Goal: Task Accomplishment & Management: Complete application form

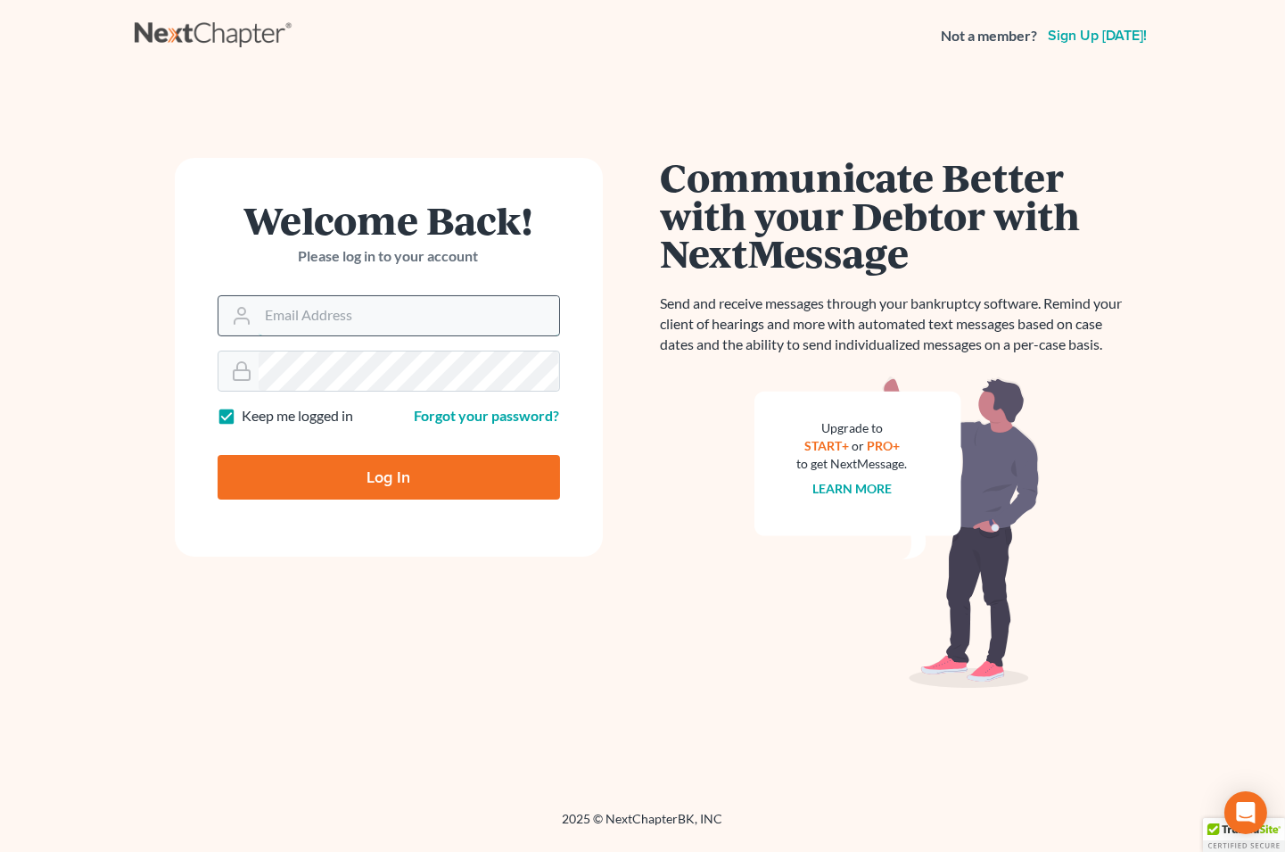
click at [407, 314] on input "Email Address" at bounding box center [409, 315] width 301 height 39
type input "[EMAIL_ADDRESS][DOMAIN_NAME]"
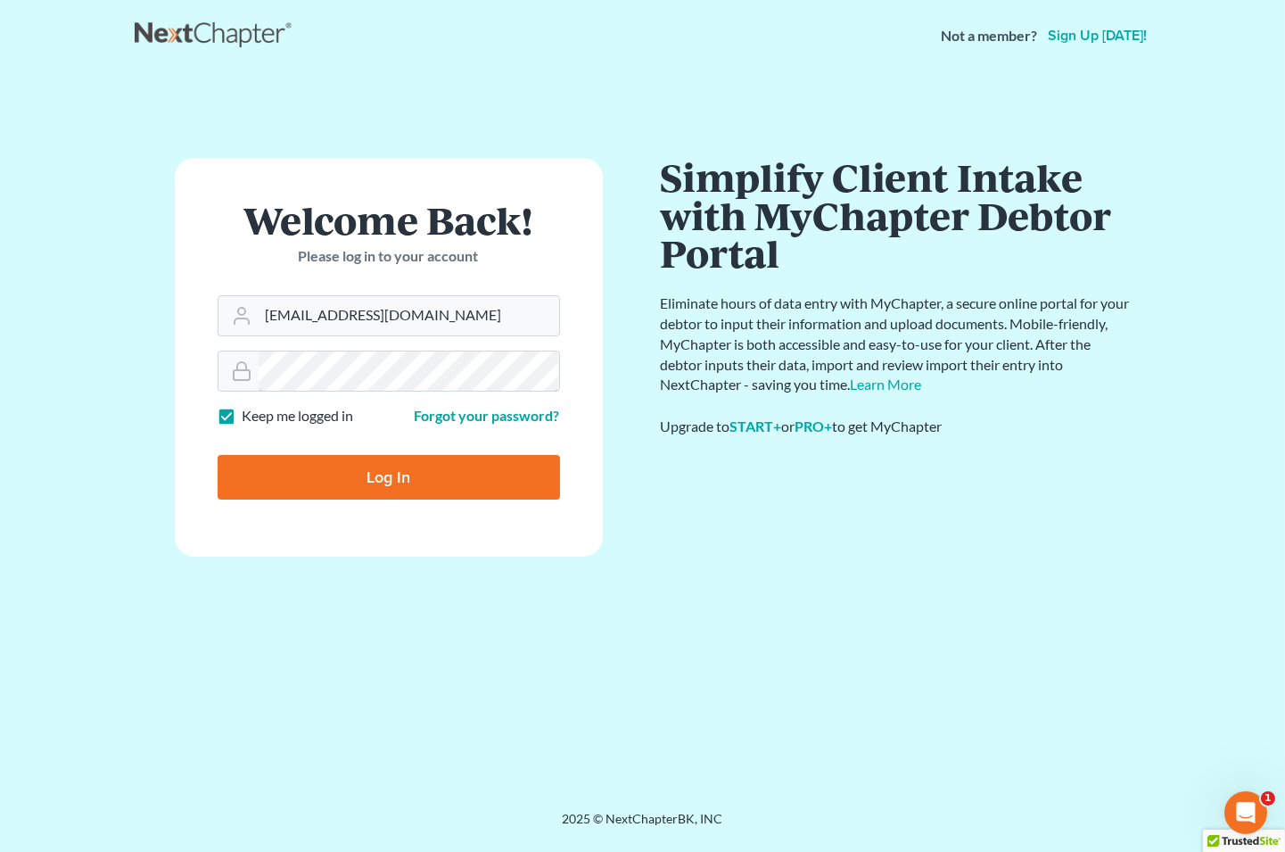
click at [218, 455] on input "Log In" at bounding box center [389, 477] width 342 height 45
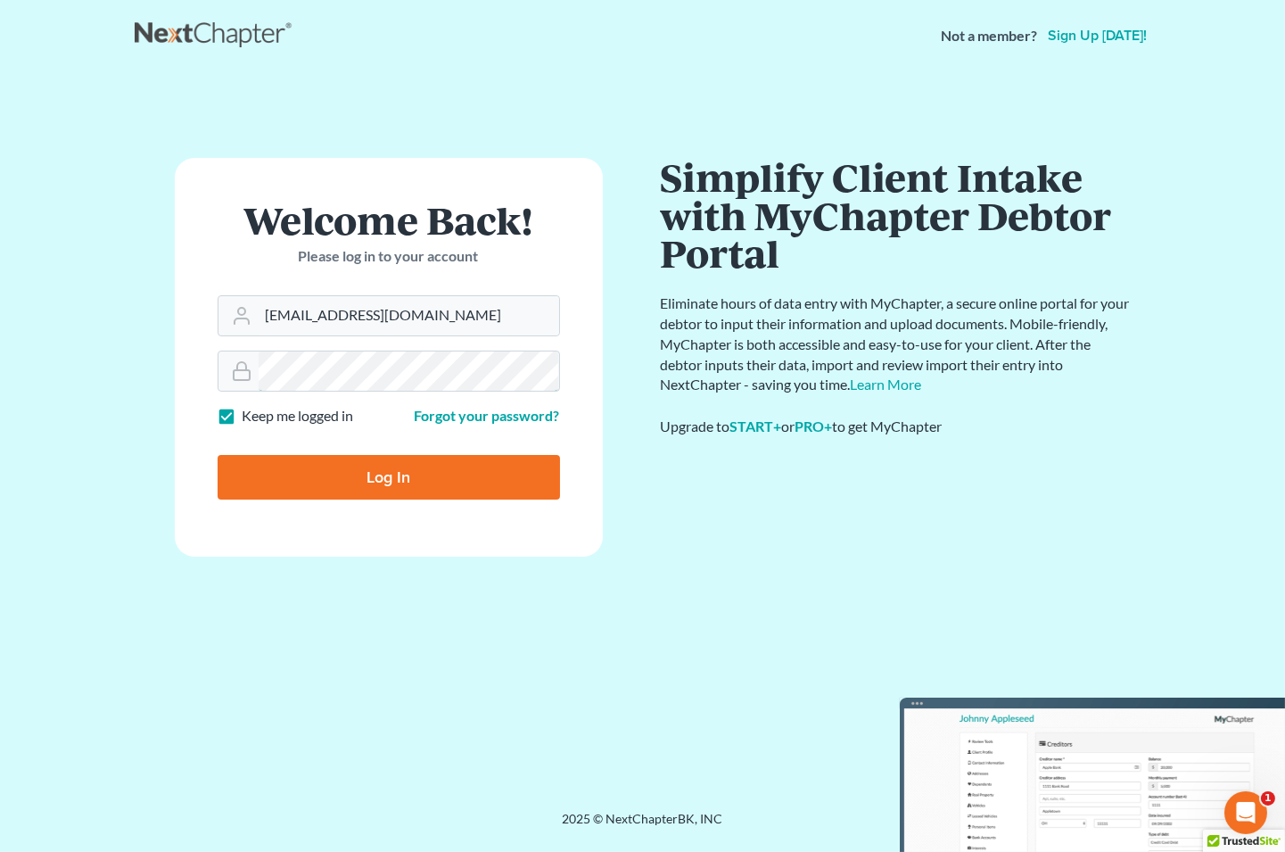
type input "Thinking..."
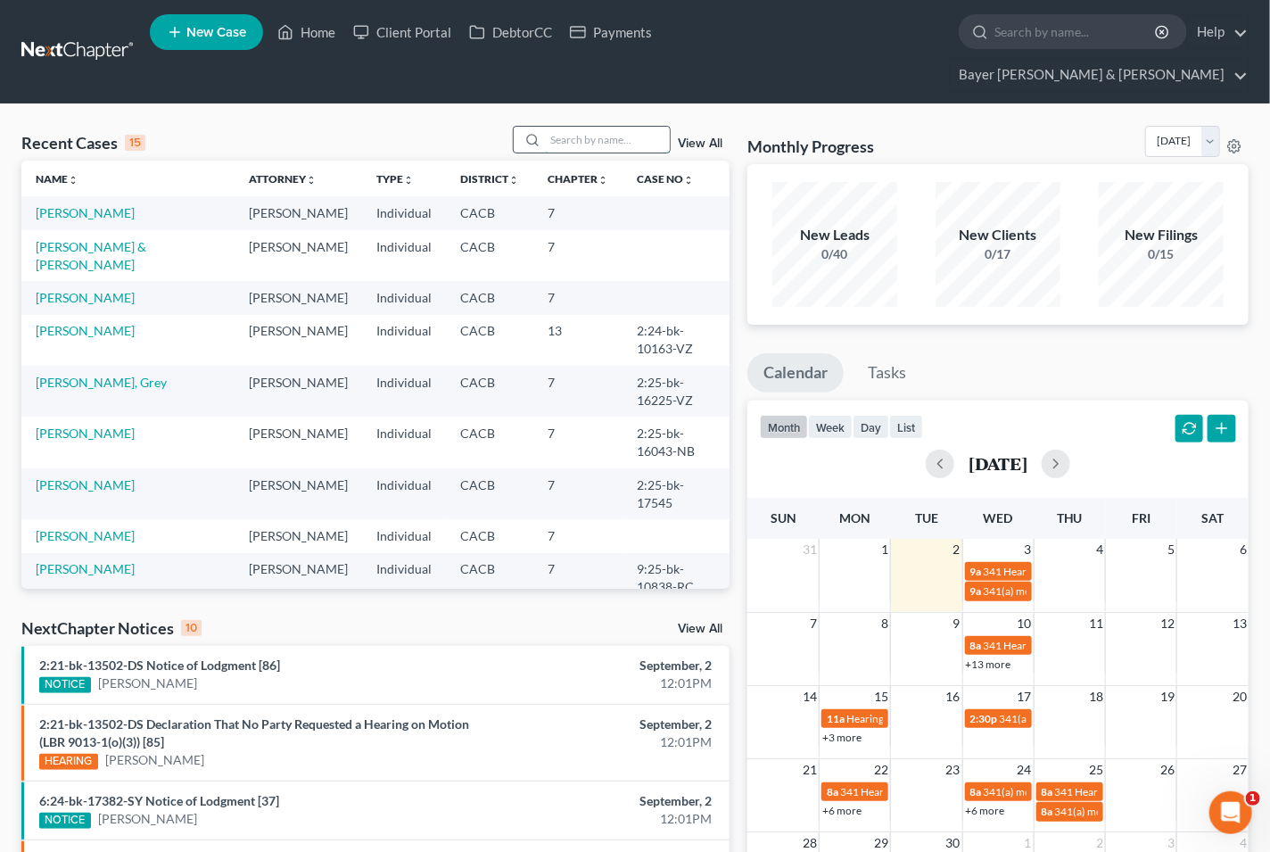
click at [612, 127] on input "search" at bounding box center [607, 140] width 125 height 26
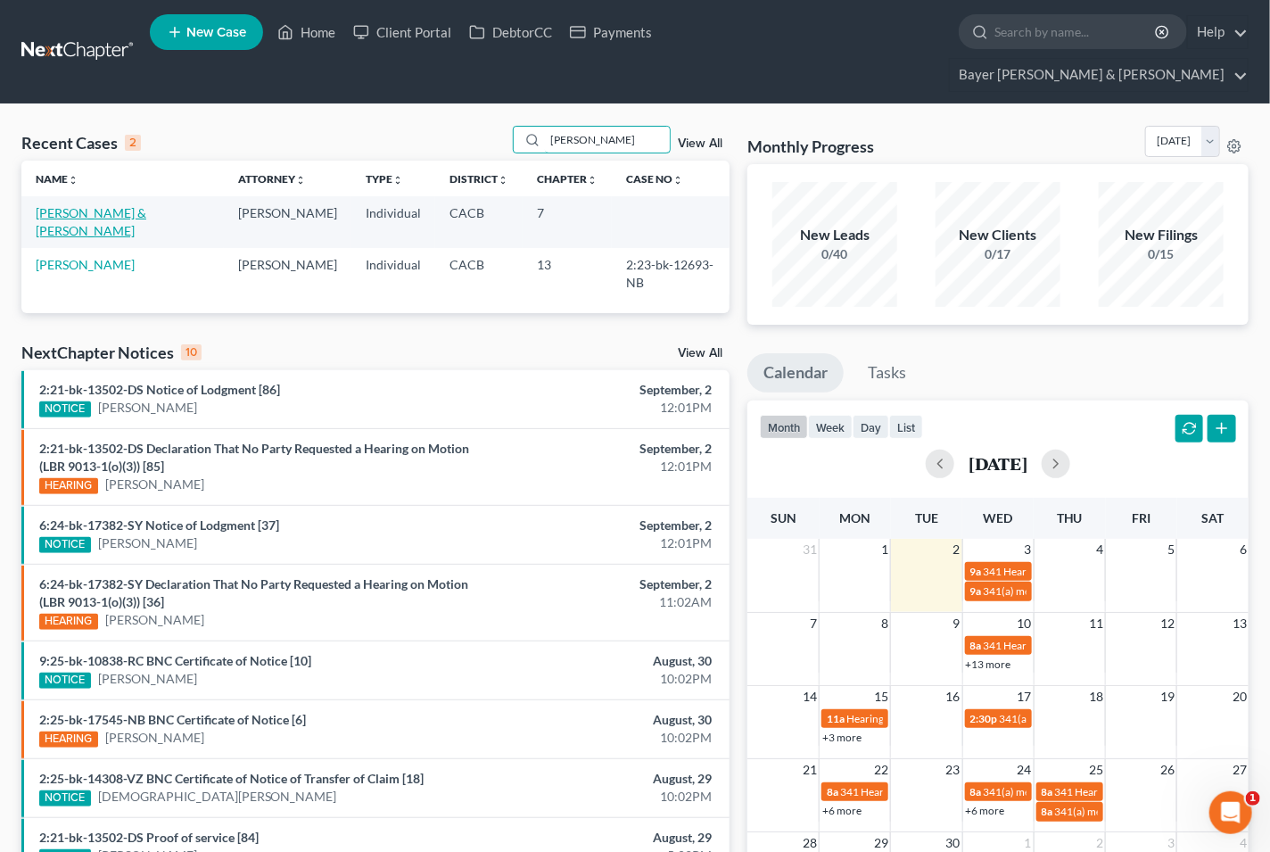
type input "[PERSON_NAME]"
click at [146, 205] on link "[PERSON_NAME] & [PERSON_NAME]" at bounding box center [91, 221] width 111 height 33
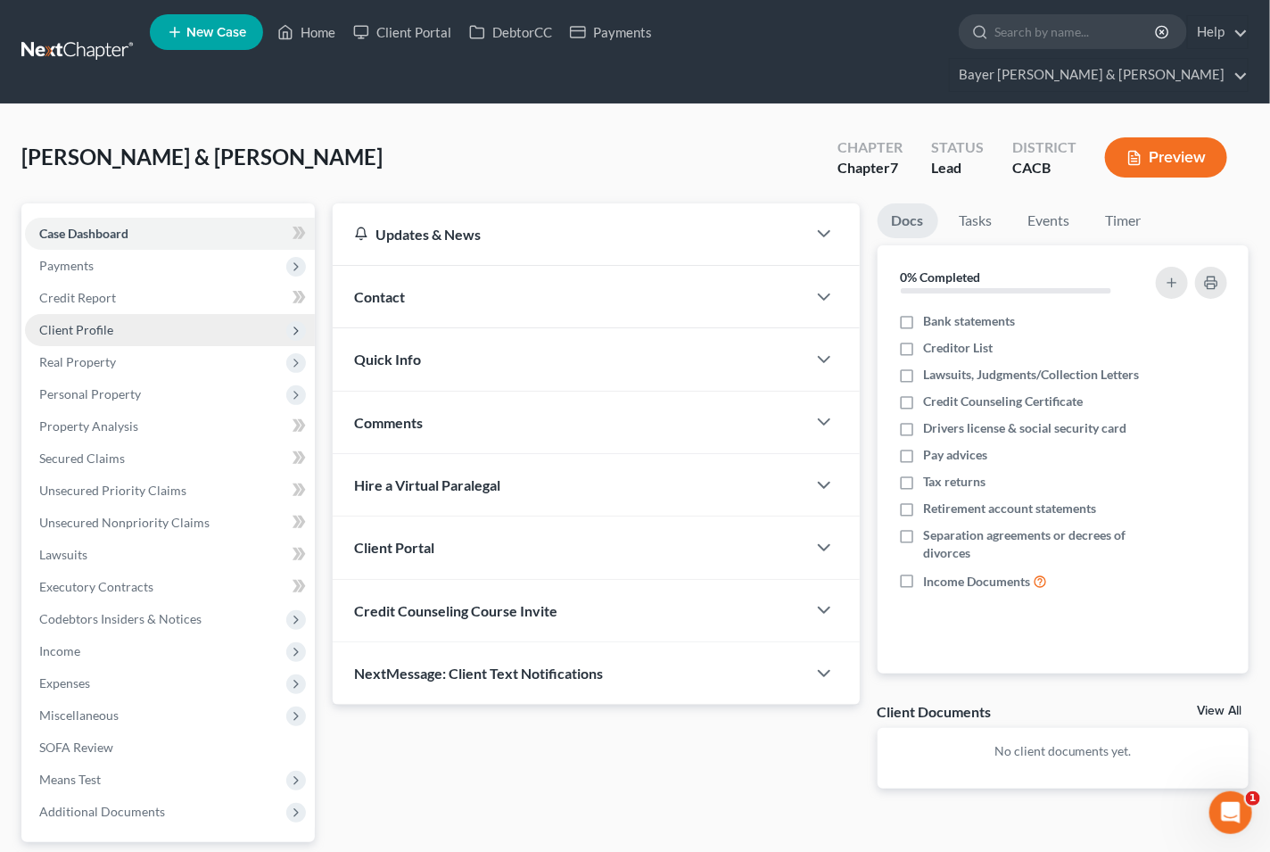
click at [100, 322] on span "Client Profile" at bounding box center [76, 329] width 74 height 15
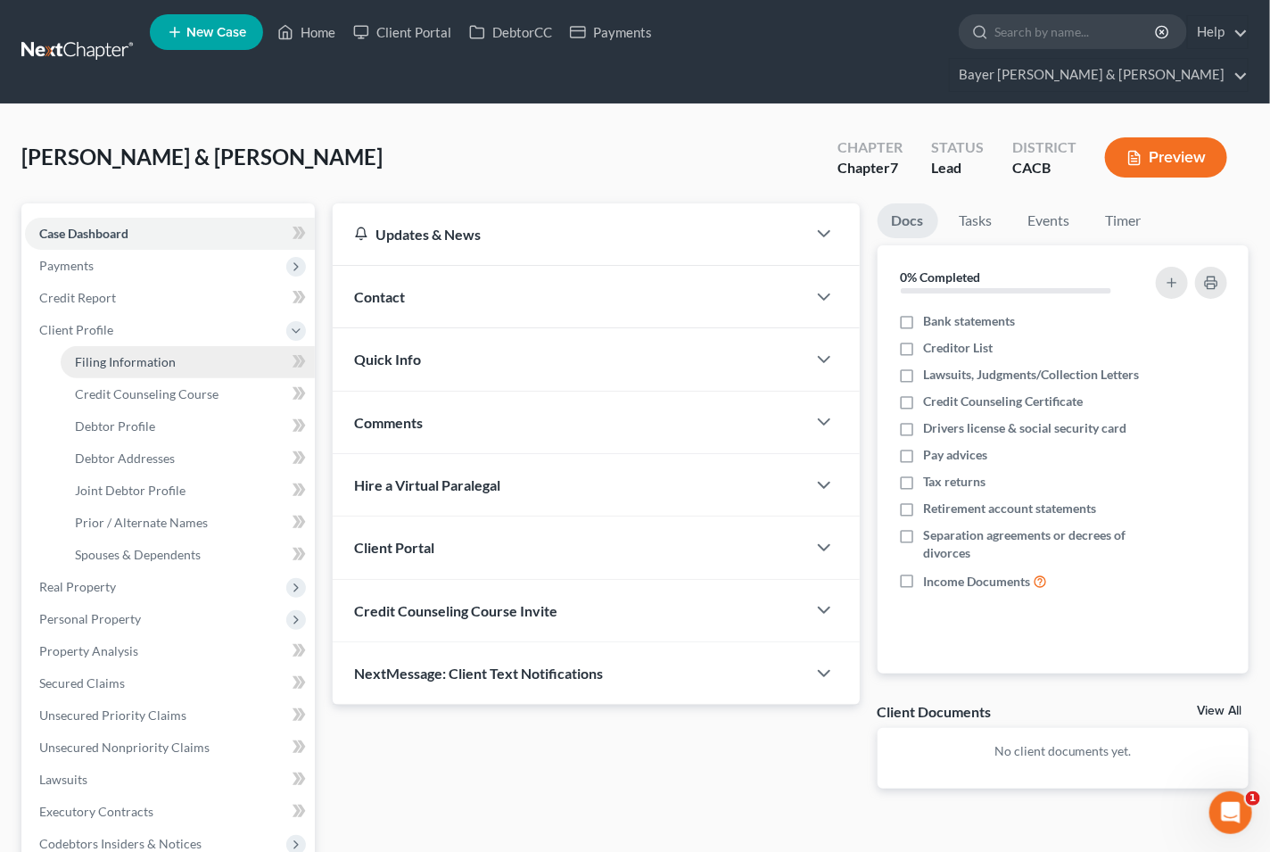
click at [144, 354] on span "Filing Information" at bounding box center [125, 361] width 101 height 15
select select "1"
select select "0"
select select "4"
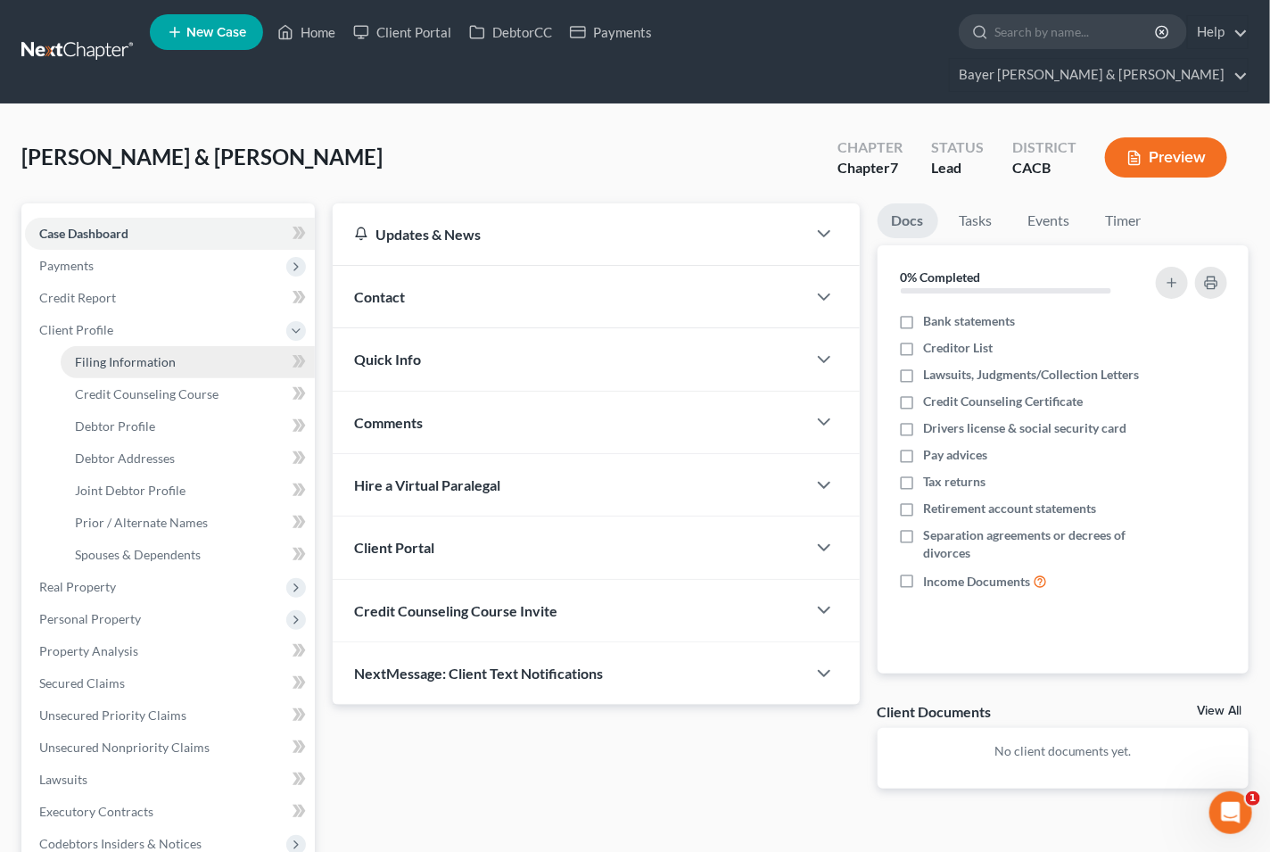
select select "1"
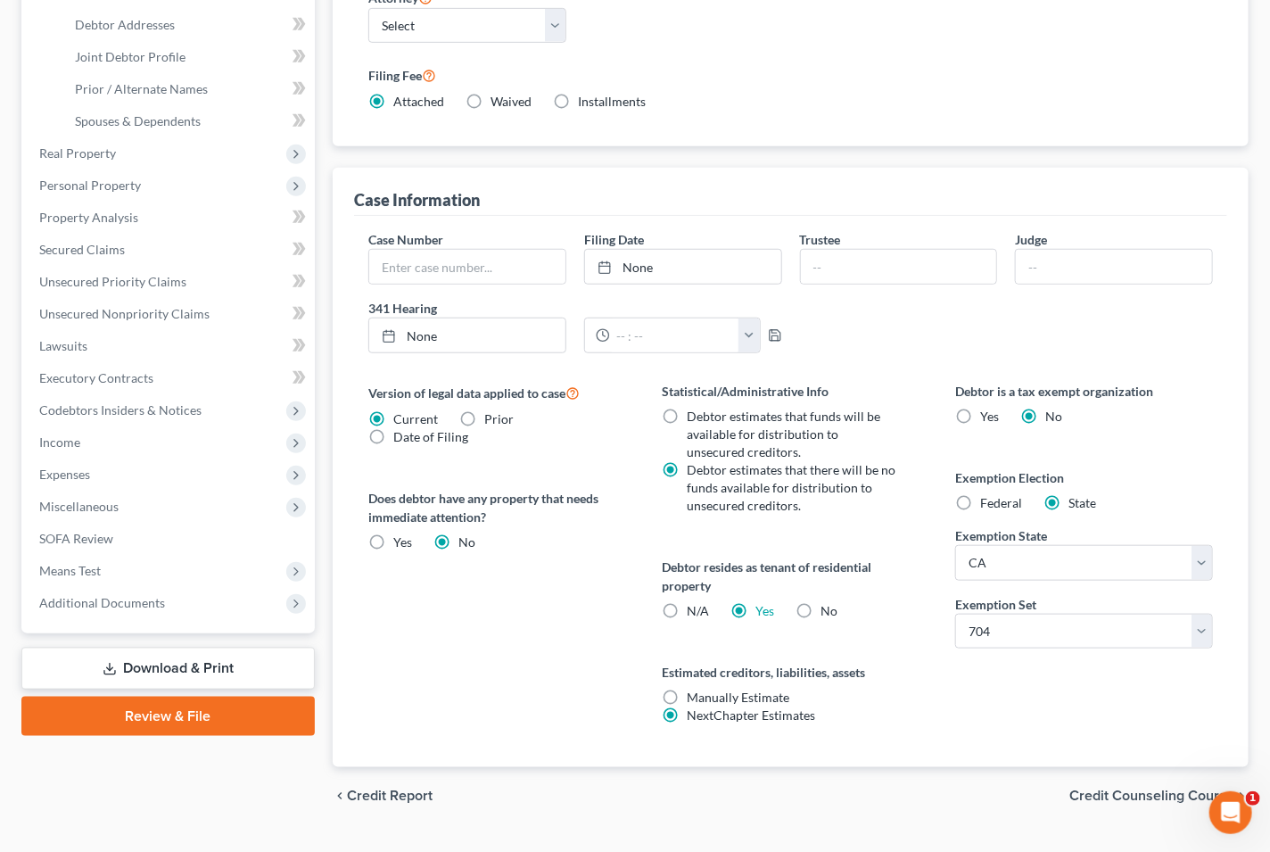
scroll to position [441, 0]
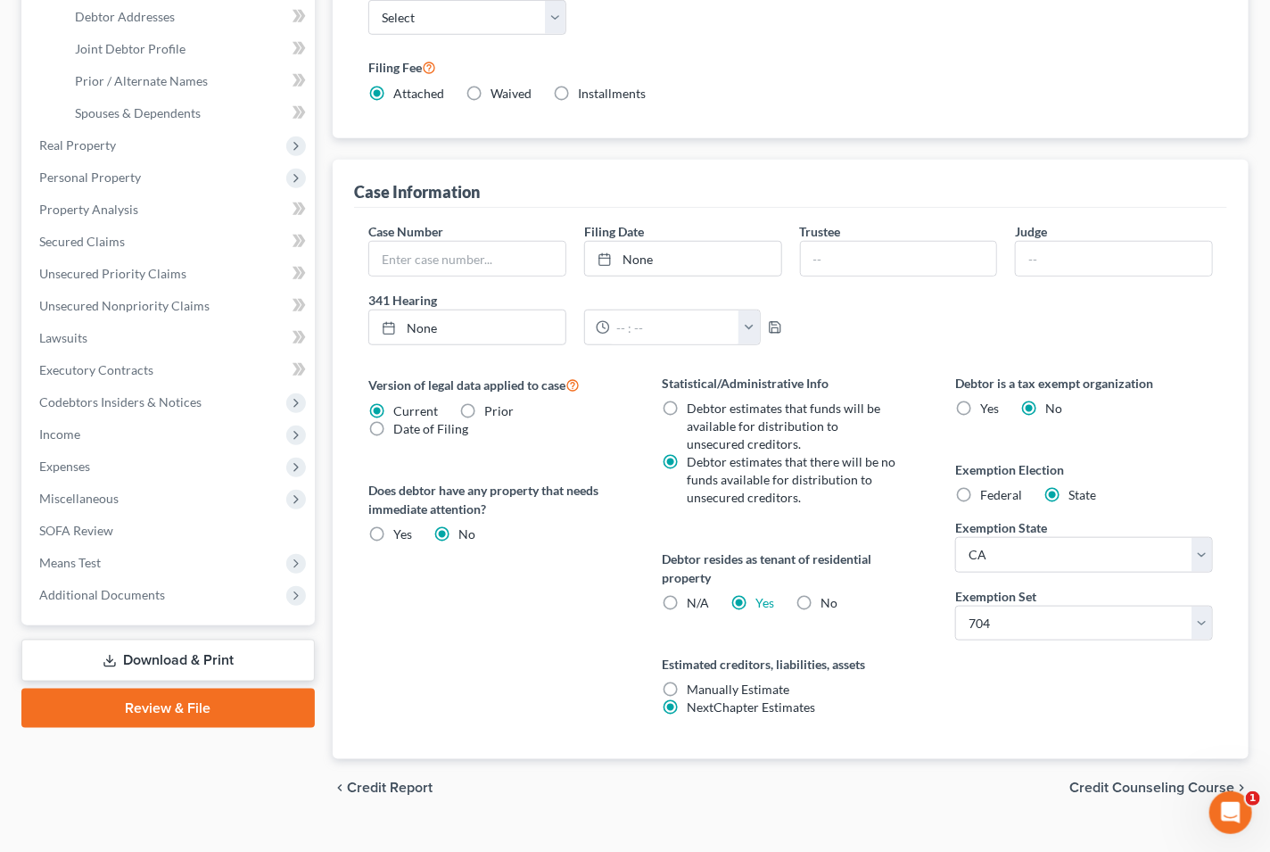
click at [1164, 780] on span "Credit Counseling Course" at bounding box center [1151, 787] width 165 height 14
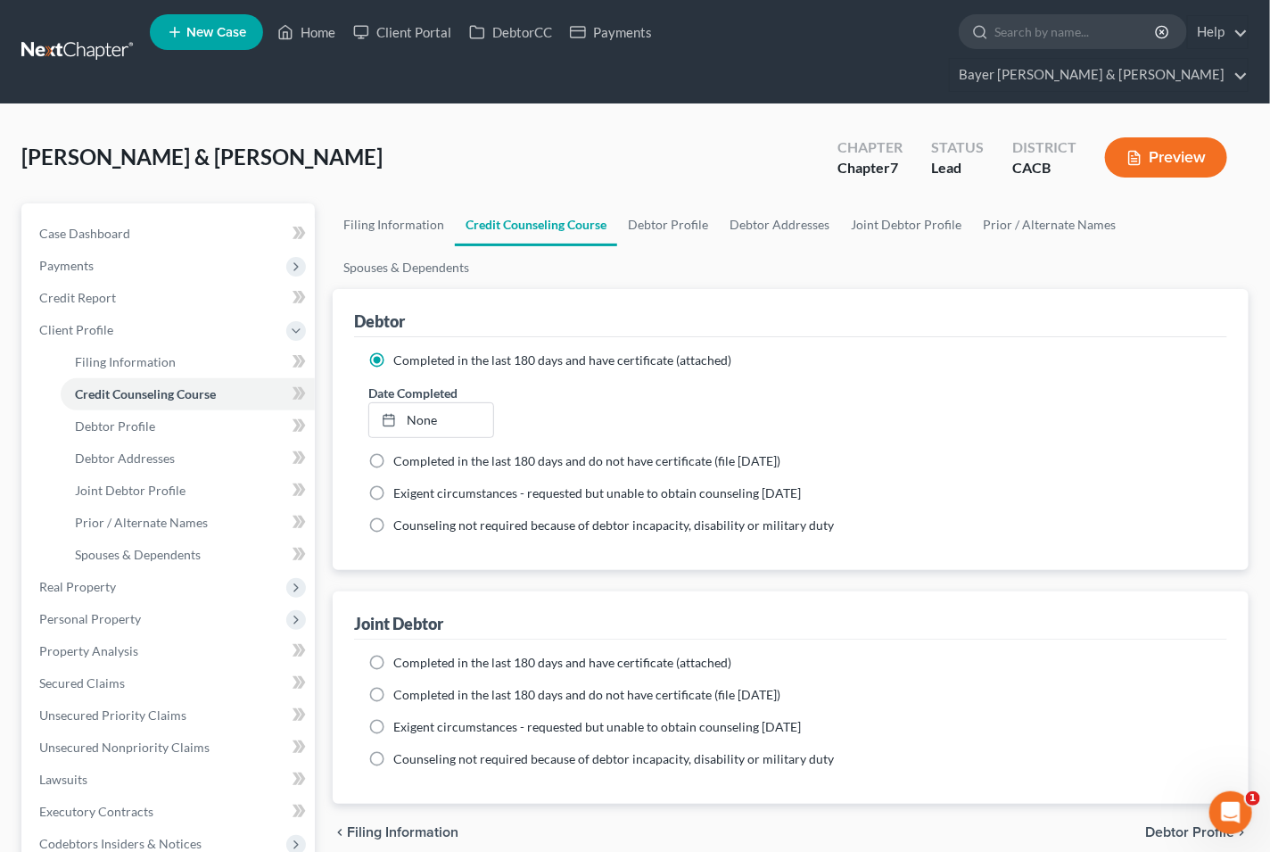
click at [393, 654] on label "Completed in the last 180 days and have certificate (attached)" at bounding box center [562, 663] width 338 height 18
click at [400, 654] on input "Completed in the last 180 days and have certificate (attached)" at bounding box center [406, 660] width 12 height 12
radio input "true"
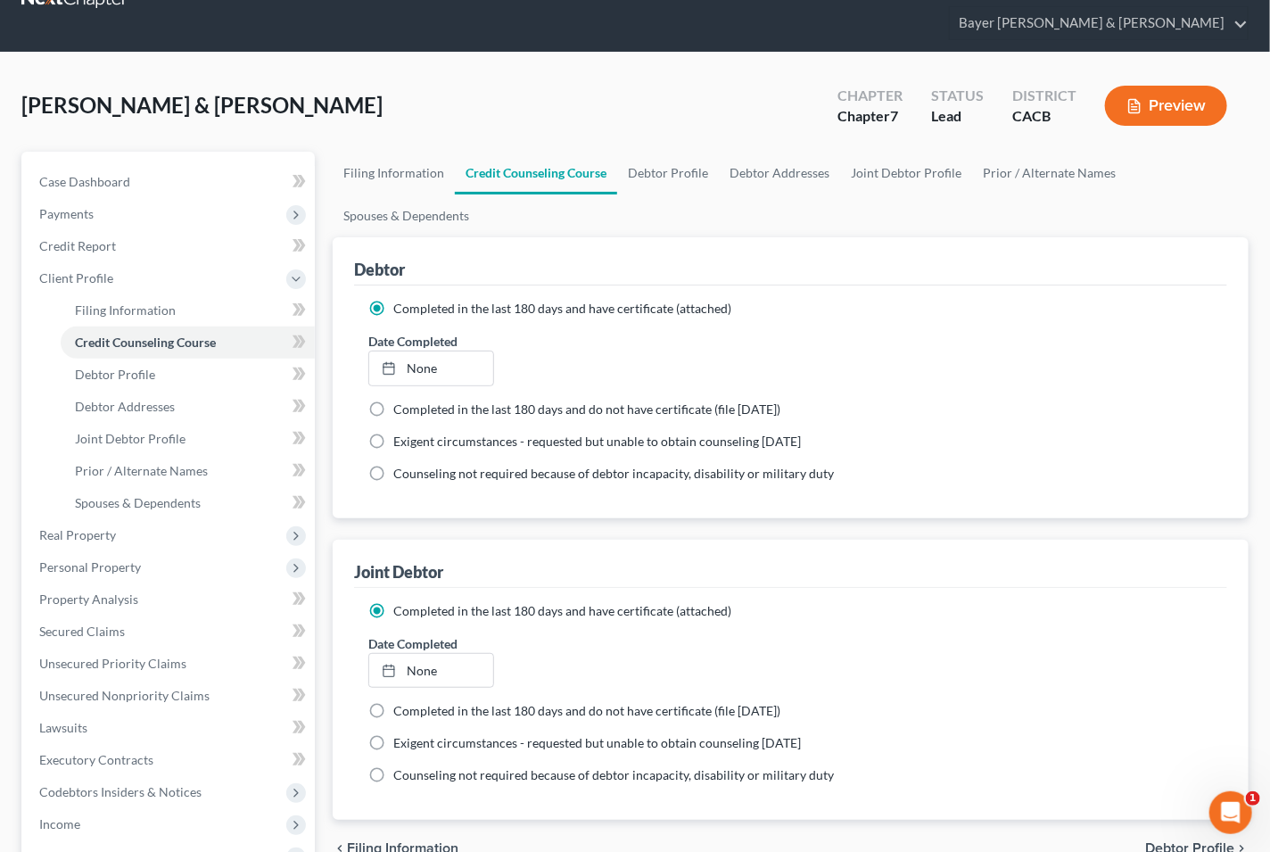
scroll to position [99, 0]
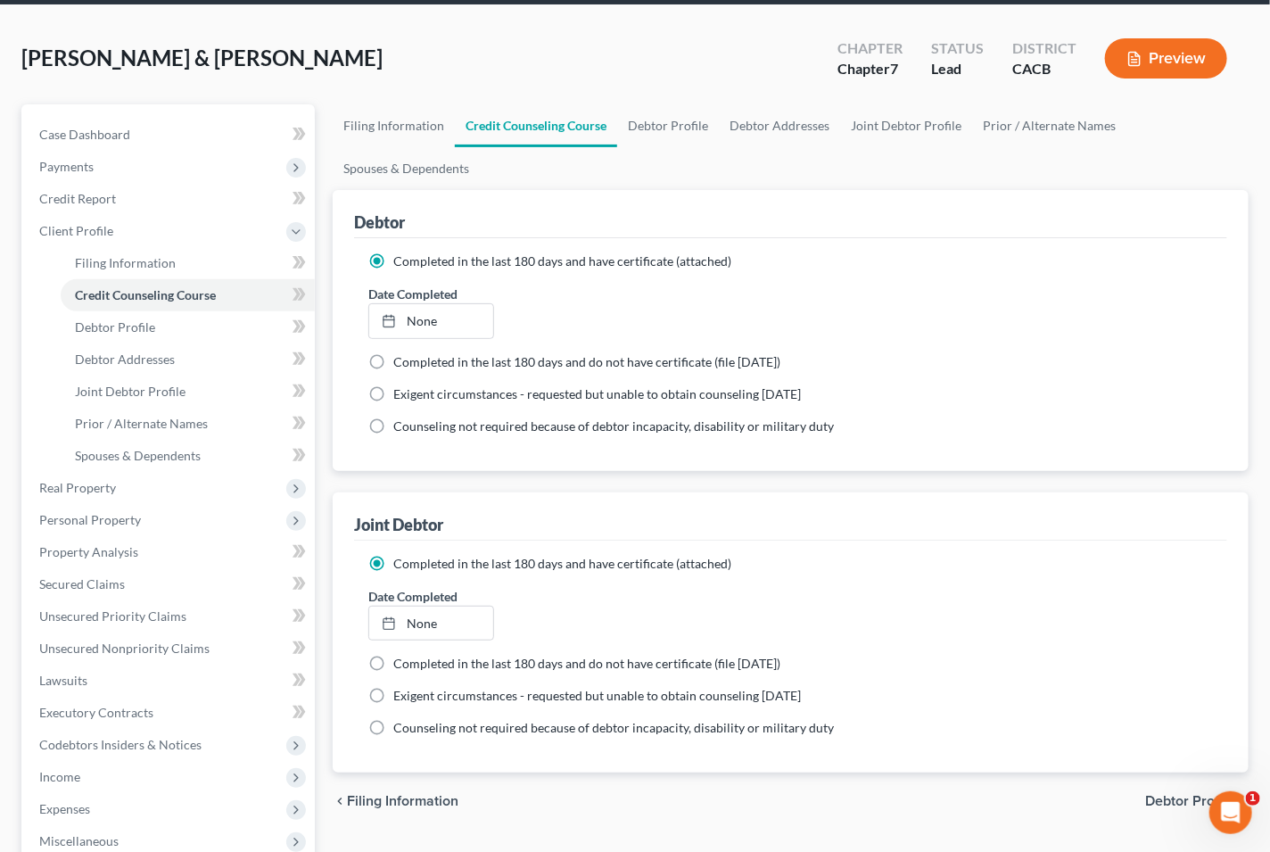
click at [1186, 794] on span "Debtor Profile" at bounding box center [1189, 801] width 89 height 14
select select "1"
select select "3"
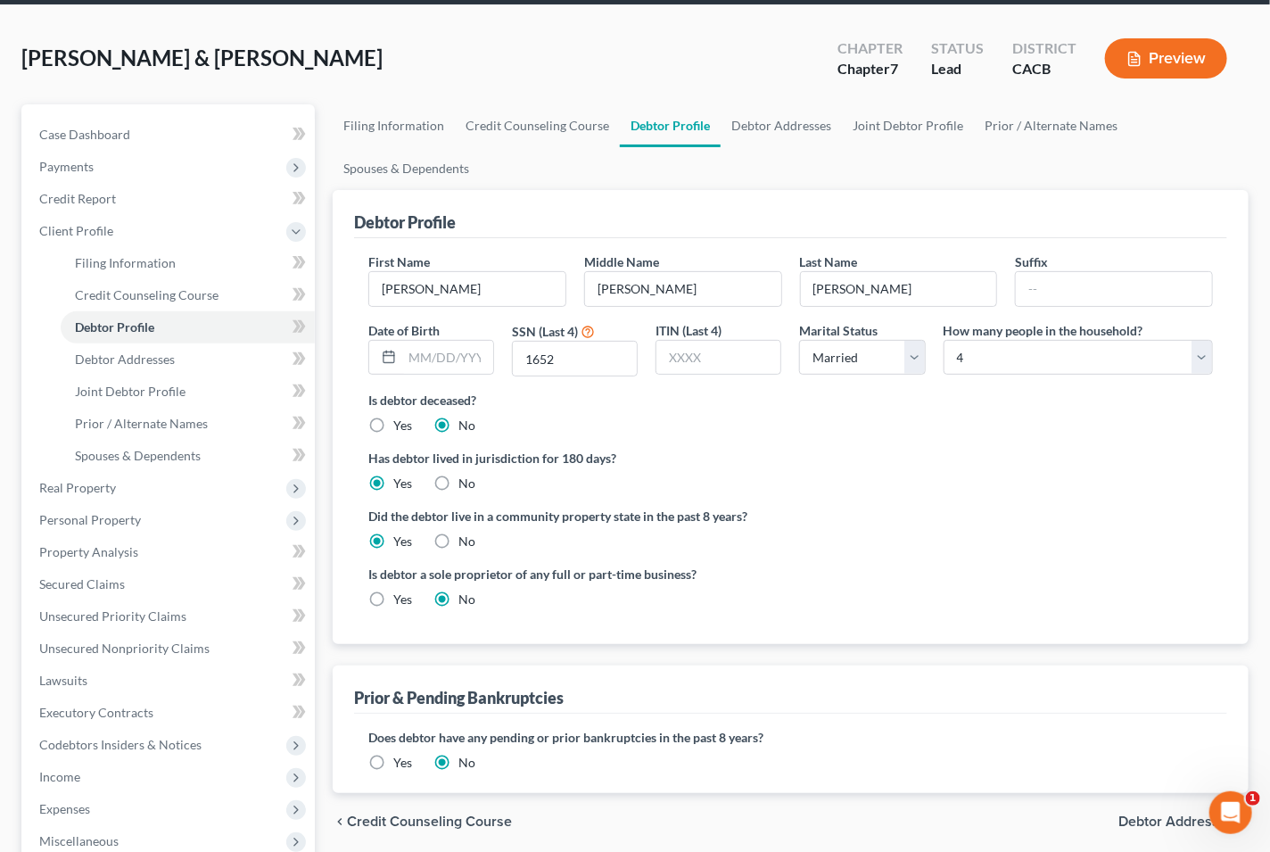
scroll to position [19, 0]
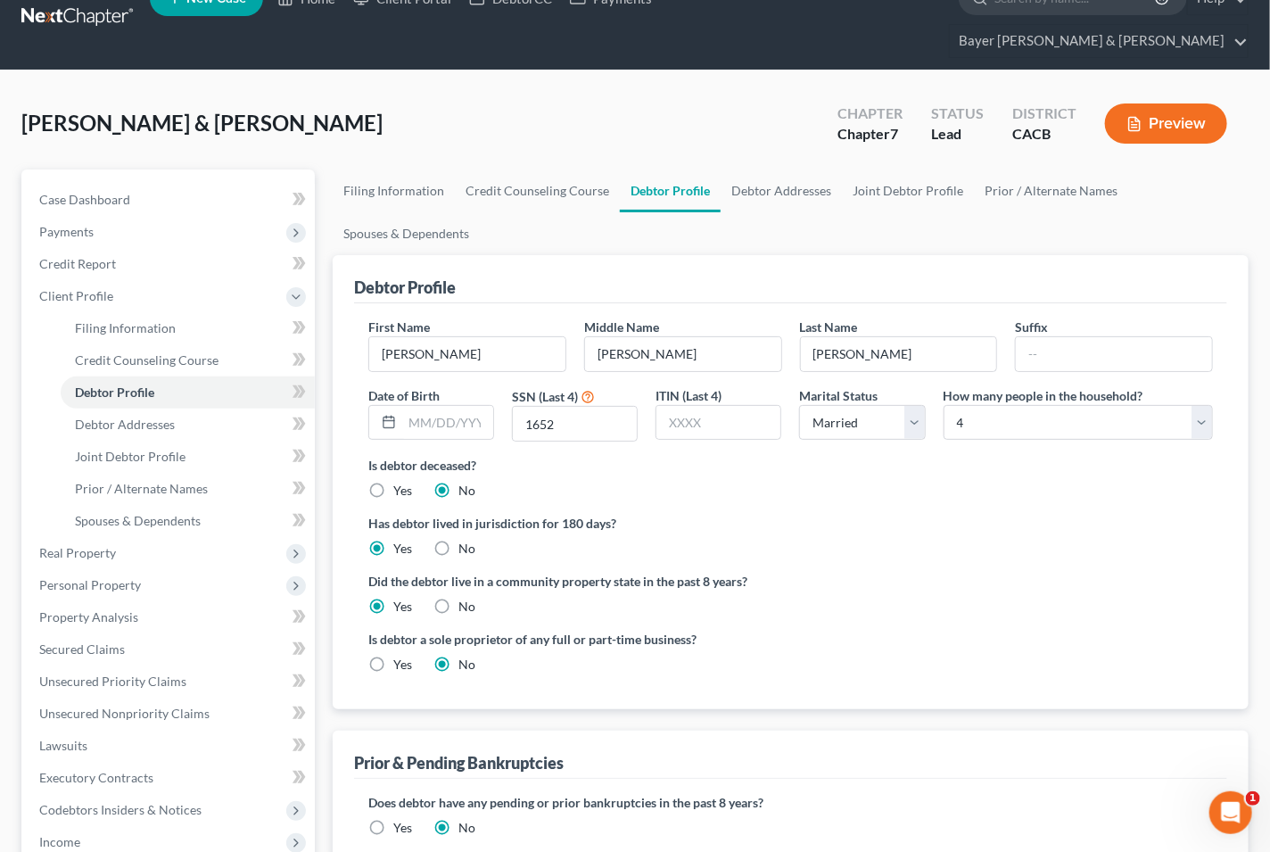
radio input "true"
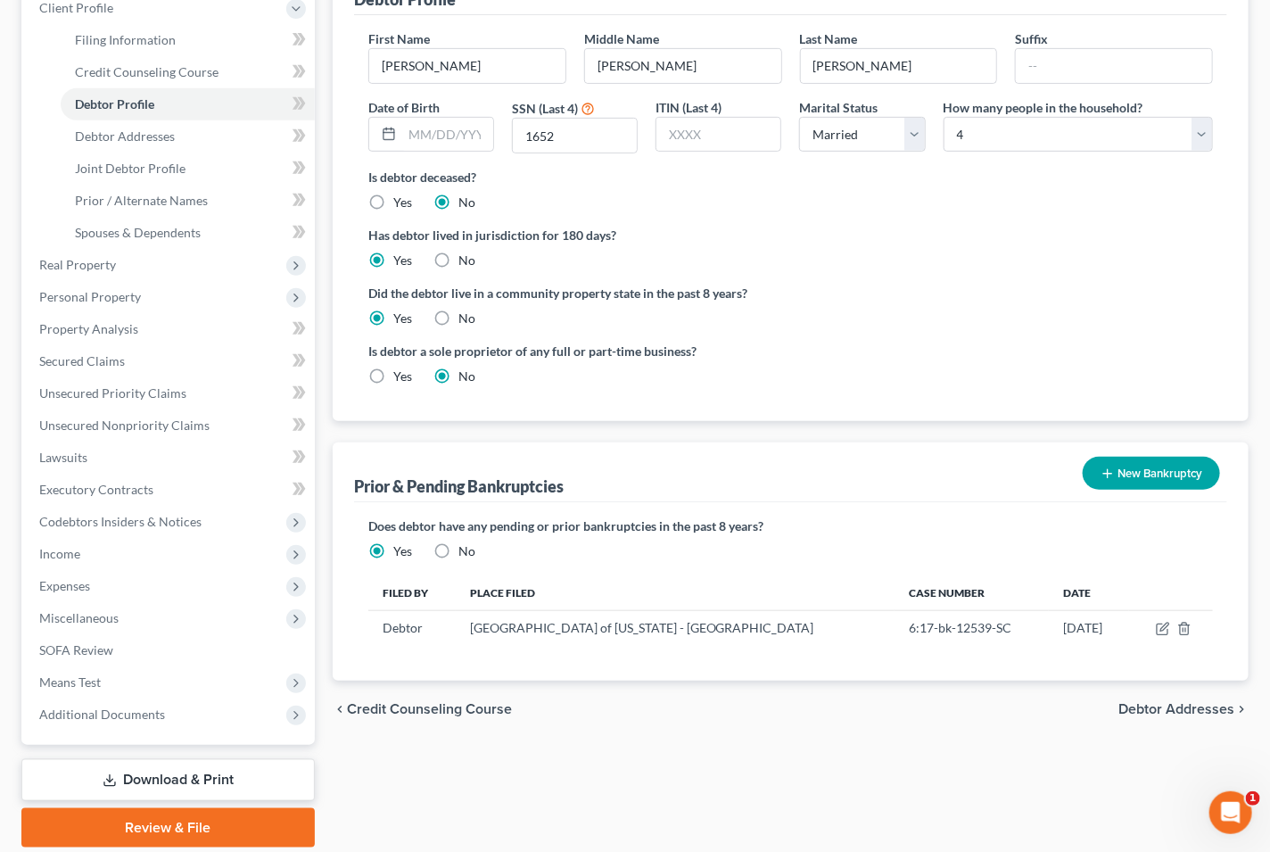
scroll to position [350, 0]
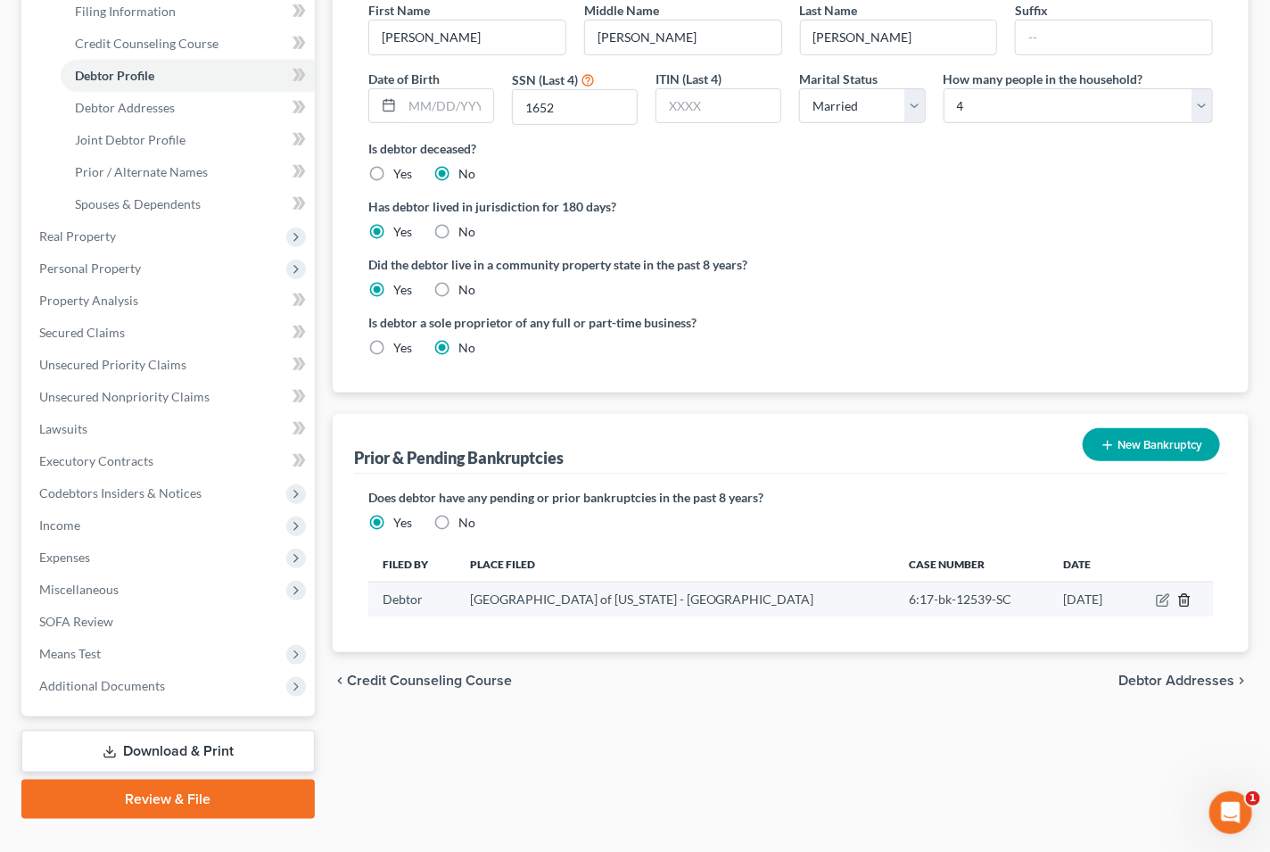
click at [1182, 593] on icon "button" at bounding box center [1184, 600] width 14 height 14
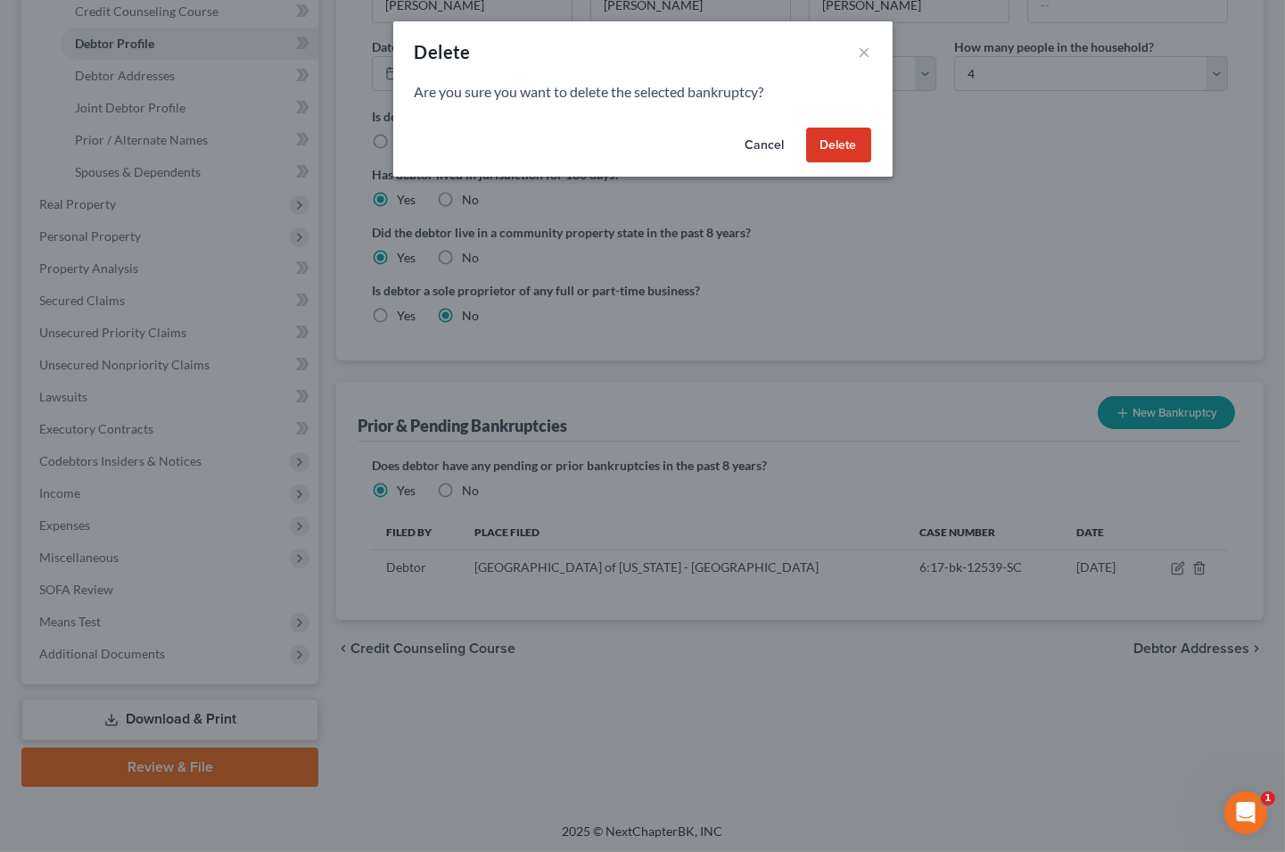
click at [835, 148] on button "Delete" at bounding box center [838, 146] width 65 height 36
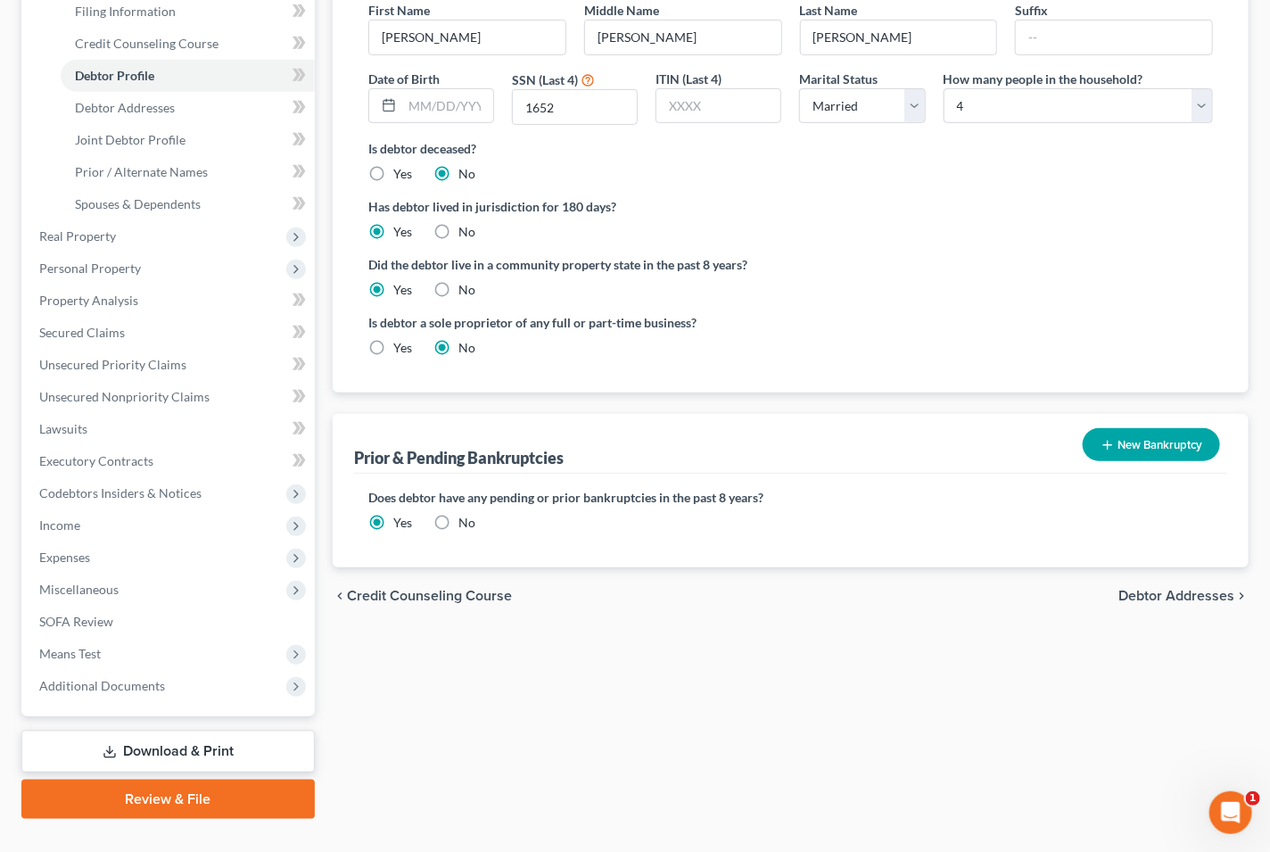
click at [458, 514] on label "No" at bounding box center [466, 523] width 17 height 18
click at [465, 514] on input "No" at bounding box center [471, 520] width 12 height 12
radio input "true"
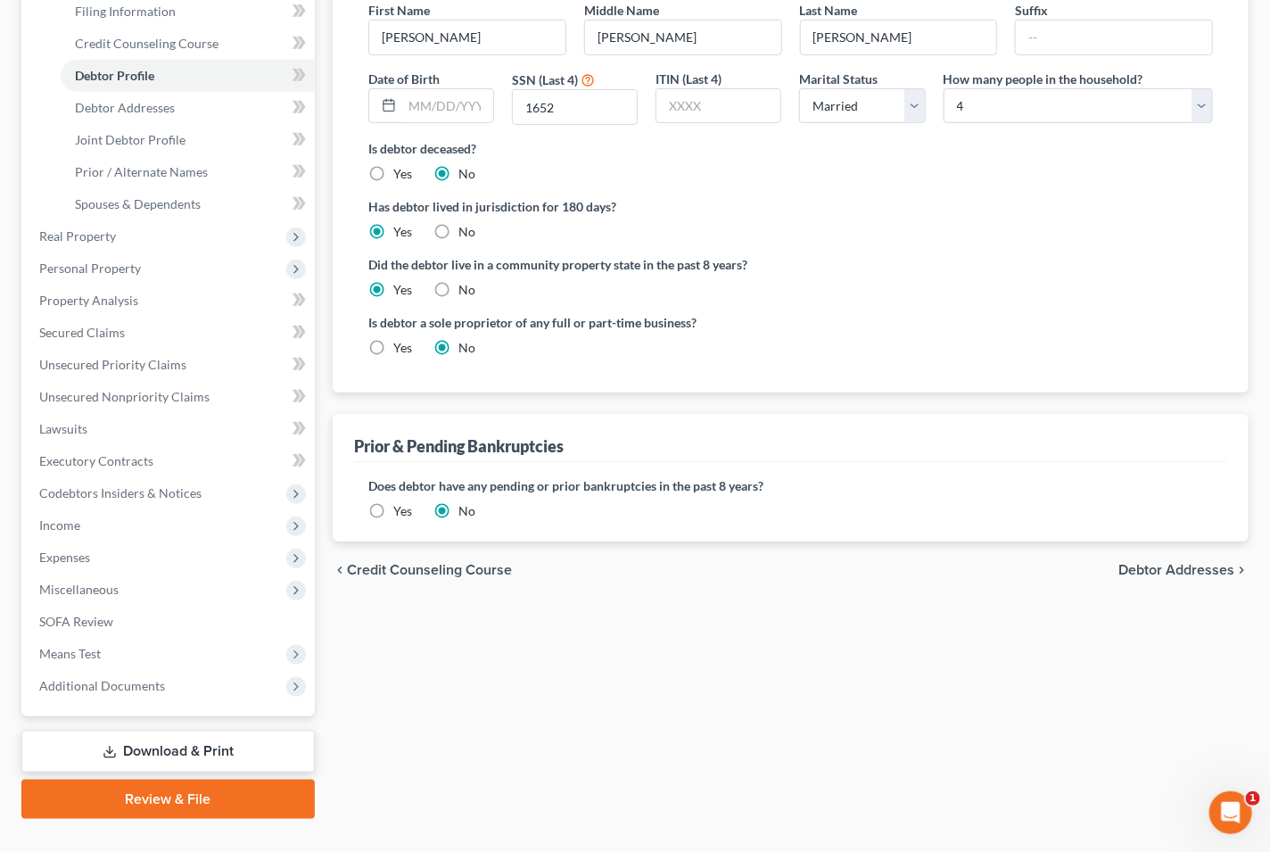
click at [1155, 563] on span "Debtor Addresses" at bounding box center [1176, 570] width 116 height 14
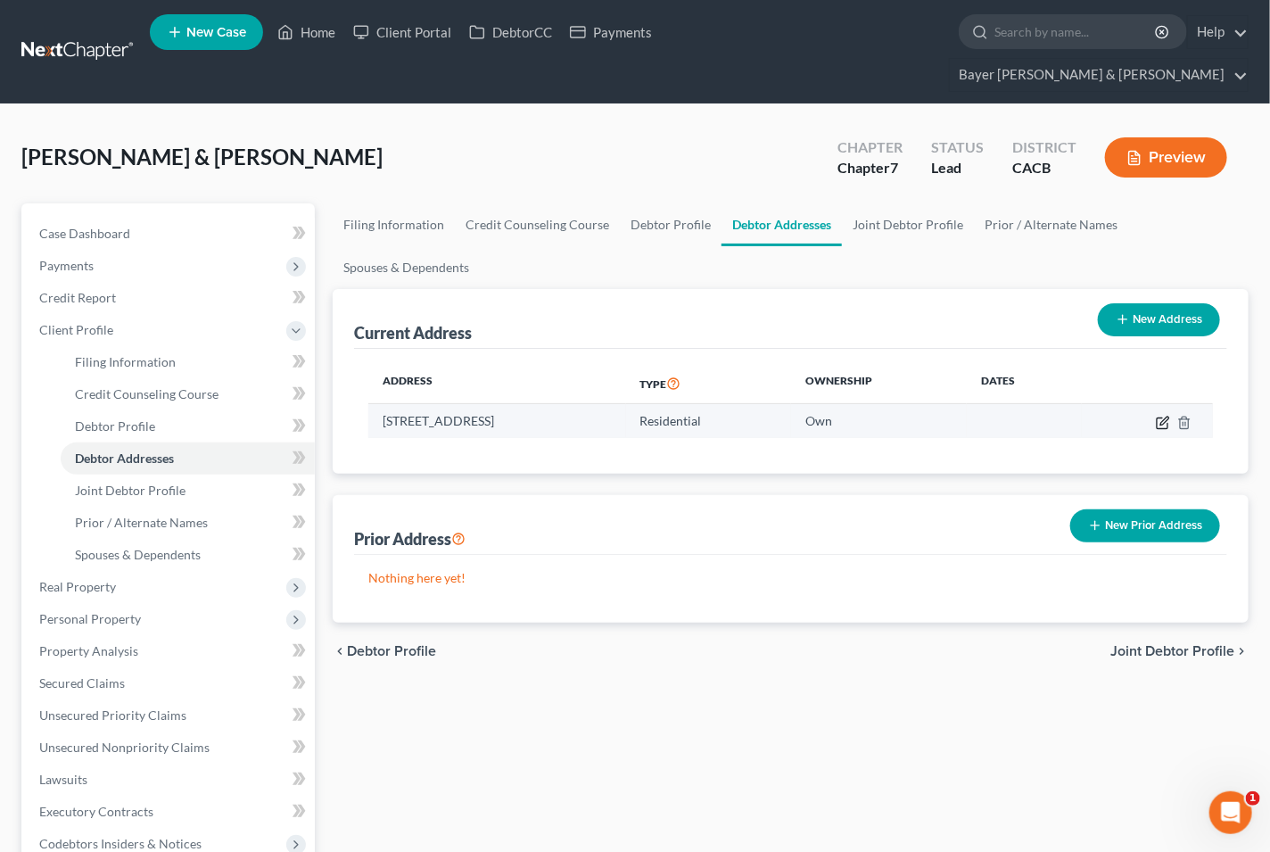
click at [1165, 416] on icon "button" at bounding box center [1163, 423] width 14 height 14
select select "4"
select select "0"
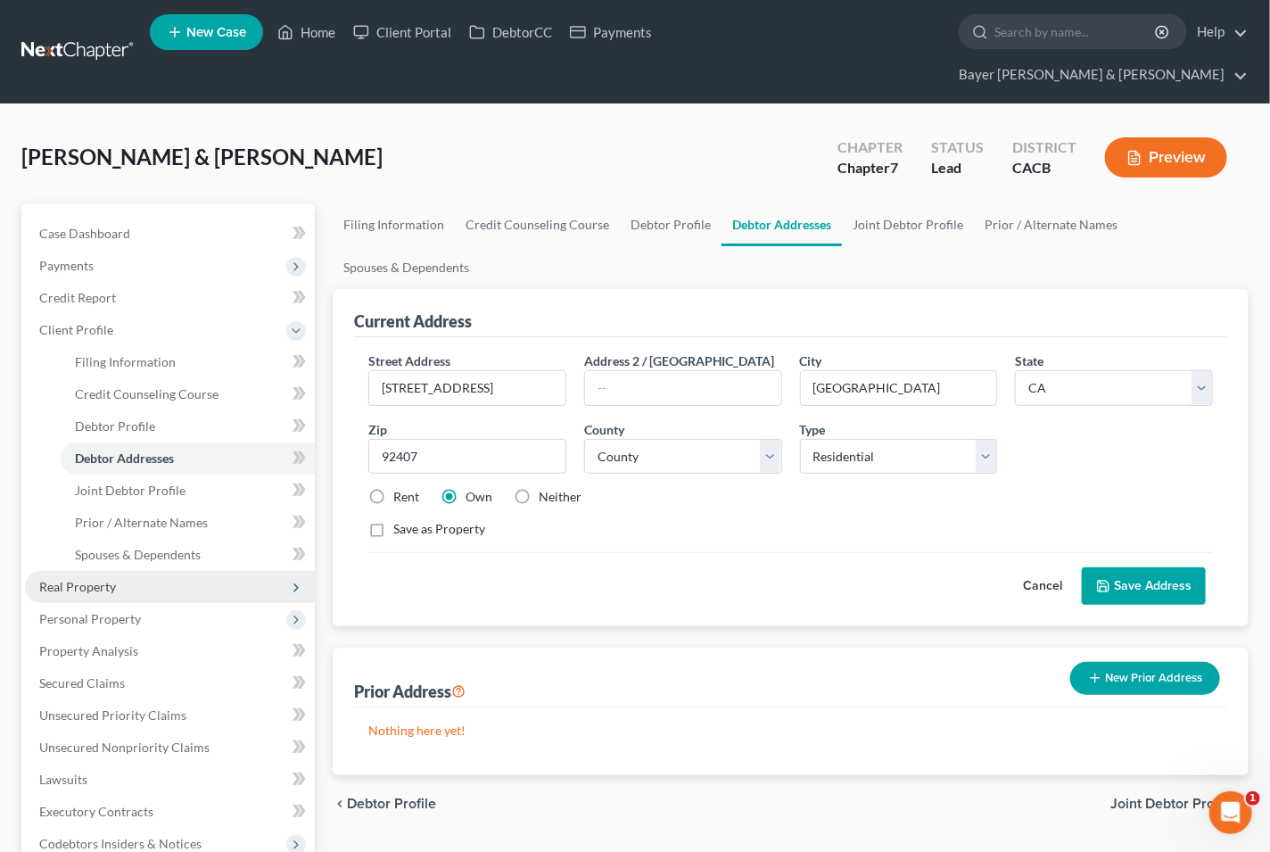
click at [70, 579] on span "Real Property" at bounding box center [77, 586] width 77 height 15
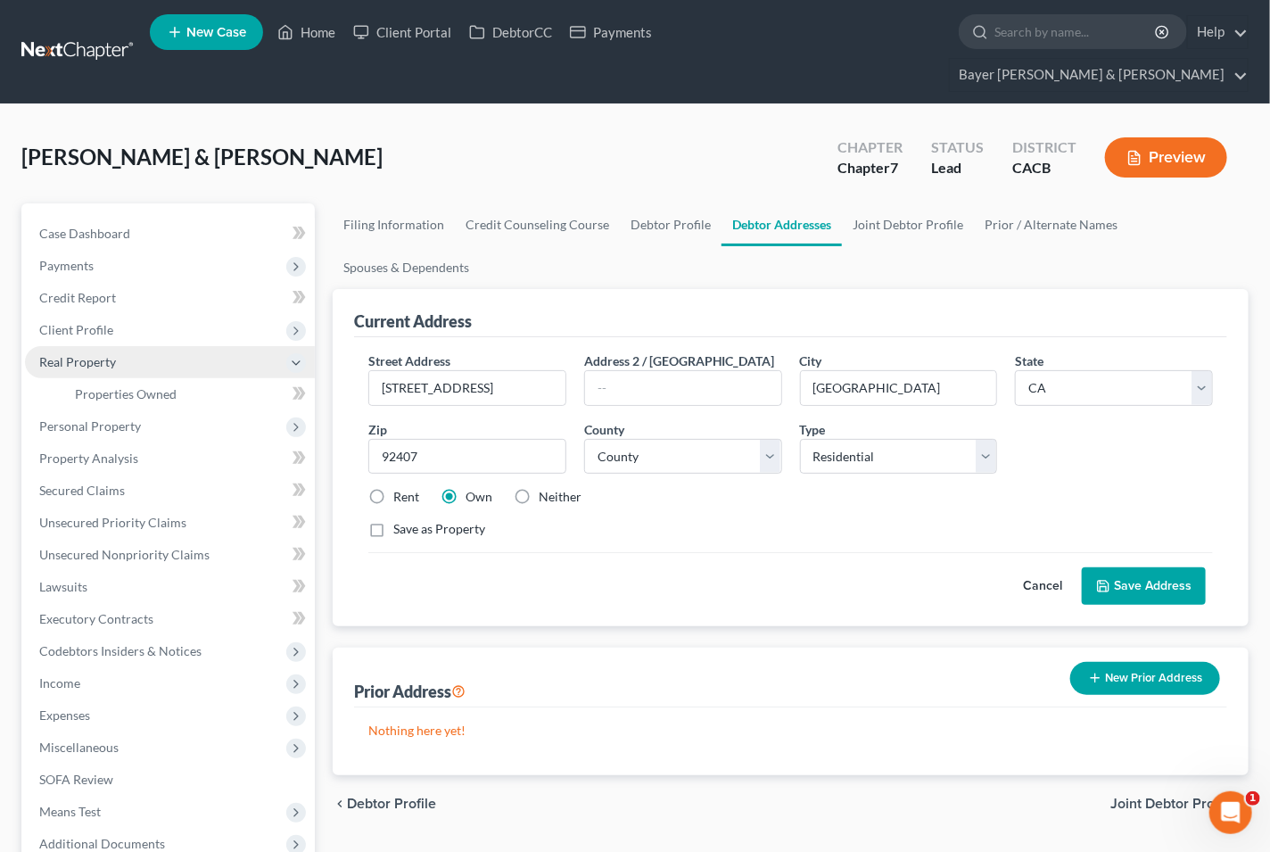
click at [102, 354] on span "Real Property" at bounding box center [77, 361] width 77 height 15
click at [135, 378] on link "Properties Owned" at bounding box center [188, 394] width 254 height 32
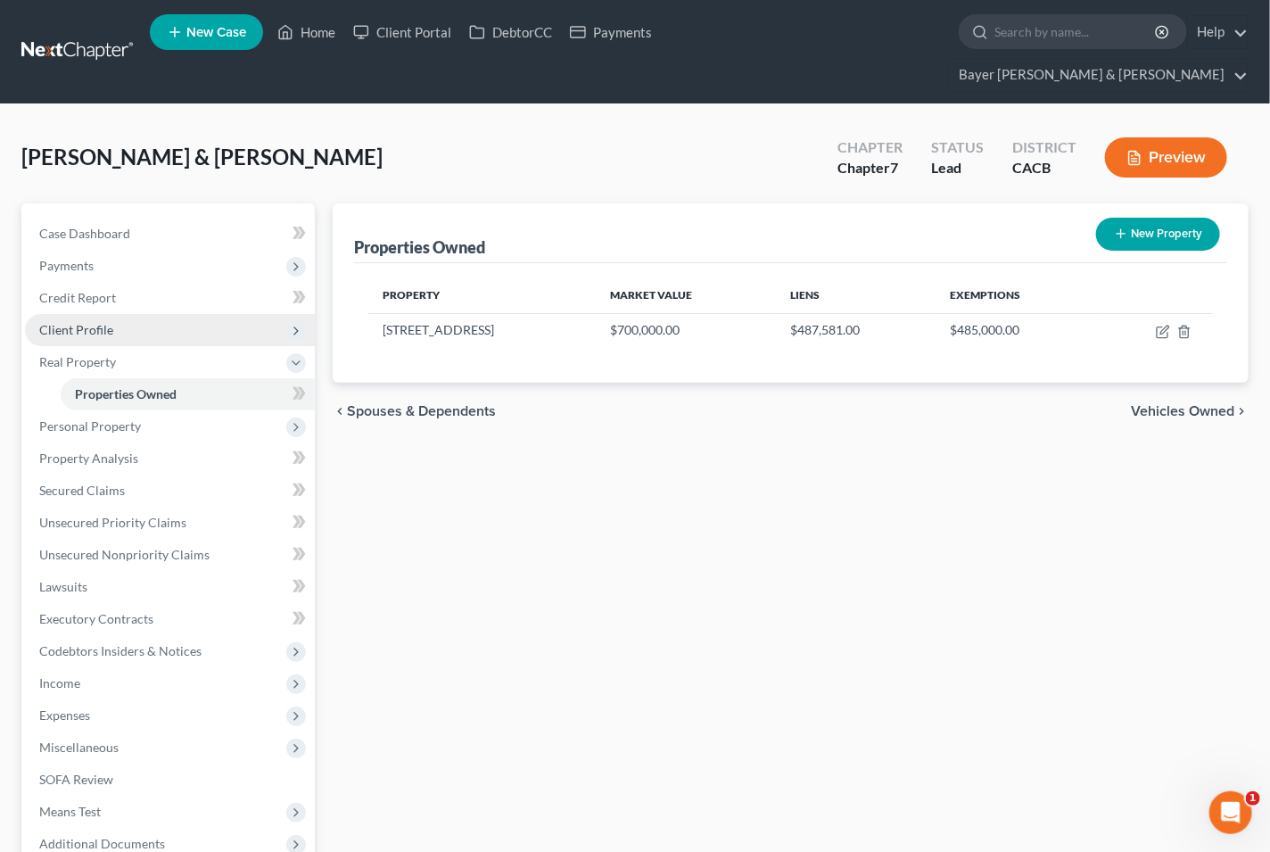
click at [77, 322] on span "Client Profile" at bounding box center [76, 329] width 74 height 15
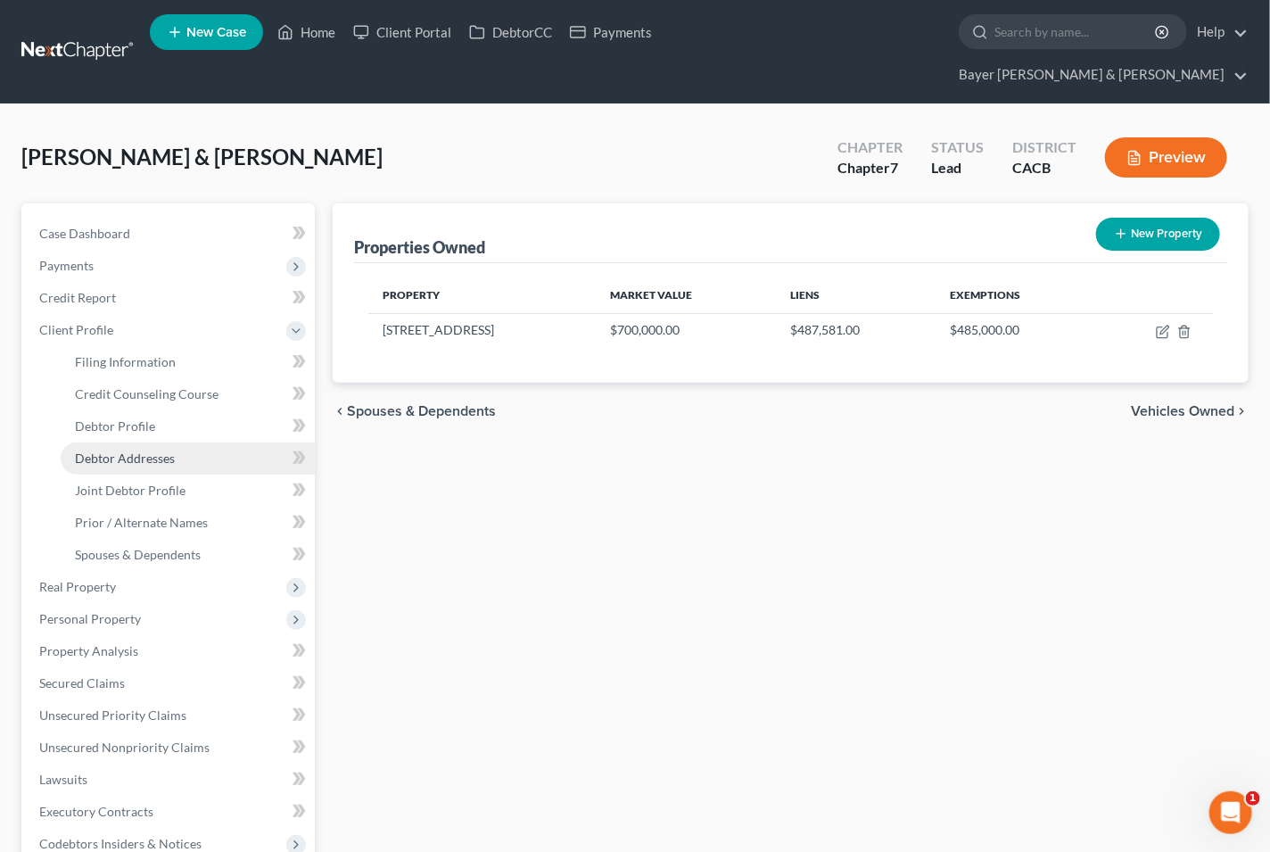
click at [128, 450] on span "Debtor Addresses" at bounding box center [125, 457] width 100 height 15
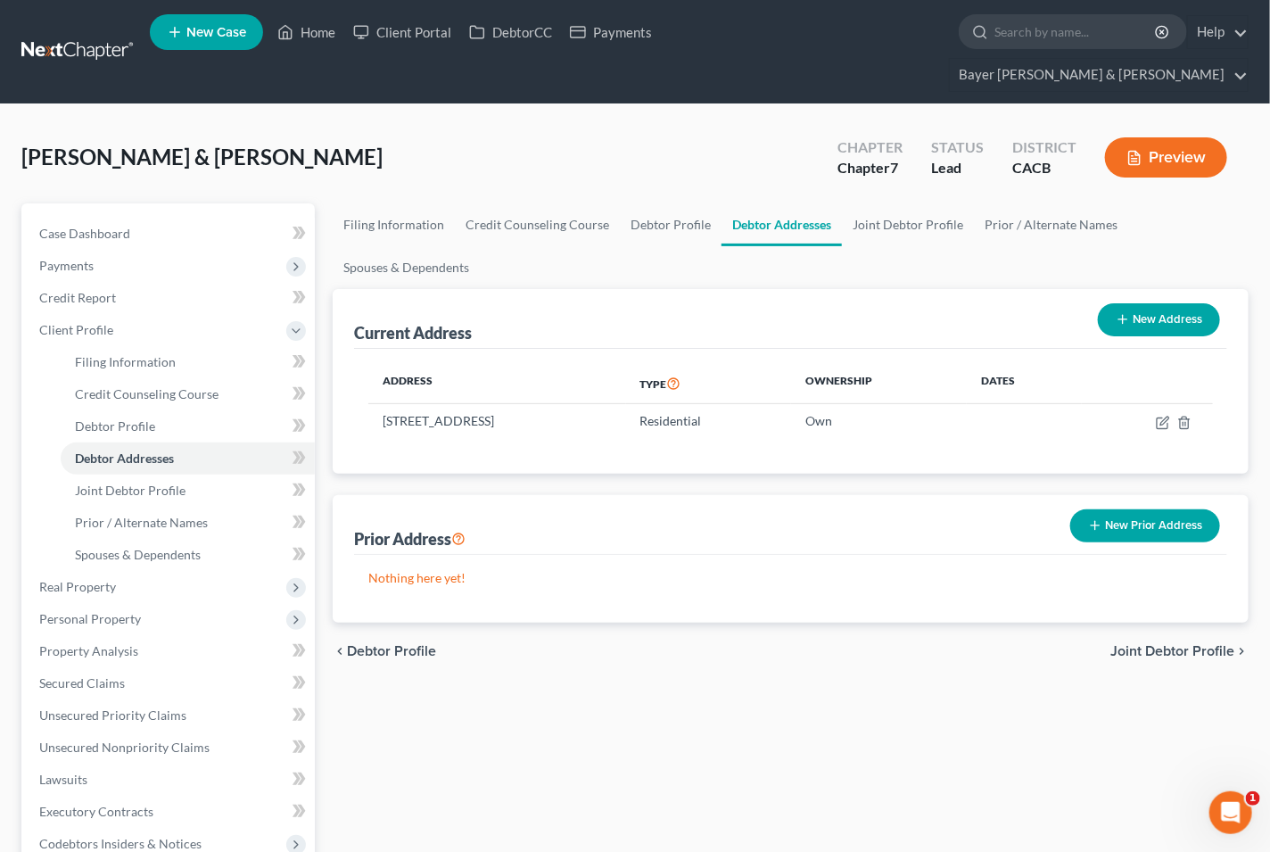
click at [1144, 644] on span "Joint Debtor Profile" at bounding box center [1172, 651] width 124 height 14
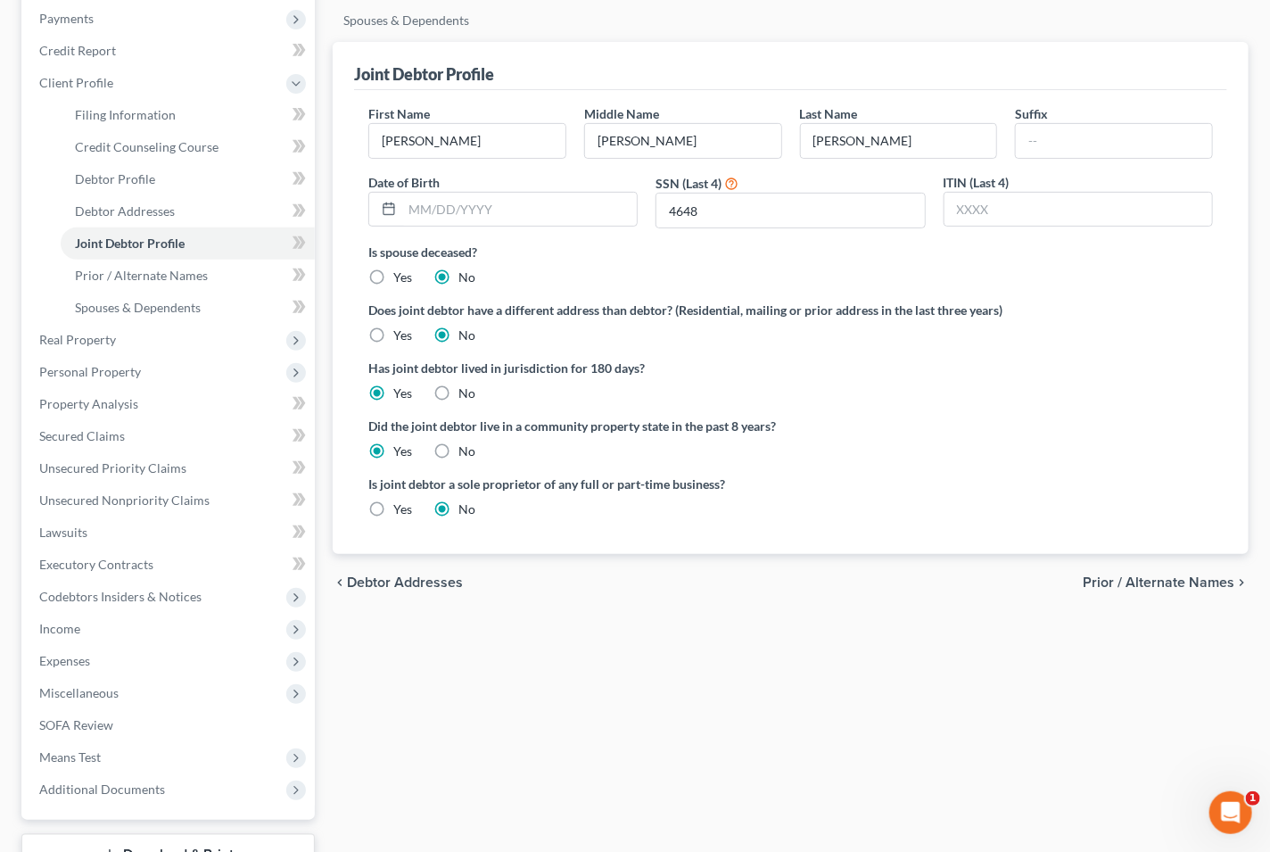
scroll to position [297, 0]
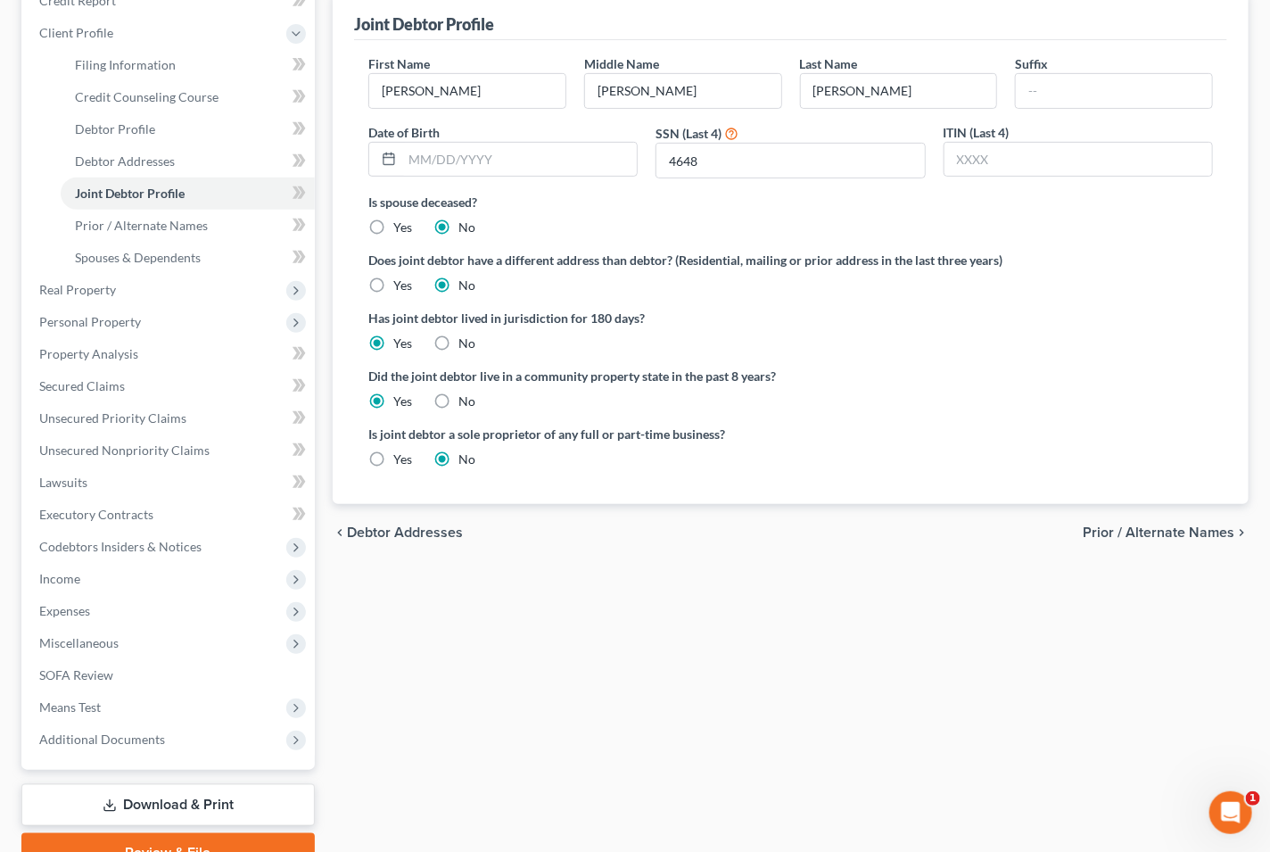
click at [1152, 525] on span "Prior / Alternate Names" at bounding box center [1159, 532] width 152 height 14
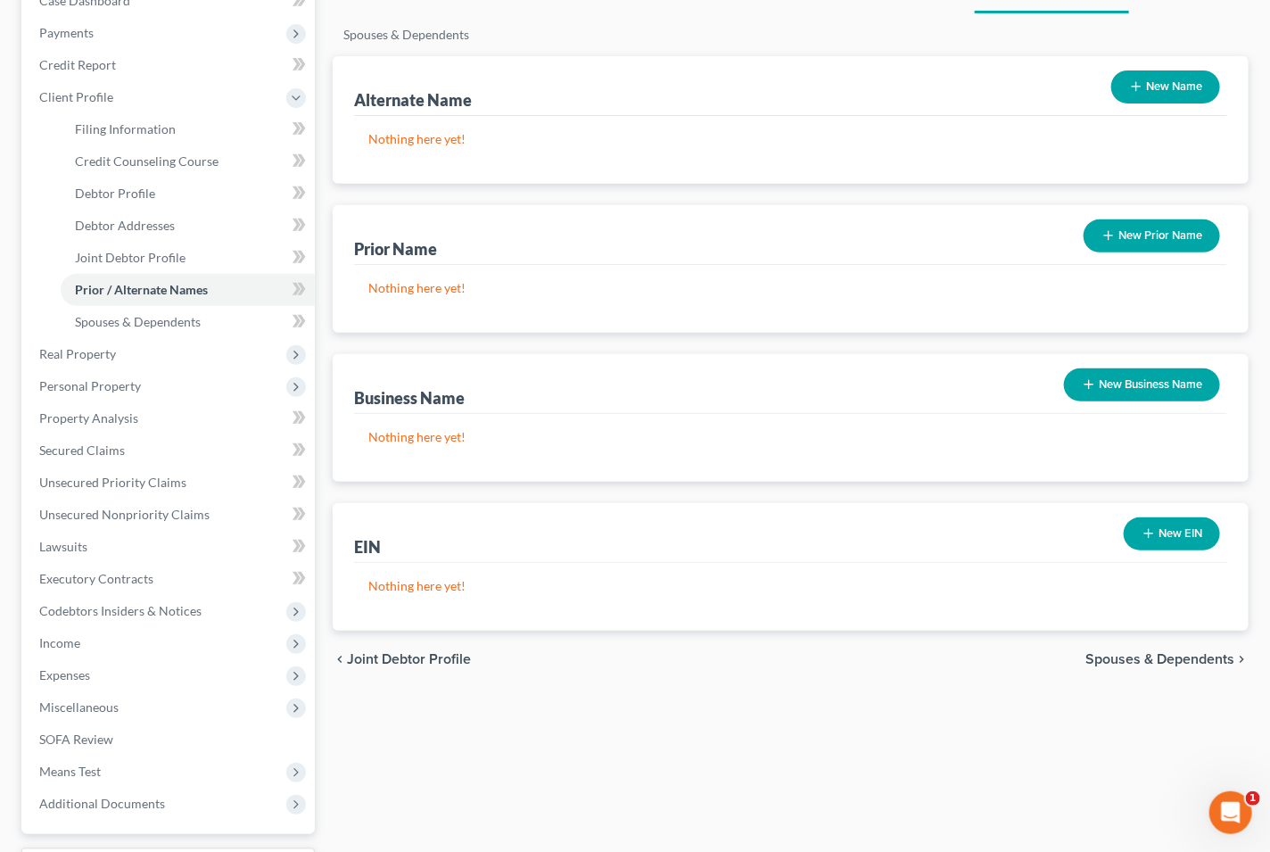
scroll to position [297, 0]
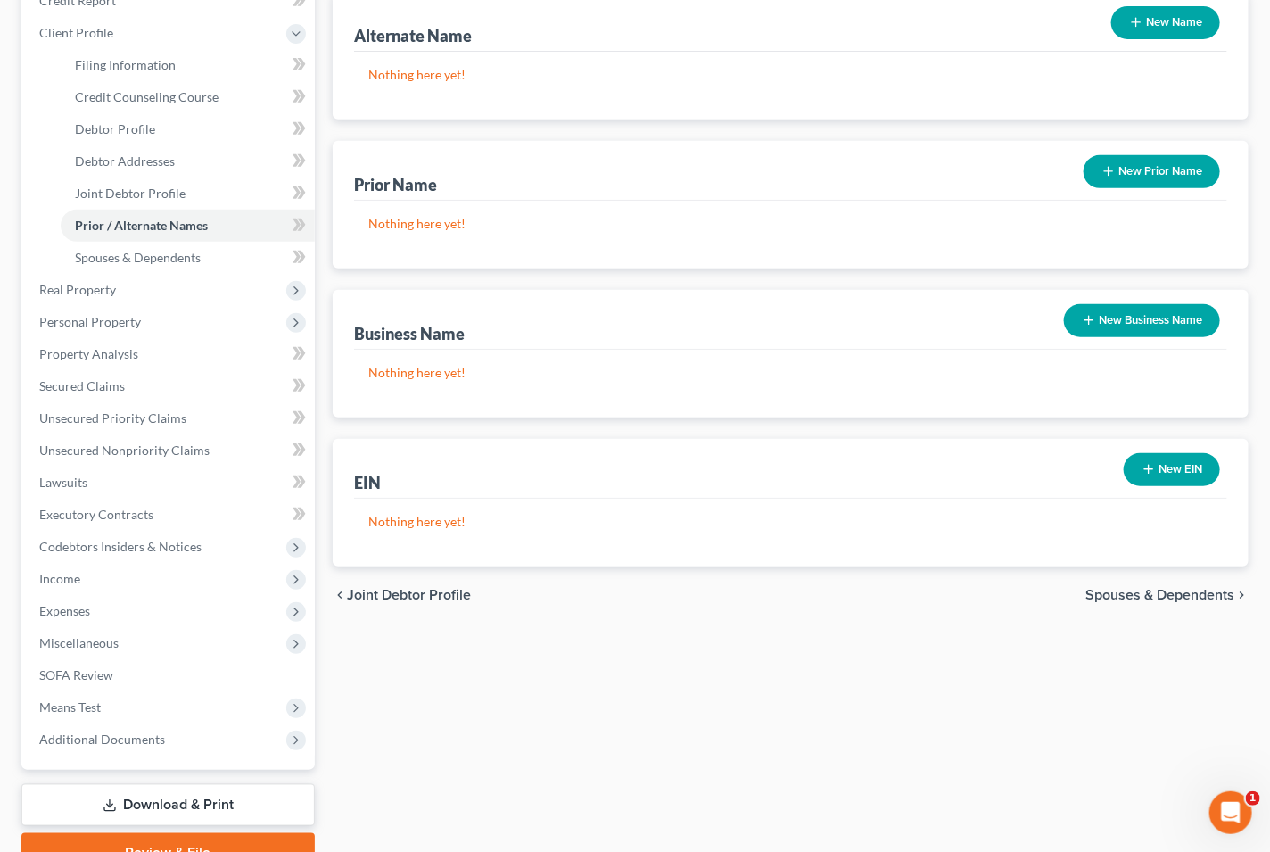
click at [1118, 588] on span "Spouses & Dependents" at bounding box center [1159, 595] width 149 height 14
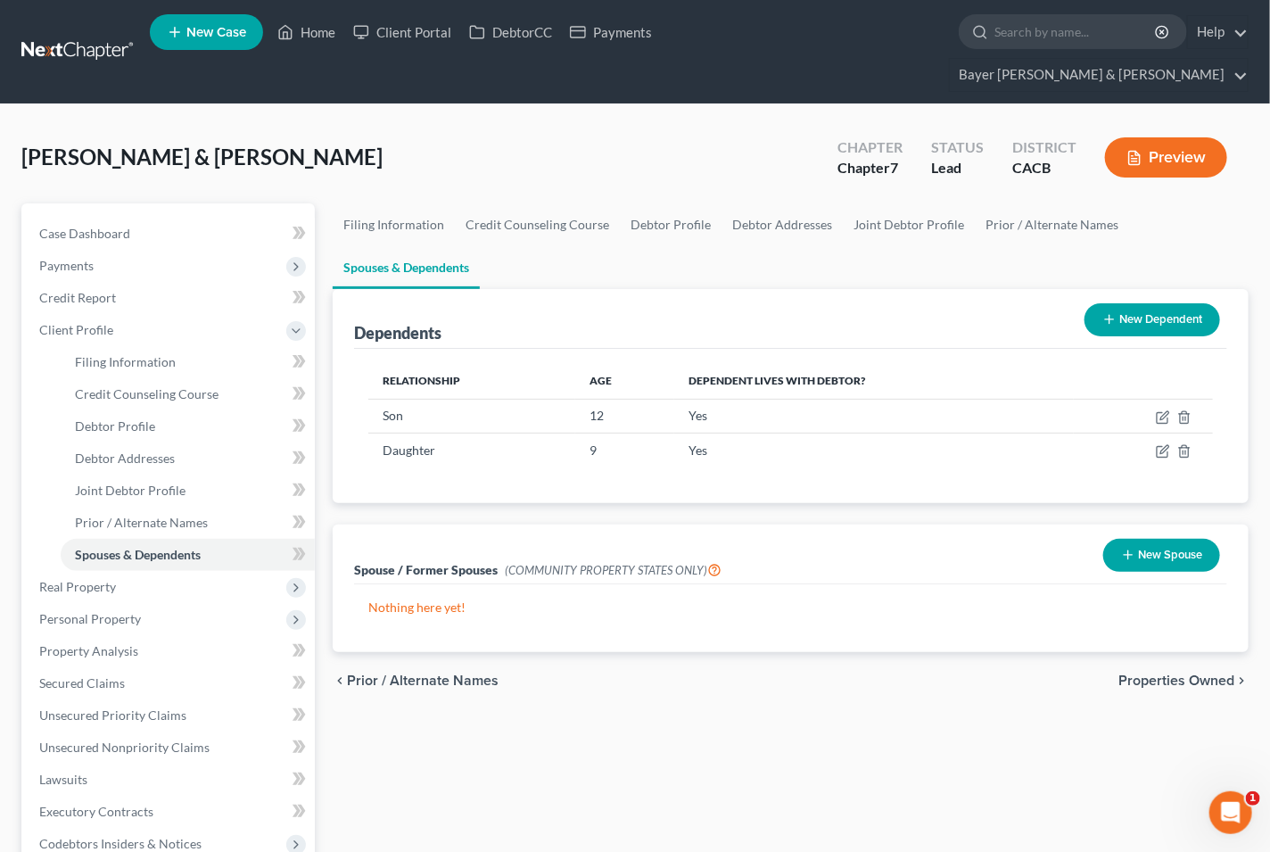
click at [1153, 539] on button "New Spouse" at bounding box center [1161, 555] width 117 height 33
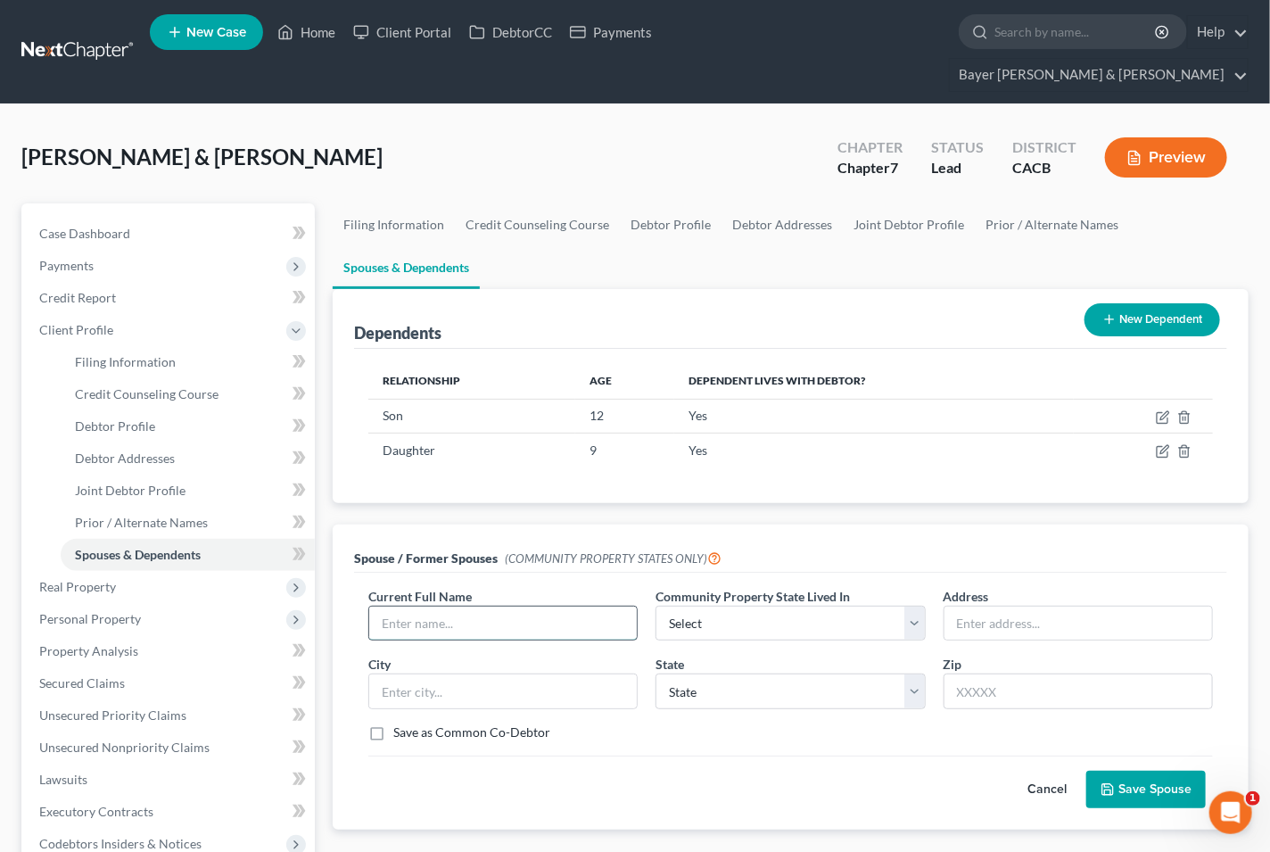
click at [476, 606] on input "text" at bounding box center [503, 623] width 268 height 34
type input "[PERSON_NAME] [PERSON_NAME]"
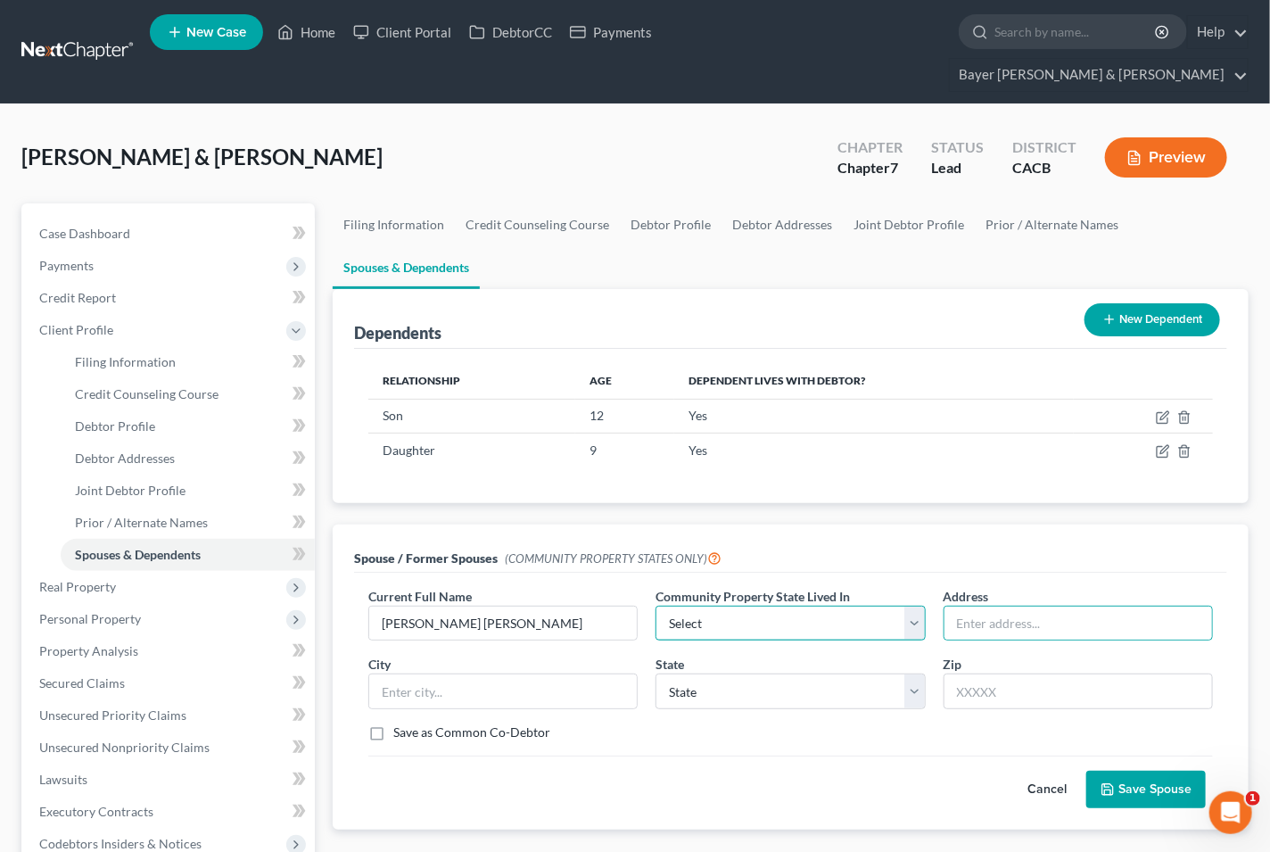
click at [847, 605] on select "Select AZ CA GU ID LA NV NM PR [GEOGRAPHIC_DATA] [GEOGRAPHIC_DATA] [GEOGRAPHIC_…" at bounding box center [789, 623] width 269 height 36
select select "1"
click at [655, 605] on select "Select AZ CA GU ID LA NV NM PR [GEOGRAPHIC_DATA] [GEOGRAPHIC_DATA] [GEOGRAPHIC_…" at bounding box center [789, 623] width 269 height 36
type input "[STREET_ADDRESS]"
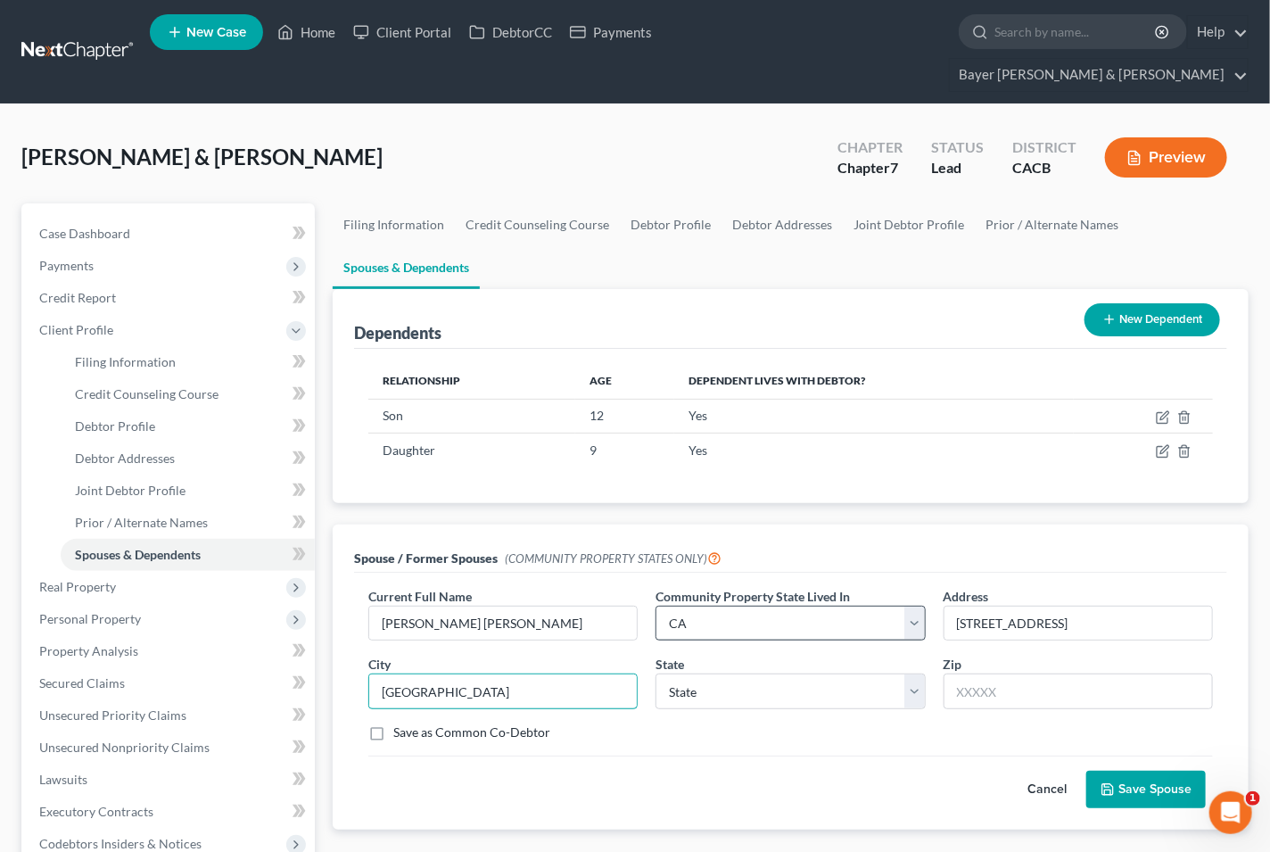
type input "[GEOGRAPHIC_DATA]"
select select "4"
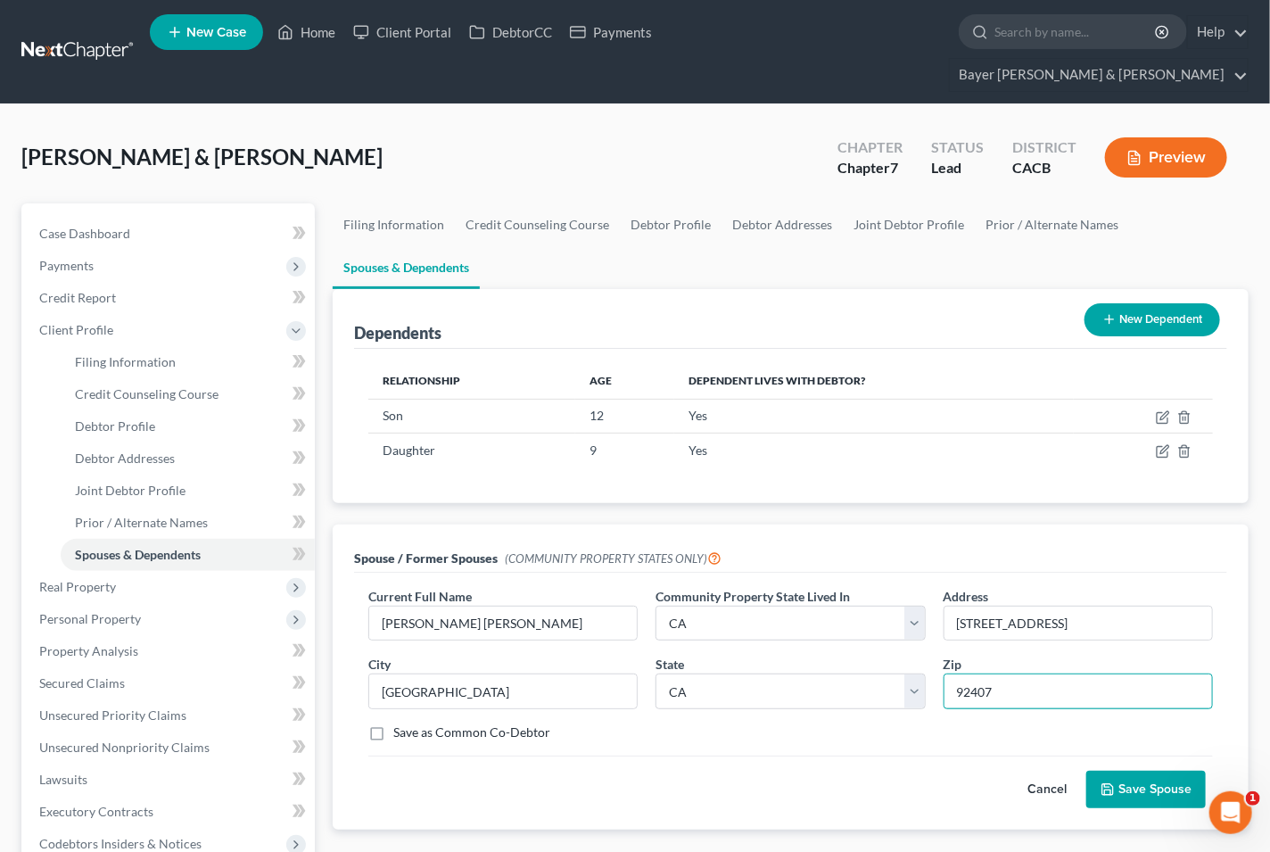
type input "92407"
click at [1124, 770] on button "Save Spouse" at bounding box center [1145, 788] width 119 height 37
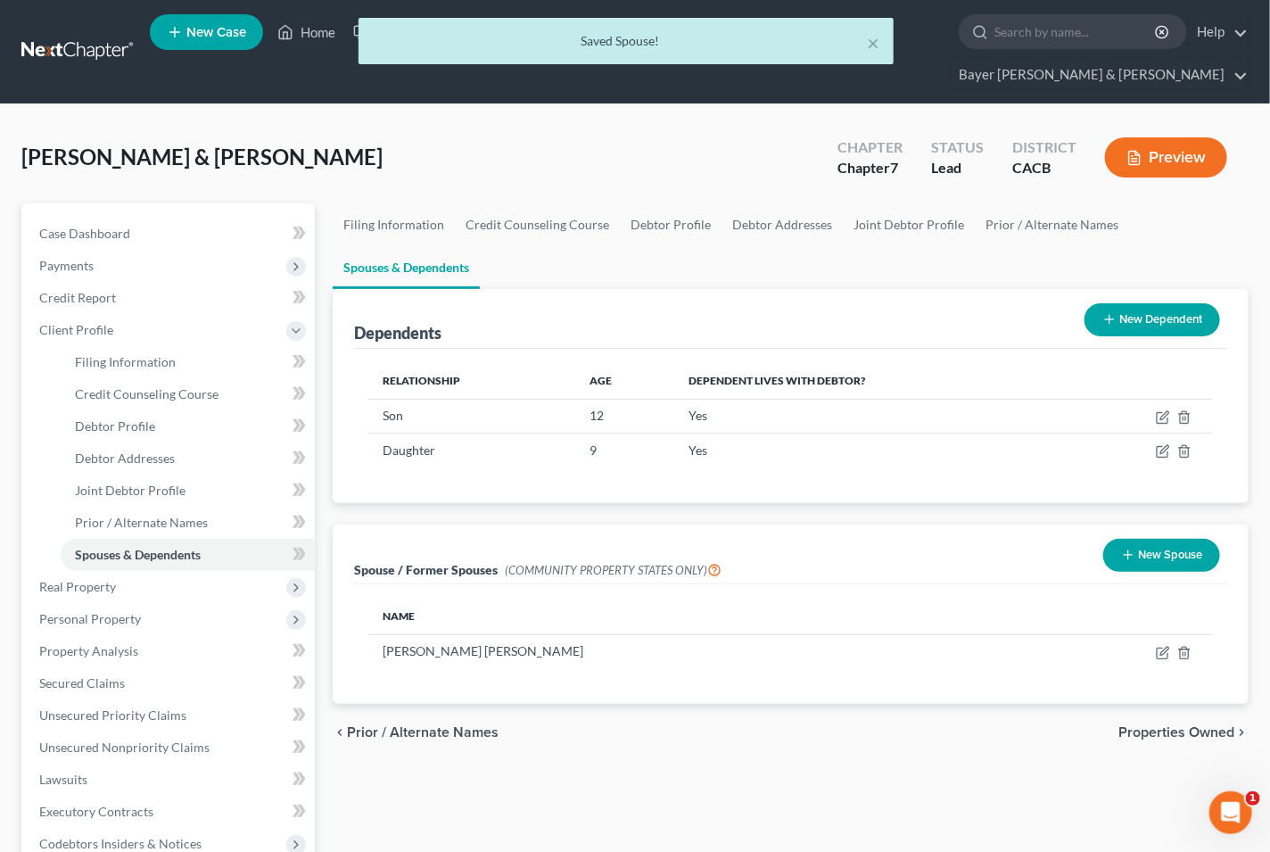
click at [1144, 725] on span "Properties Owned" at bounding box center [1176, 732] width 116 height 14
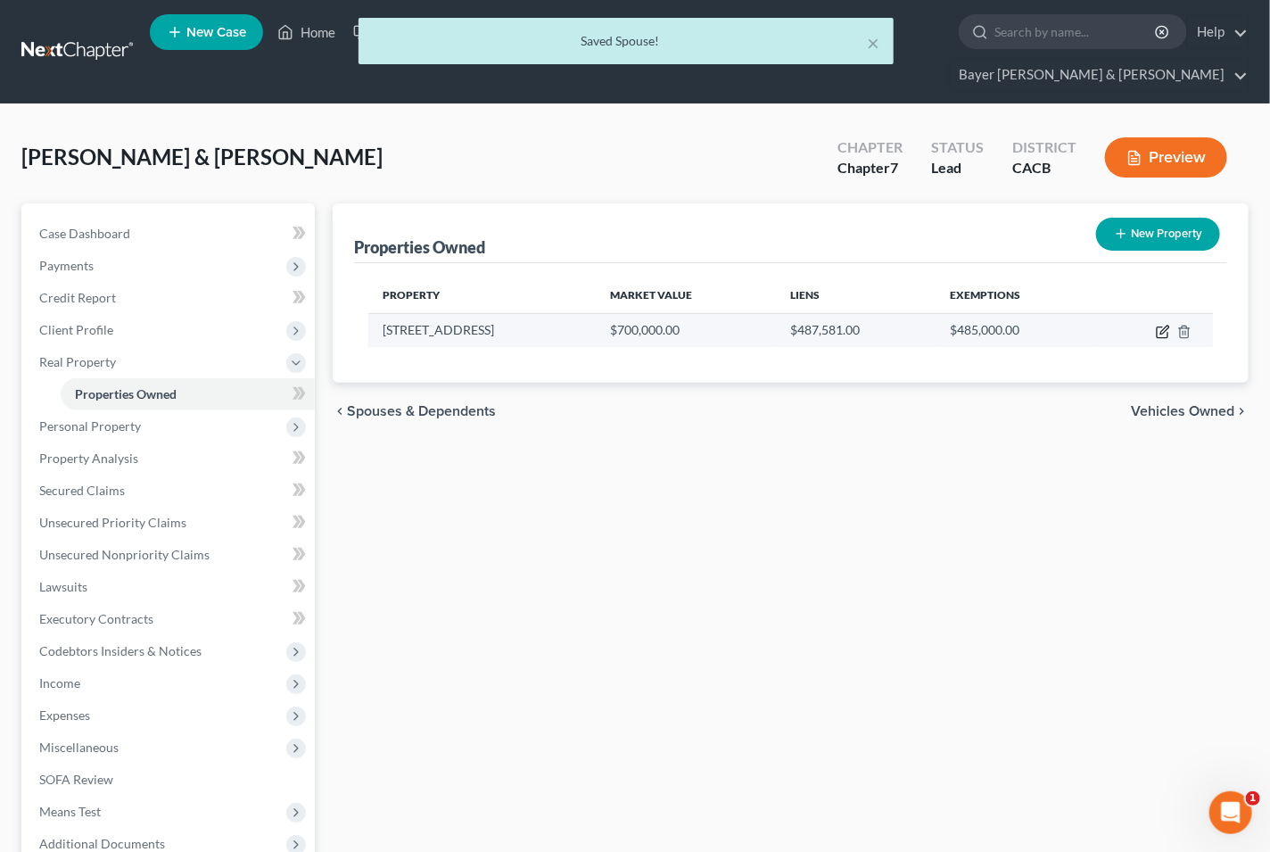
click at [1157, 325] on icon "button" at bounding box center [1163, 332] width 14 height 14
select select "4"
select select "35"
select select "2"
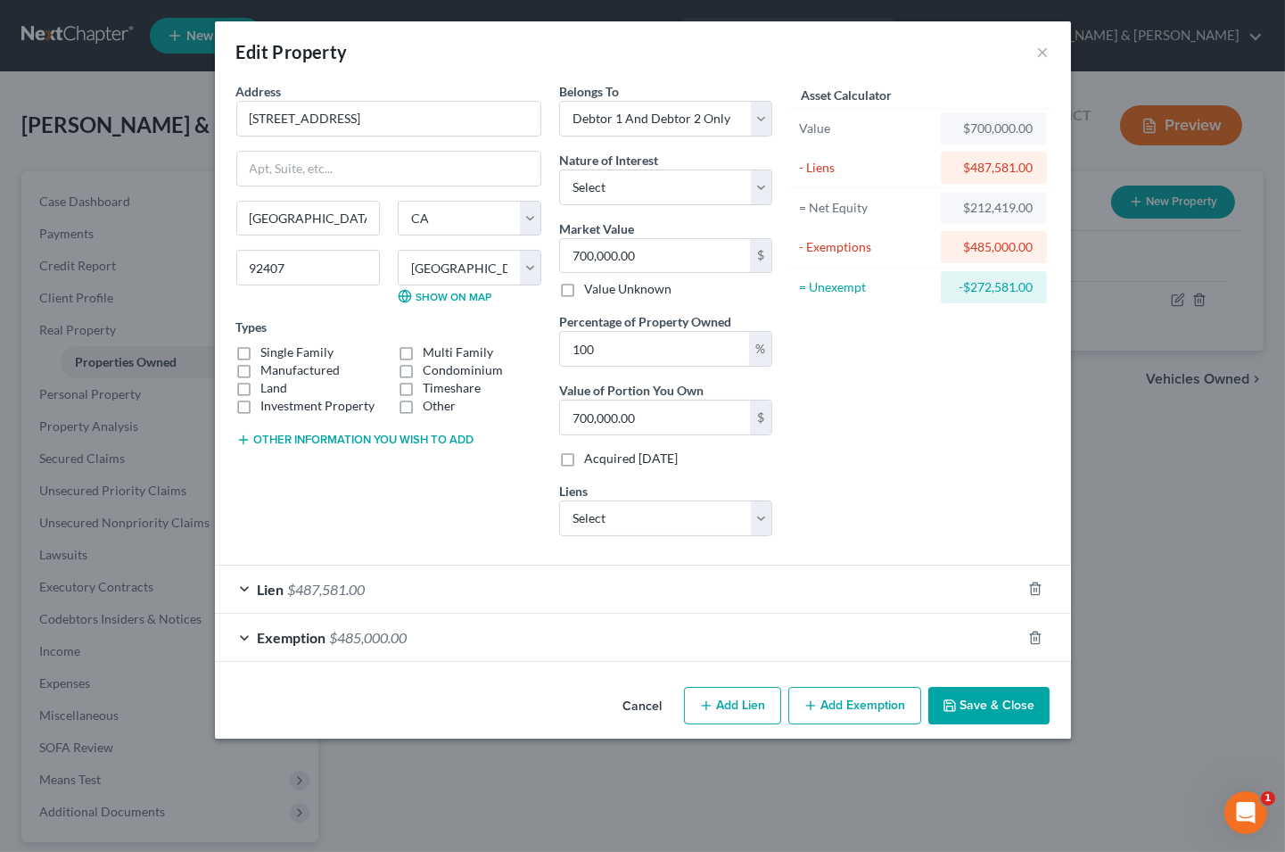
click at [261, 352] on label "Single Family" at bounding box center [297, 352] width 73 height 18
click at [268, 352] on input "Single Family" at bounding box center [274, 349] width 12 height 12
checkbox input "true"
click at [236, 581] on div "Lien $487,581.00" at bounding box center [618, 588] width 806 height 47
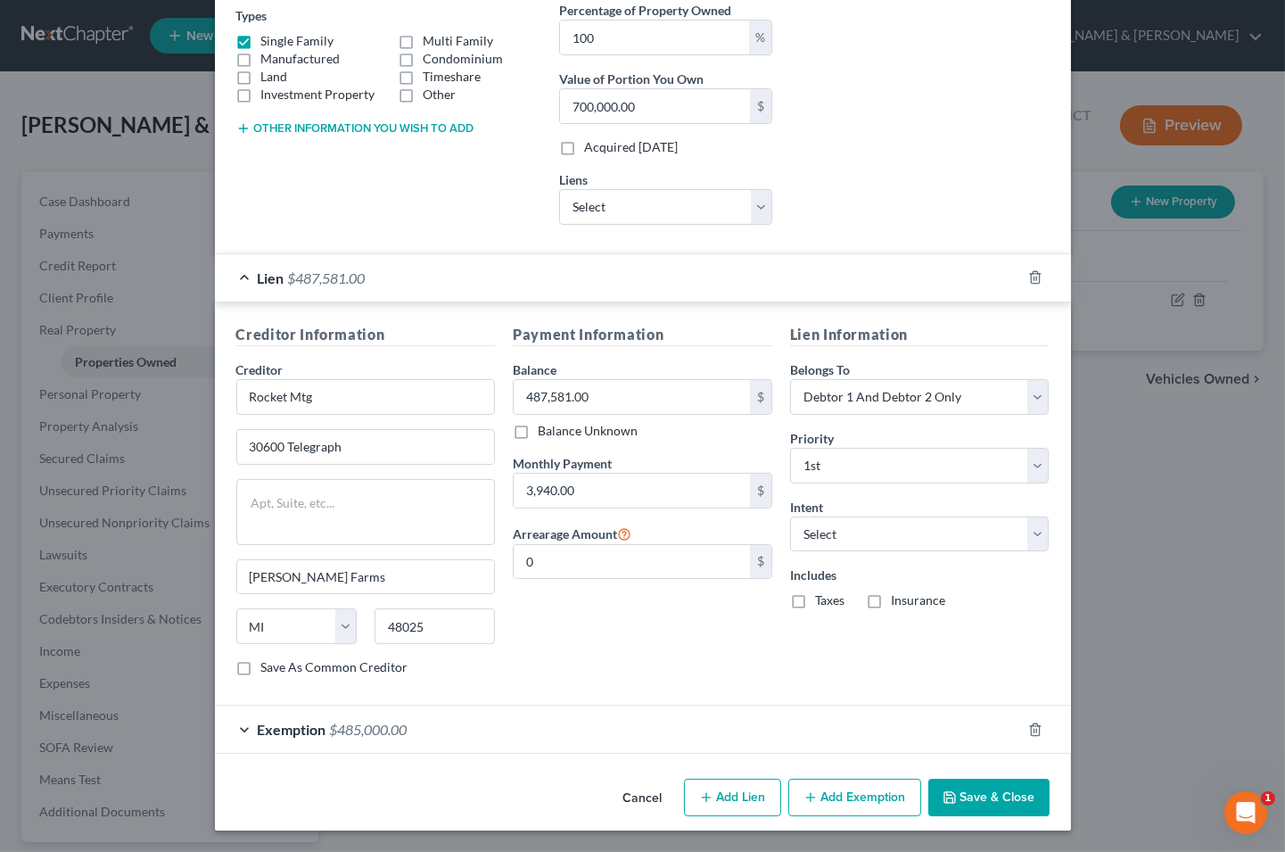
scroll to position [313, 0]
click at [236, 733] on div "Exemption $485,000.00" at bounding box center [618, 728] width 806 height 47
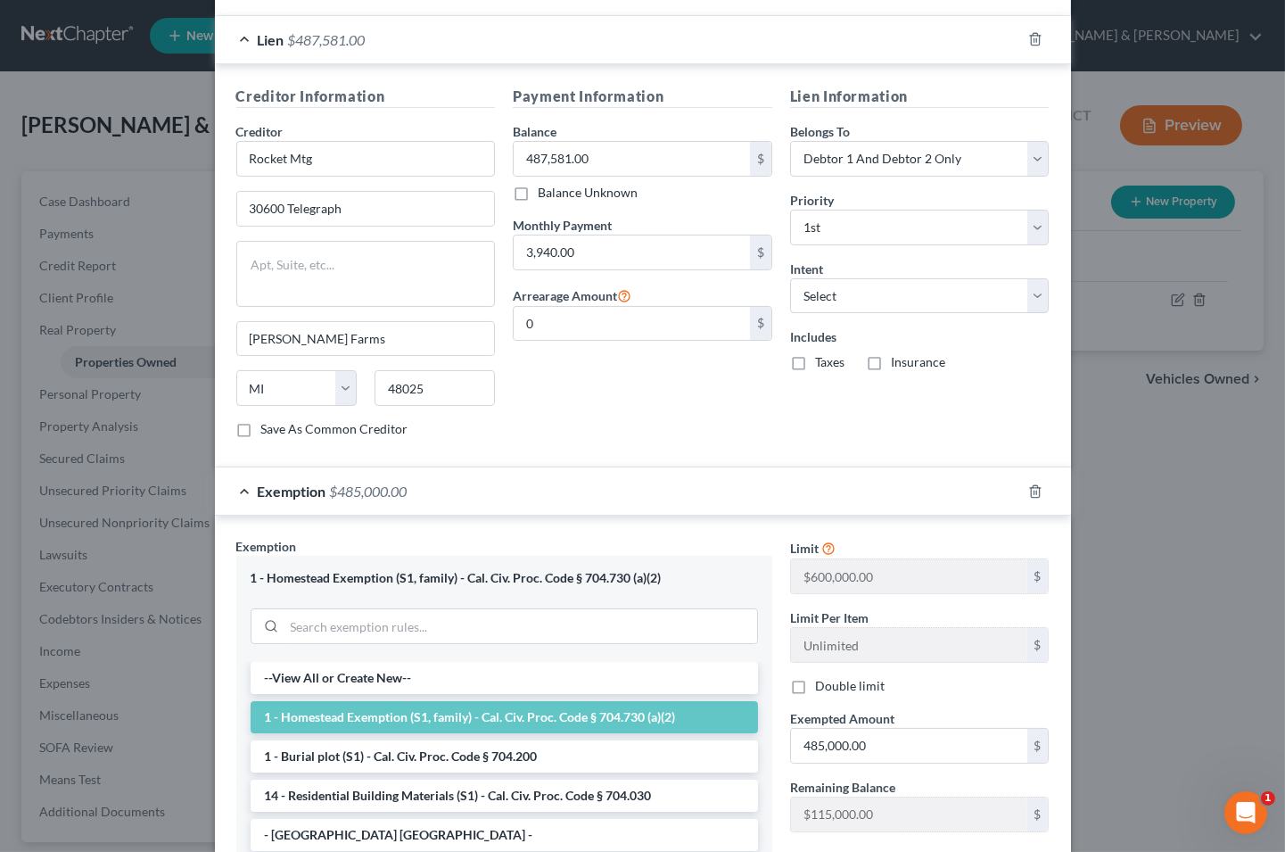
scroll to position [511, 0]
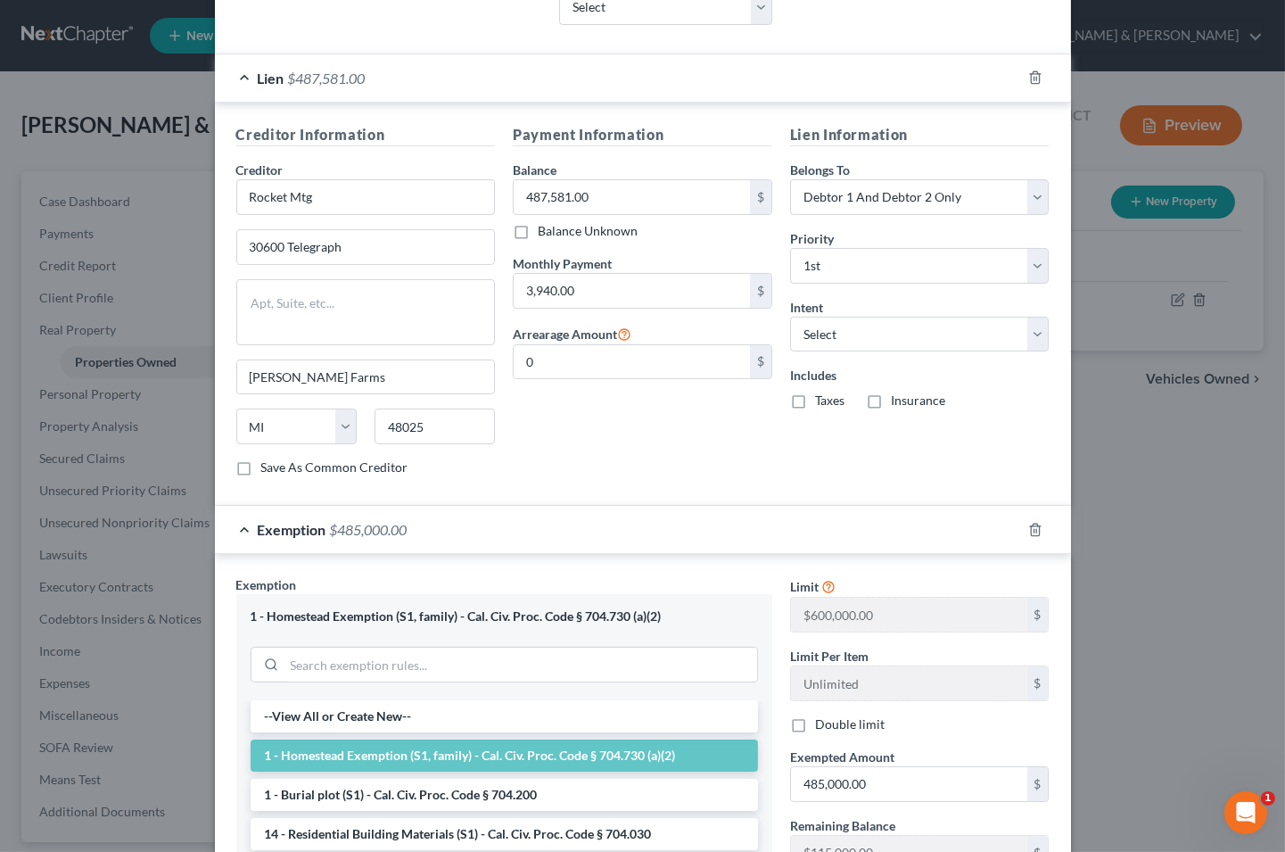
click at [232, 529] on div "Exemption $485,000.00" at bounding box center [618, 529] width 806 height 47
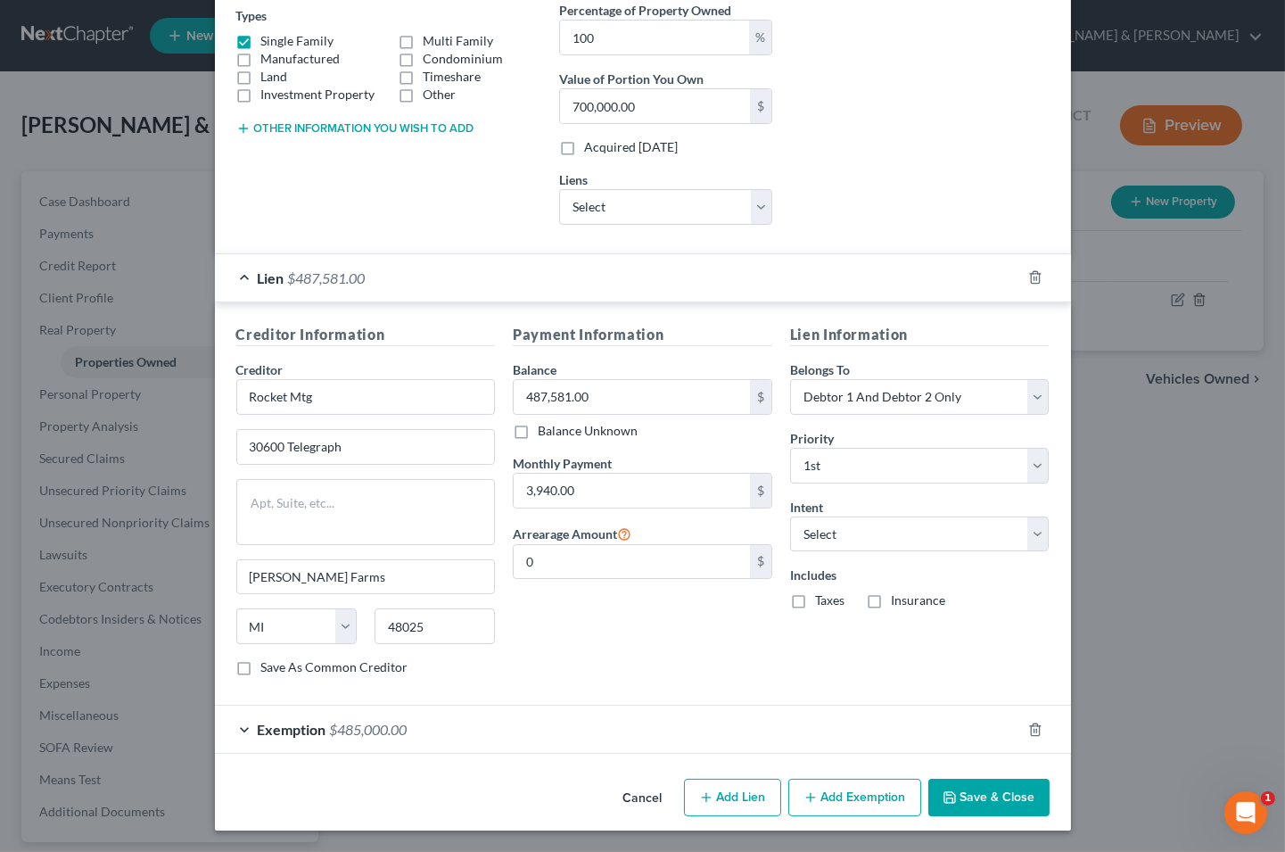
scroll to position [313, 0]
click at [226, 274] on div "Lien $487,581.00" at bounding box center [618, 277] width 806 height 47
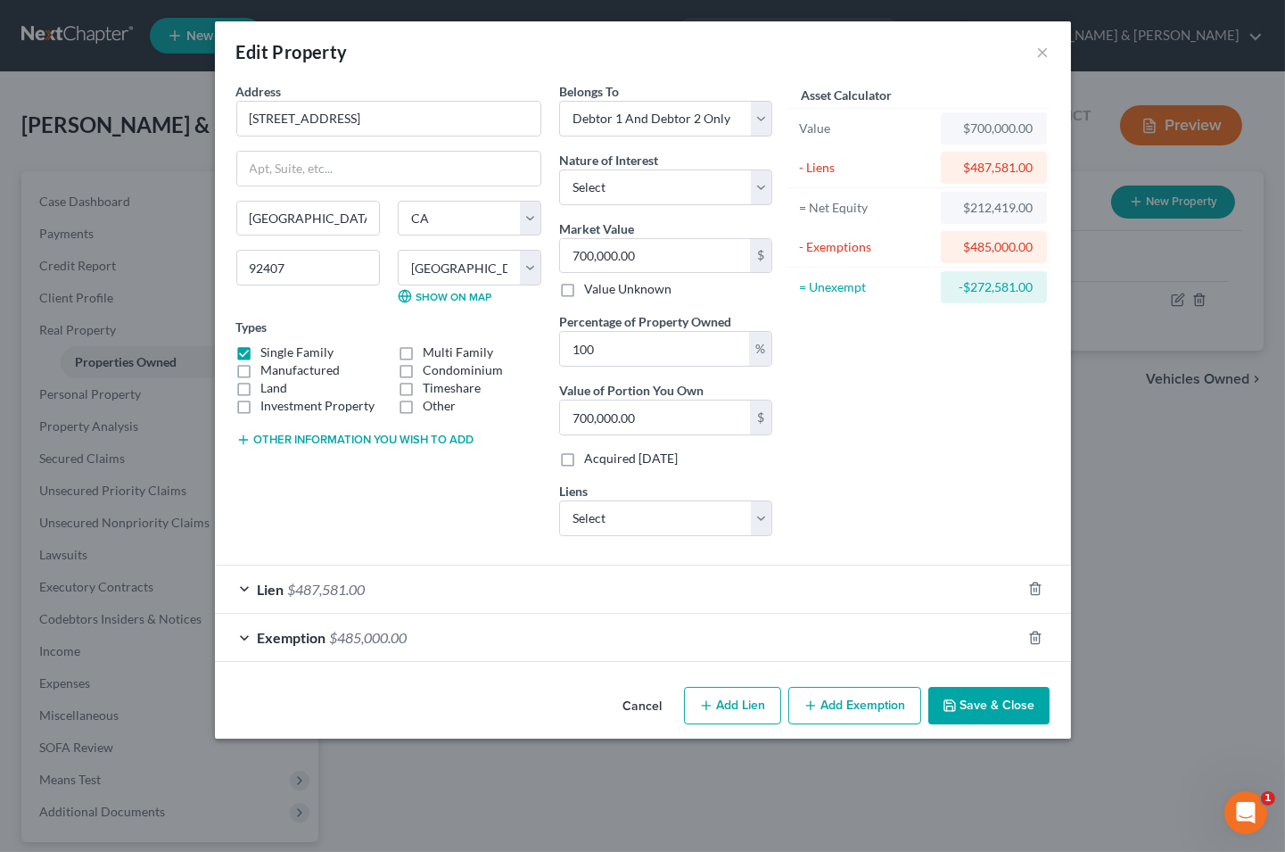
scroll to position [0, 0]
click at [1001, 694] on button "Save & Close" at bounding box center [988, 705] width 121 height 37
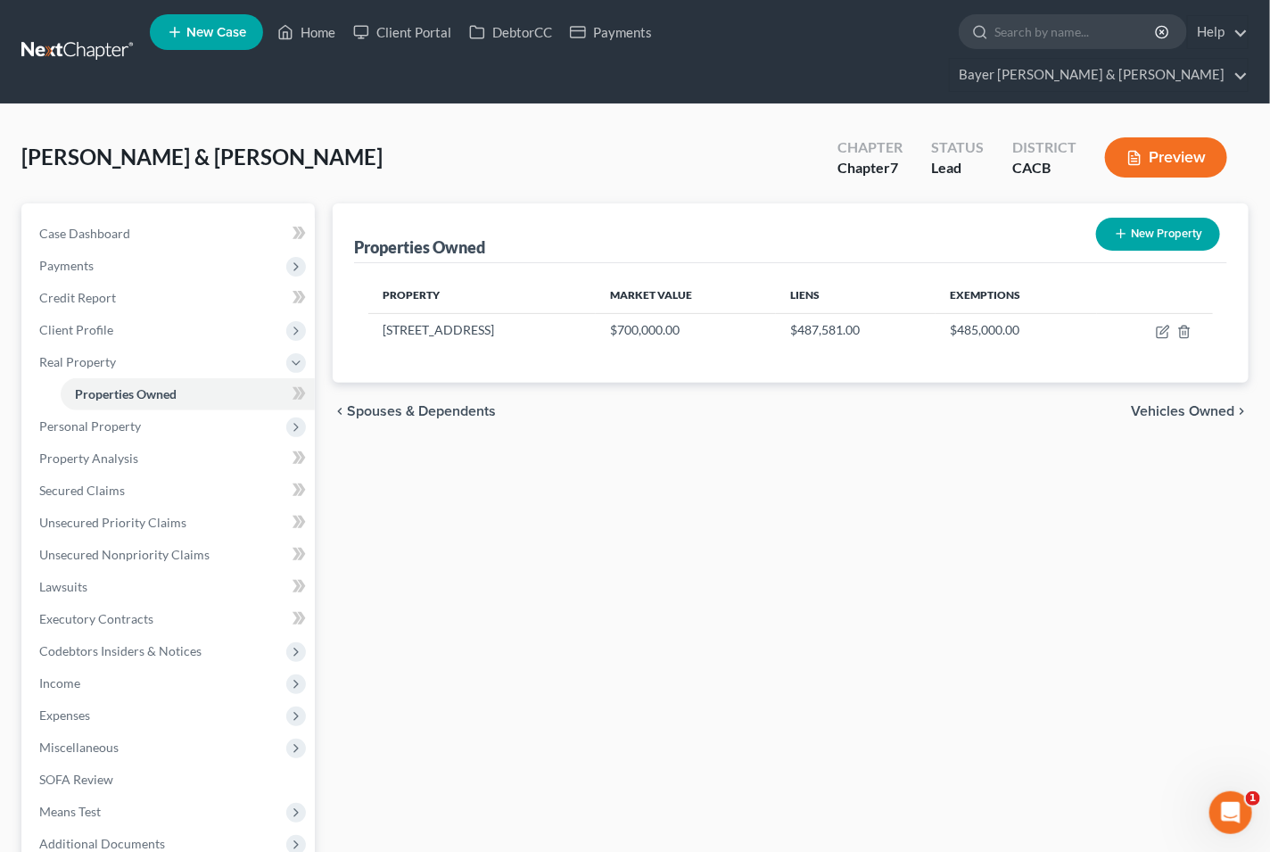
click at [1189, 404] on span "Vehicles Owned" at bounding box center [1182, 411] width 103 height 14
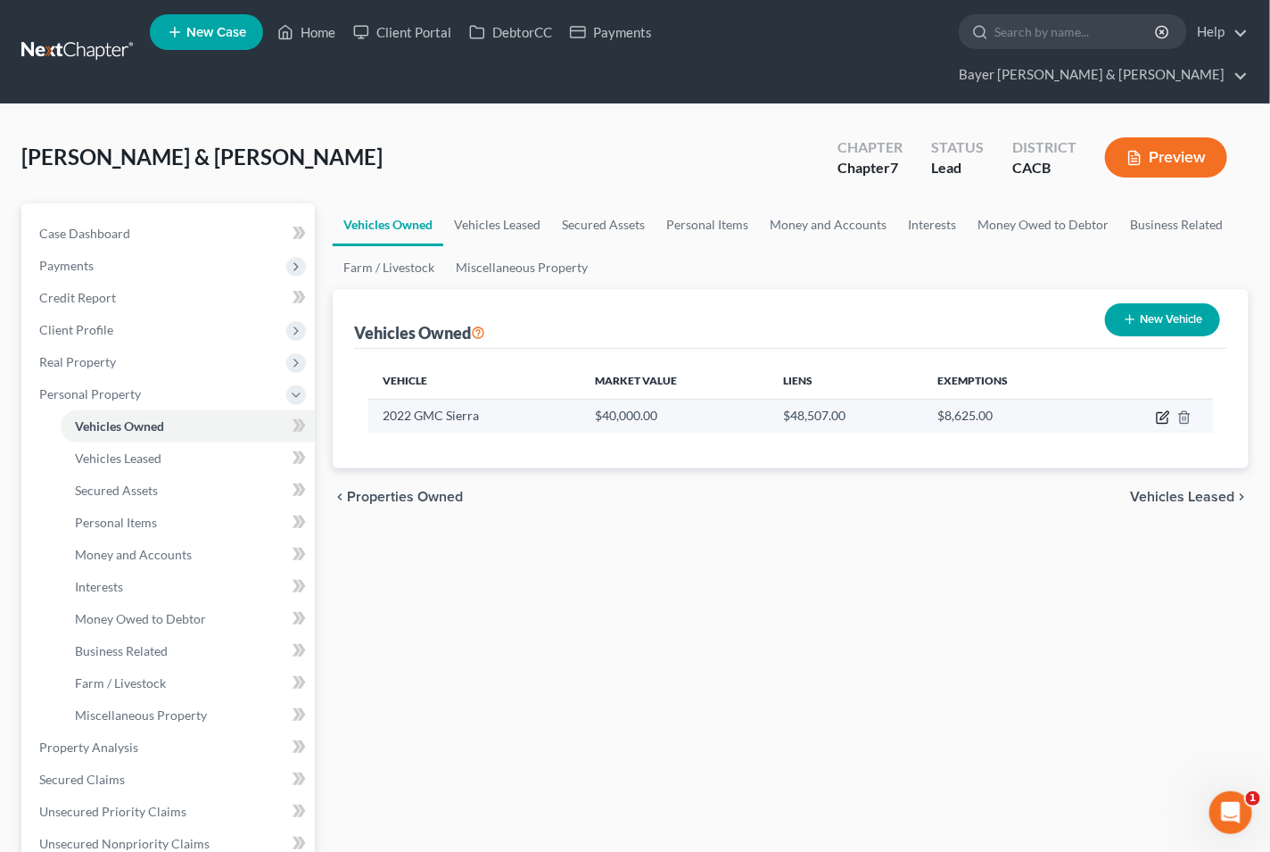
click at [1157, 410] on icon "button" at bounding box center [1163, 417] width 14 height 14
select select "0"
select select "4"
select select "2"
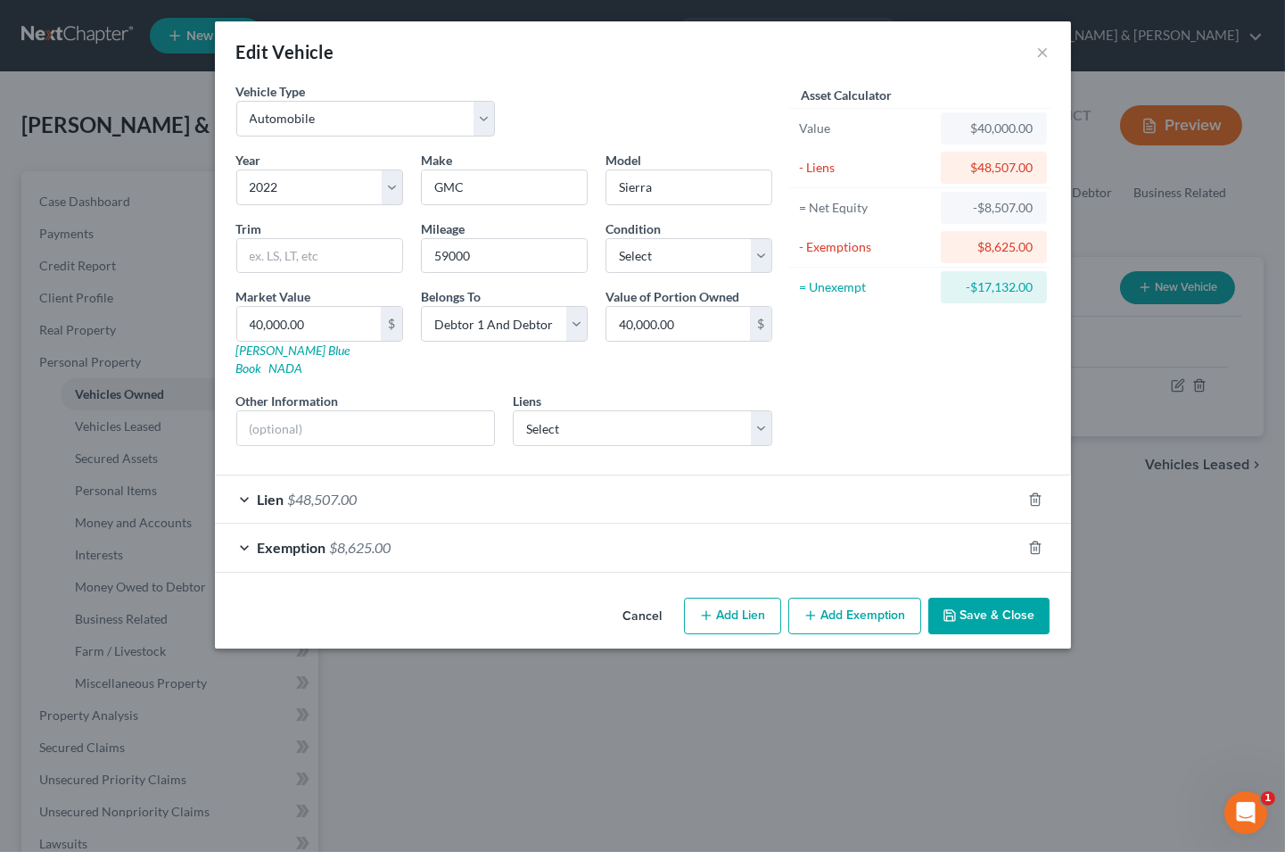
click at [242, 484] on div "Lien $48,507.00" at bounding box center [618, 498] width 806 height 47
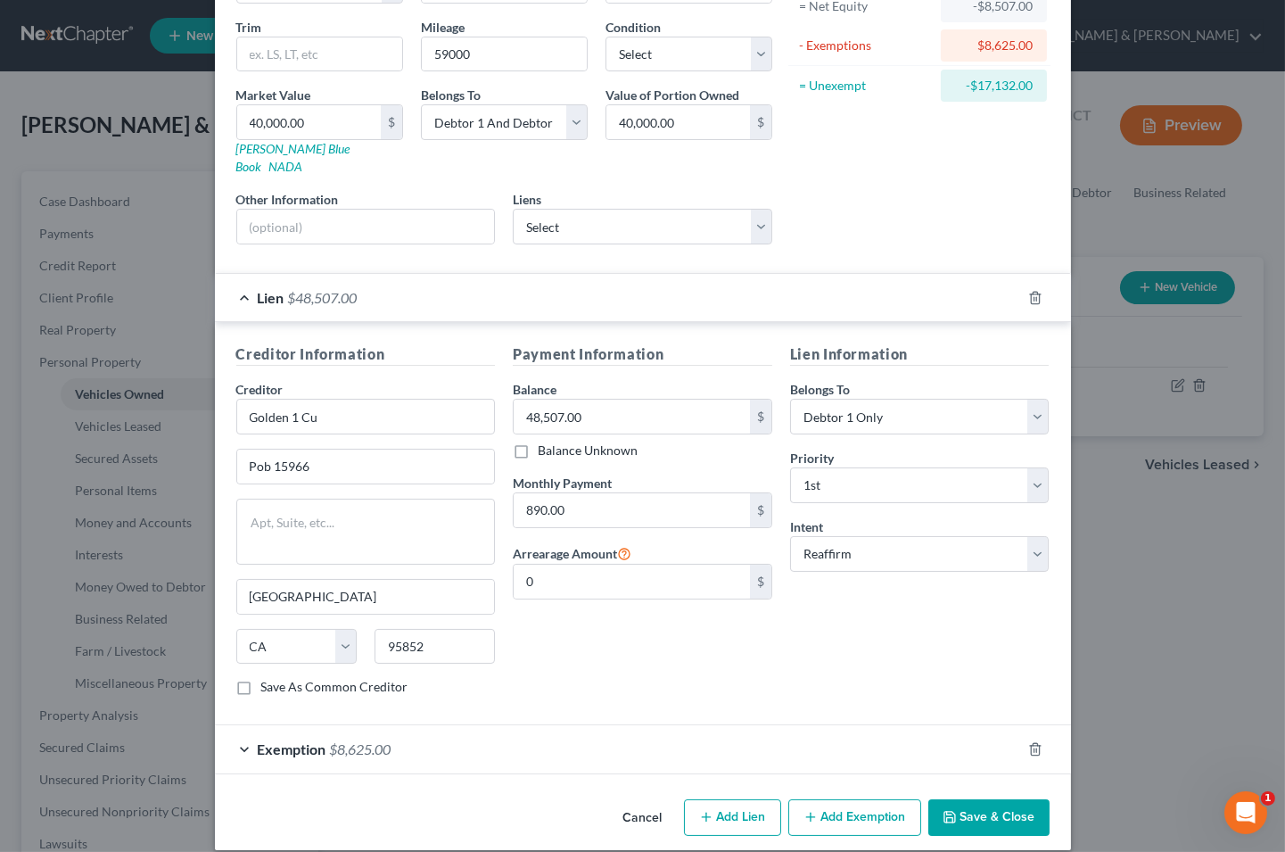
scroll to position [205, 0]
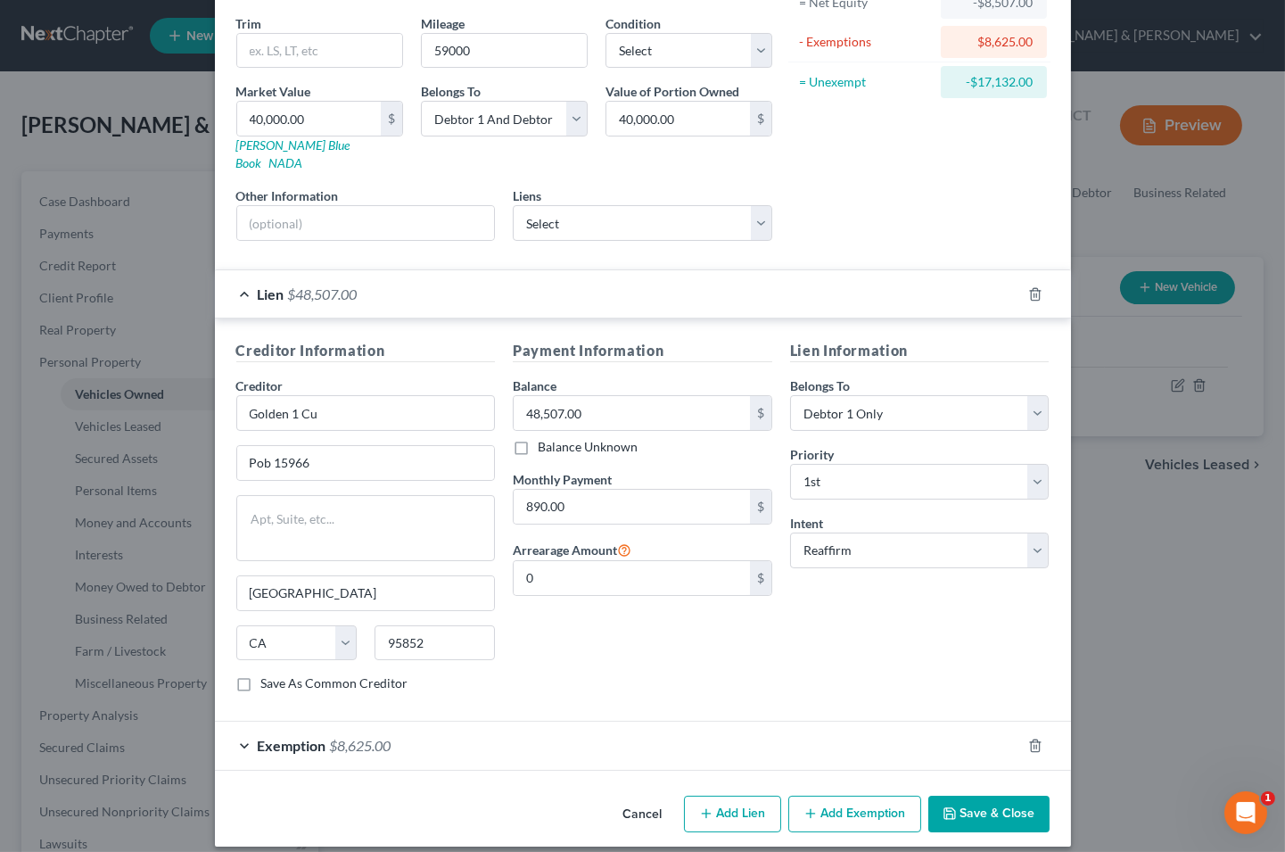
click at [235, 727] on div "Exemption $8,625.00" at bounding box center [618, 744] width 806 height 47
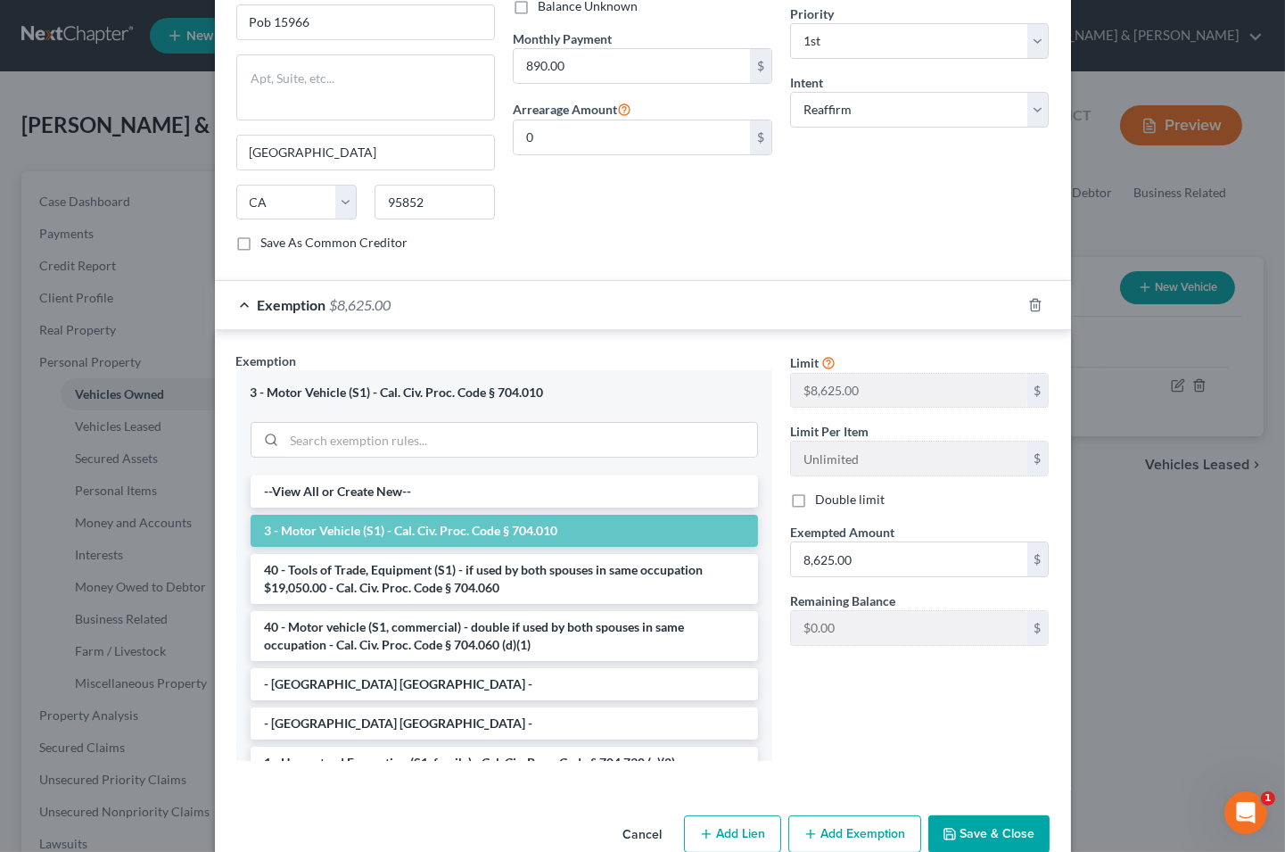
scroll to position [665, 0]
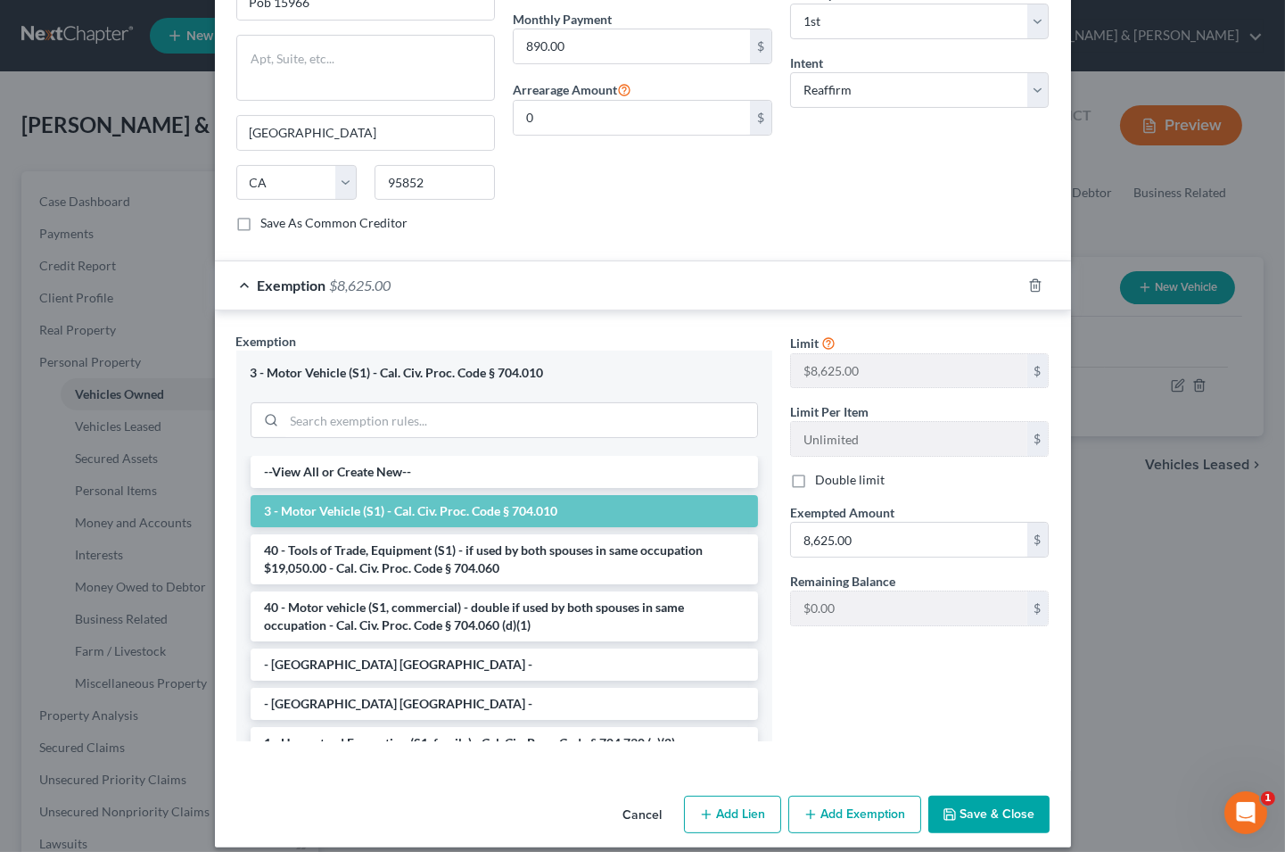
click at [1005, 795] on button "Save & Close" at bounding box center [988, 813] width 121 height 37
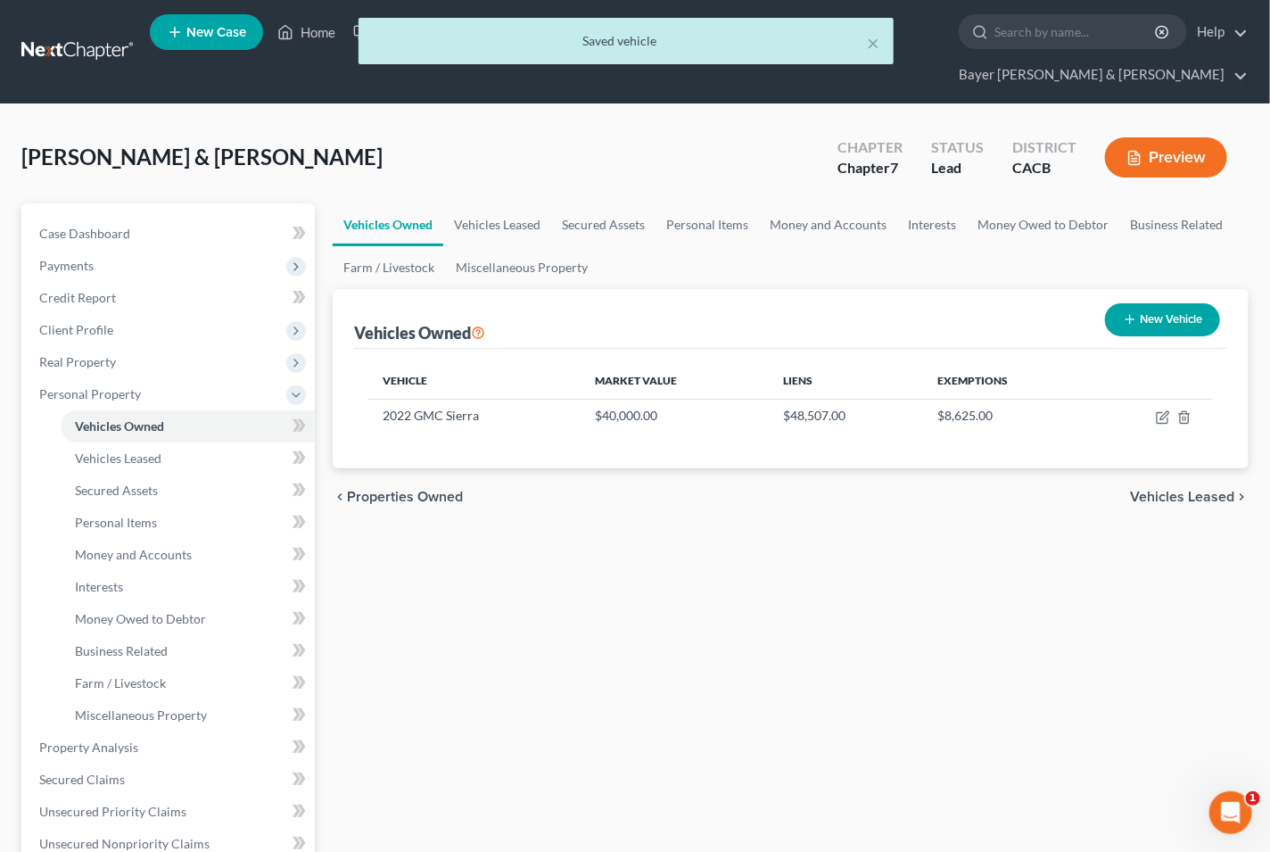
click at [1177, 490] on span "Vehicles Leased" at bounding box center [1182, 497] width 104 height 14
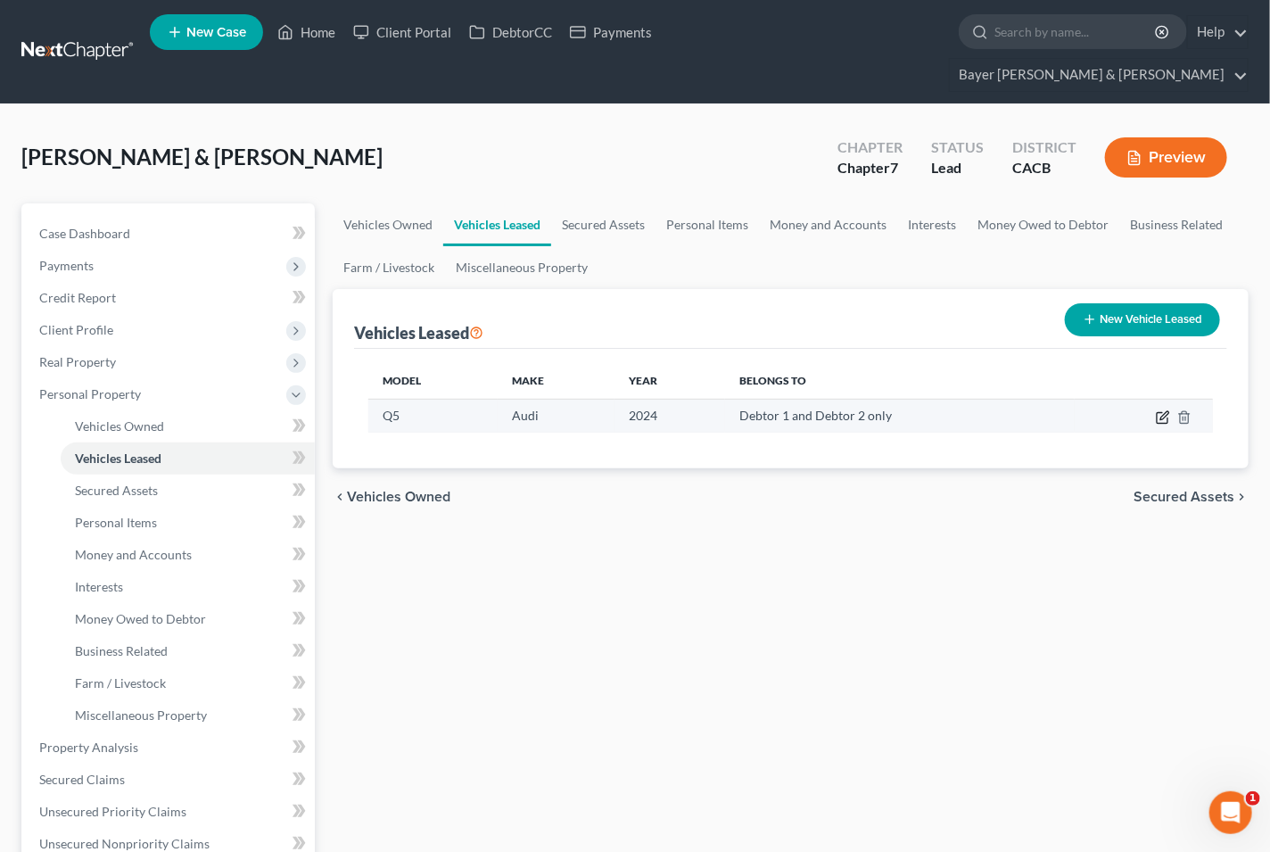
click at [1165, 410] on icon "button" at bounding box center [1163, 417] width 14 height 14
select select "0"
select select "2"
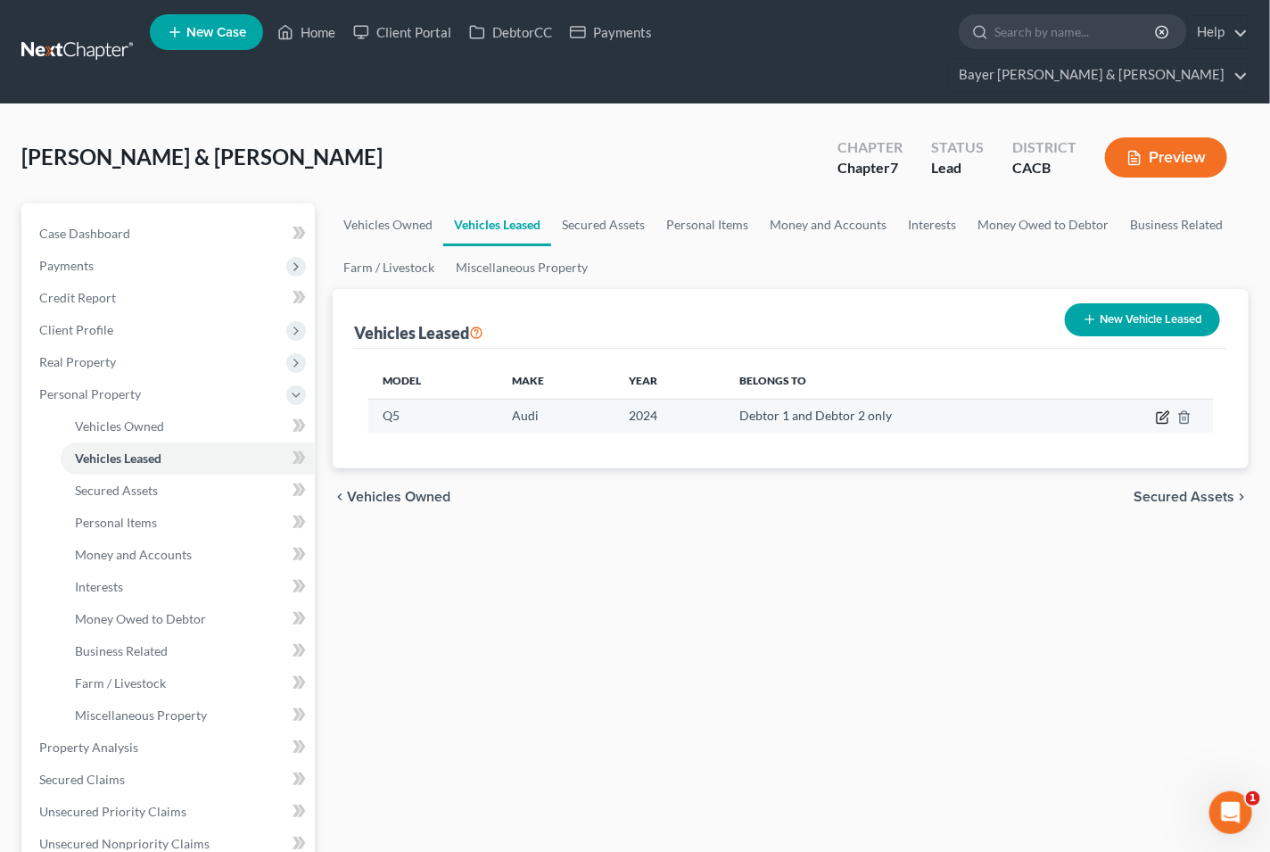
select select "1"
select select "14"
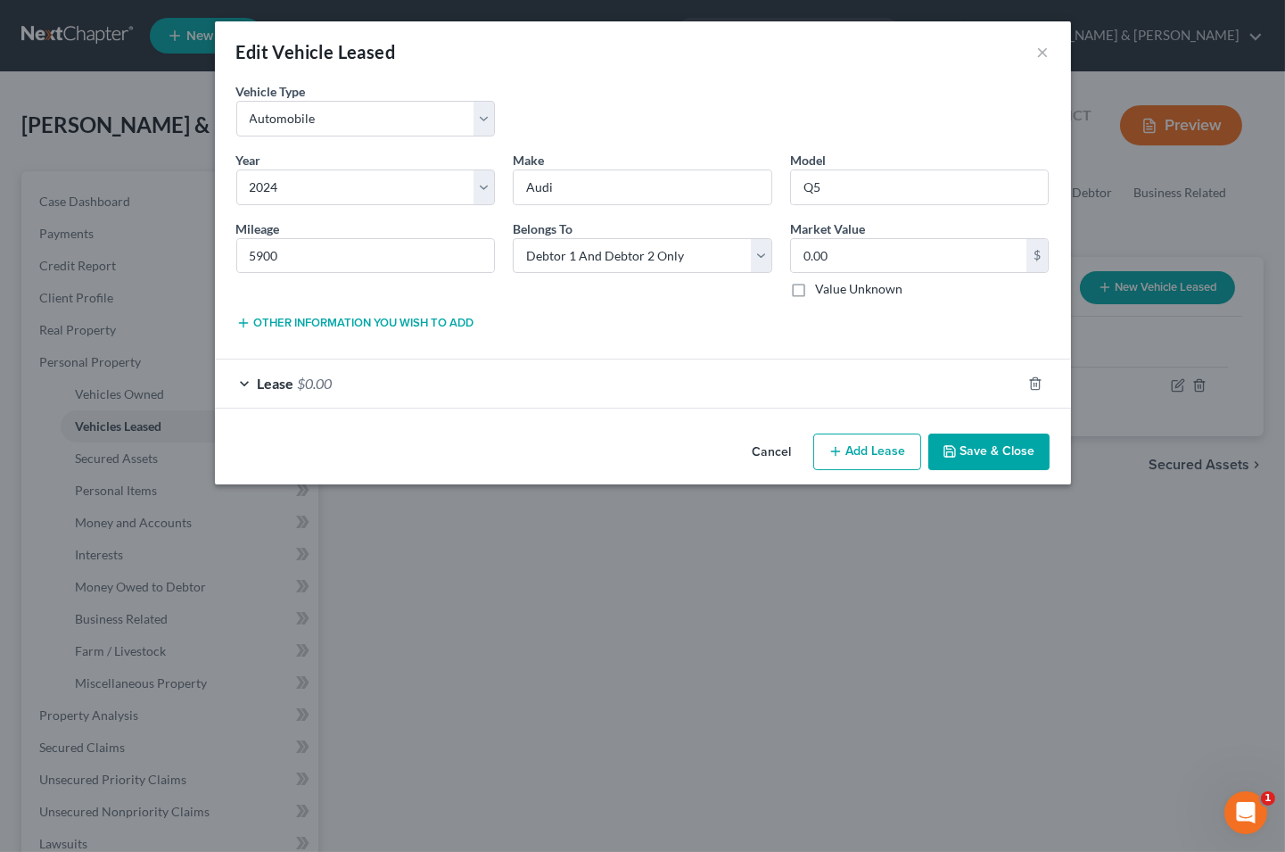
click at [246, 378] on div "Lease $0.00" at bounding box center [618, 382] width 806 height 47
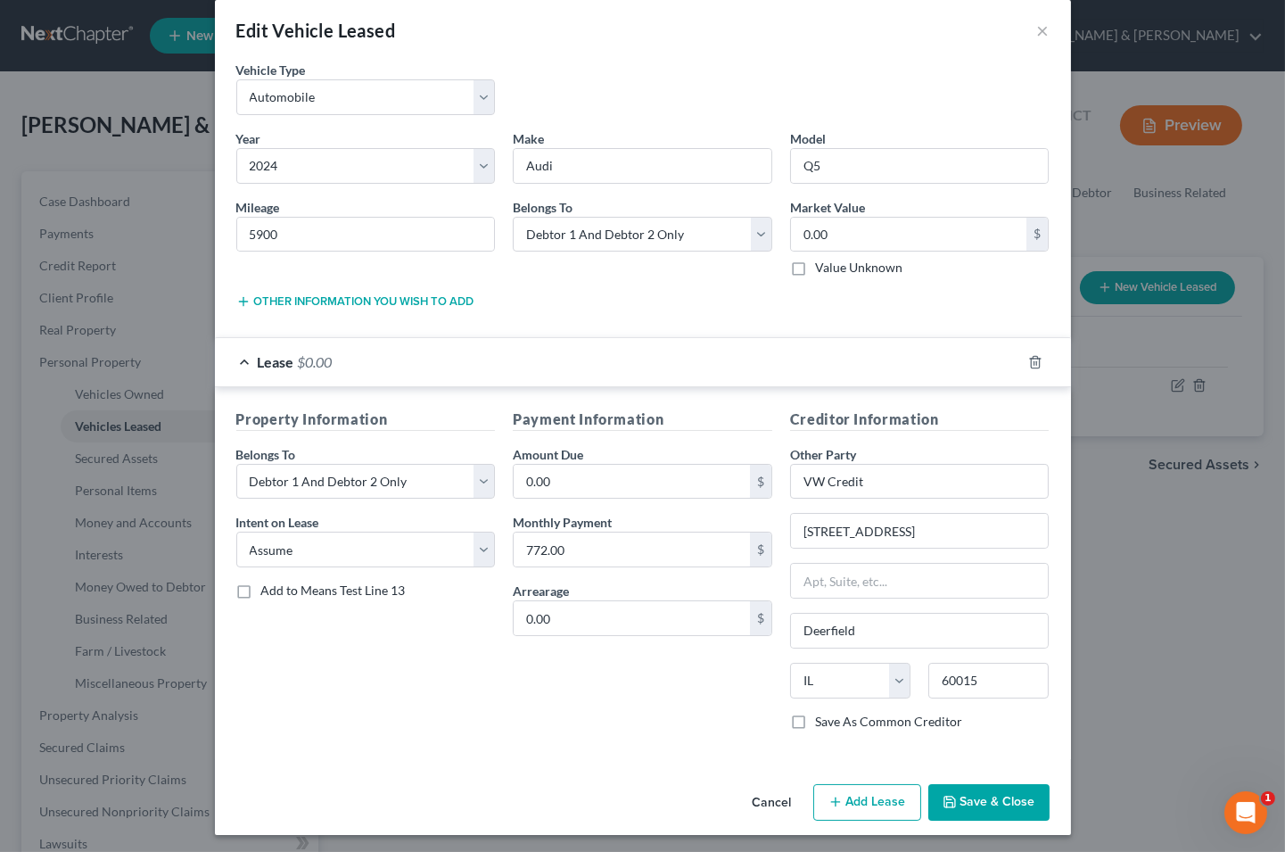
scroll to position [27, 0]
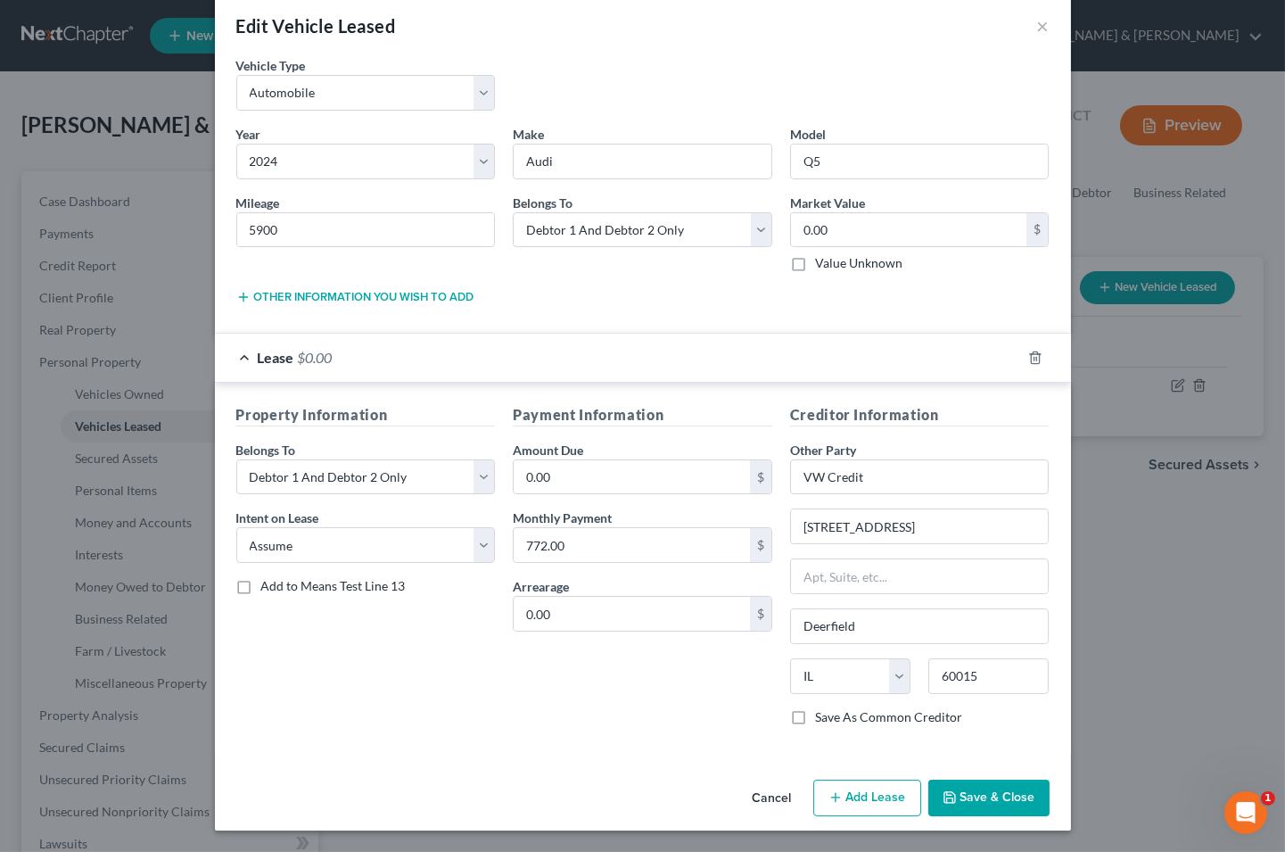
click at [987, 795] on button "Save & Close" at bounding box center [988, 797] width 121 height 37
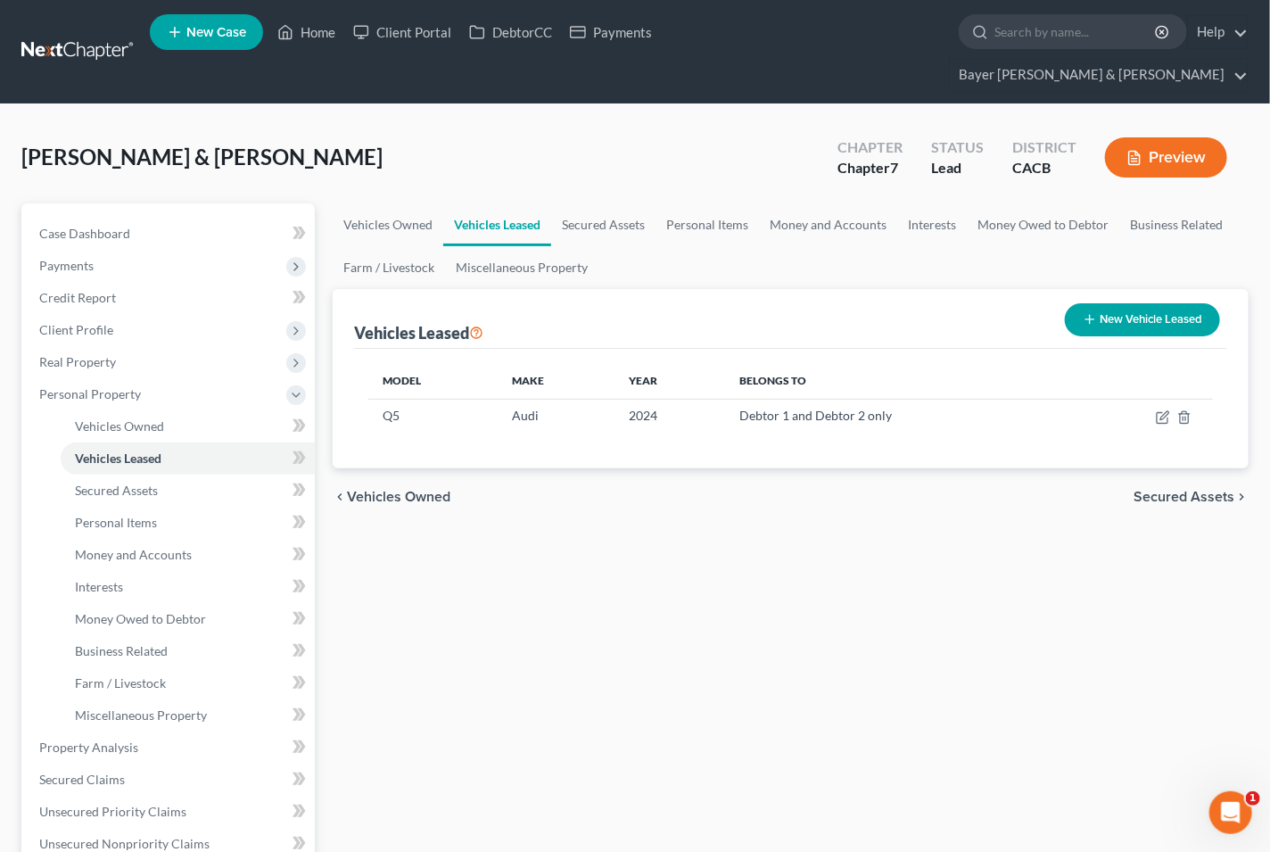
click at [1139, 152] on icon "button" at bounding box center [1134, 158] width 11 height 13
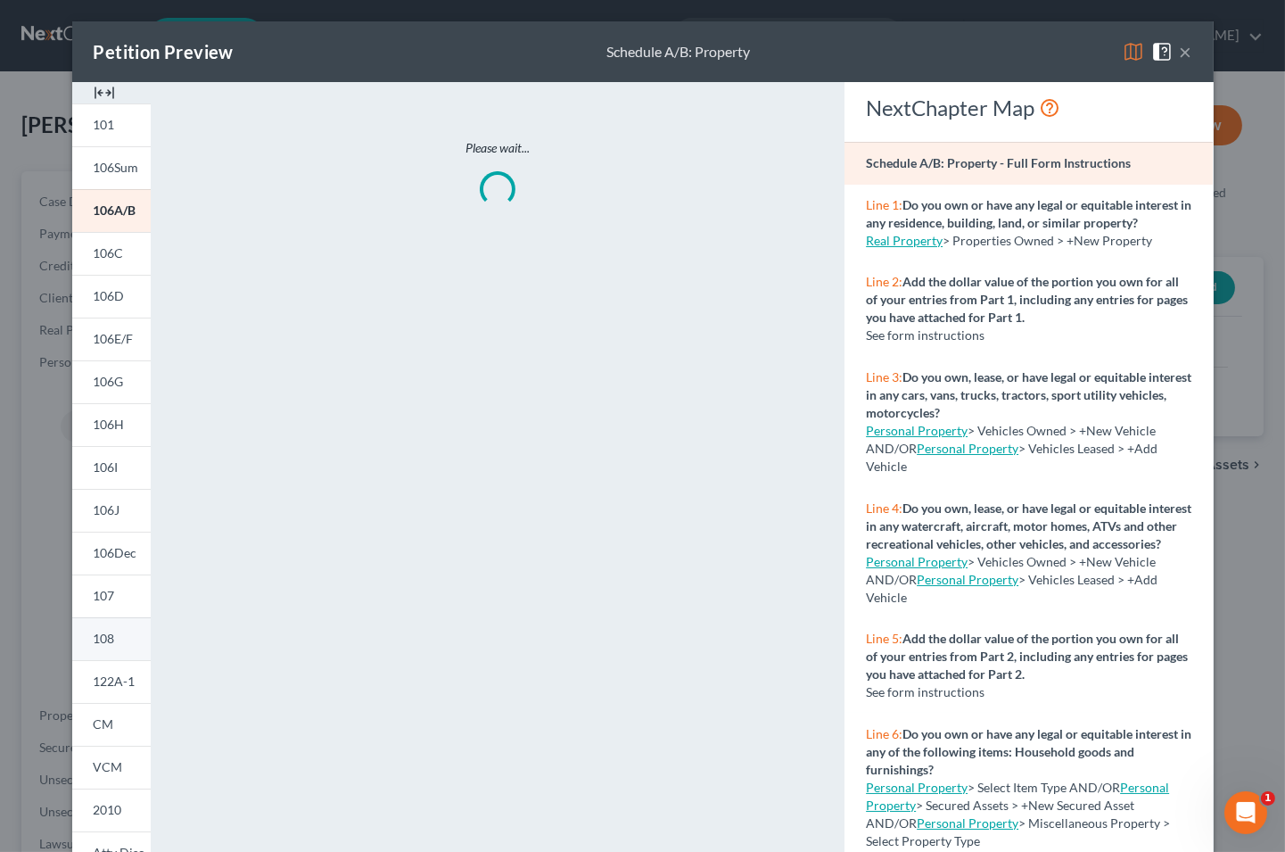
click at [100, 642] on span "108" at bounding box center [104, 637] width 21 height 15
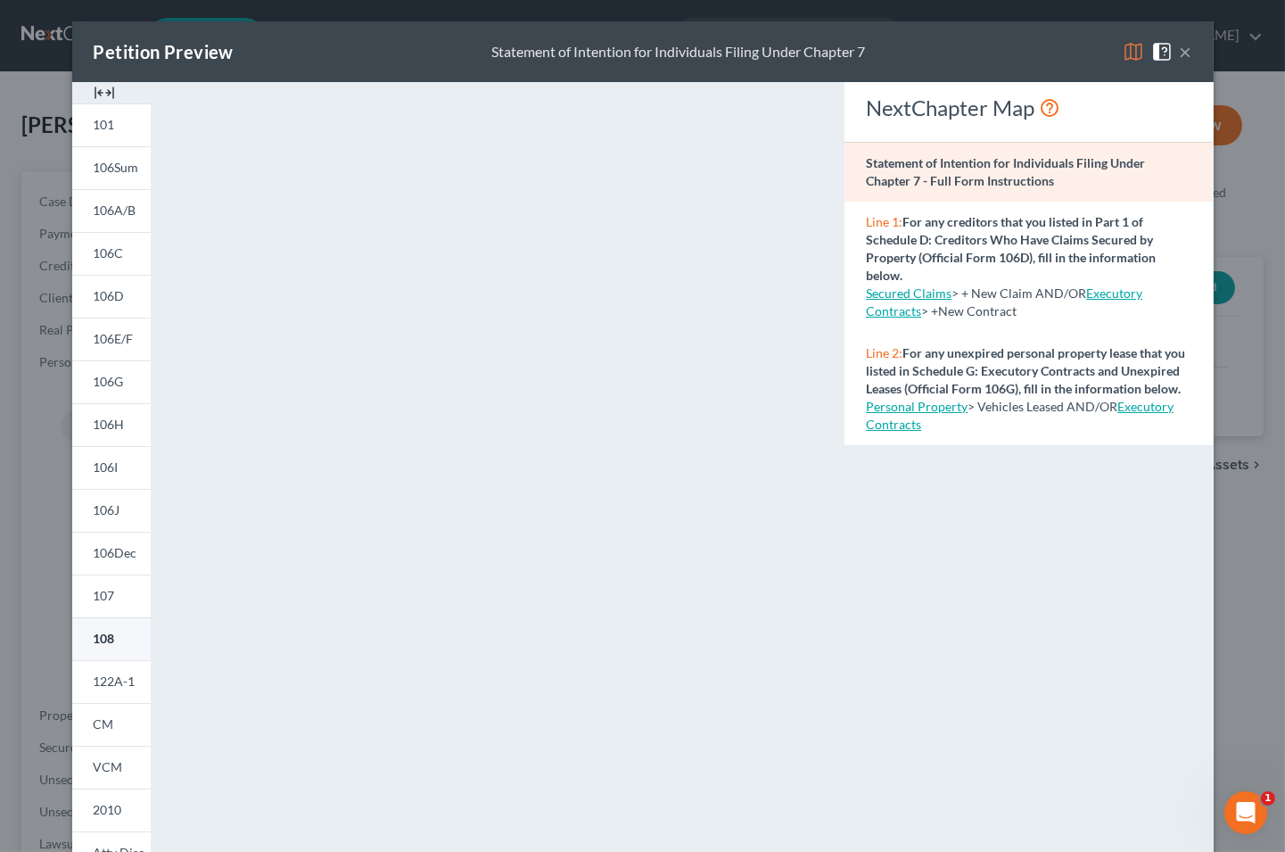
click at [94, 635] on span "108" at bounding box center [104, 637] width 21 height 15
click at [1182, 54] on button "×" at bounding box center [1186, 51] width 12 height 21
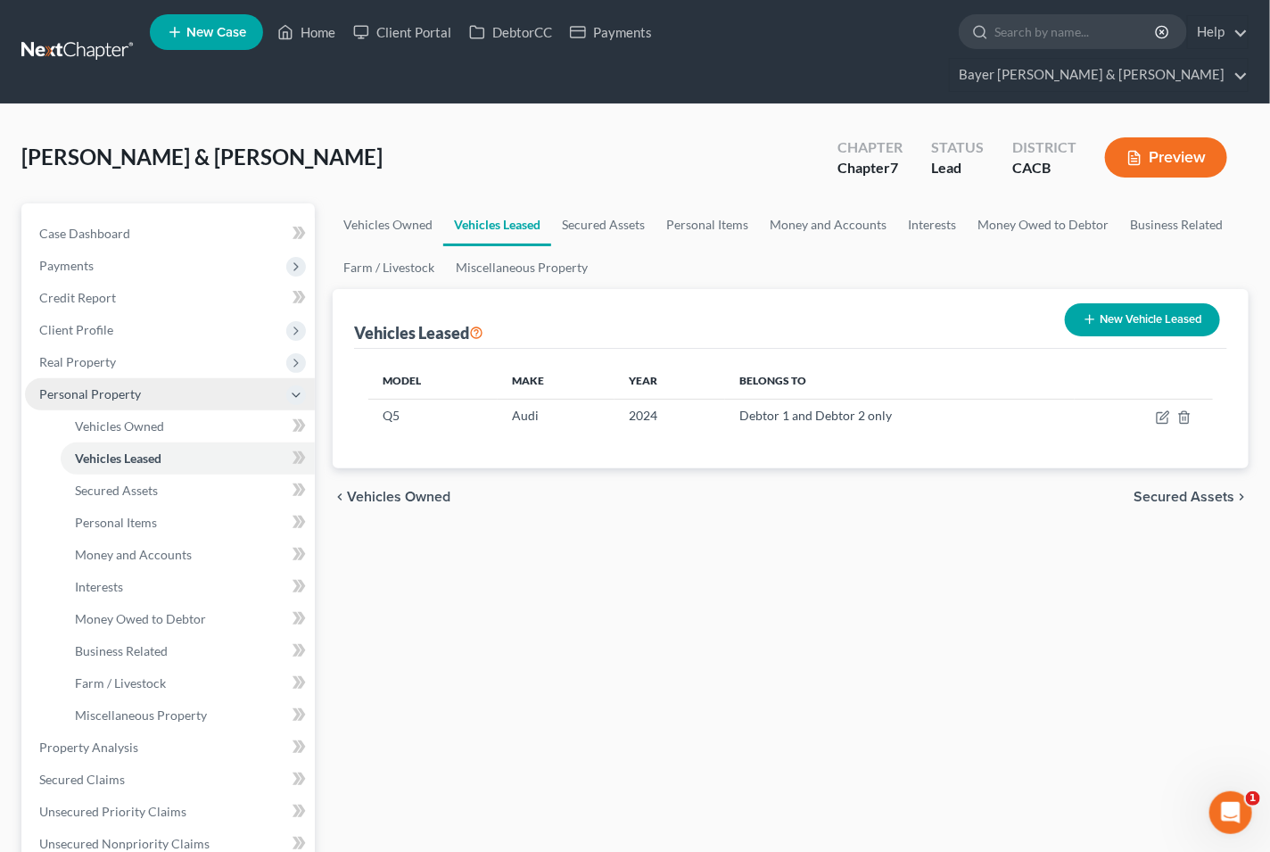
click at [292, 388] on icon at bounding box center [296, 395] width 14 height 14
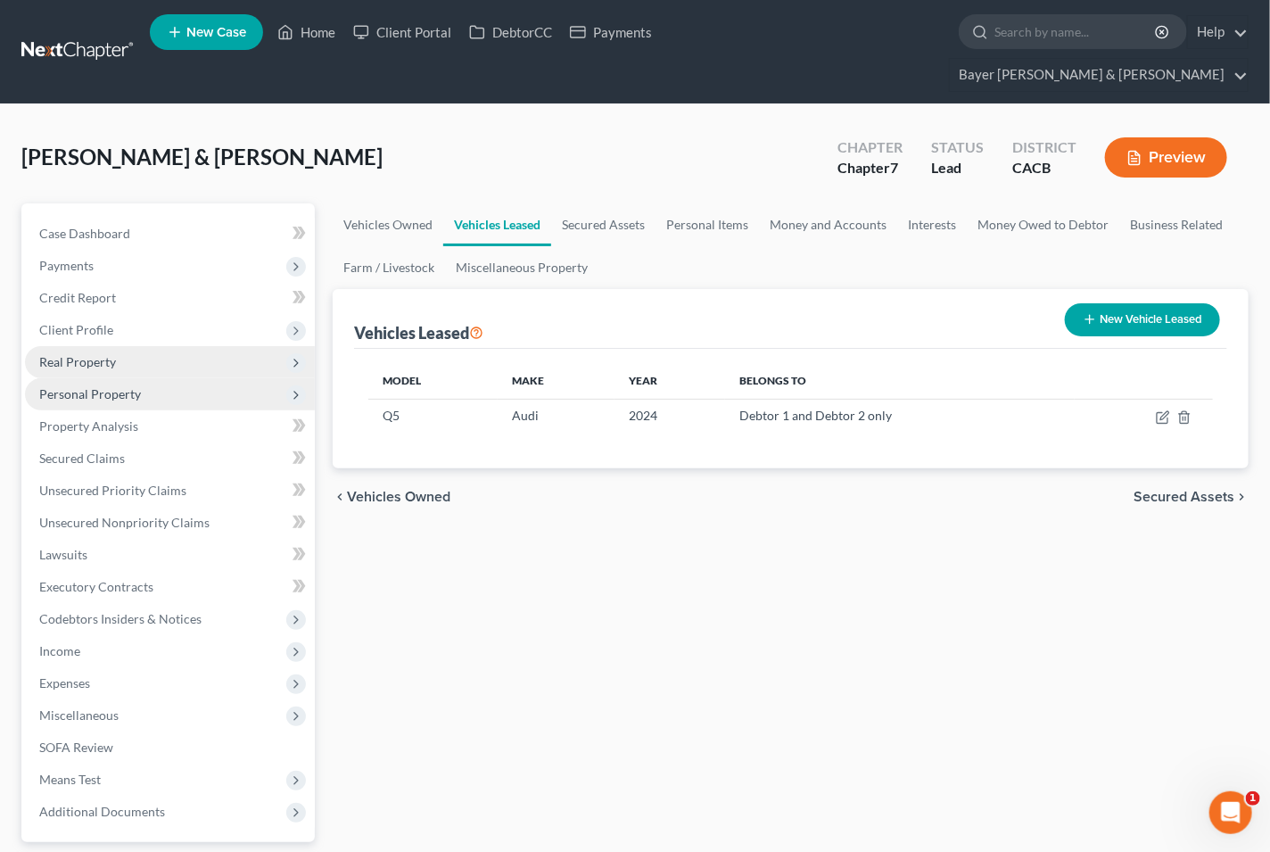
click at [300, 356] on icon at bounding box center [296, 363] width 14 height 14
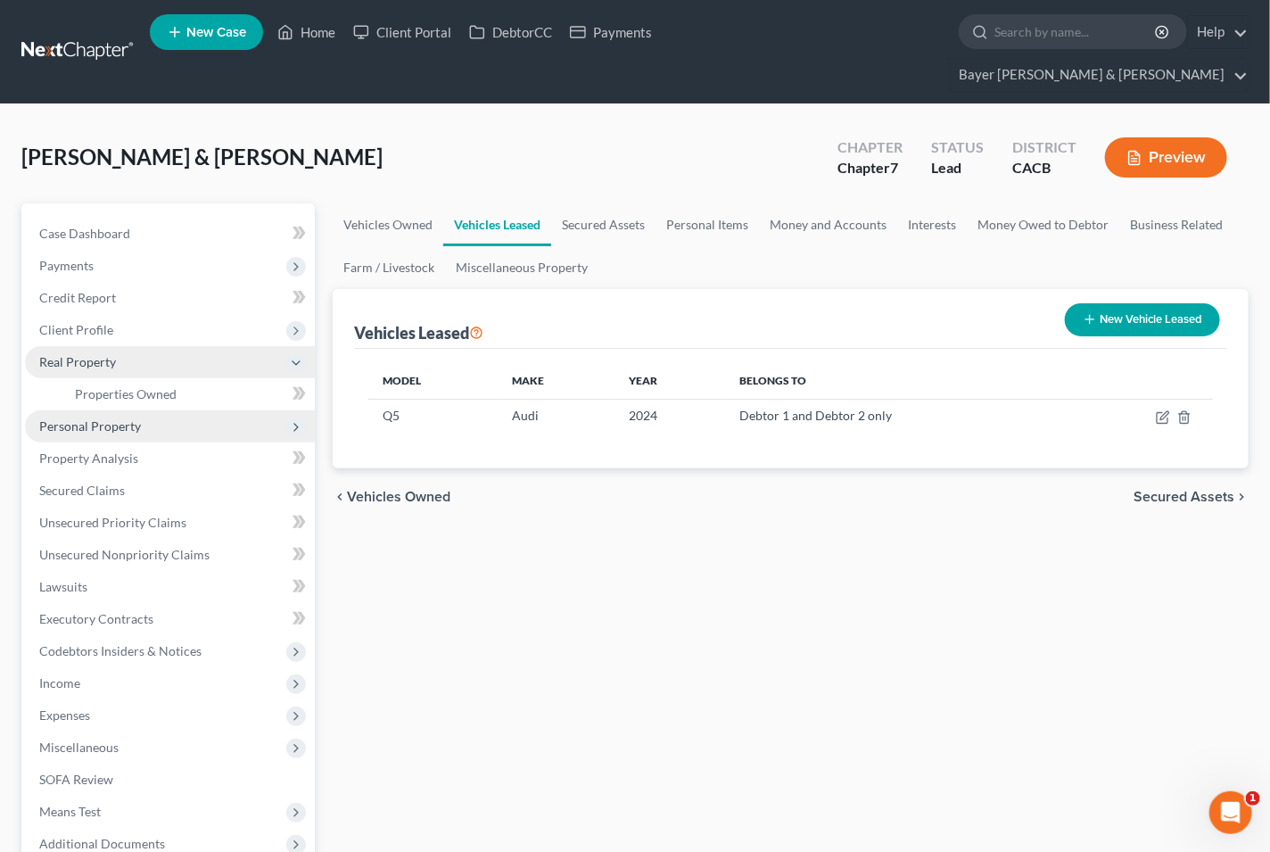
click at [292, 356] on icon at bounding box center [296, 363] width 14 height 14
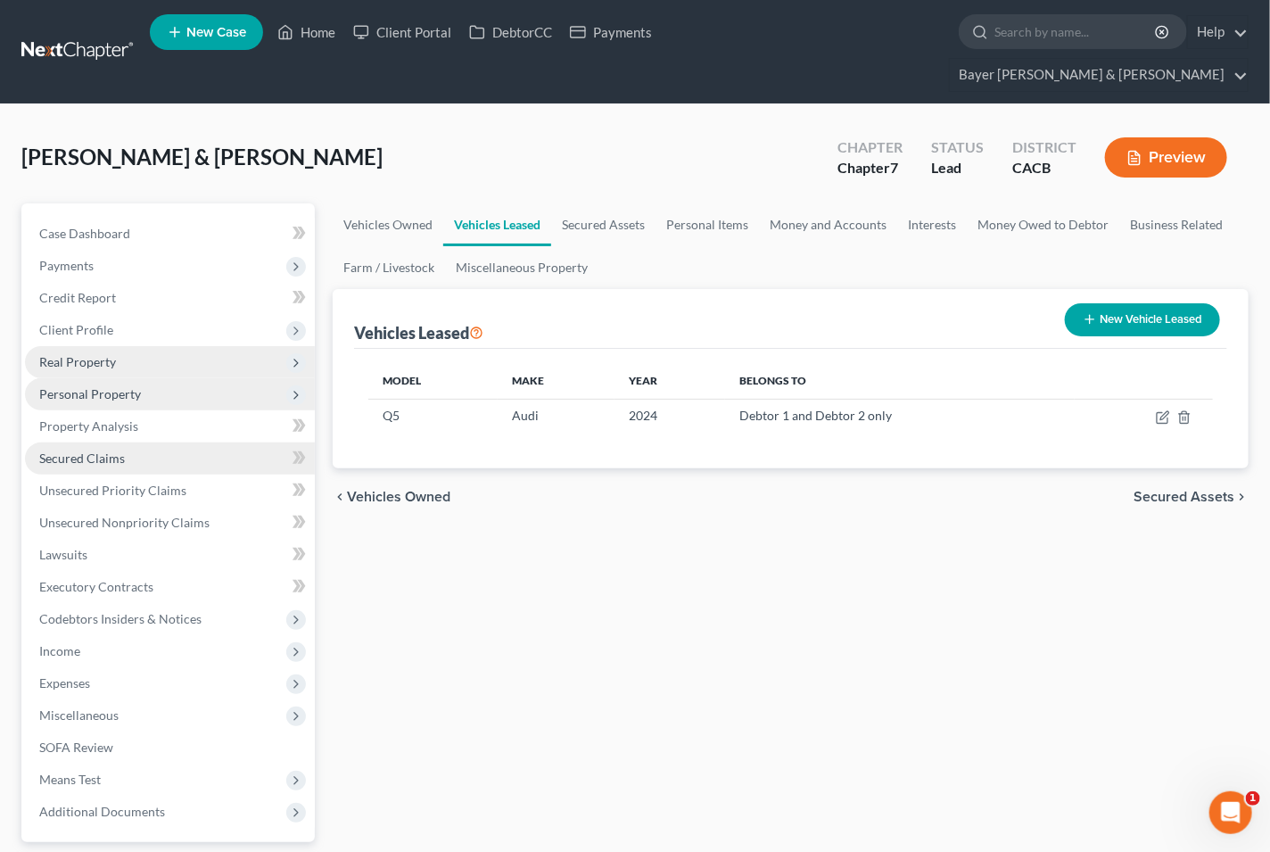
click at [86, 450] on span "Secured Claims" at bounding box center [82, 457] width 86 height 15
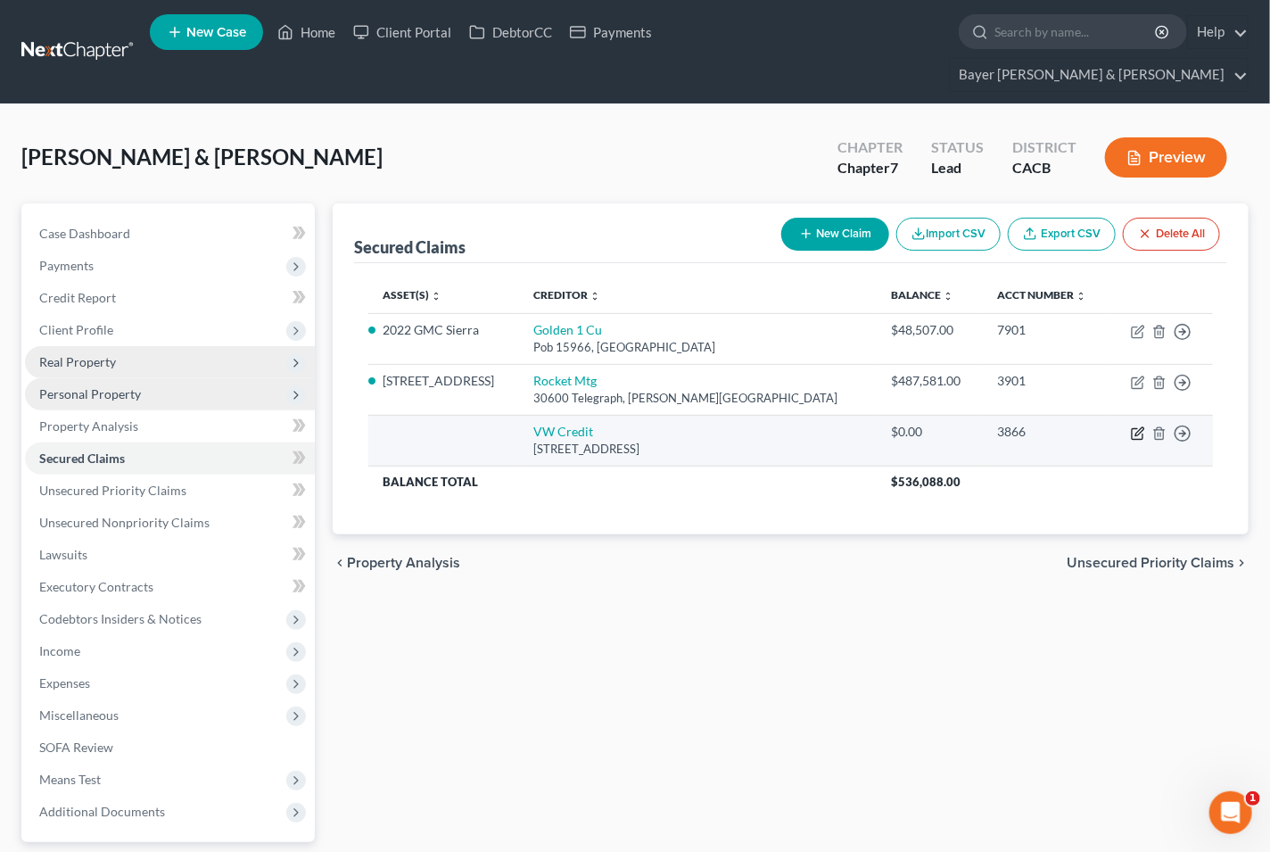
click at [1136, 427] on icon "button" at bounding box center [1139, 431] width 8 height 8
select select "14"
select select "4"
select select "1"
select select "0"
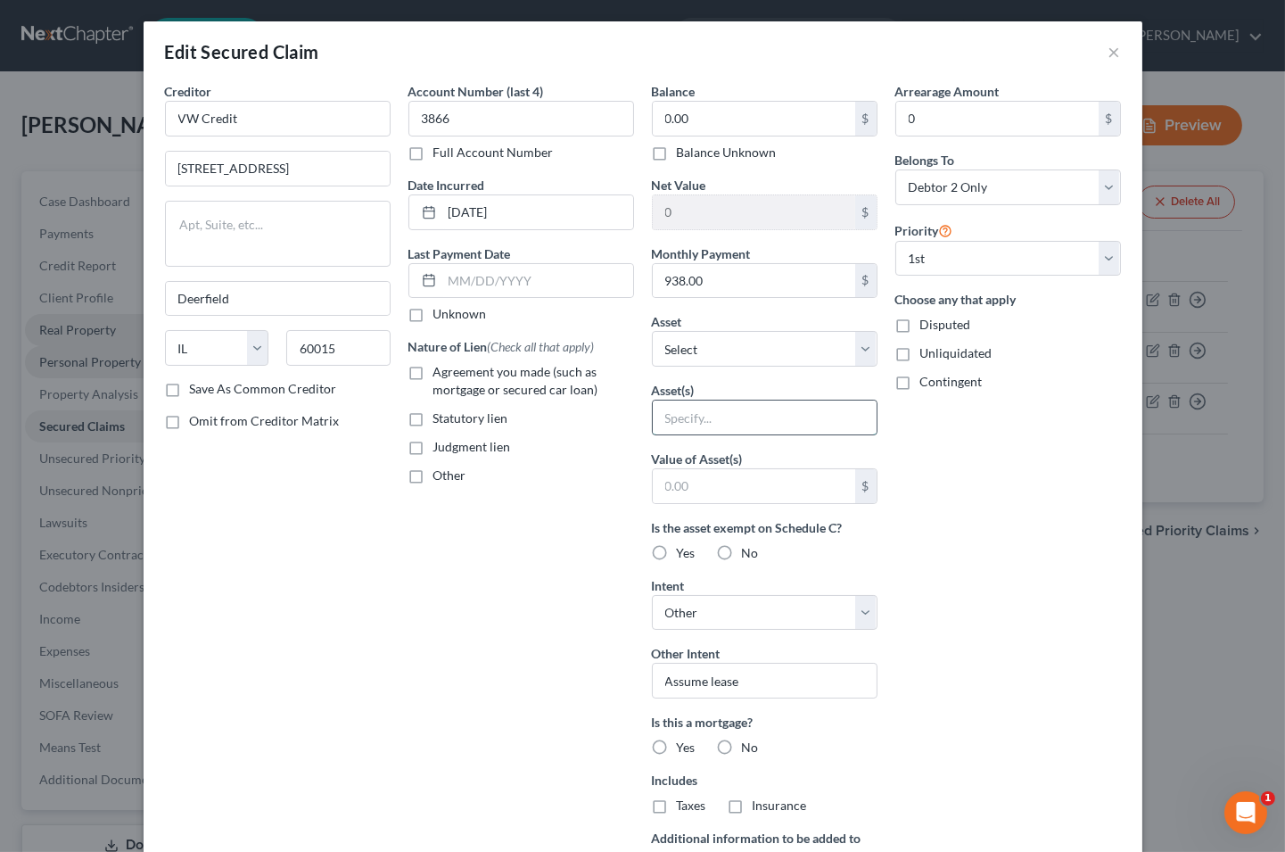
click at [680, 419] on input "text" at bounding box center [765, 417] width 224 height 34
click at [433, 377] on label "Agreement you made (such as mortgage or secured car loan)" at bounding box center [533, 381] width 201 height 36
click at [441, 375] on input "Agreement you made (such as mortgage or secured car loan)" at bounding box center [447, 369] width 12 height 12
checkbox input "true"
click at [742, 551] on label "No" at bounding box center [750, 553] width 17 height 18
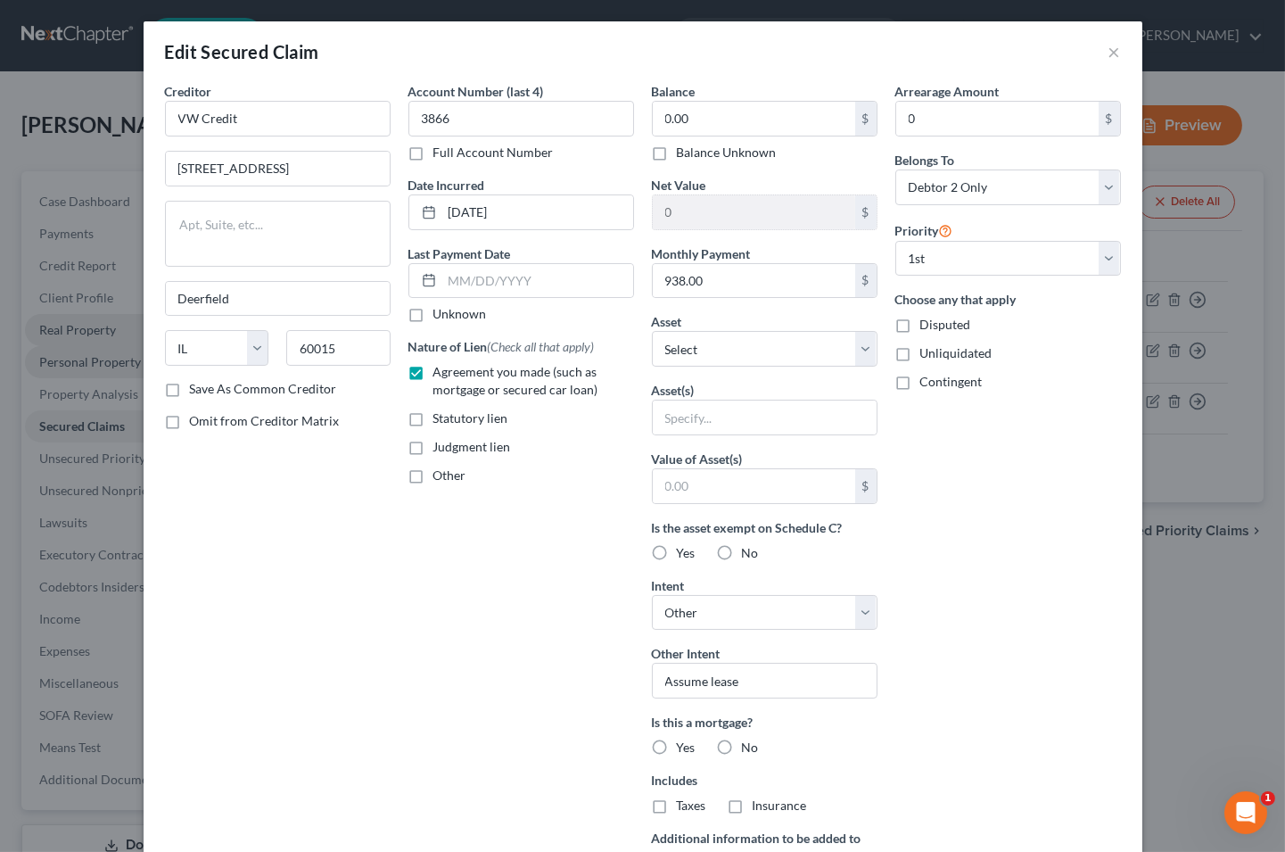
click at [749, 551] on input "No" at bounding box center [755, 550] width 12 height 12
radio input "true"
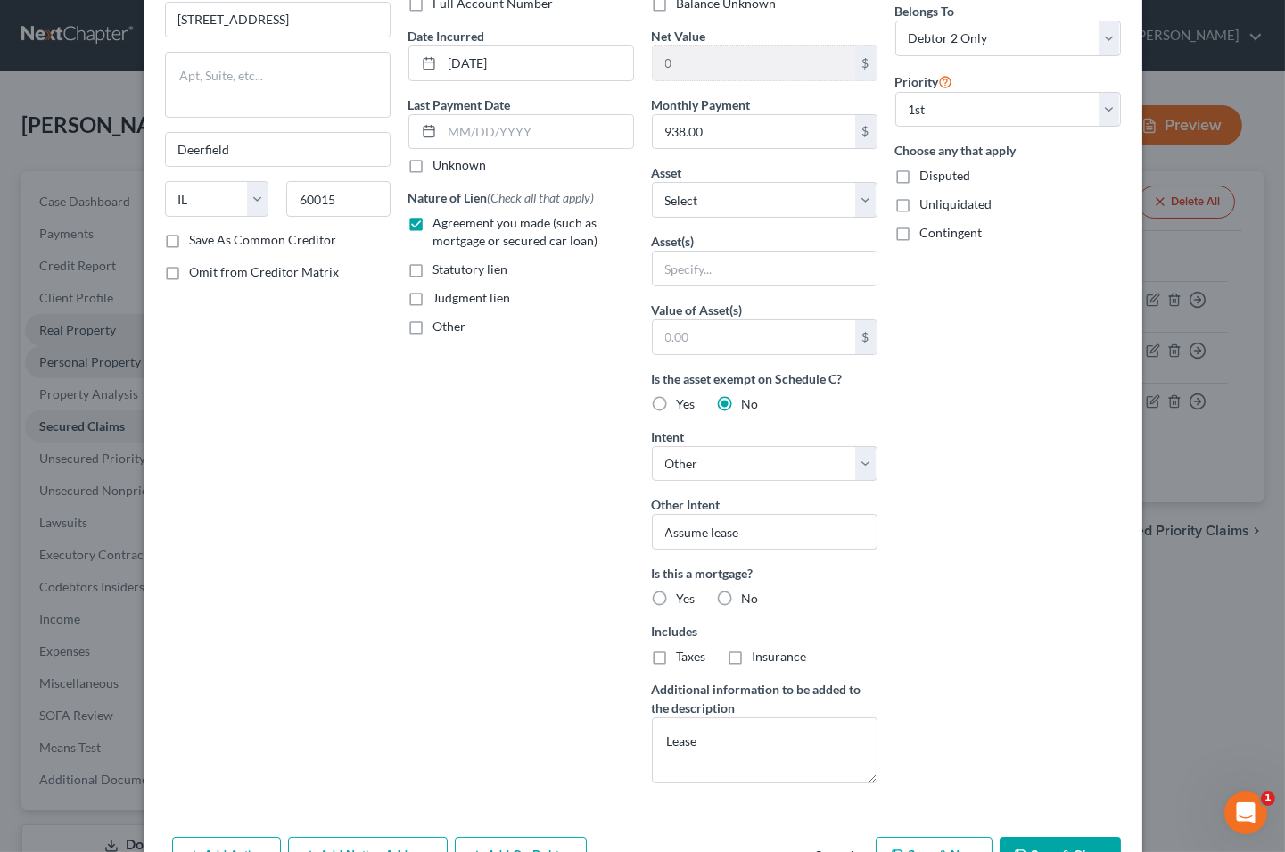
scroll to position [198, 0]
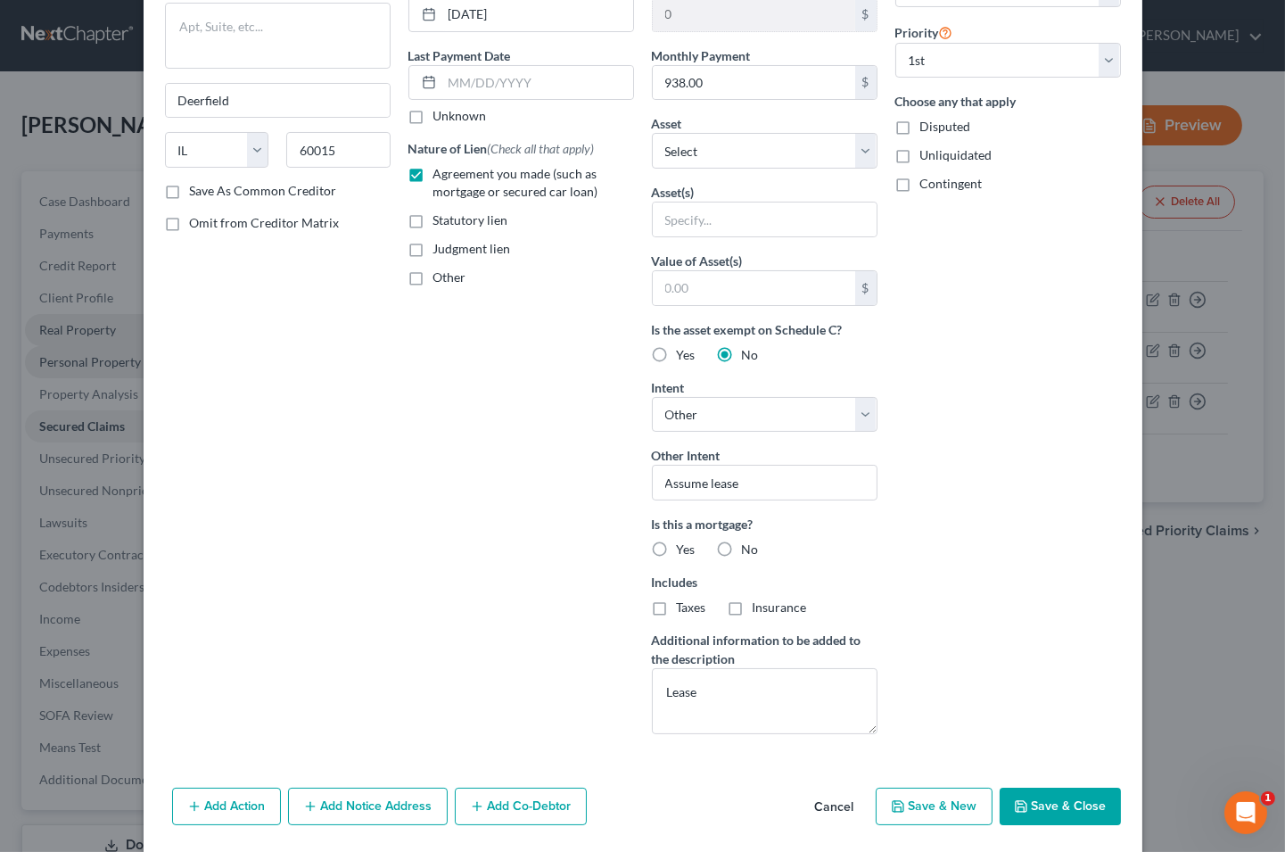
click at [742, 549] on label "No" at bounding box center [750, 549] width 17 height 18
click at [749, 549] on input "No" at bounding box center [755, 546] width 12 height 12
radio input "true"
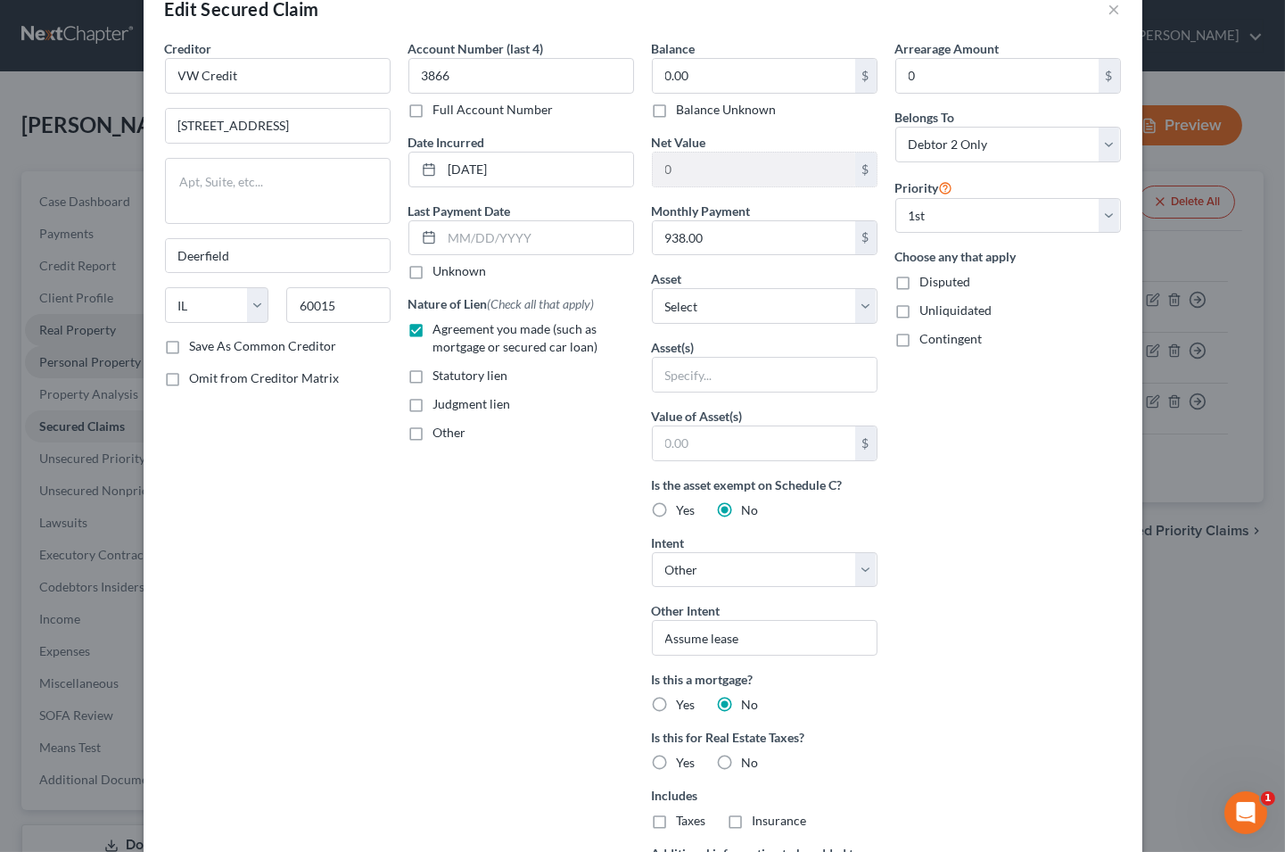
scroll to position [0, 0]
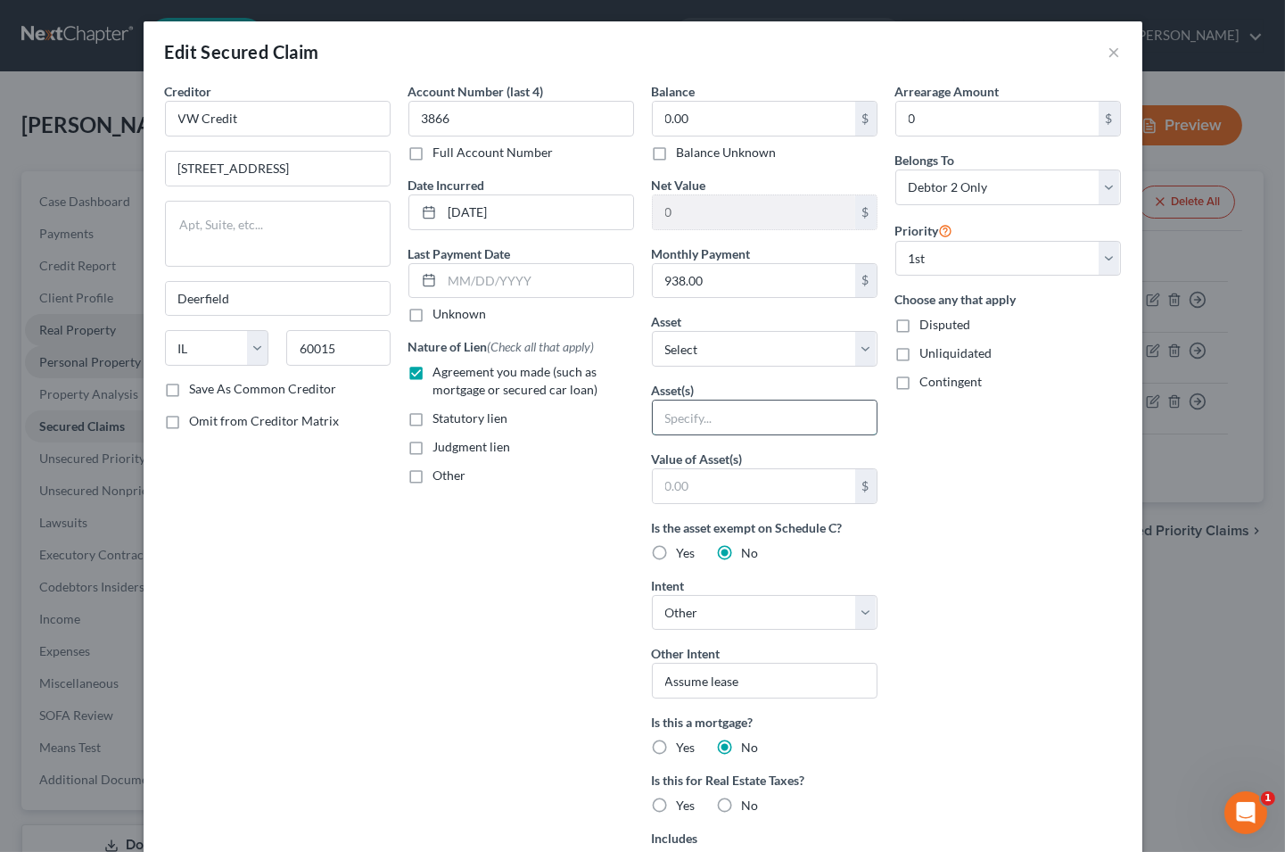
click at [678, 424] on input "text" at bounding box center [765, 417] width 224 height 34
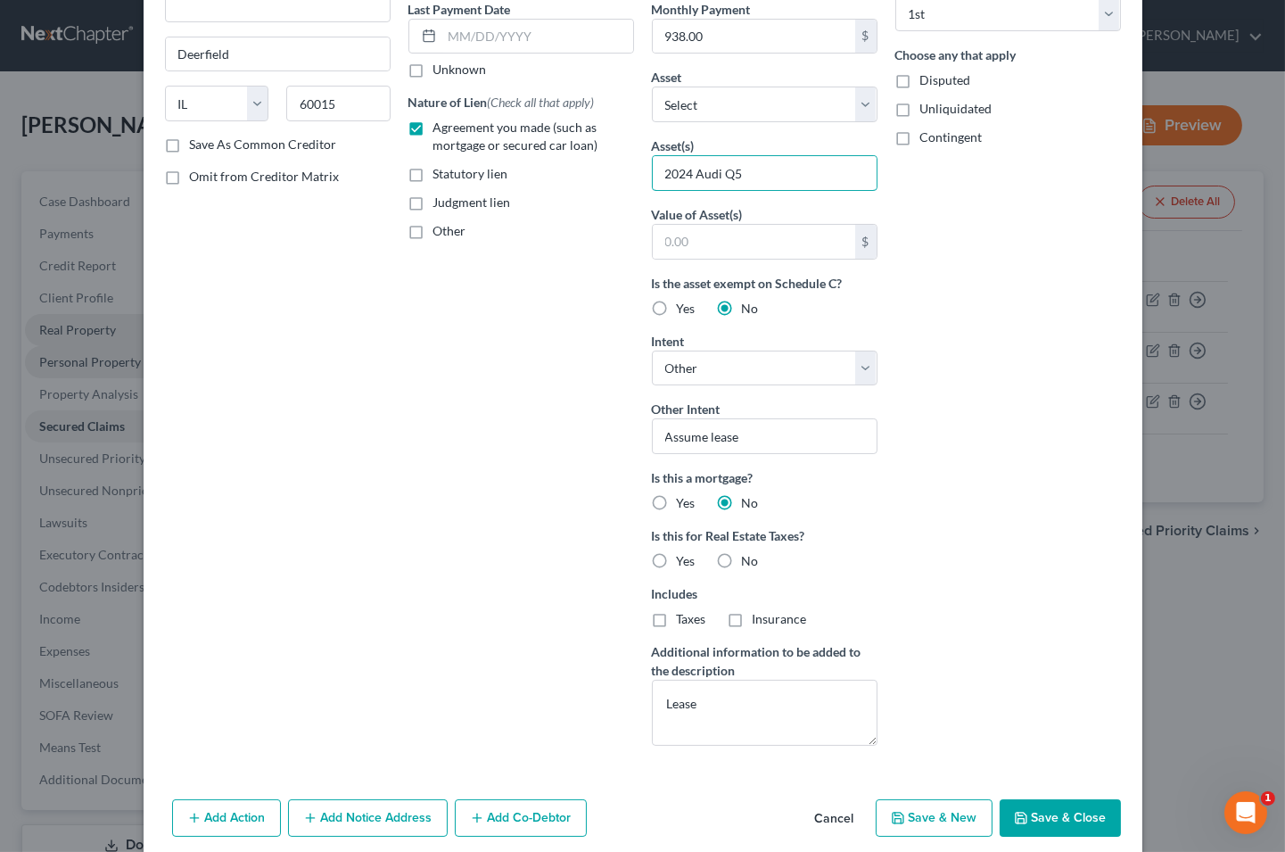
scroll to position [297, 0]
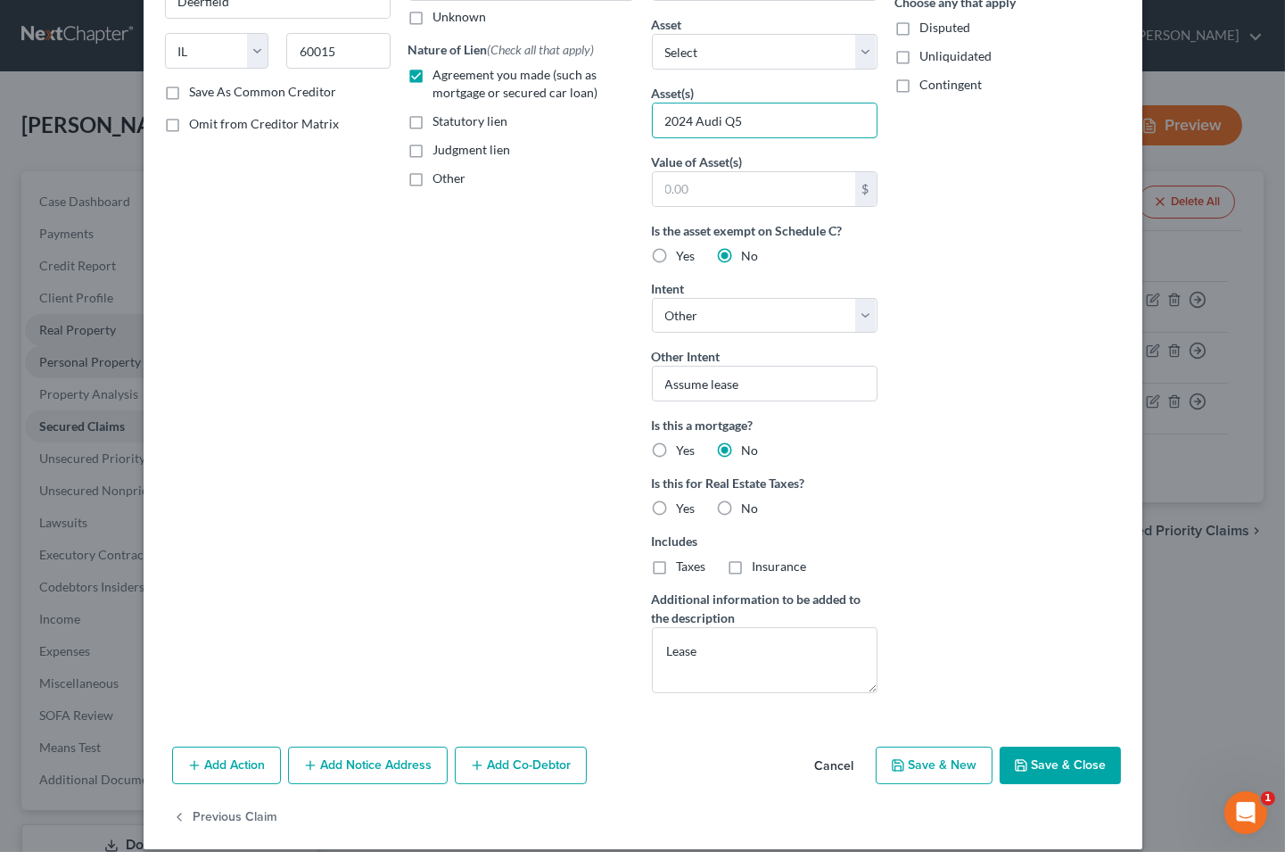
type input "2024 Audi Q5"
click at [1038, 769] on button "Save & Close" at bounding box center [1060, 764] width 121 height 37
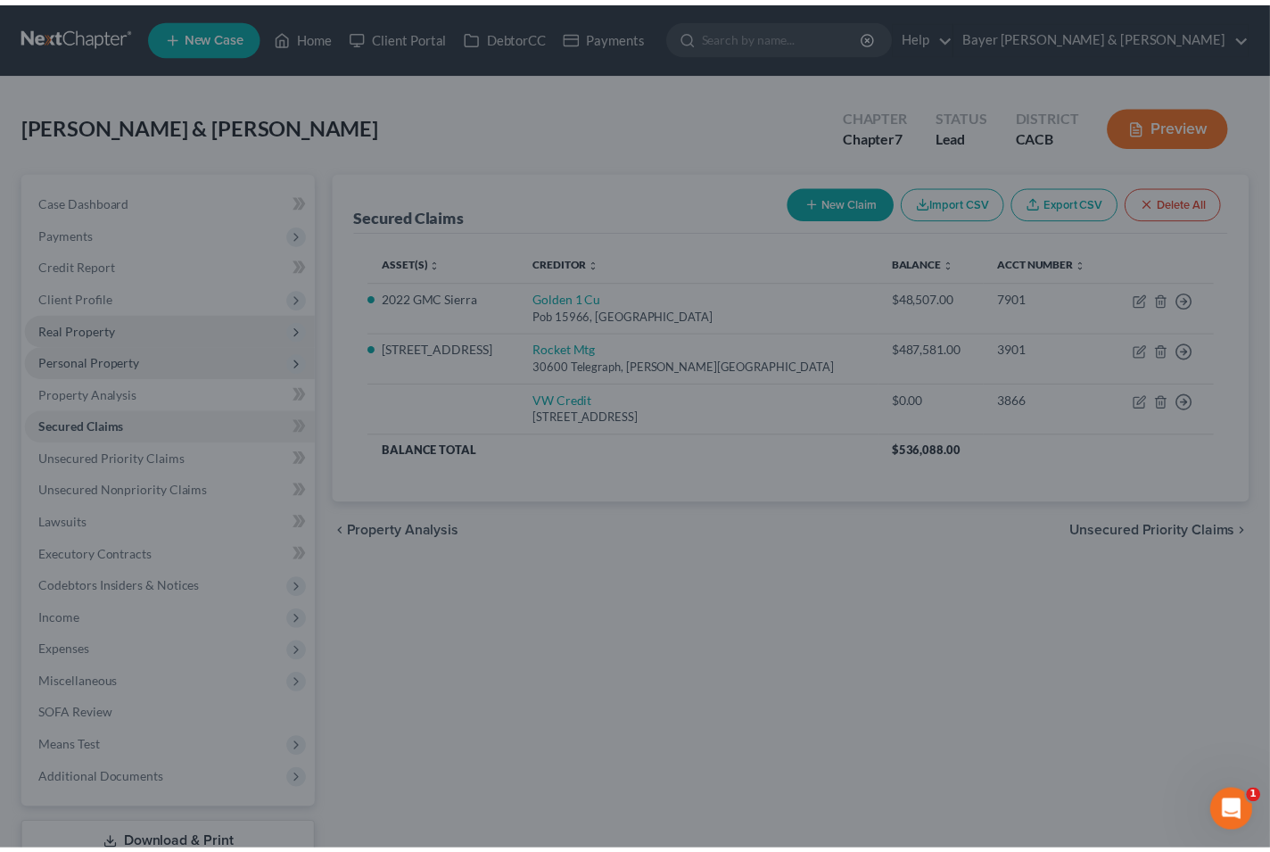
scroll to position [121, 0]
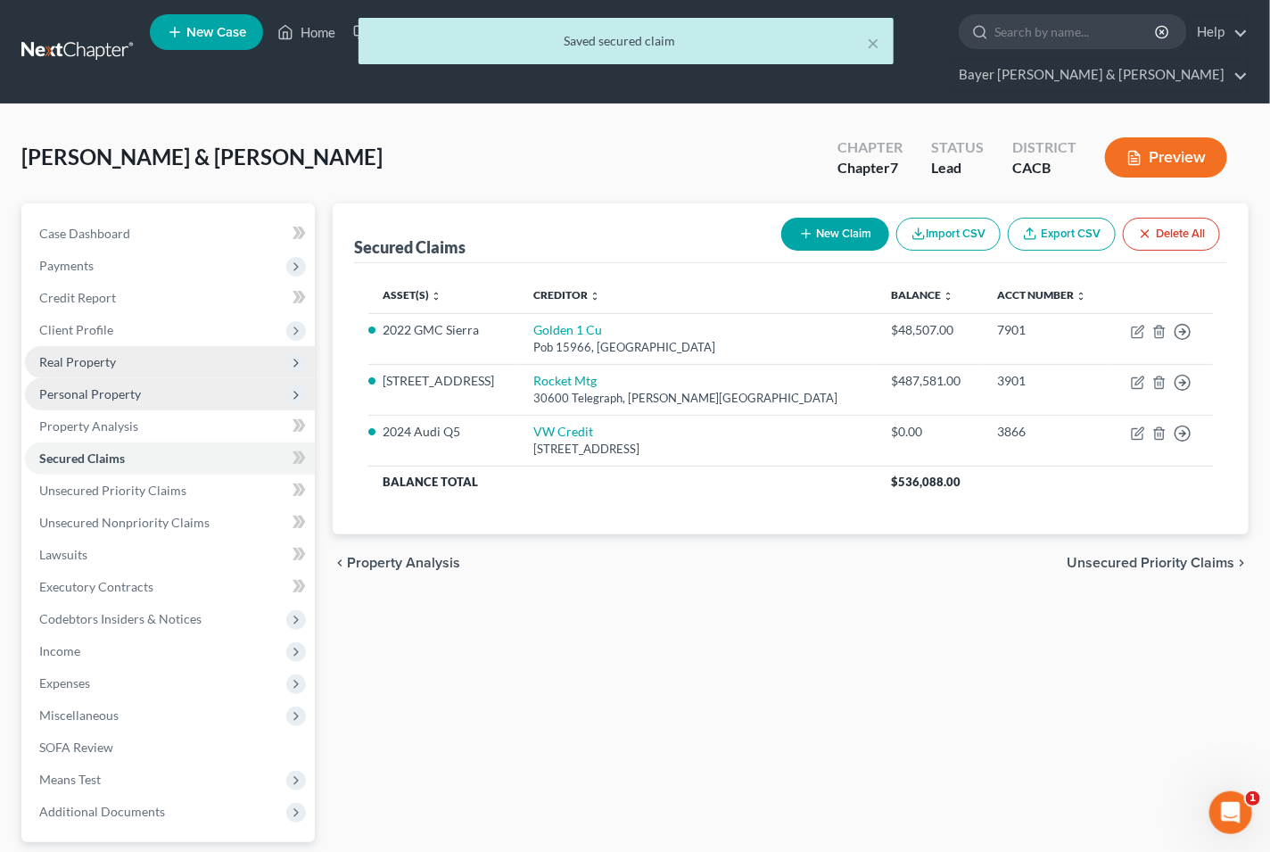
click at [1161, 137] on button "Preview" at bounding box center [1166, 157] width 122 height 40
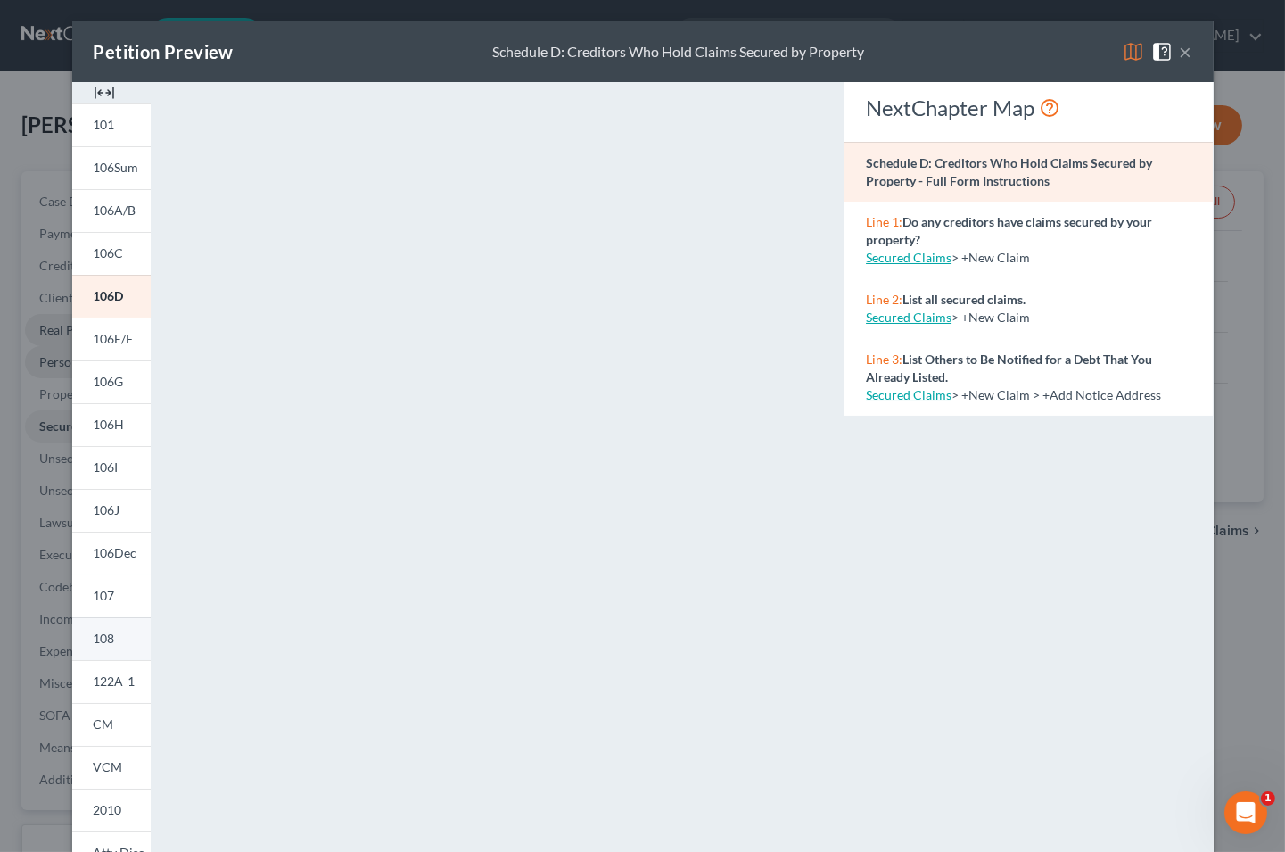
click at [103, 638] on span "108" at bounding box center [104, 637] width 21 height 15
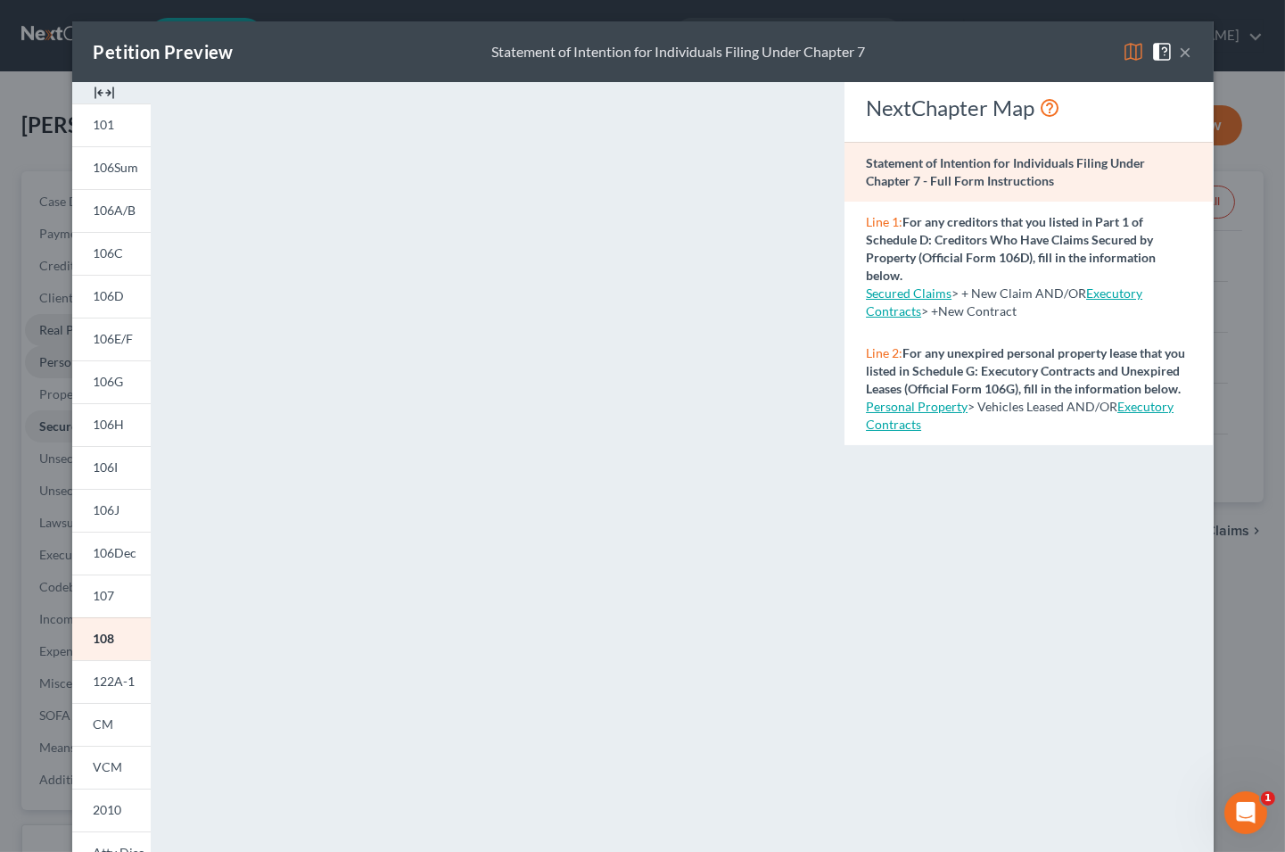
click at [1180, 46] on button "×" at bounding box center [1186, 51] width 12 height 21
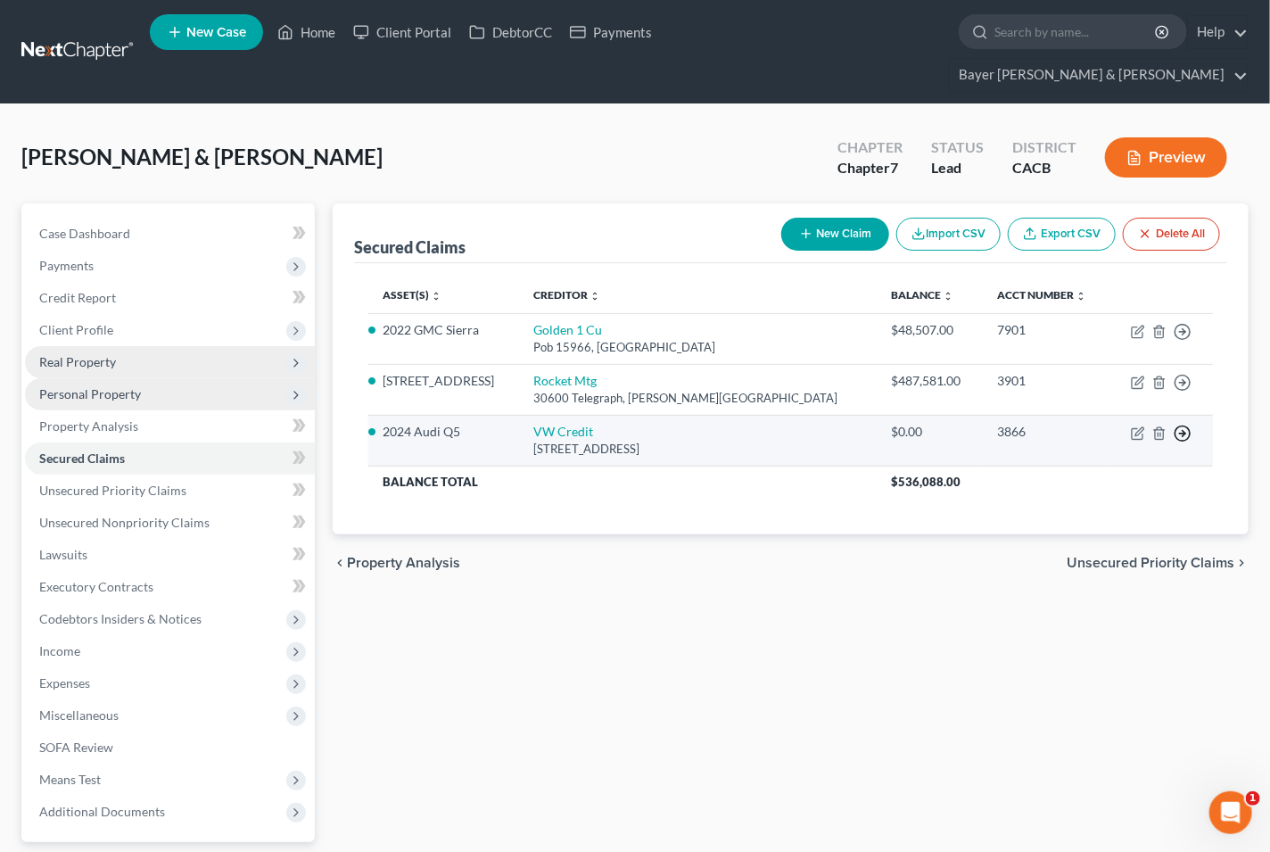
click at [1183, 335] on polyline "button" at bounding box center [1183, 332] width 3 height 6
click at [1095, 461] on link "Move to F" at bounding box center [1100, 476] width 149 height 30
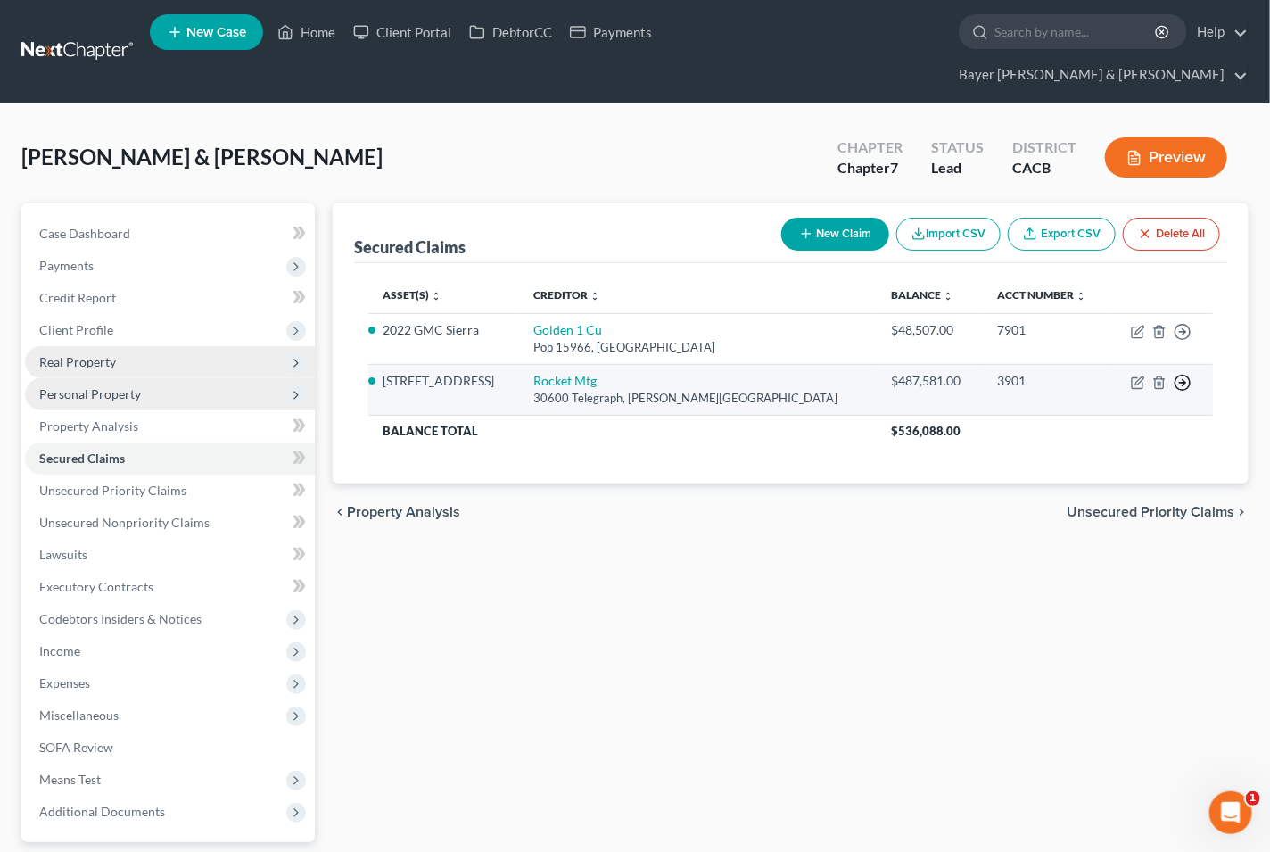
click at [1182, 341] on icon "button" at bounding box center [1183, 332] width 18 height 18
click at [1094, 410] on link "Move to F" at bounding box center [1100, 425] width 149 height 30
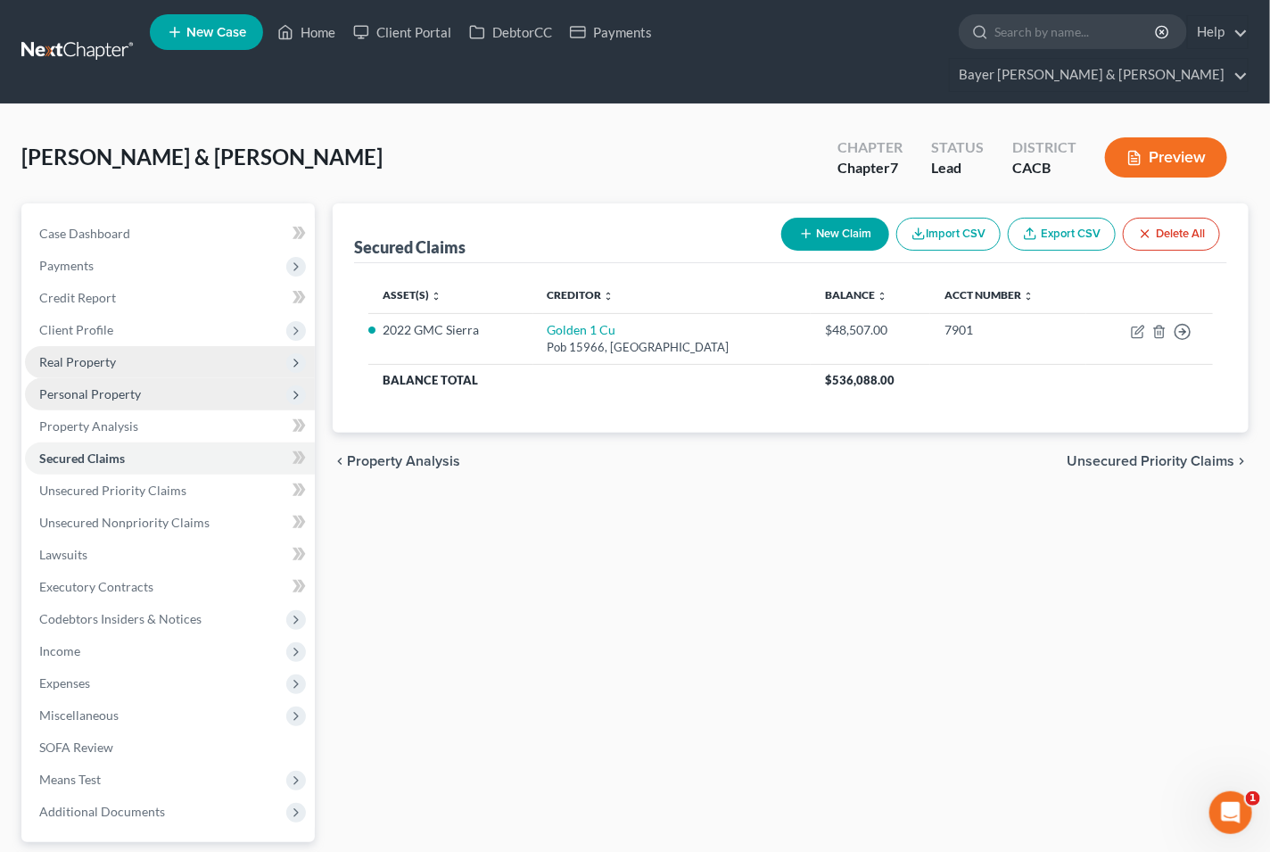
drag, startPoint x: 762, startPoint y: 438, endPoint x: 752, endPoint y: 437, distance: 9.8
click at [762, 438] on div "chevron_left Property Analysis Unsecured Priority Claims chevron_right" at bounding box center [791, 460] width 916 height 57
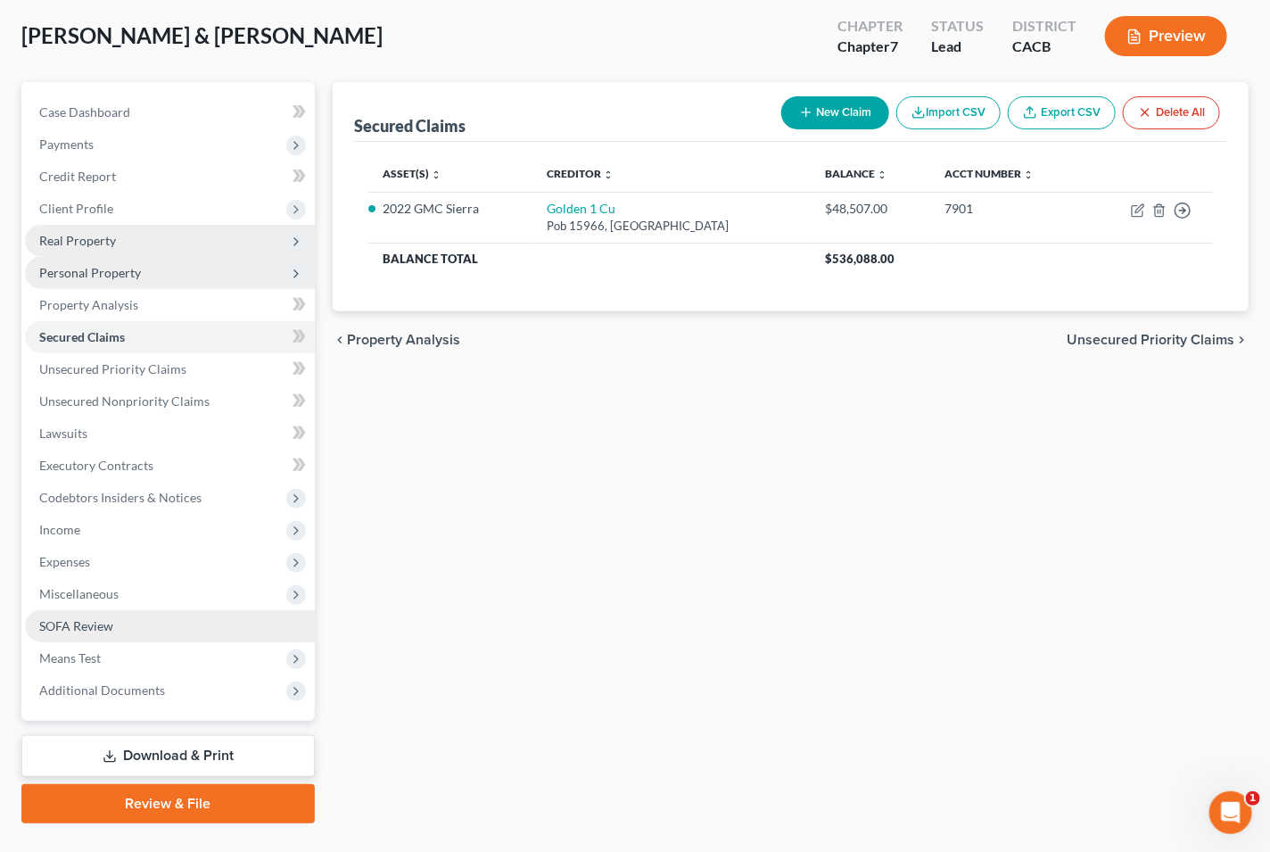
scroll to position [126, 0]
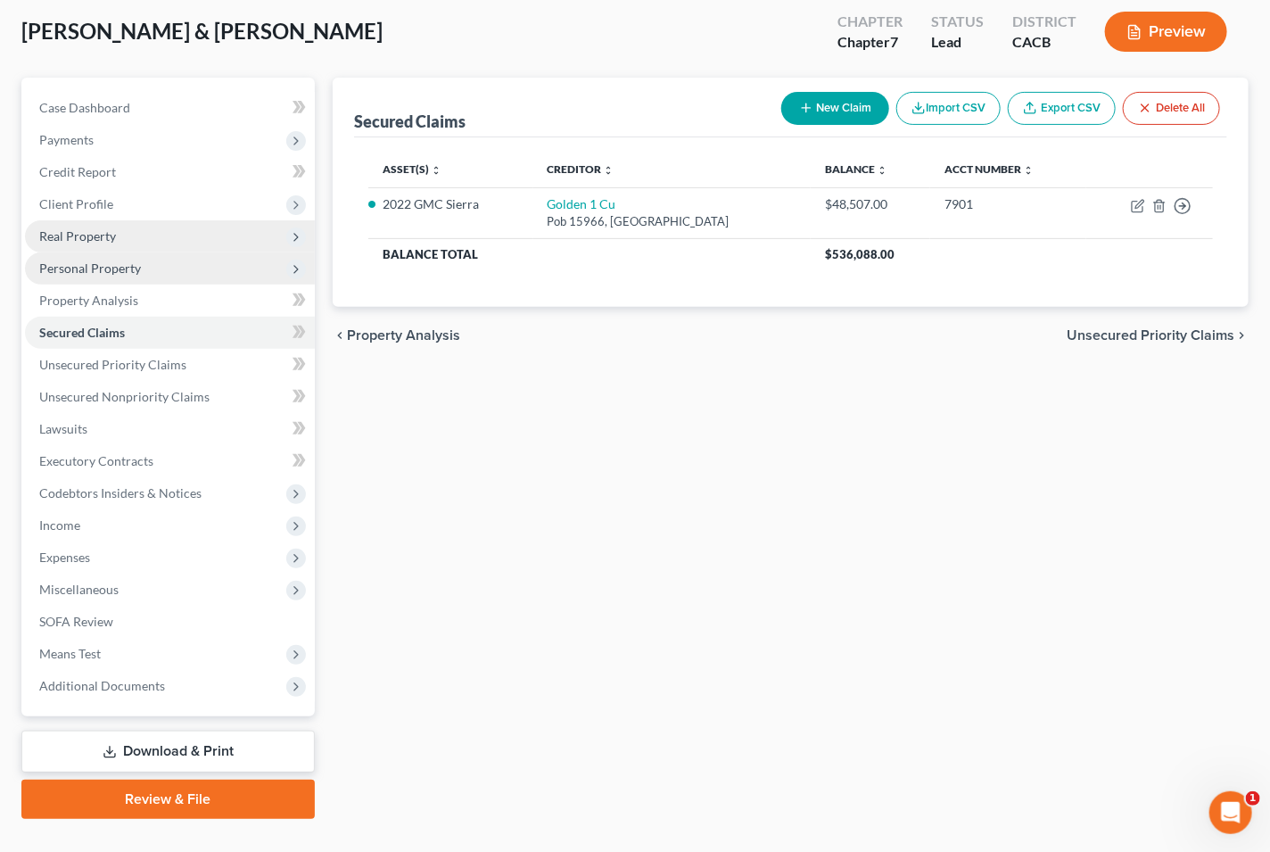
click at [153, 730] on link "Download & Print" at bounding box center [167, 751] width 293 height 42
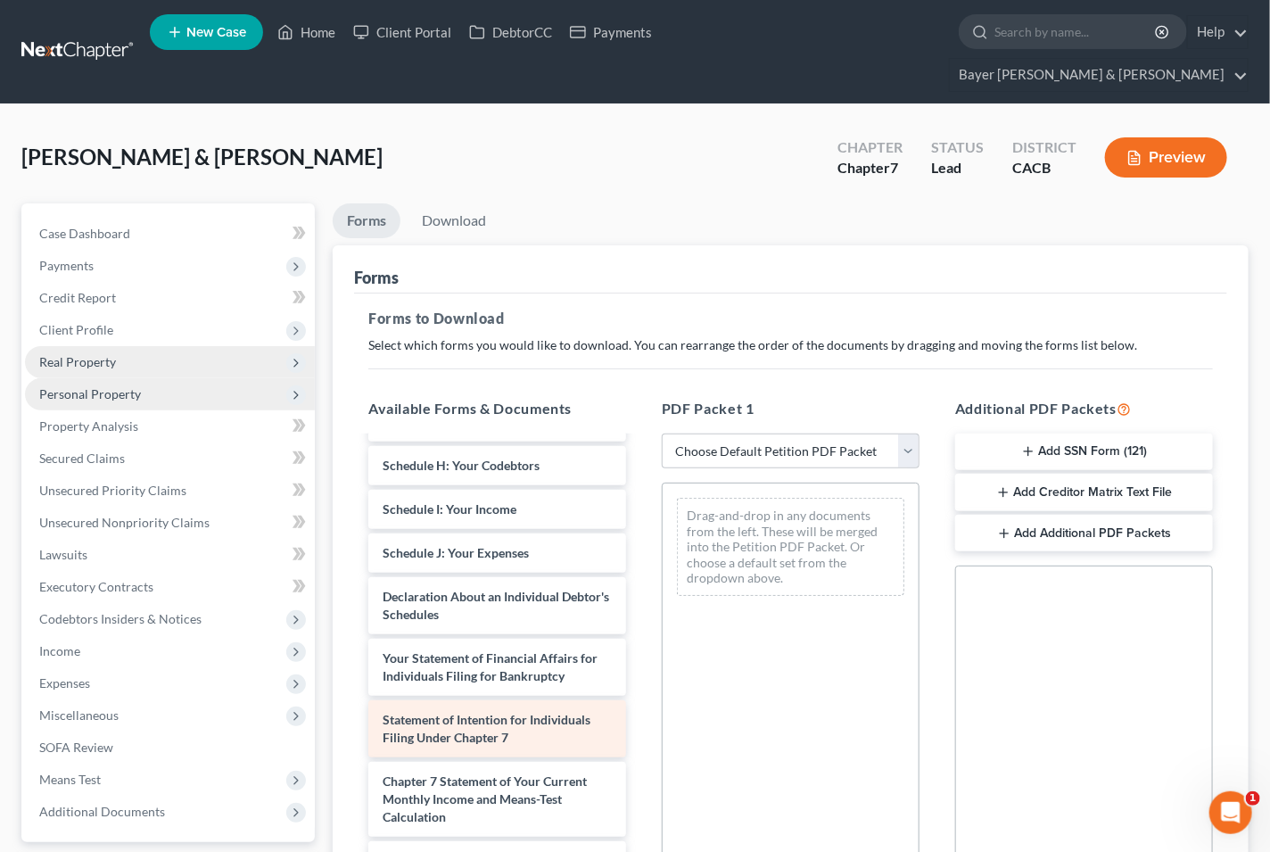
scroll to position [396, 0]
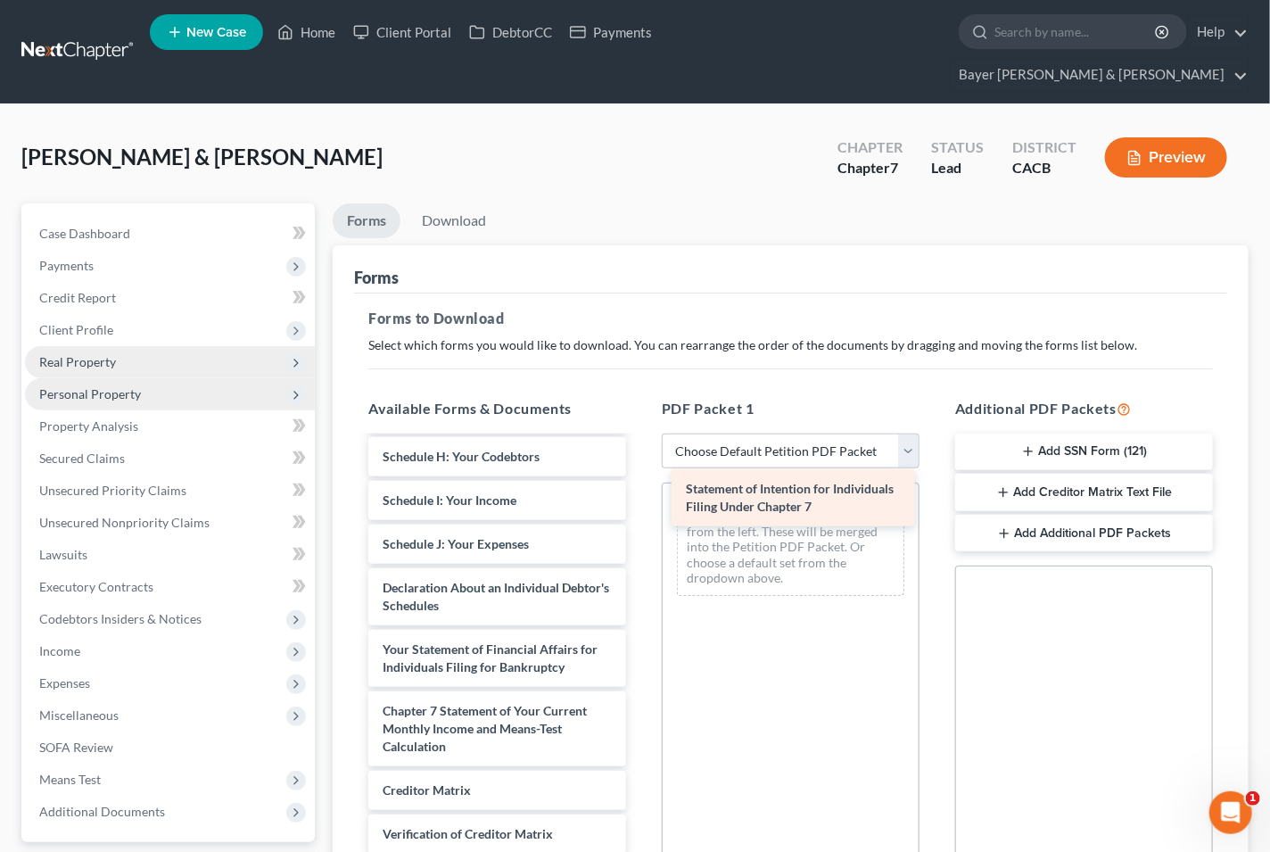
drag, startPoint x: 417, startPoint y: 710, endPoint x: 721, endPoint y: 504, distance: 366.5
click at [640, 504] on div "Statement of Intention for Individuals Filing Under Chapter 7 Voluntary Petitio…" at bounding box center [497, 500] width 286 height 917
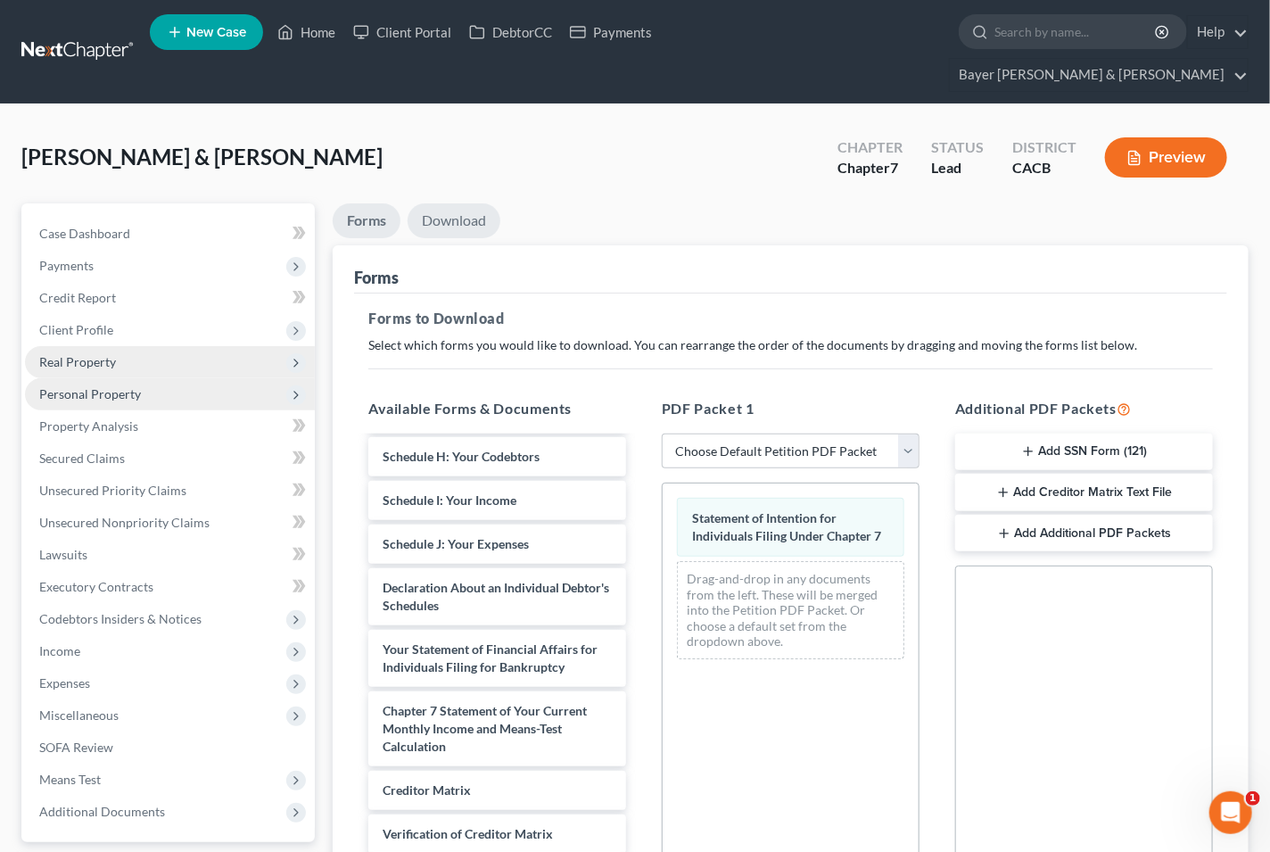
click at [456, 203] on link "Download" at bounding box center [454, 220] width 93 height 35
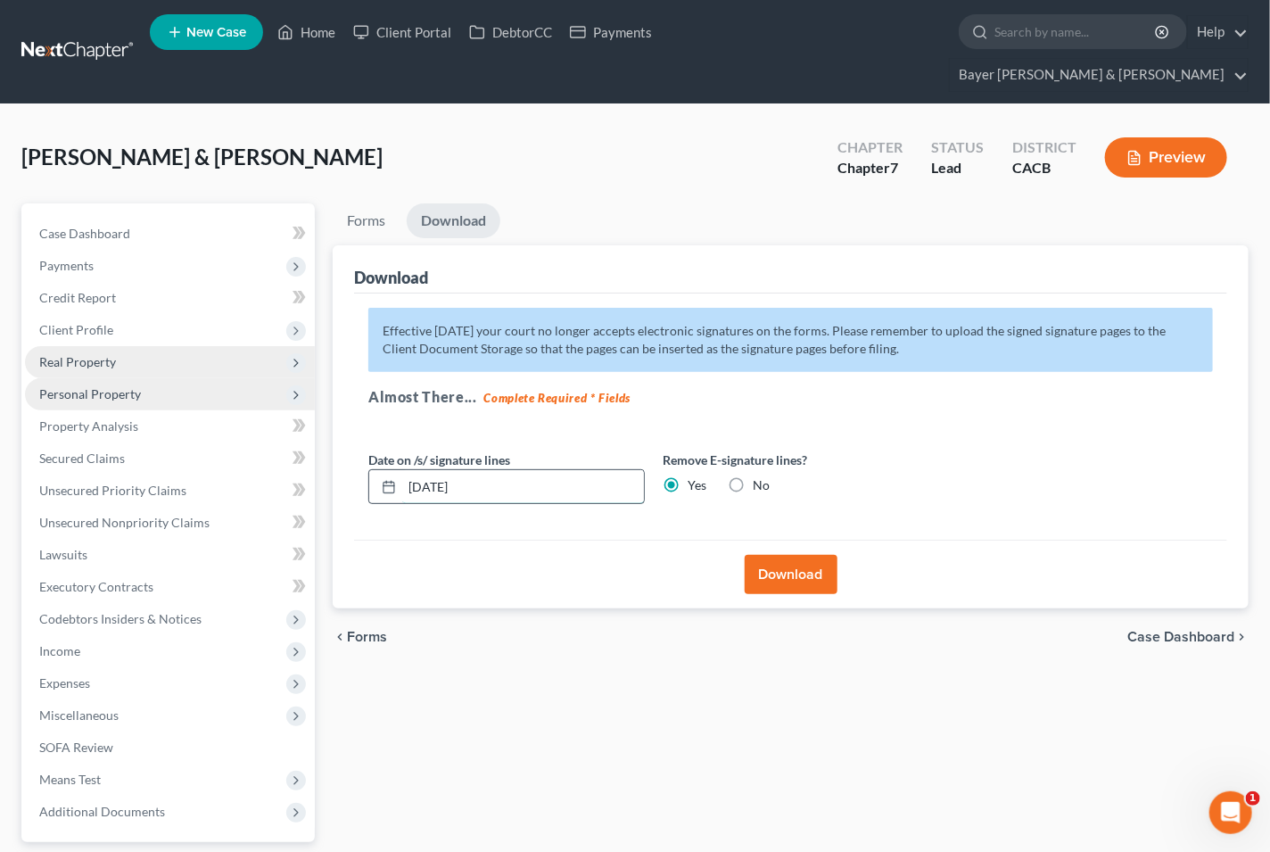
drag, startPoint x: 518, startPoint y: 451, endPoint x: 379, endPoint y: 448, distance: 139.2
click at [379, 469] on div "[DATE]" at bounding box center [506, 487] width 276 height 36
click at [807, 555] on button "Download" at bounding box center [791, 574] width 93 height 39
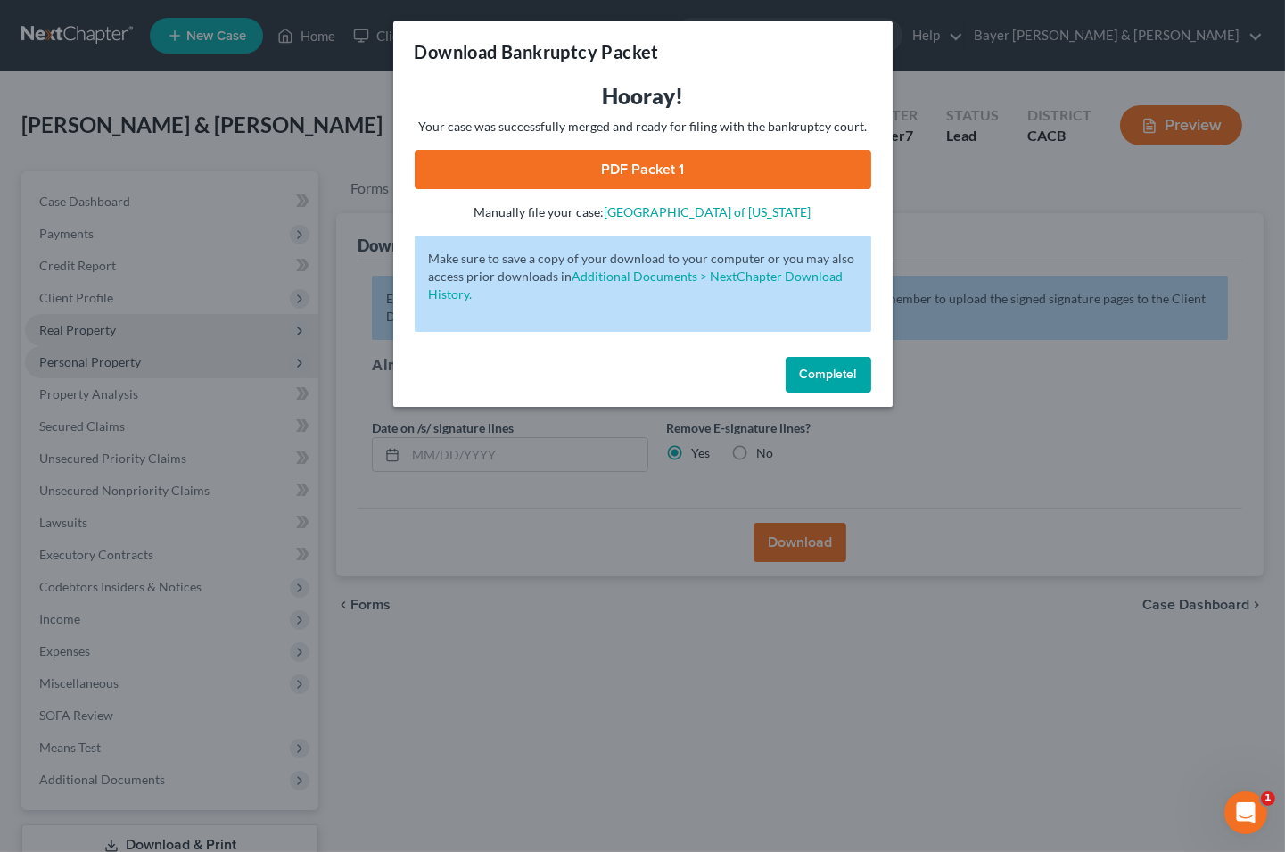
click at [444, 154] on link "PDF Packet 1" at bounding box center [643, 169] width 457 height 39
click at [279, 83] on div "Download Bankruptcy Packet Hooray! Your case was successfully merged and ready …" at bounding box center [642, 426] width 1285 height 852
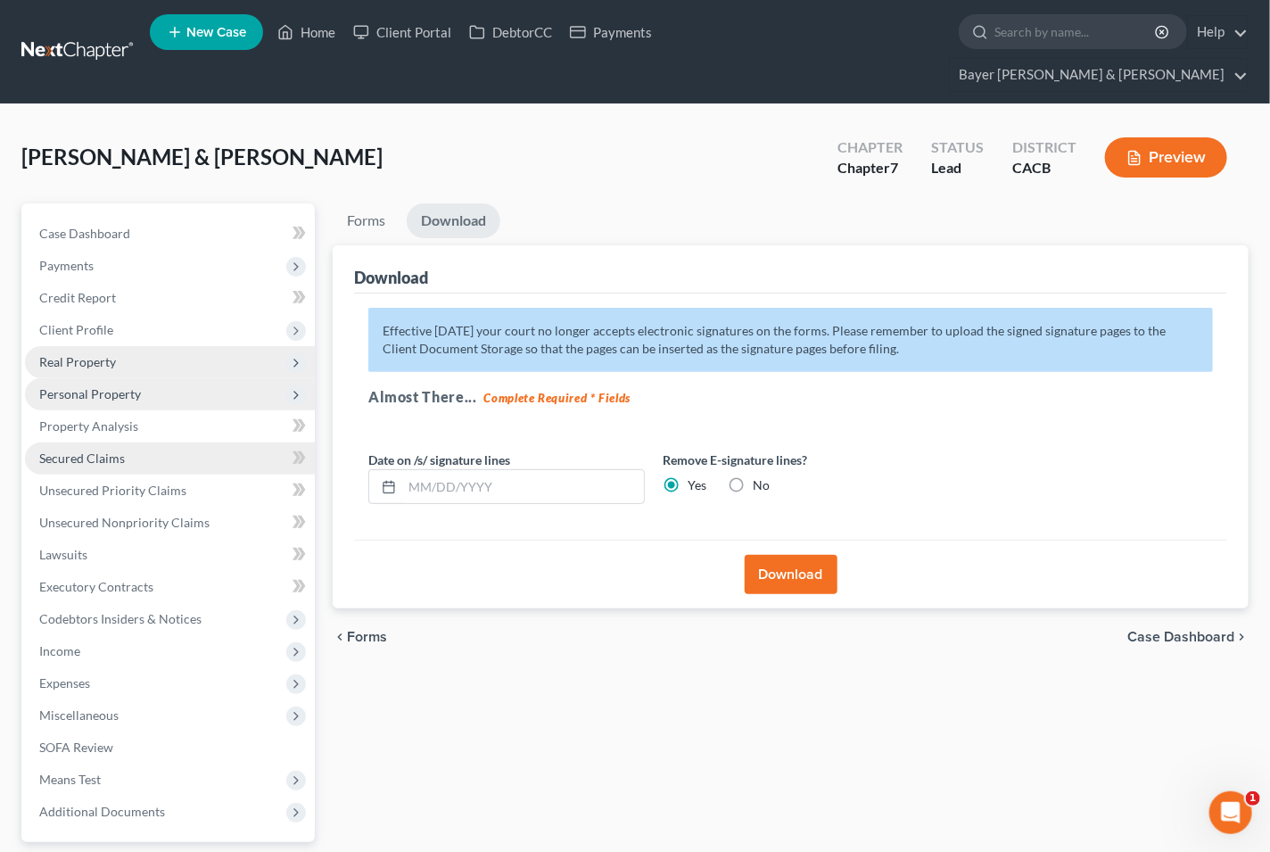
click at [136, 442] on link "Secured Claims" at bounding box center [170, 458] width 290 height 32
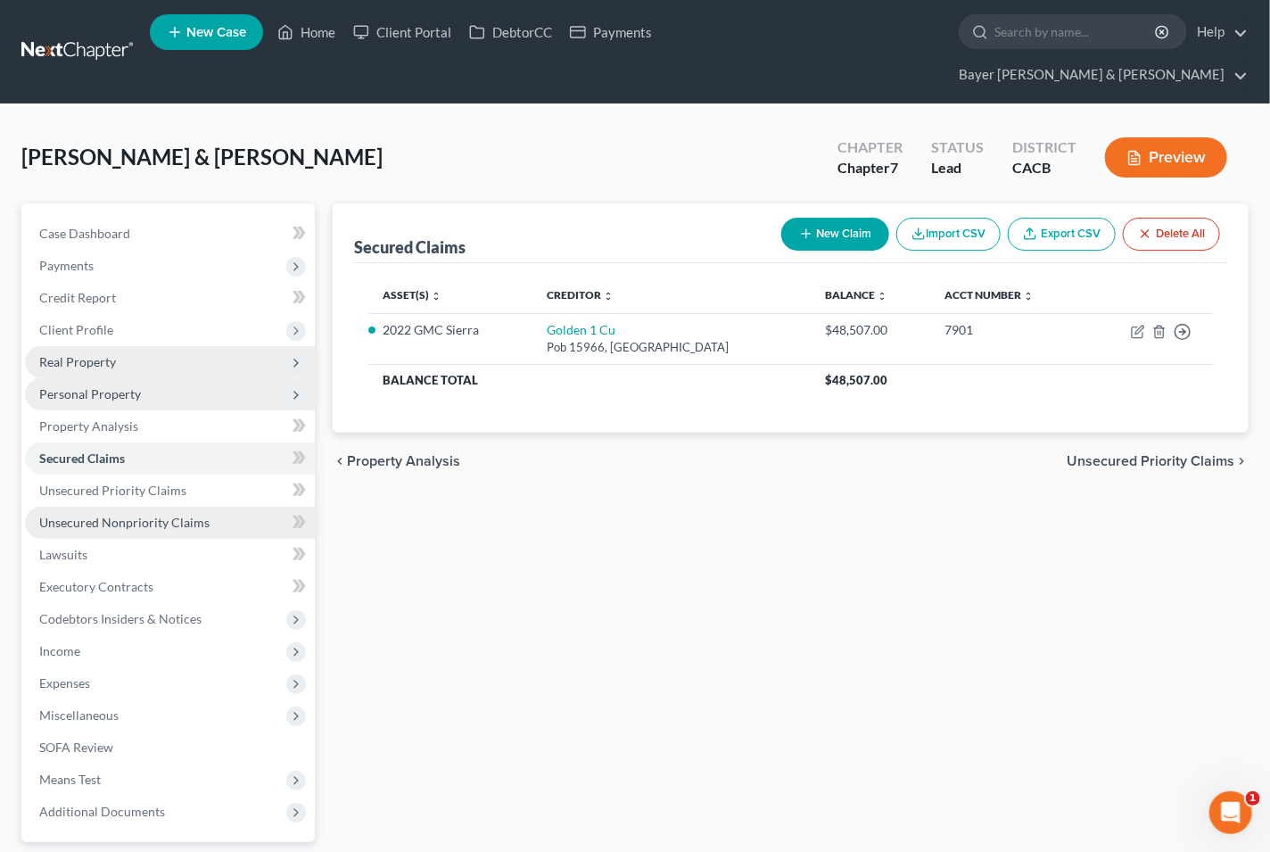
click at [153, 515] on span "Unsecured Nonpriority Claims" at bounding box center [124, 522] width 170 height 15
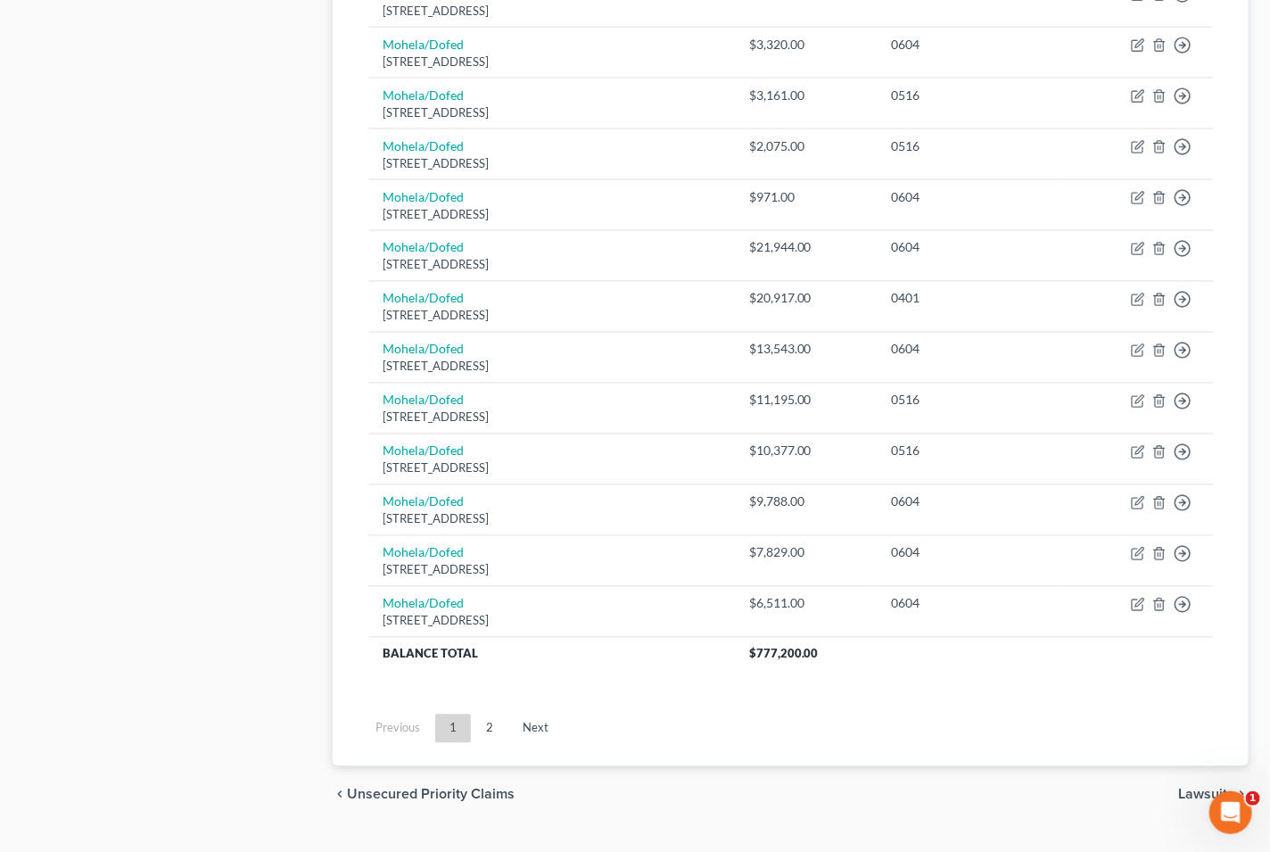
scroll to position [1208, 0]
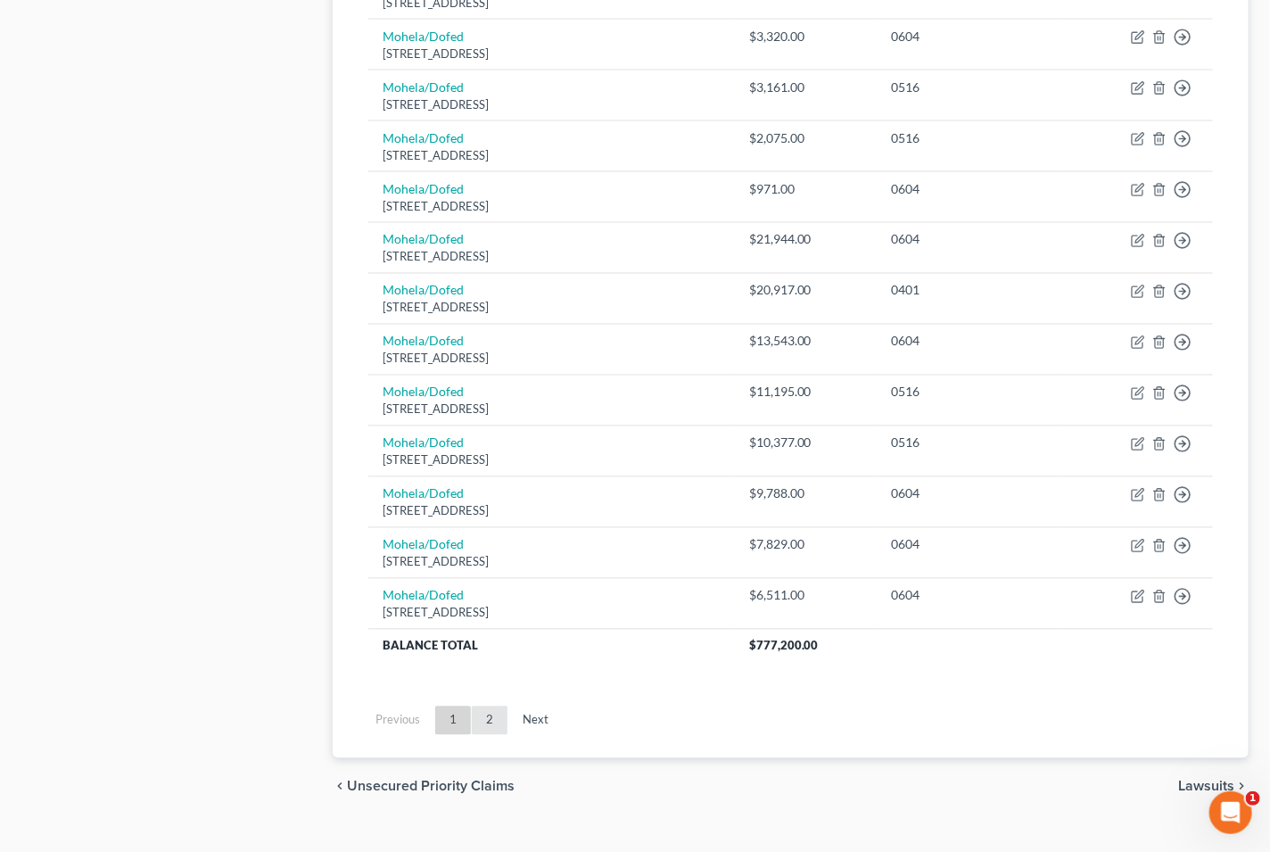
click at [491, 706] on link "2" at bounding box center [490, 720] width 36 height 29
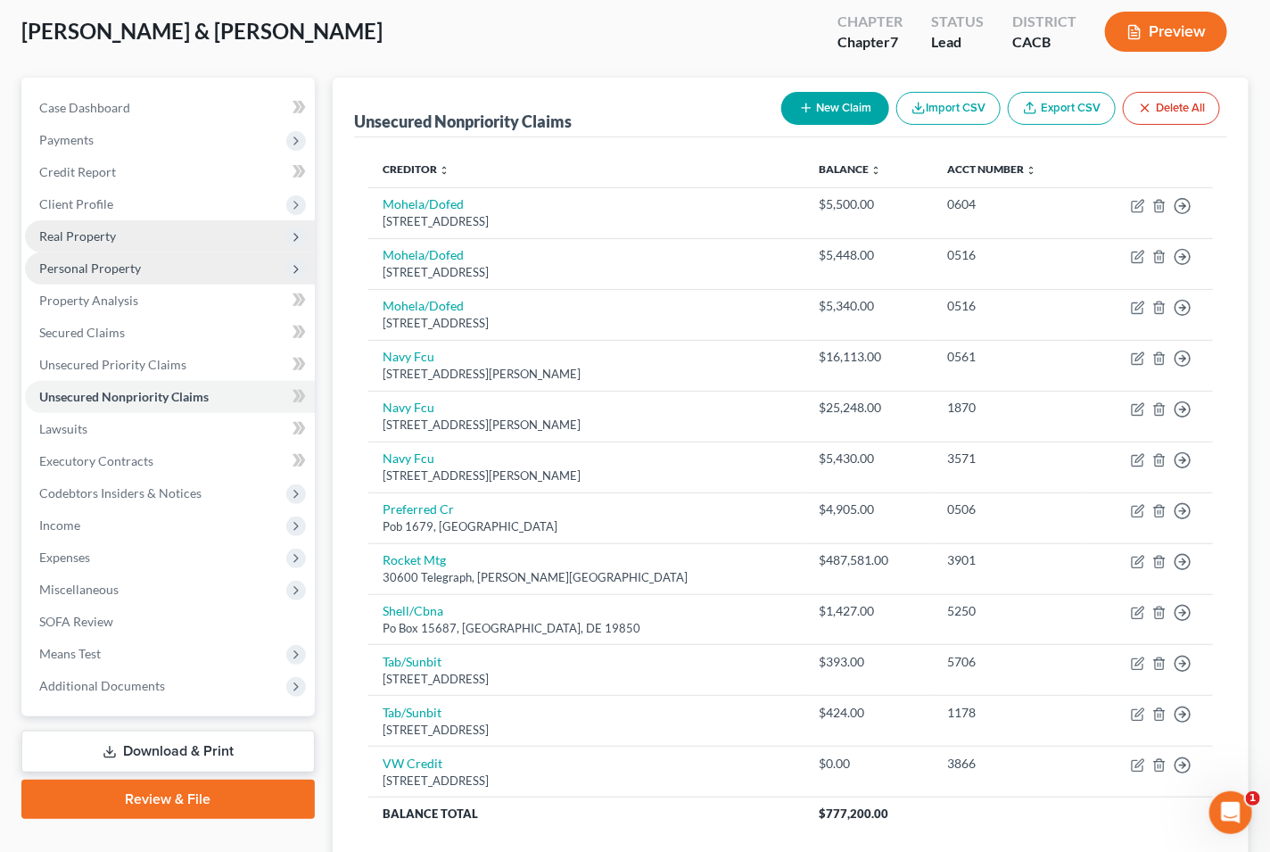
scroll to position [292, 0]
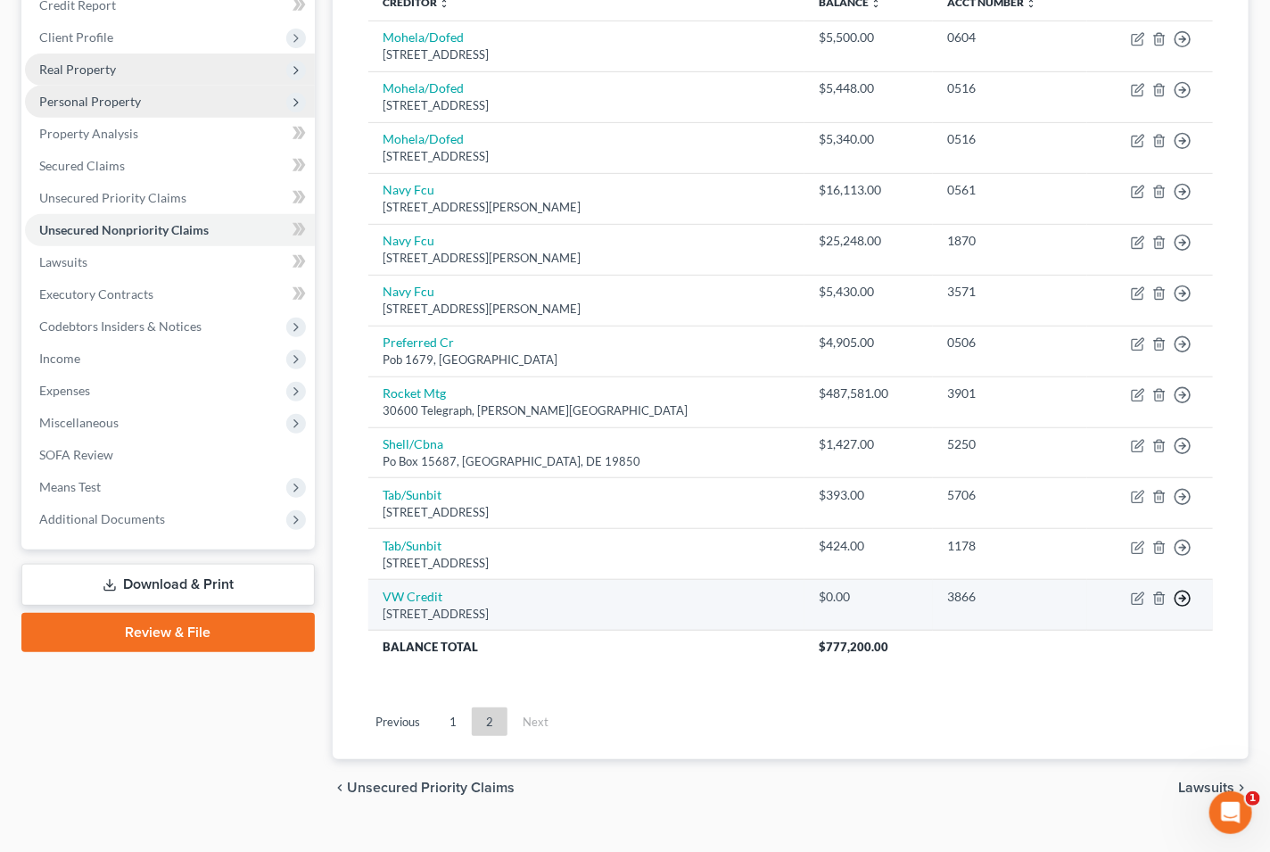
click at [1182, 39] on line "button" at bounding box center [1183, 39] width 6 height 0
click at [1100, 596] on link "Move to D" at bounding box center [1100, 611] width 149 height 30
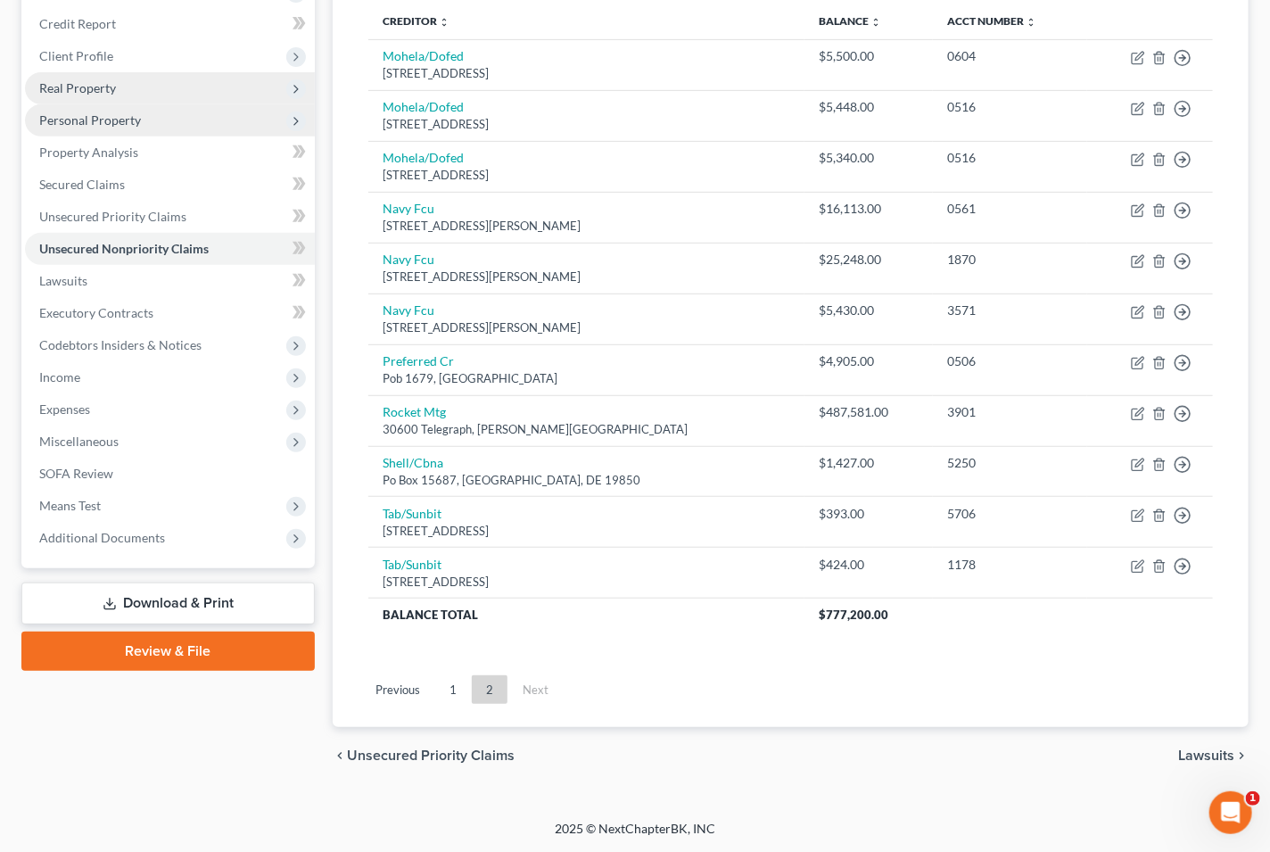
scroll to position [243, 0]
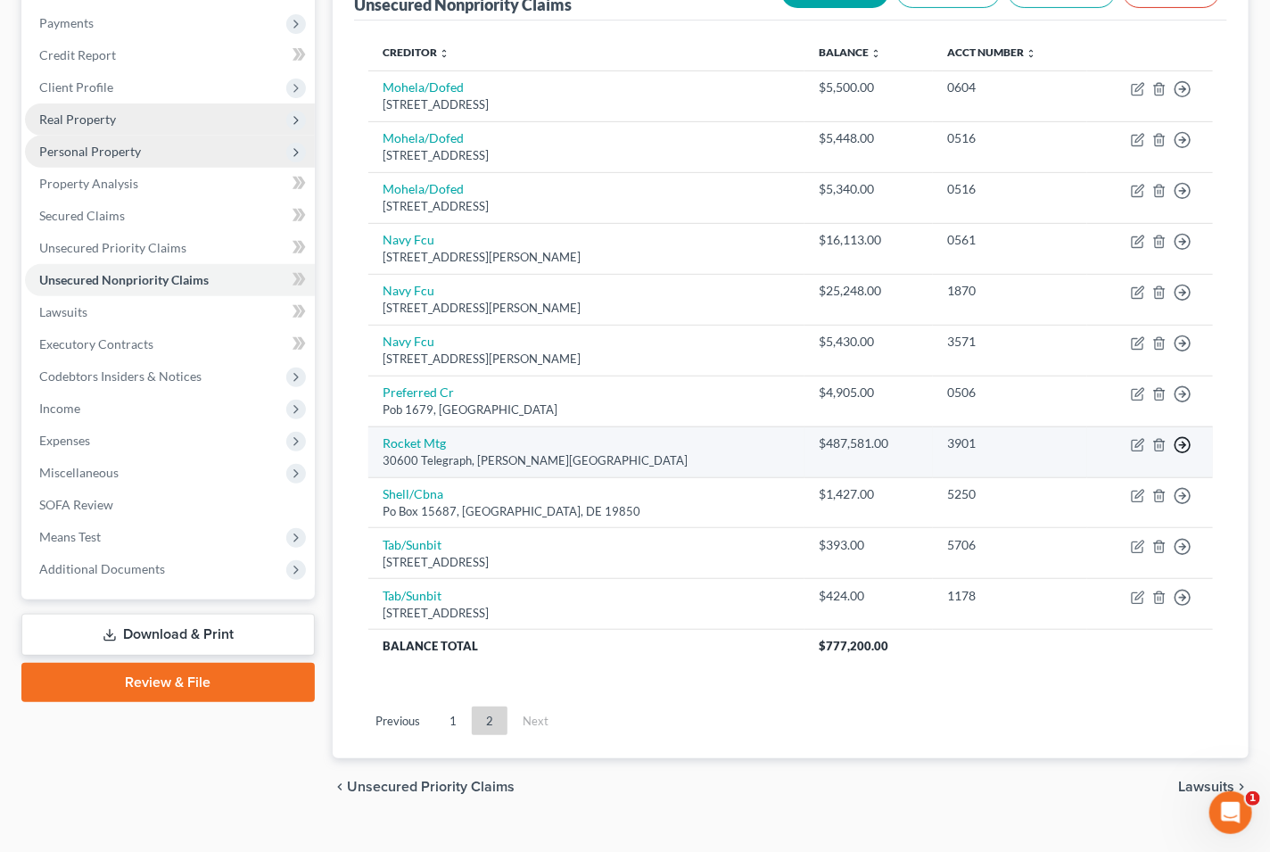
click at [1183, 93] on polyline "button" at bounding box center [1183, 89] width 3 height 6
click at [1082, 442] on link "Move to D" at bounding box center [1100, 457] width 149 height 30
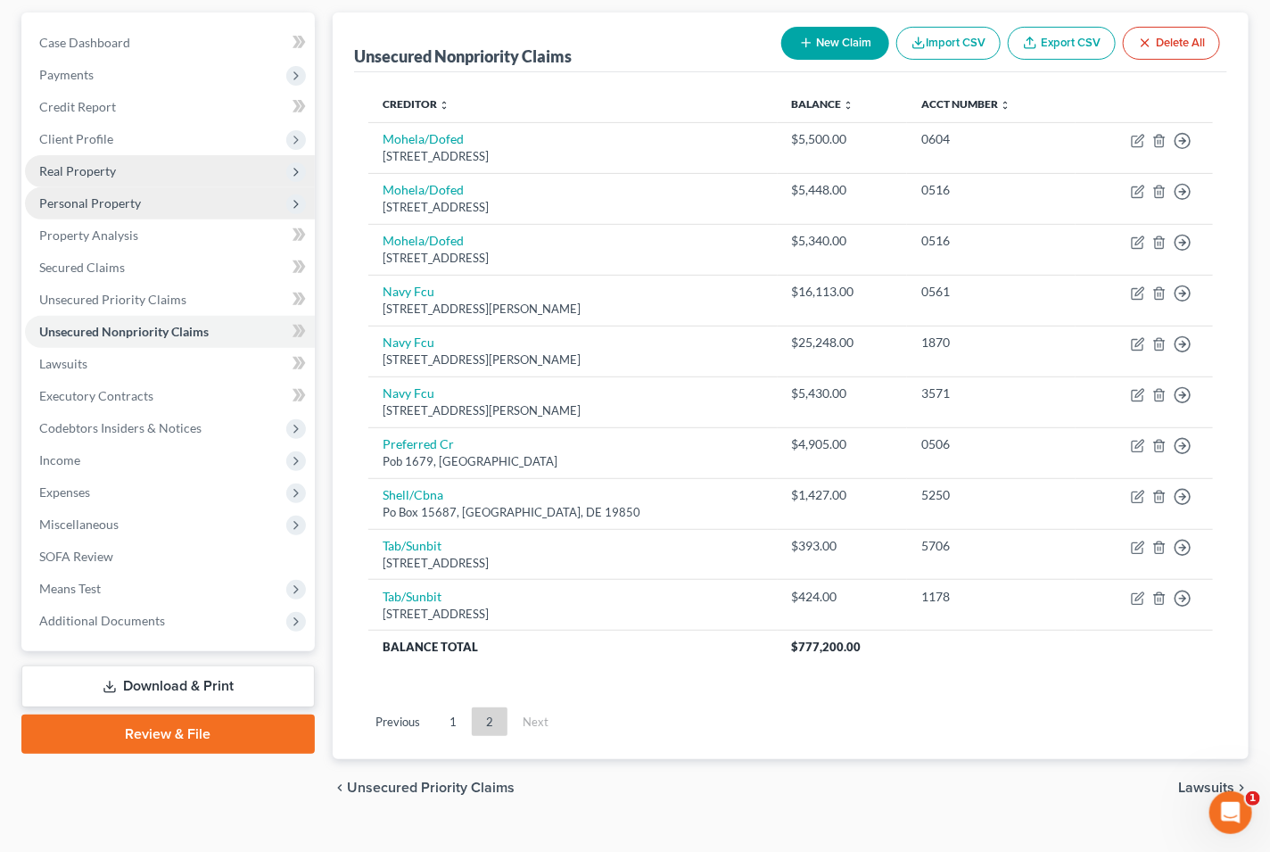
click at [458, 707] on link "1" at bounding box center [453, 721] width 36 height 29
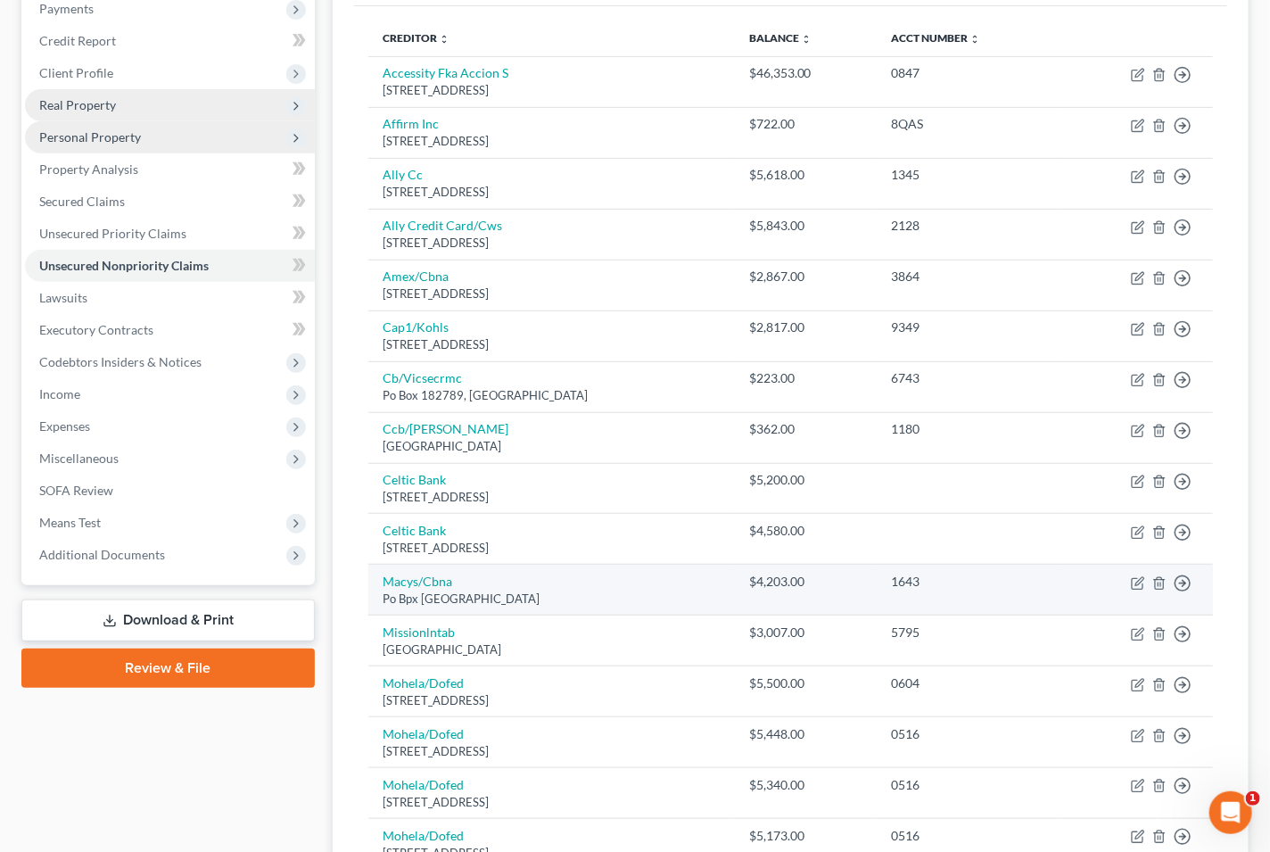
scroll to position [290, 0]
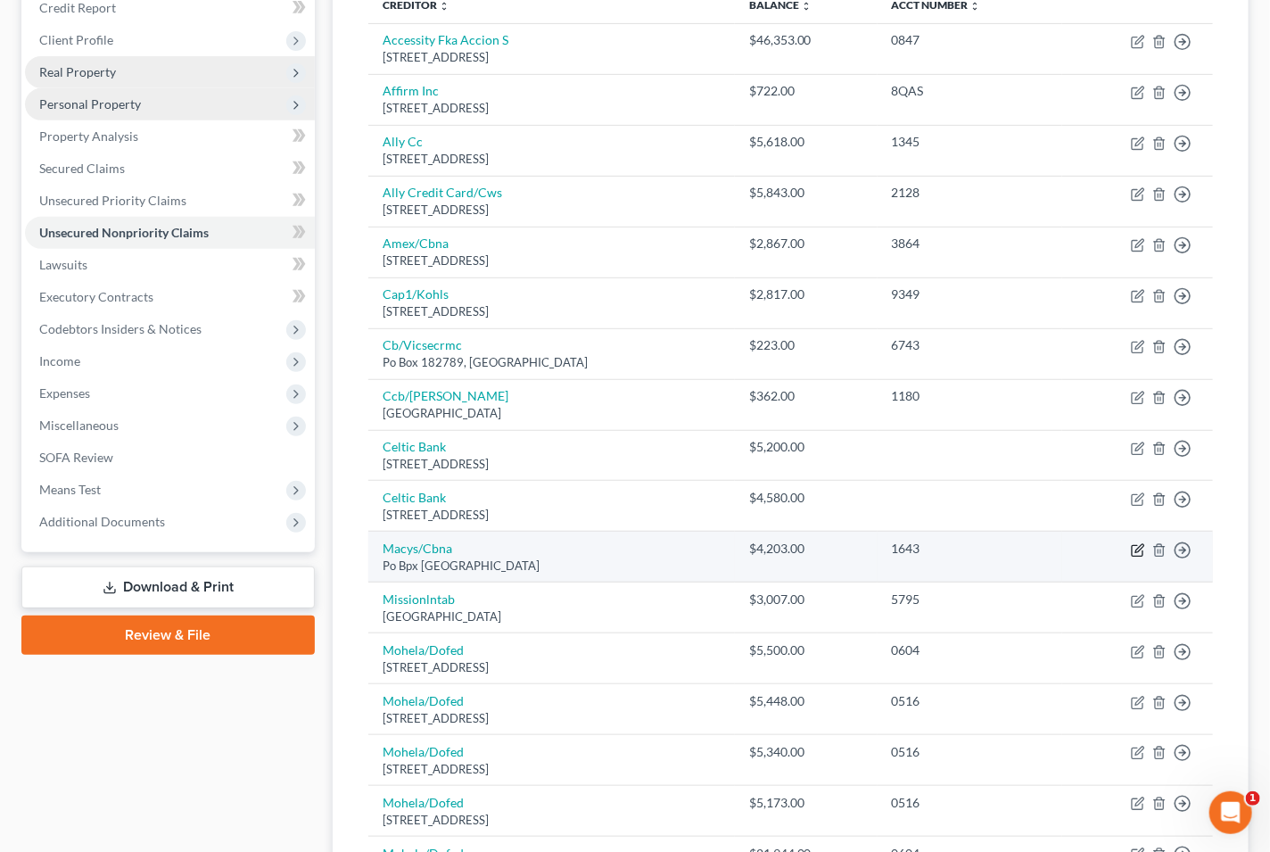
click at [1134, 543] on icon "button" at bounding box center [1138, 550] width 14 height 14
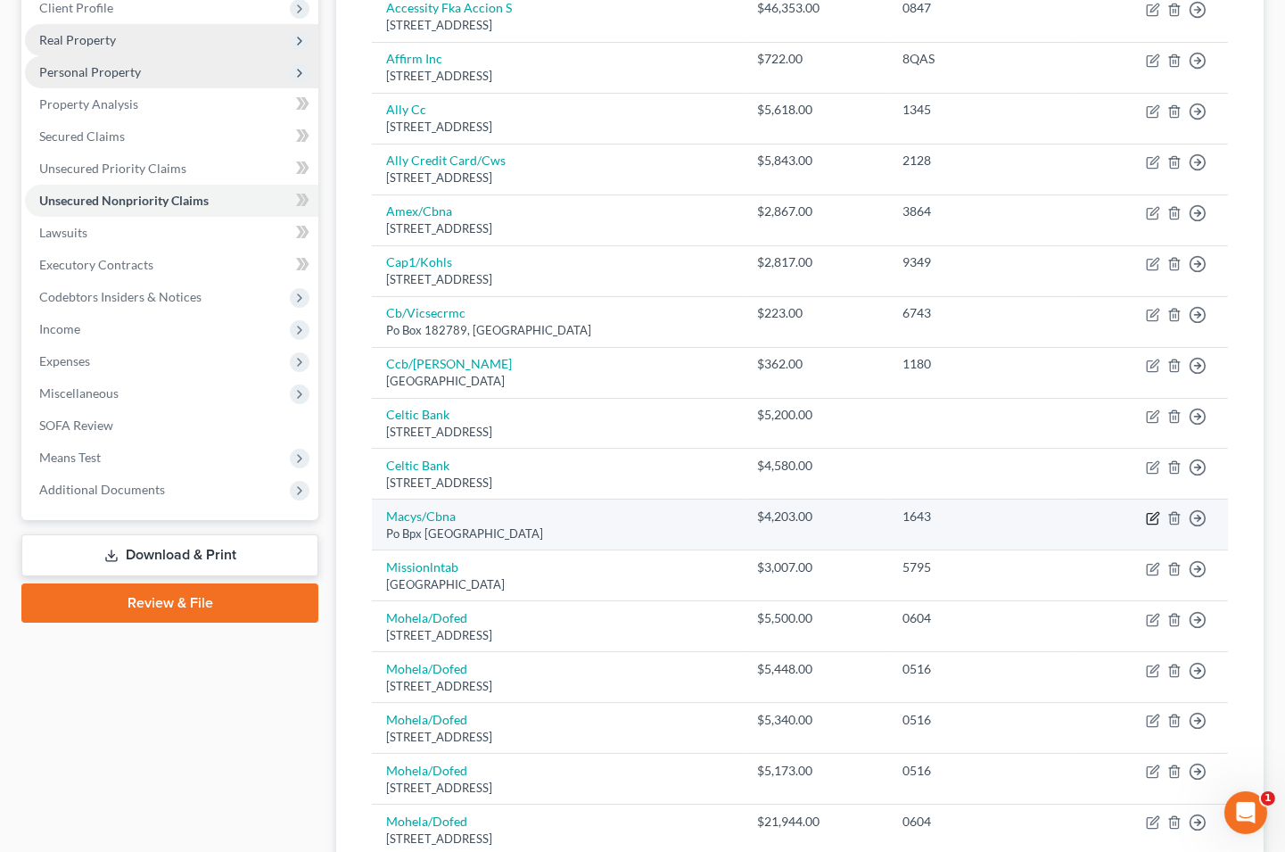
select select "36"
select select "2"
select select "0"
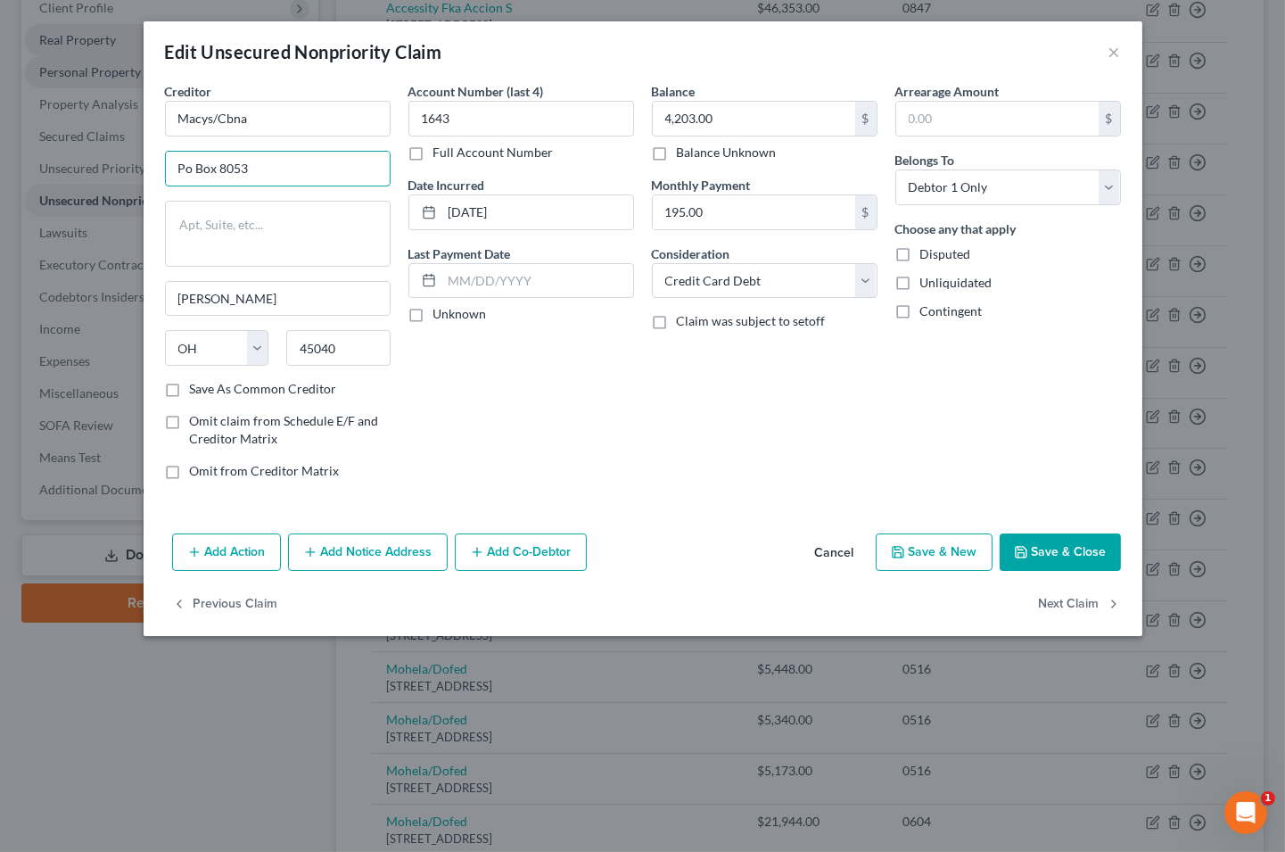
type input "Po Box 8053"
click at [1017, 551] on icon "button" at bounding box center [1021, 552] width 14 height 14
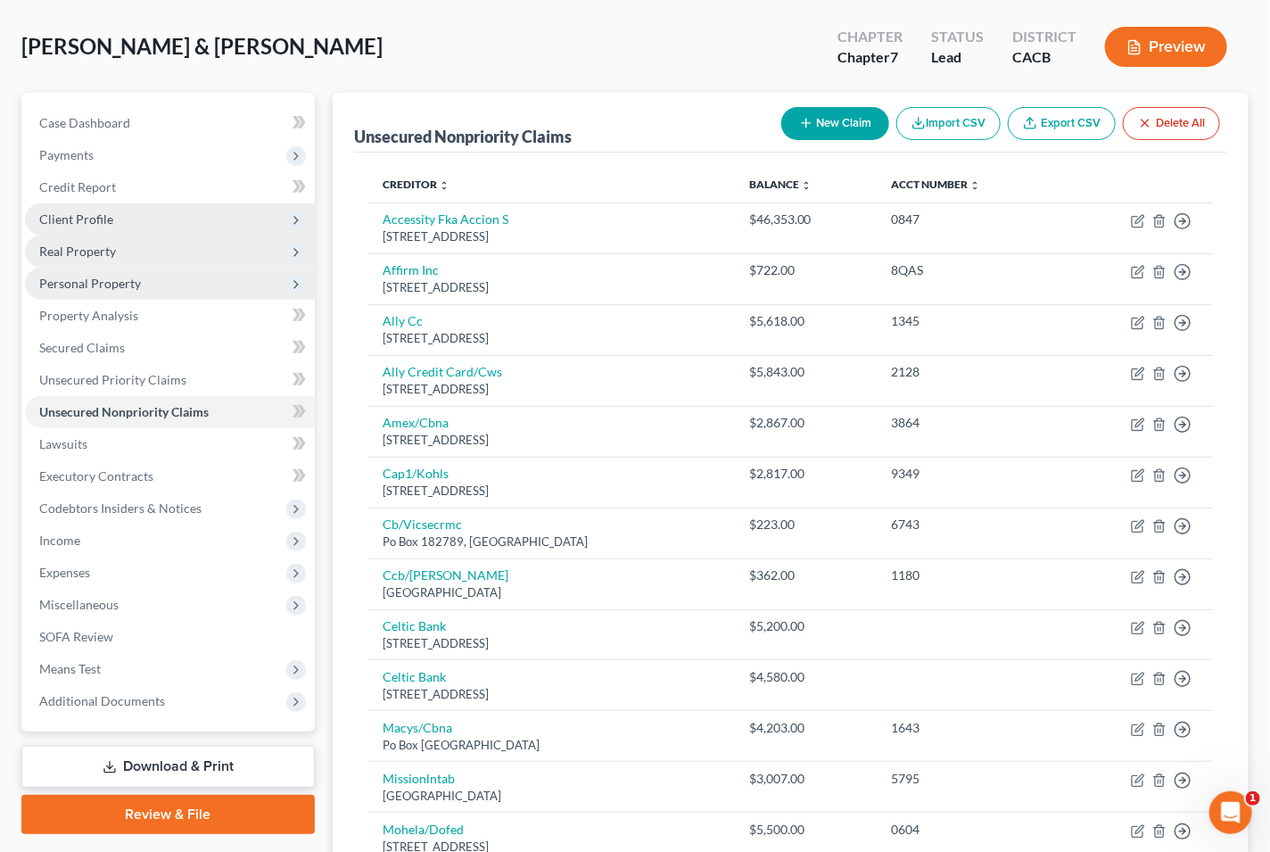
scroll to position [0, 0]
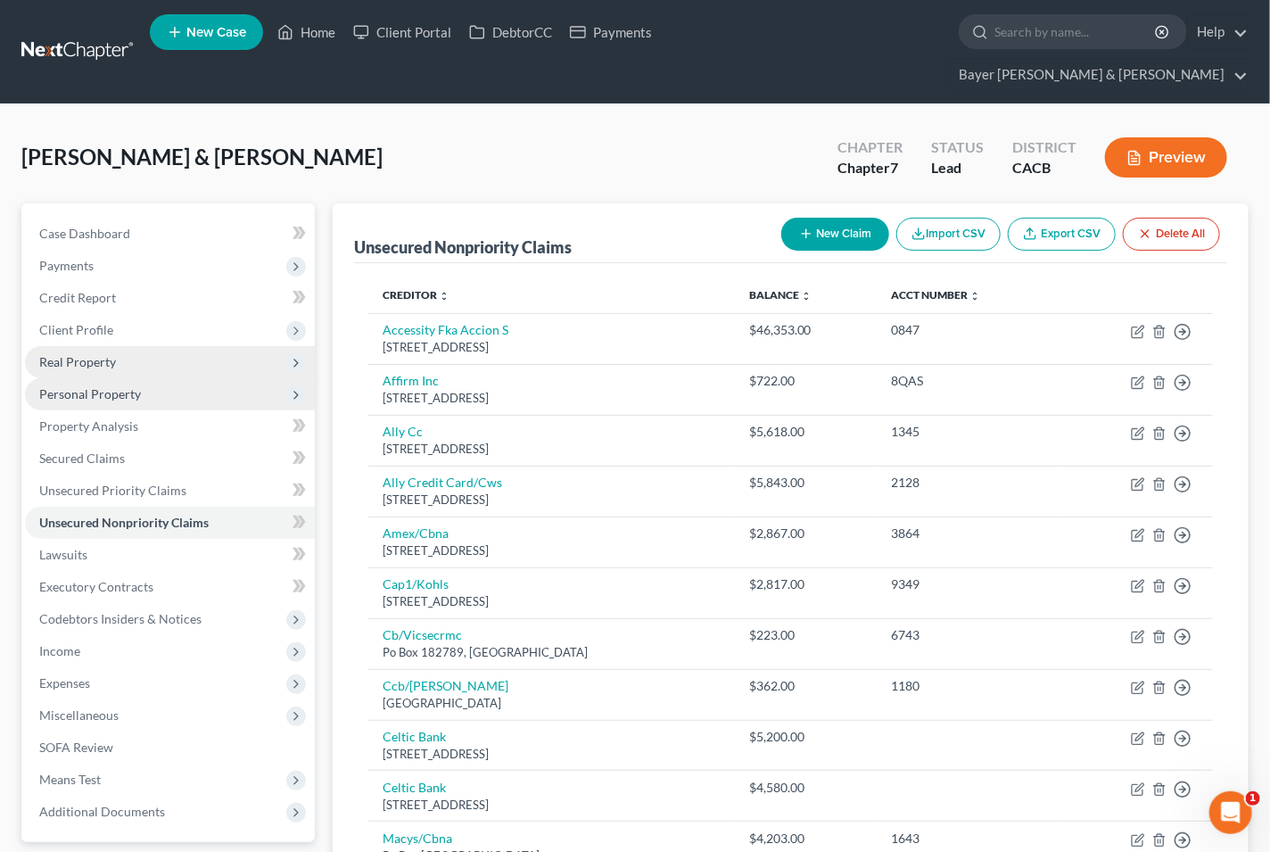
click at [91, 386] on span "Personal Property" at bounding box center [90, 393] width 102 height 15
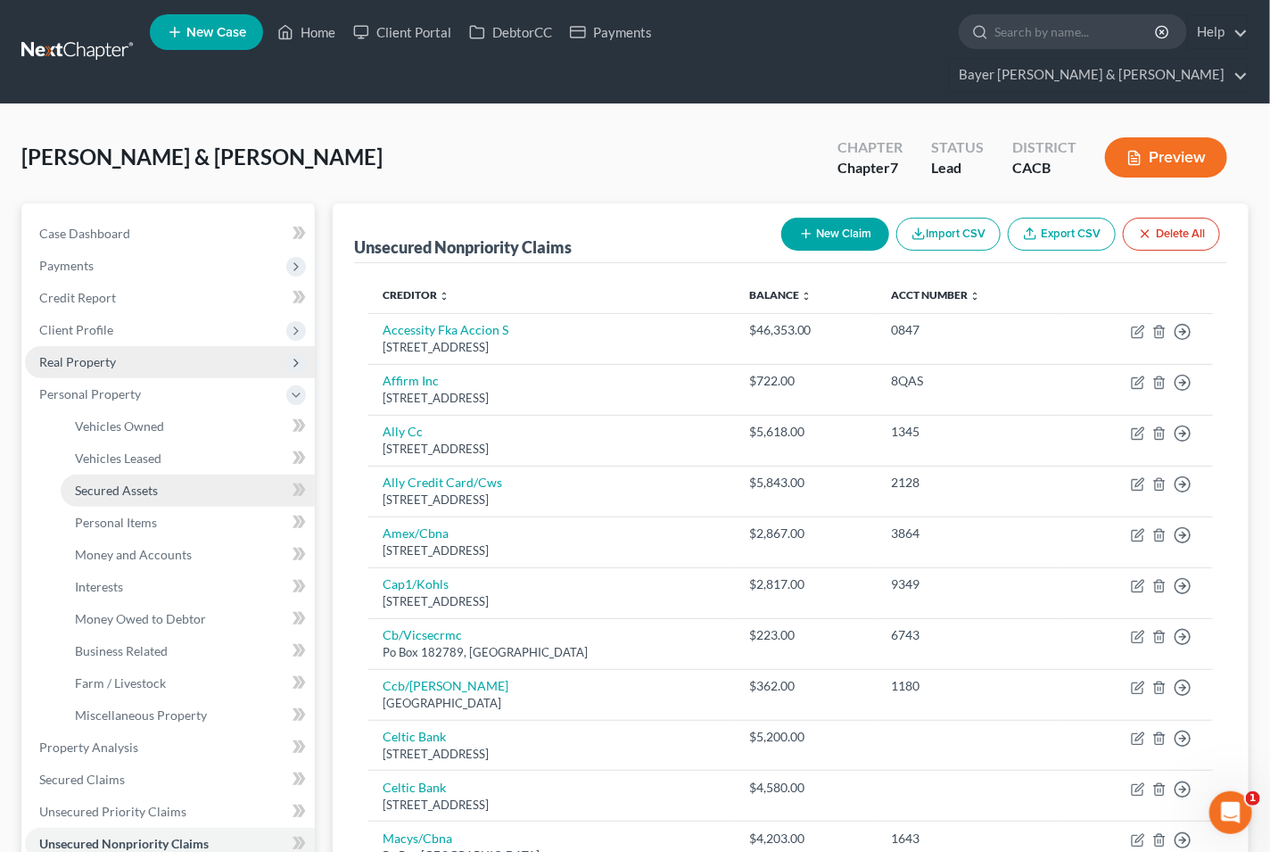
click at [138, 482] on span "Secured Assets" at bounding box center [116, 489] width 83 height 15
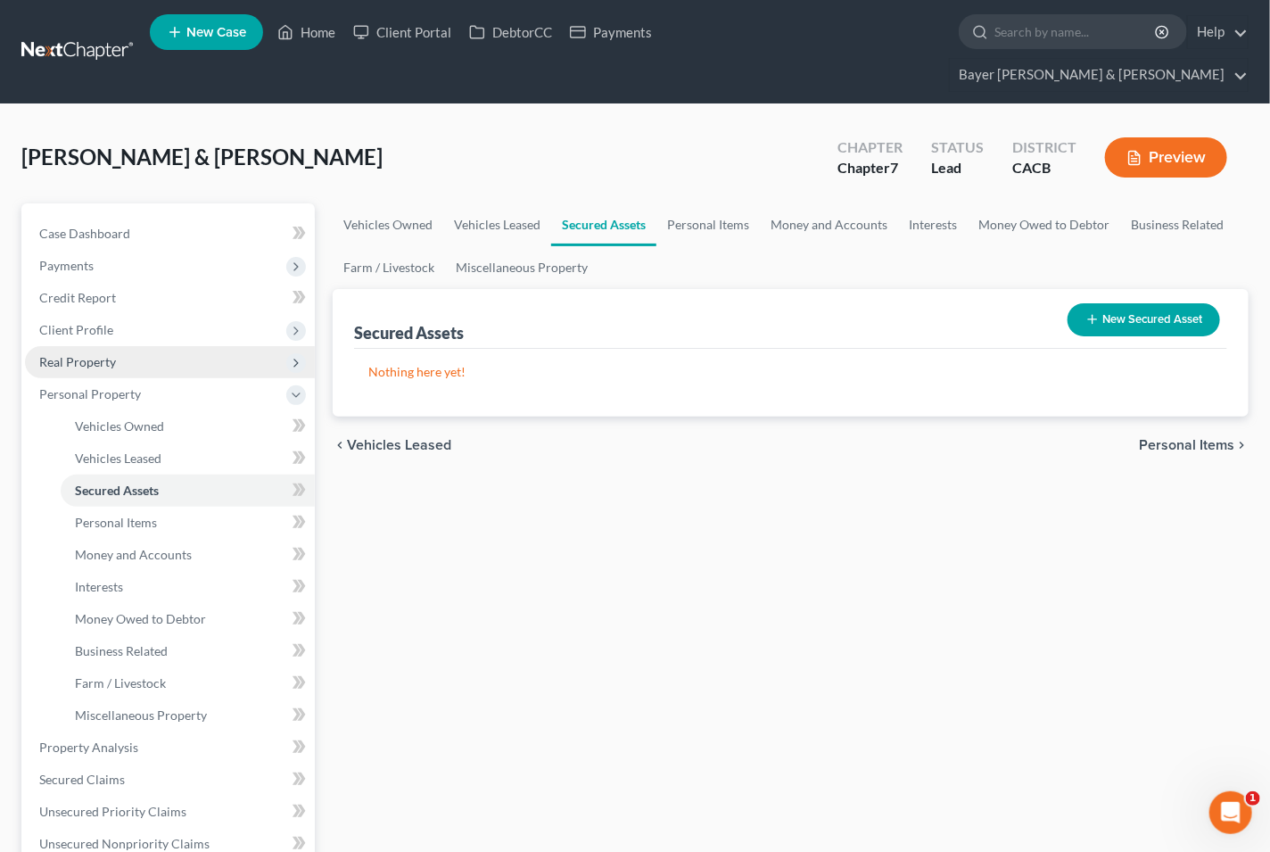
click at [1187, 438] on span "Personal Items" at bounding box center [1186, 445] width 95 height 14
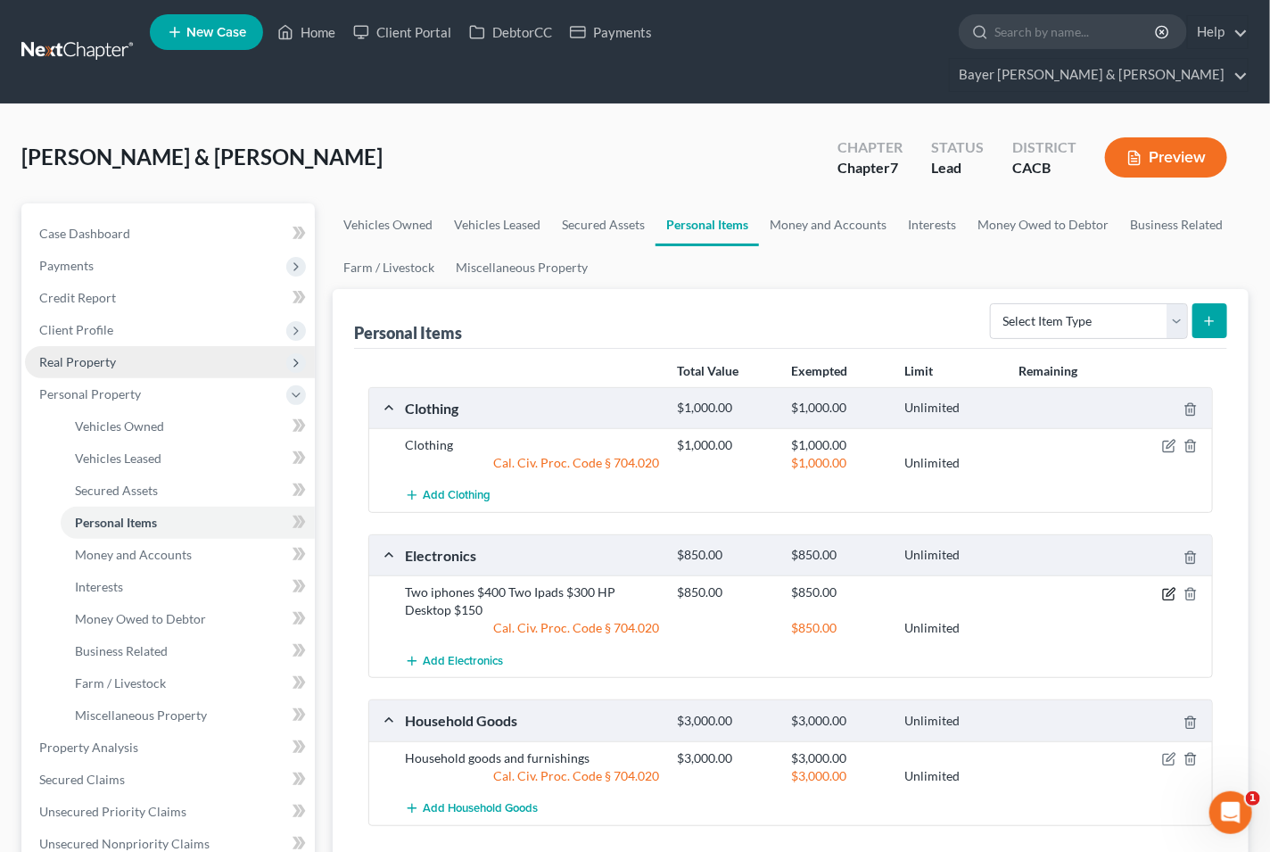
click at [1165, 587] on icon "button" at bounding box center [1169, 594] width 14 height 14
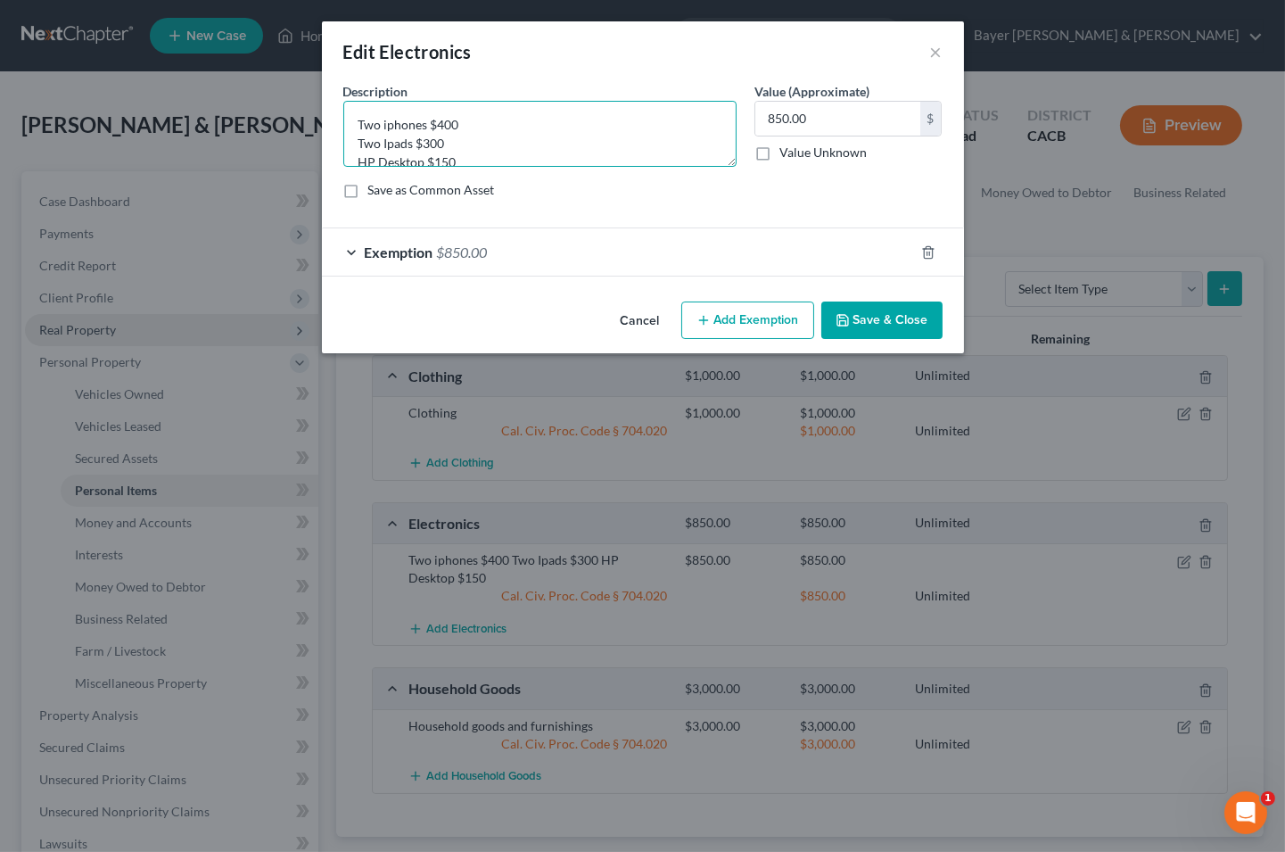
click at [458, 123] on textarea "Two iphones $400 Two Ipads $300 HP Desktop $150" at bounding box center [539, 134] width 393 height 66
type textarea "Two iphones $400; Two Ipads $300; HP Desktop $150"
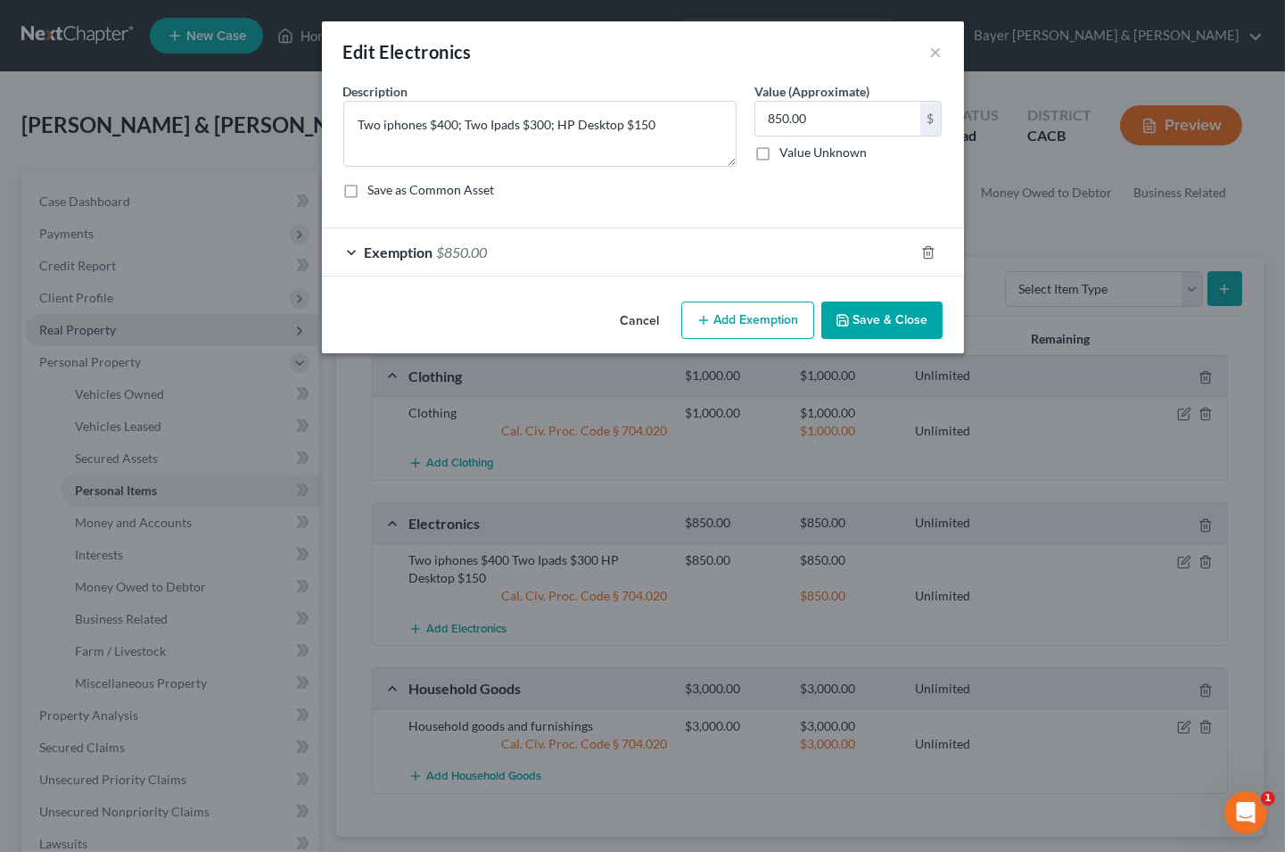
click at [910, 319] on button "Save & Close" at bounding box center [881, 319] width 121 height 37
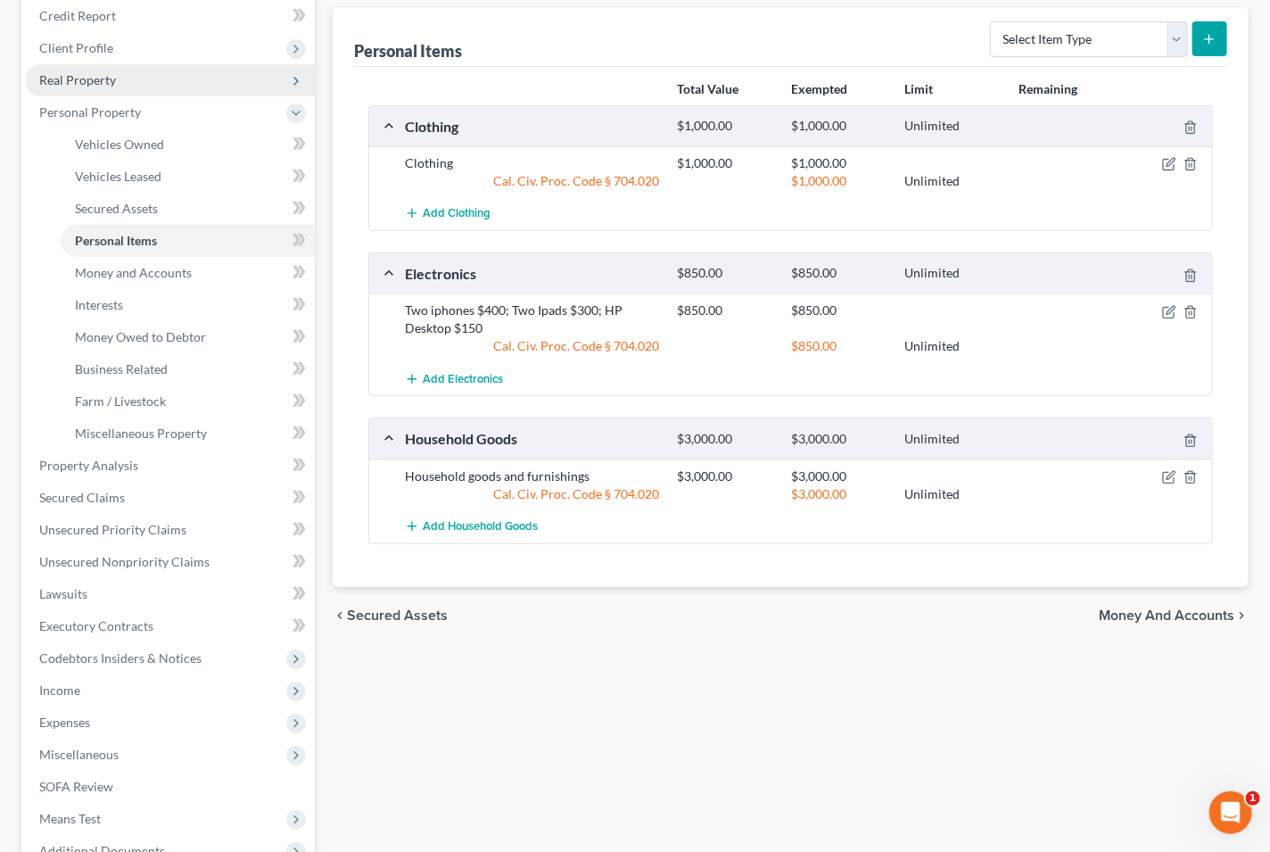
scroll to position [297, 0]
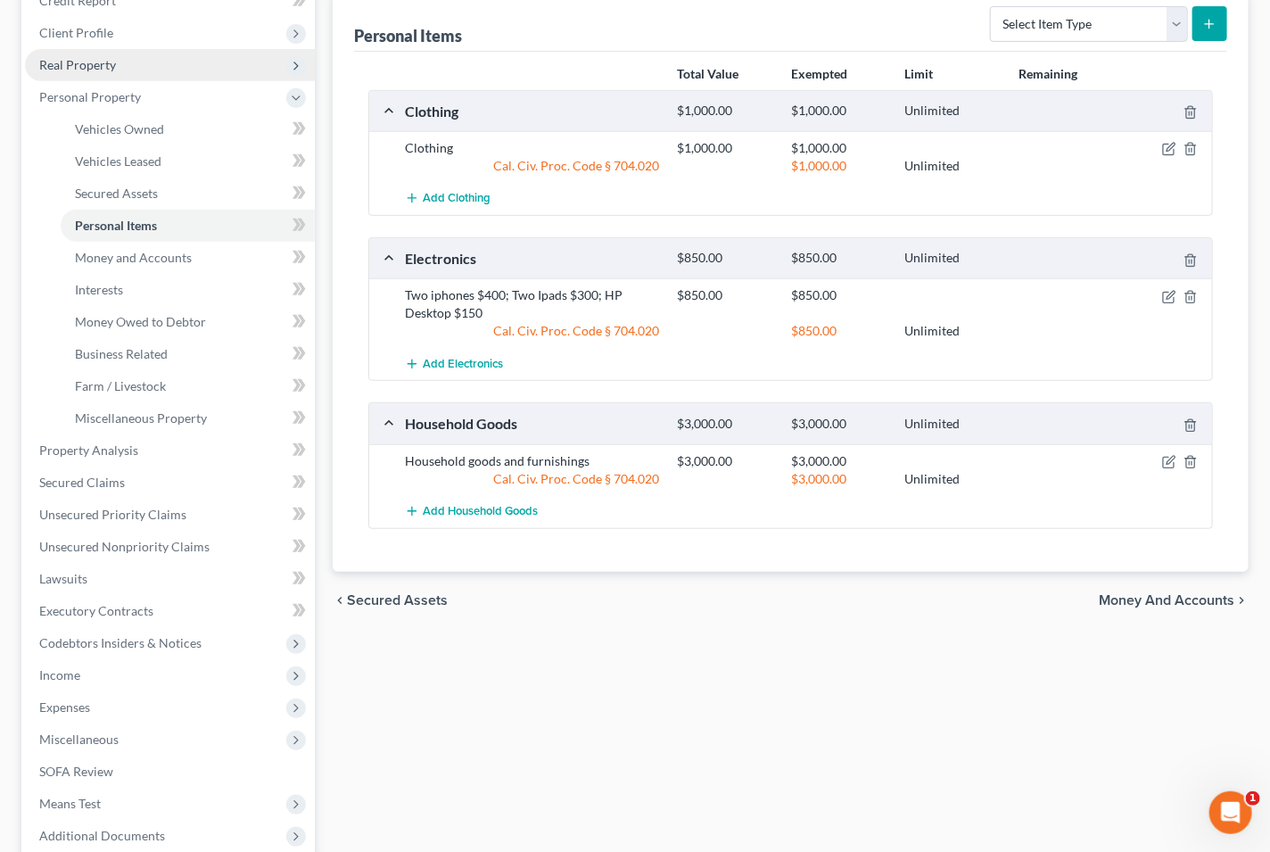
click at [1128, 593] on span "Money and Accounts" at bounding box center [1167, 600] width 136 height 14
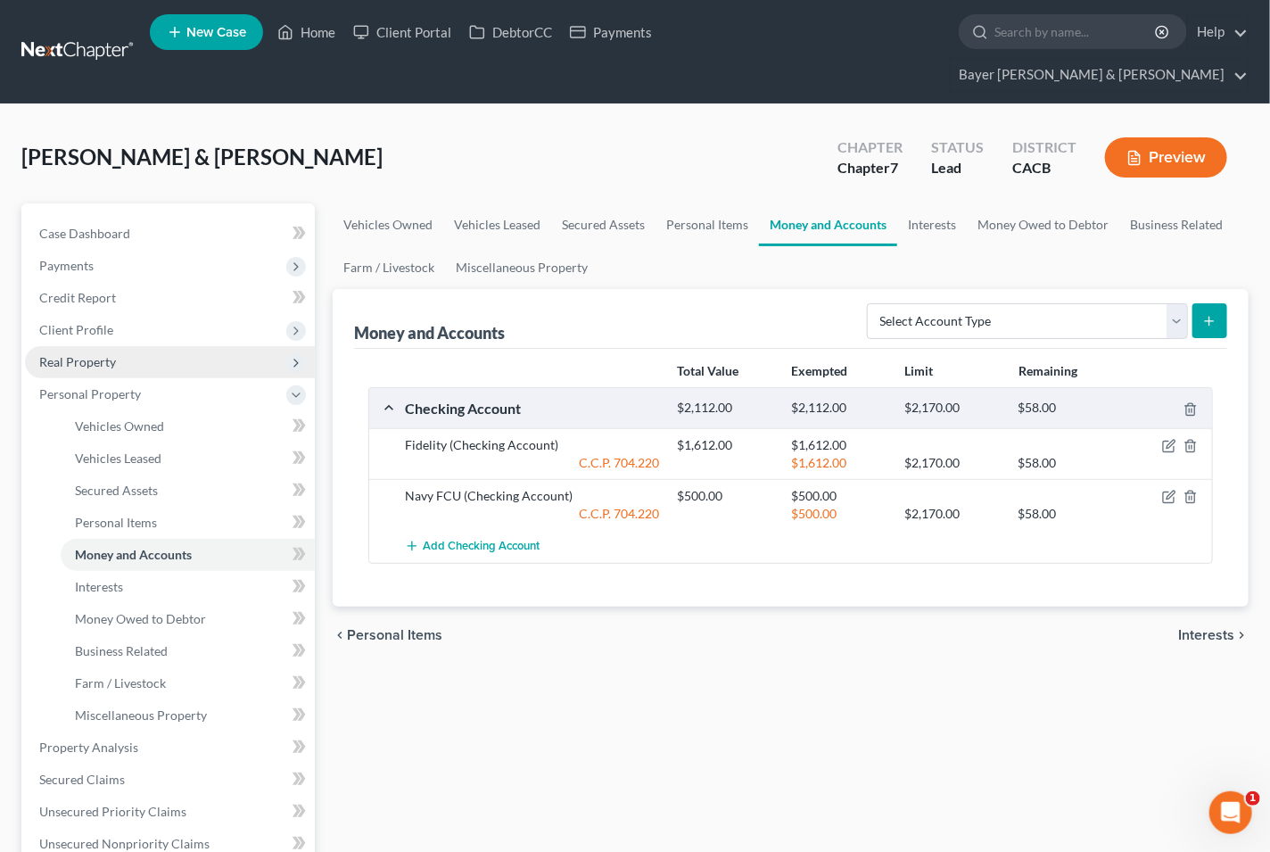
click at [1189, 628] on span "Interests" at bounding box center [1206, 635] width 56 height 14
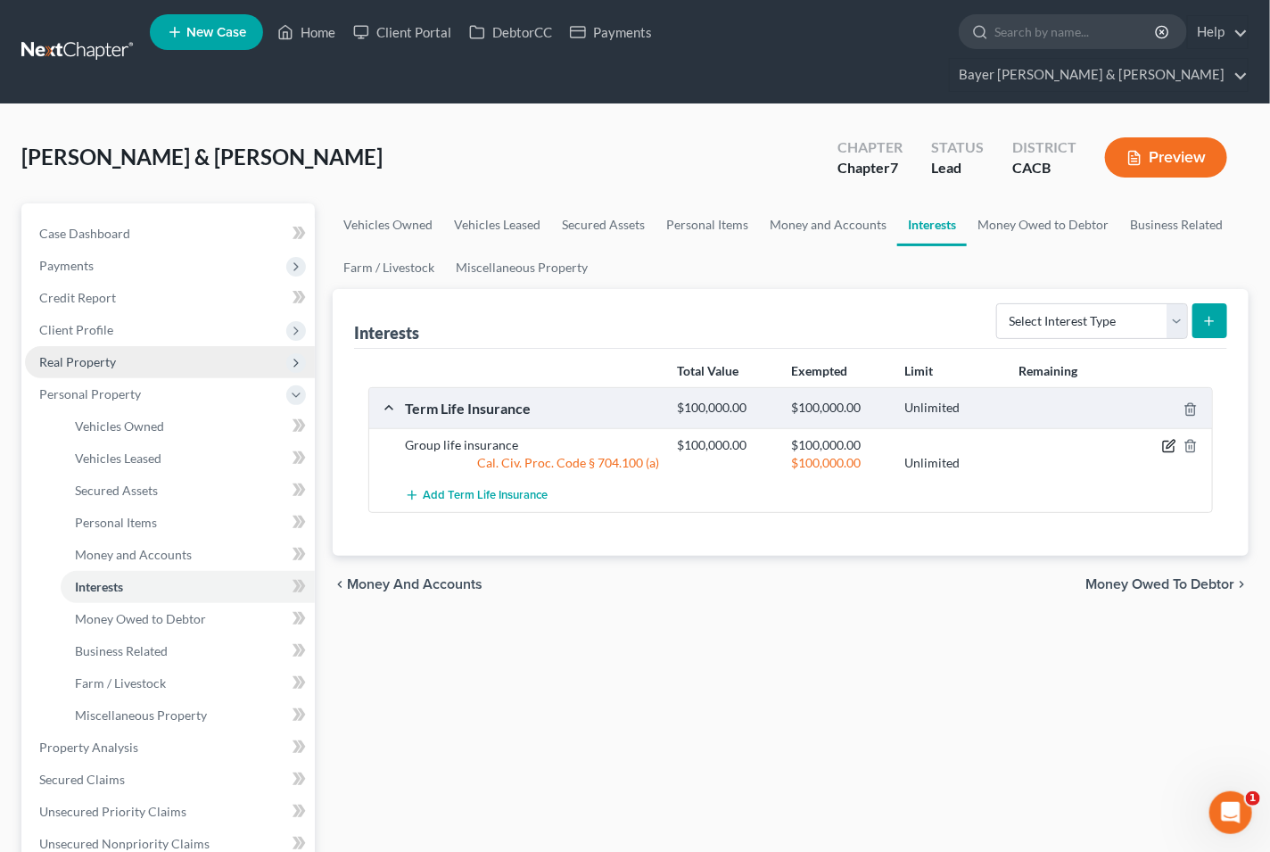
click at [1170, 439] on icon "button" at bounding box center [1169, 446] width 14 height 14
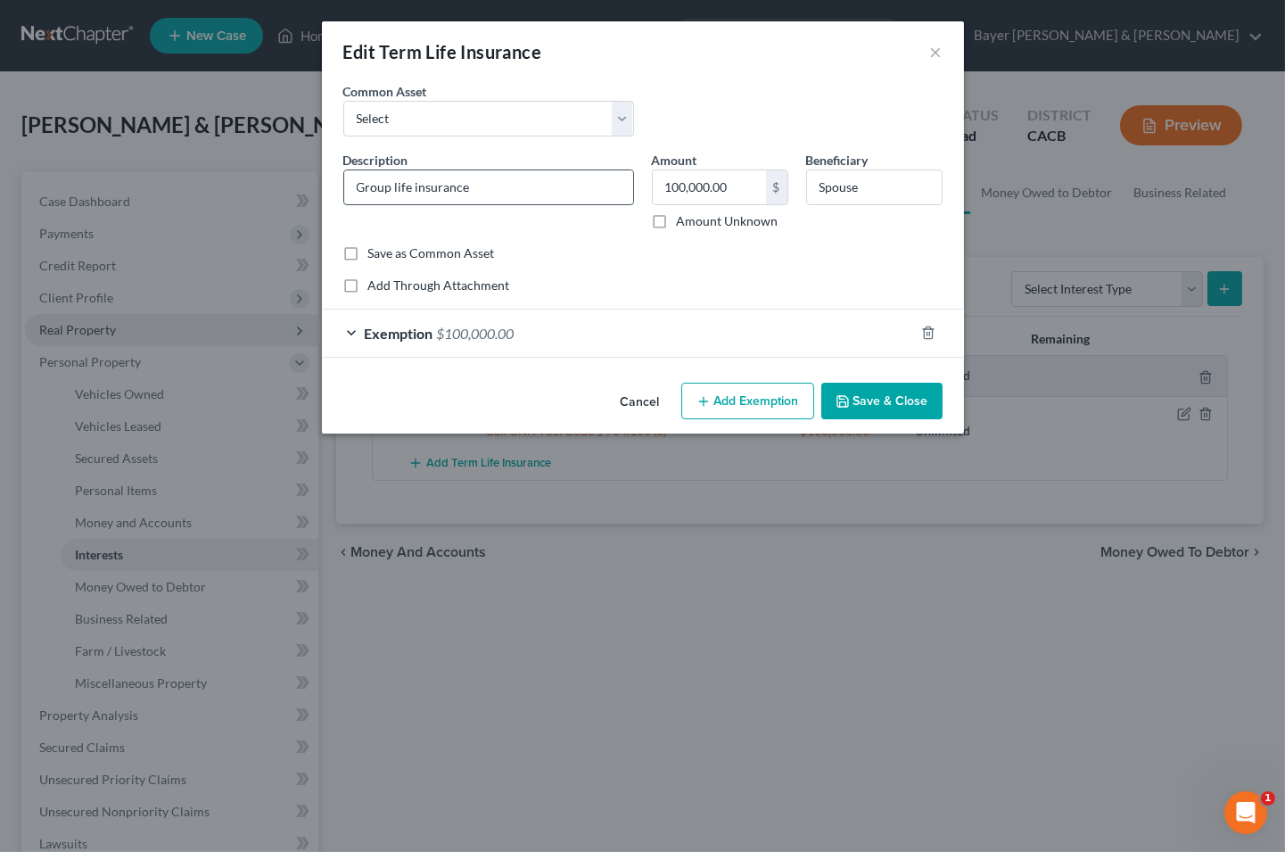
click at [492, 185] on input "Group life insurance" at bounding box center [488, 187] width 289 height 34
click at [351, 187] on input "Group life insurance" at bounding box center [488, 187] width 289 height 34
click at [468, 185] on input "Group life insurance" at bounding box center [488, 187] width 289 height 34
click at [357, 185] on input "Group life insurance through employer. Face value $170,000 and no cash surrende…" at bounding box center [488, 187] width 289 height 34
click at [621, 188] on input "$100,000 Group life insurance through employer. Face value $170,000 and no cash…" at bounding box center [488, 187] width 289 height 34
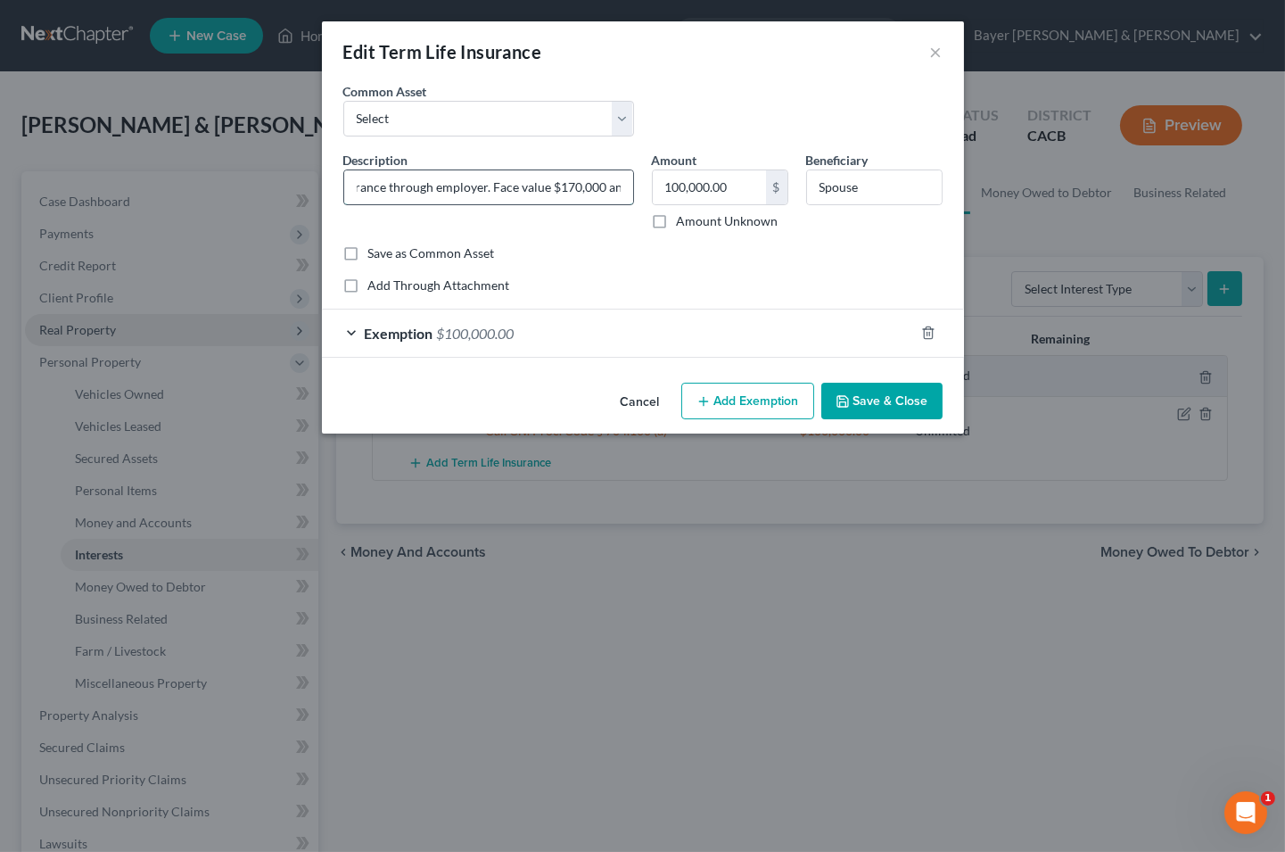
scroll to position [0, 90]
drag, startPoint x: 487, startPoint y: 189, endPoint x: 369, endPoint y: 180, distance: 118.0
click at [369, 180] on input "$100,000 Group life insurance through employer. Face value $170,000 and no cash…" at bounding box center [488, 187] width 289 height 34
click at [532, 184] on input "$100,000 Group life insurance through employer. Face value $170,000 and no cash…" at bounding box center [488, 187] width 289 height 34
drag, startPoint x: 537, startPoint y: 185, endPoint x: 600, endPoint y: 185, distance: 63.3
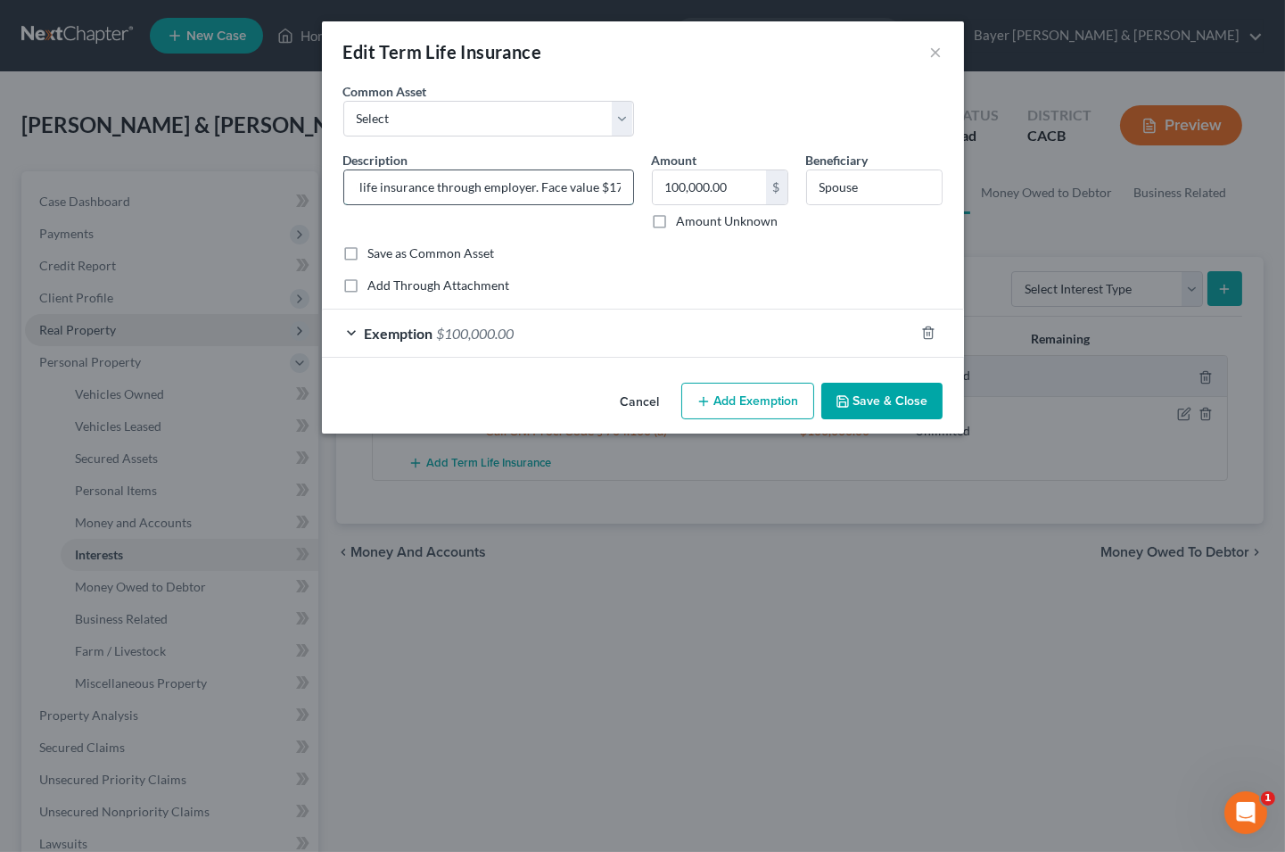
click at [600, 185] on input "$100,000 Group life insurance through employer. Face value $170,000 and no cash…" at bounding box center [488, 187] width 289 height 34
drag, startPoint x: 538, startPoint y: 187, endPoint x: 577, endPoint y: 187, distance: 39.2
click at [577, 187] on input "$100,000 Group life insurance through employer. 170,000 and no cash surrender v…" at bounding box center [488, 187] width 289 height 34
type input "$100,000 Group life insurance through employer. No cash surrender value."
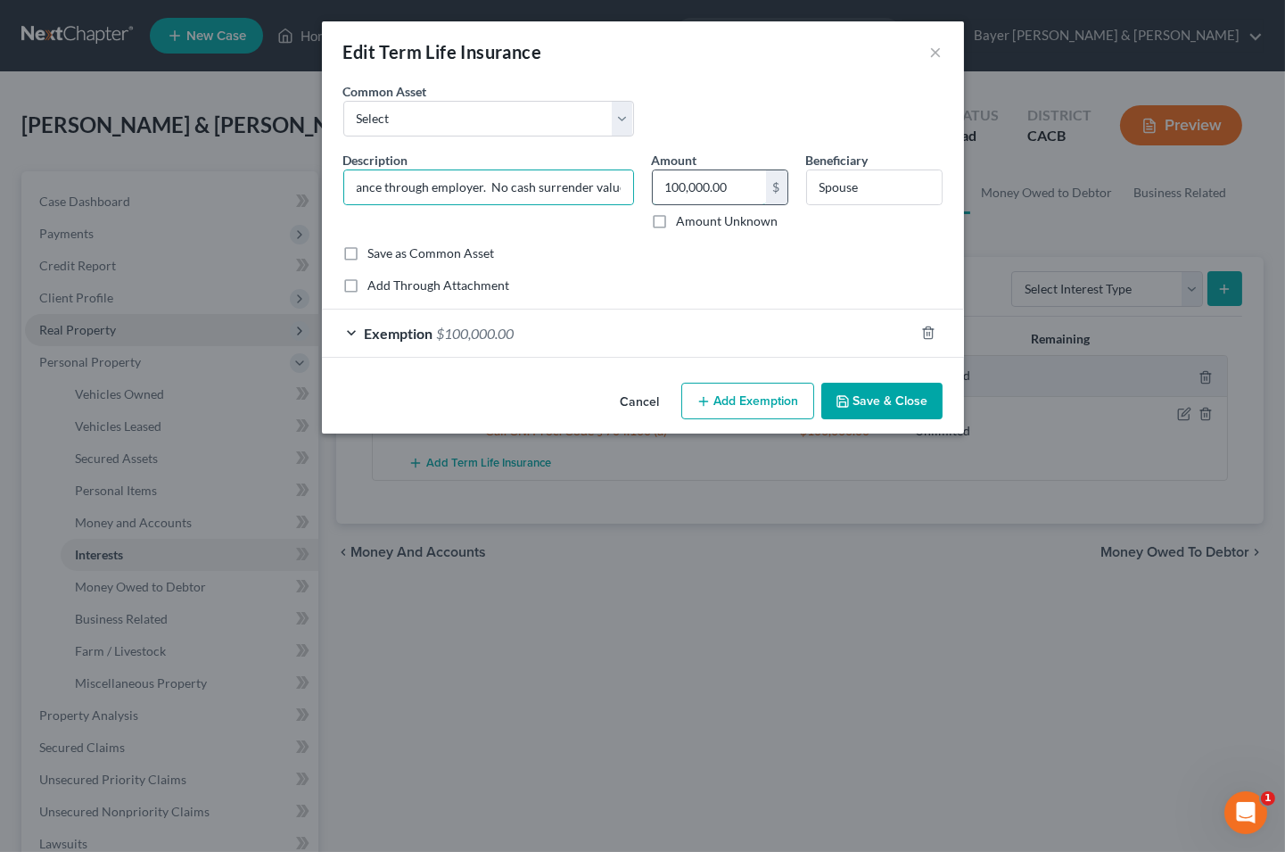
scroll to position [0, 0]
click at [732, 175] on input "100,000.00" at bounding box center [709, 187] width 113 height 34
type input "0"
click at [352, 332] on div "Exemption $100,000.00" at bounding box center [618, 332] width 592 height 47
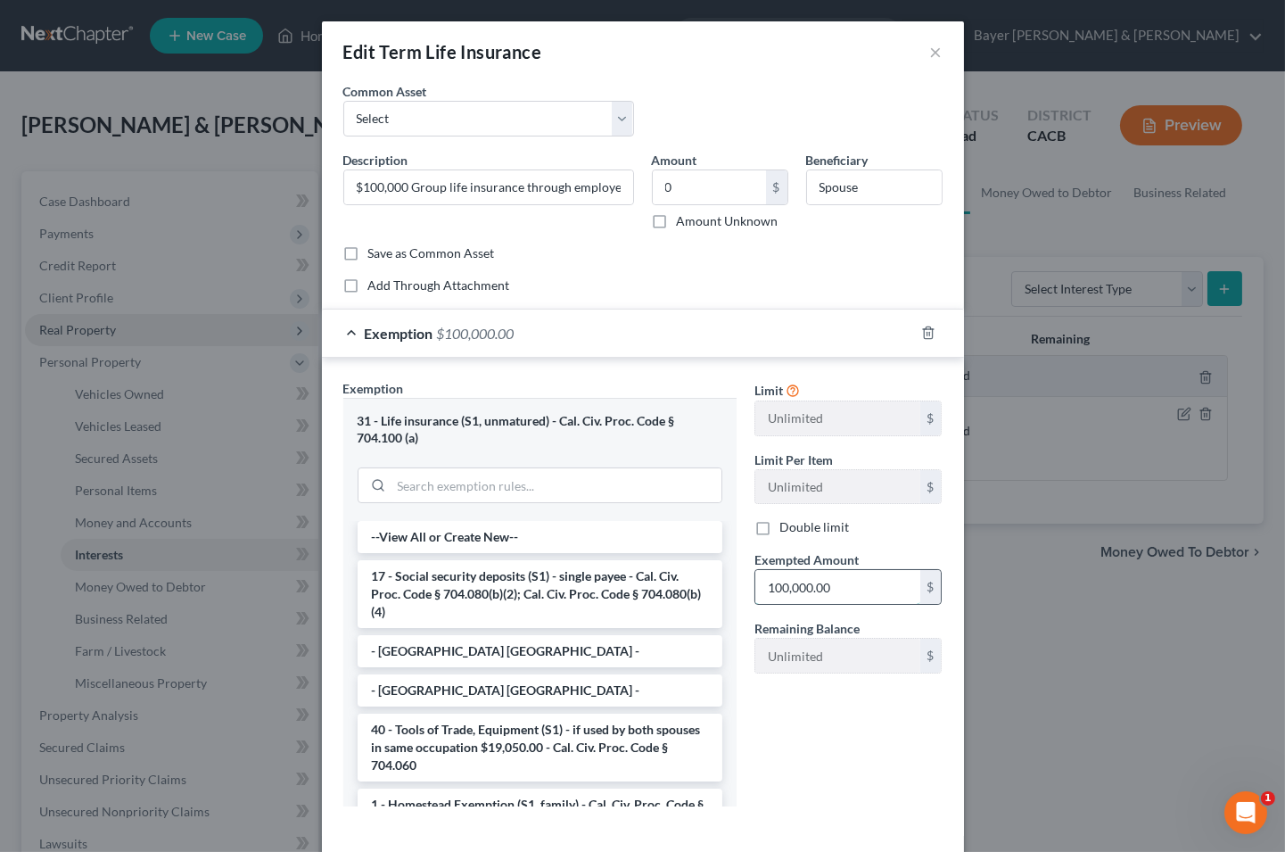
click at [867, 593] on input "100,000.00" at bounding box center [837, 587] width 165 height 34
type input "0"
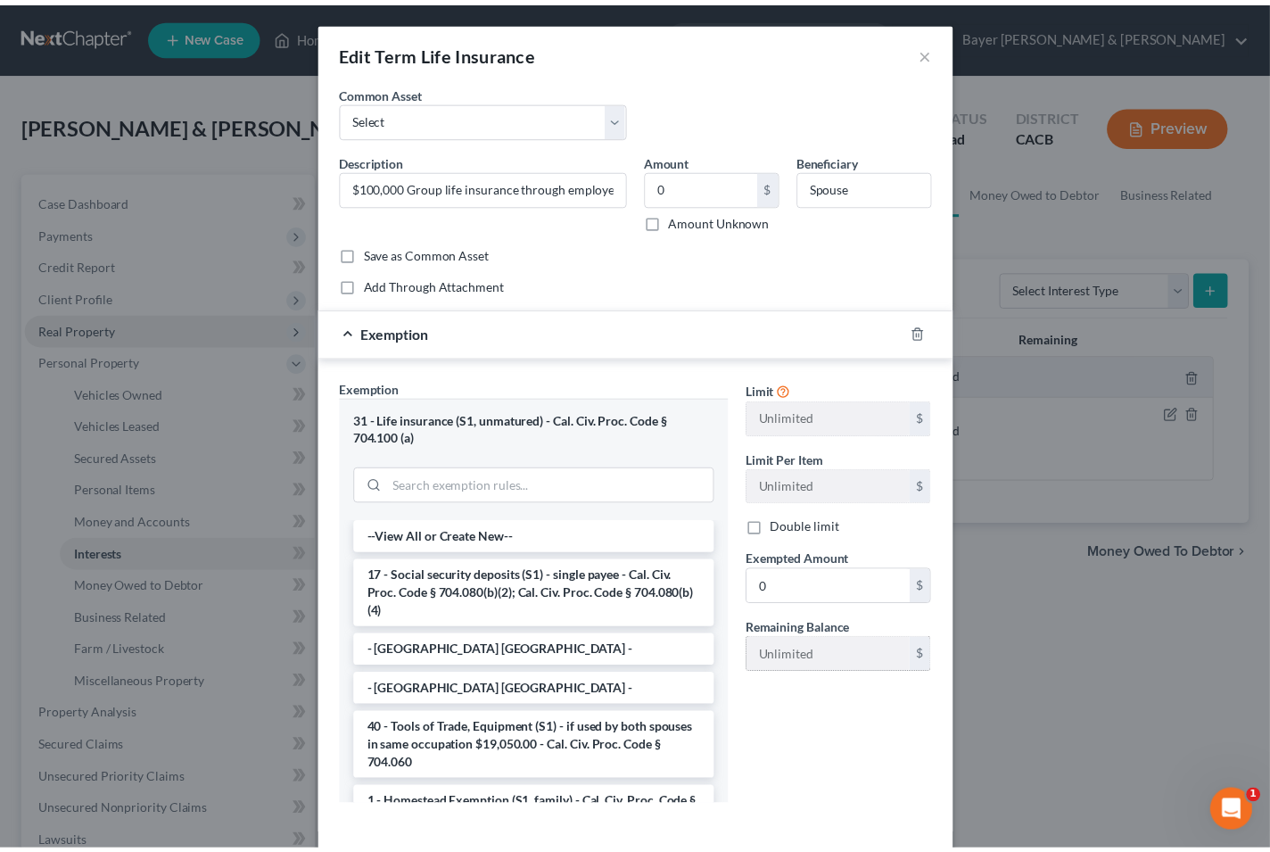
scroll to position [82, 0]
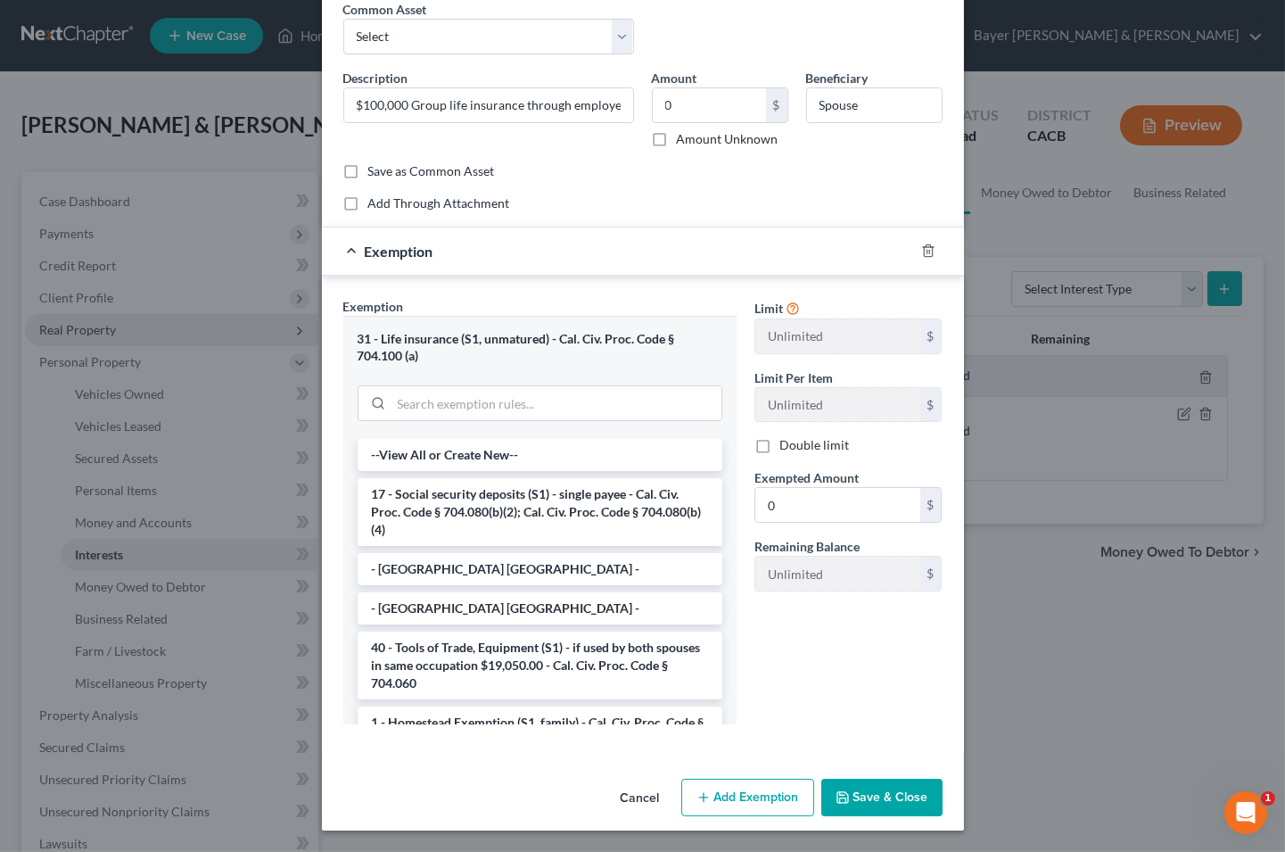
click at [879, 795] on button "Save & Close" at bounding box center [881, 796] width 121 height 37
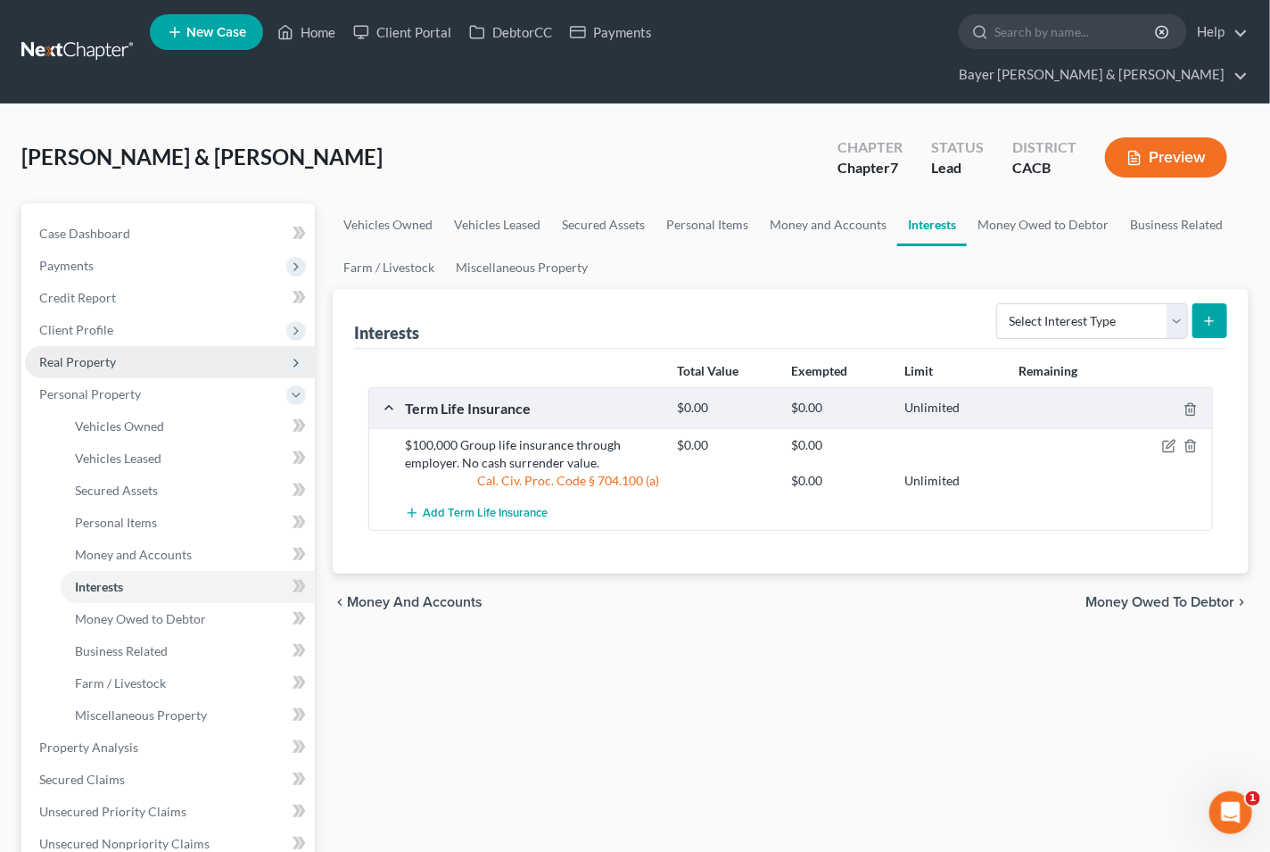
click at [1127, 595] on span "Money Owed to Debtor" at bounding box center [1159, 602] width 149 height 14
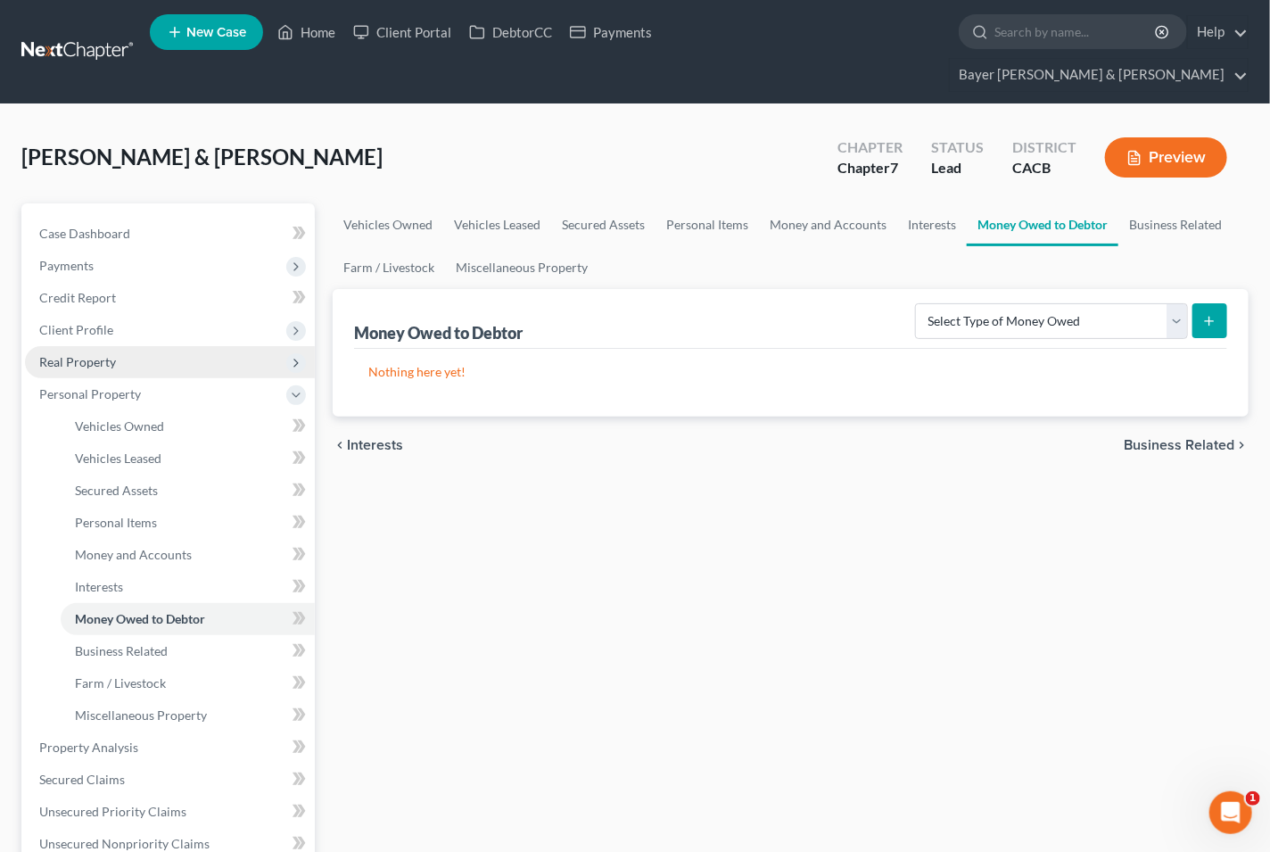
click at [1145, 438] on span "Business Related" at bounding box center [1179, 445] width 111 height 14
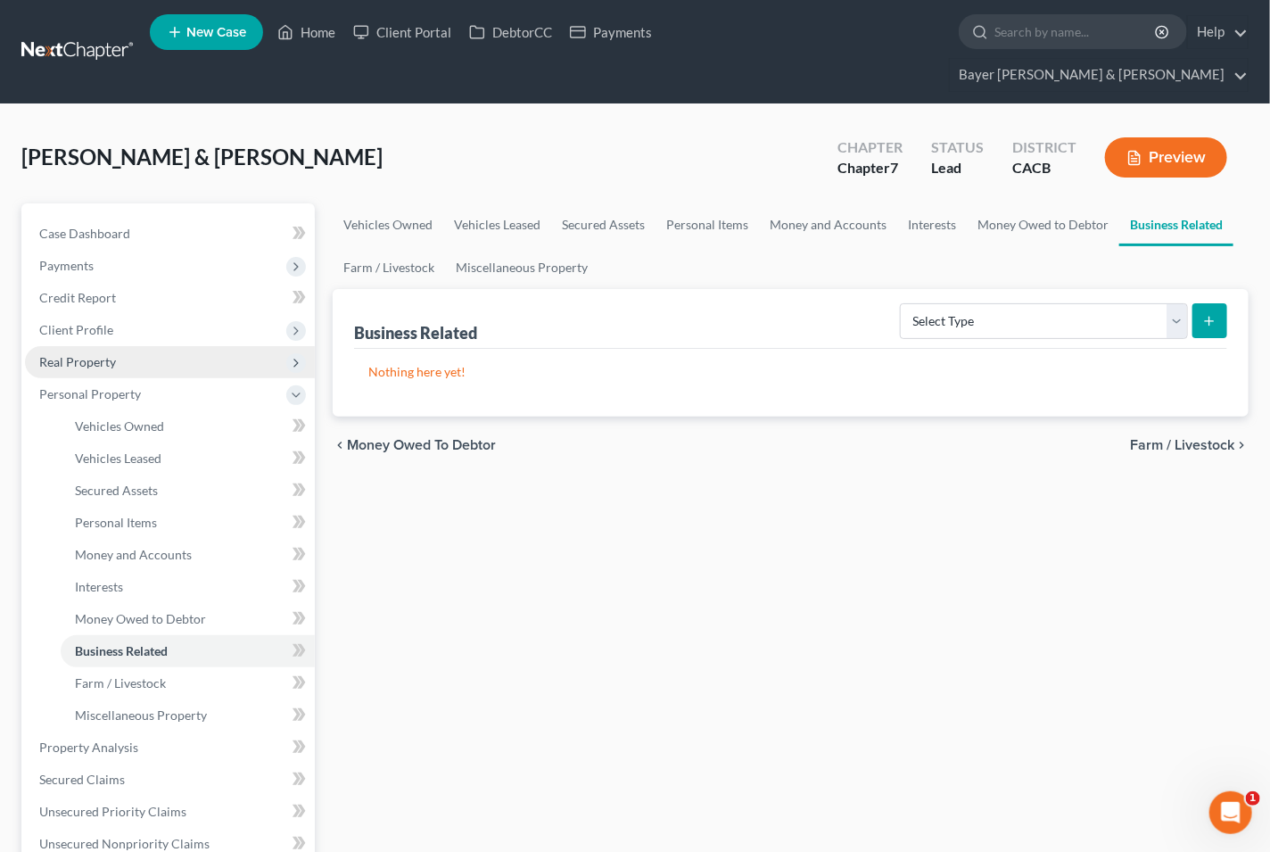
click at [1145, 438] on span "Farm / Livestock" at bounding box center [1182, 445] width 104 height 14
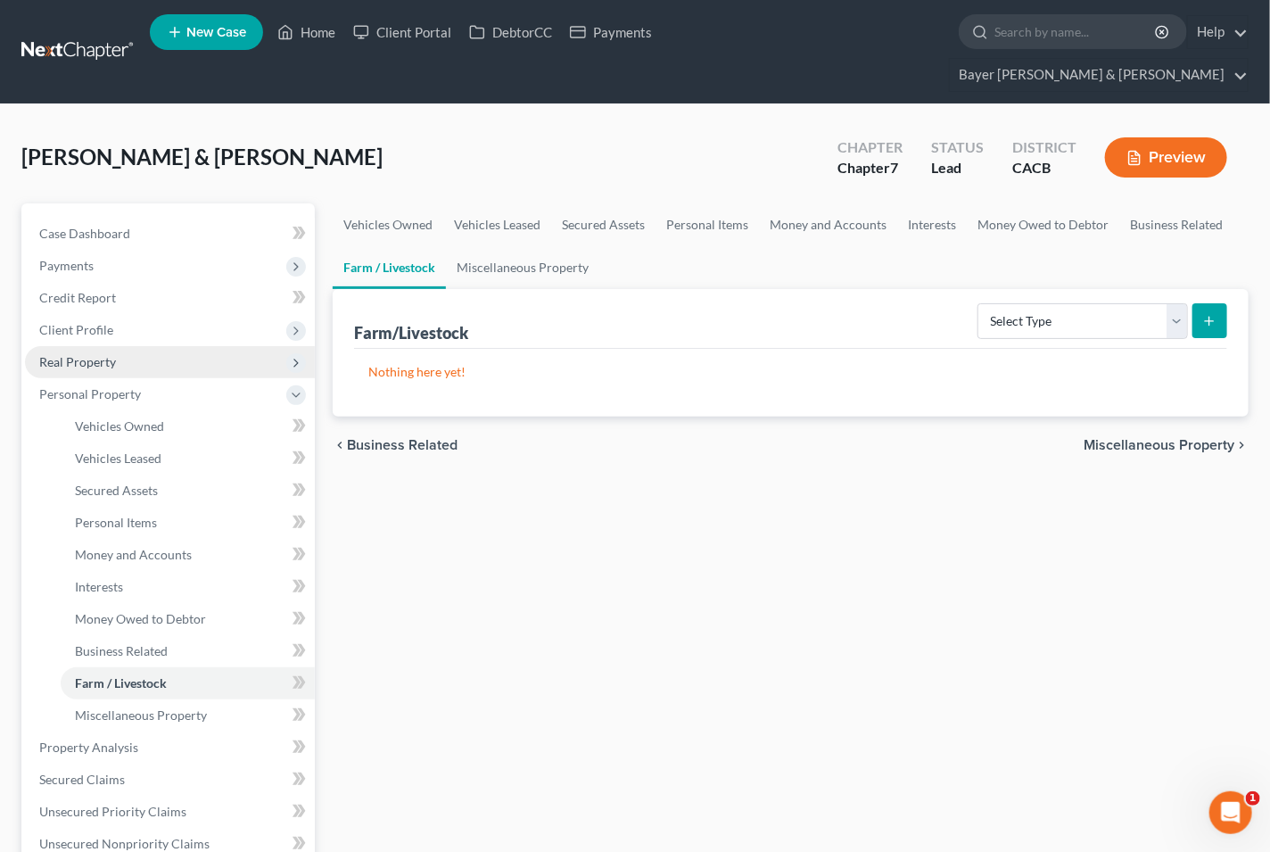
click at [1145, 438] on span "Miscellaneous Property" at bounding box center [1158, 445] width 151 height 14
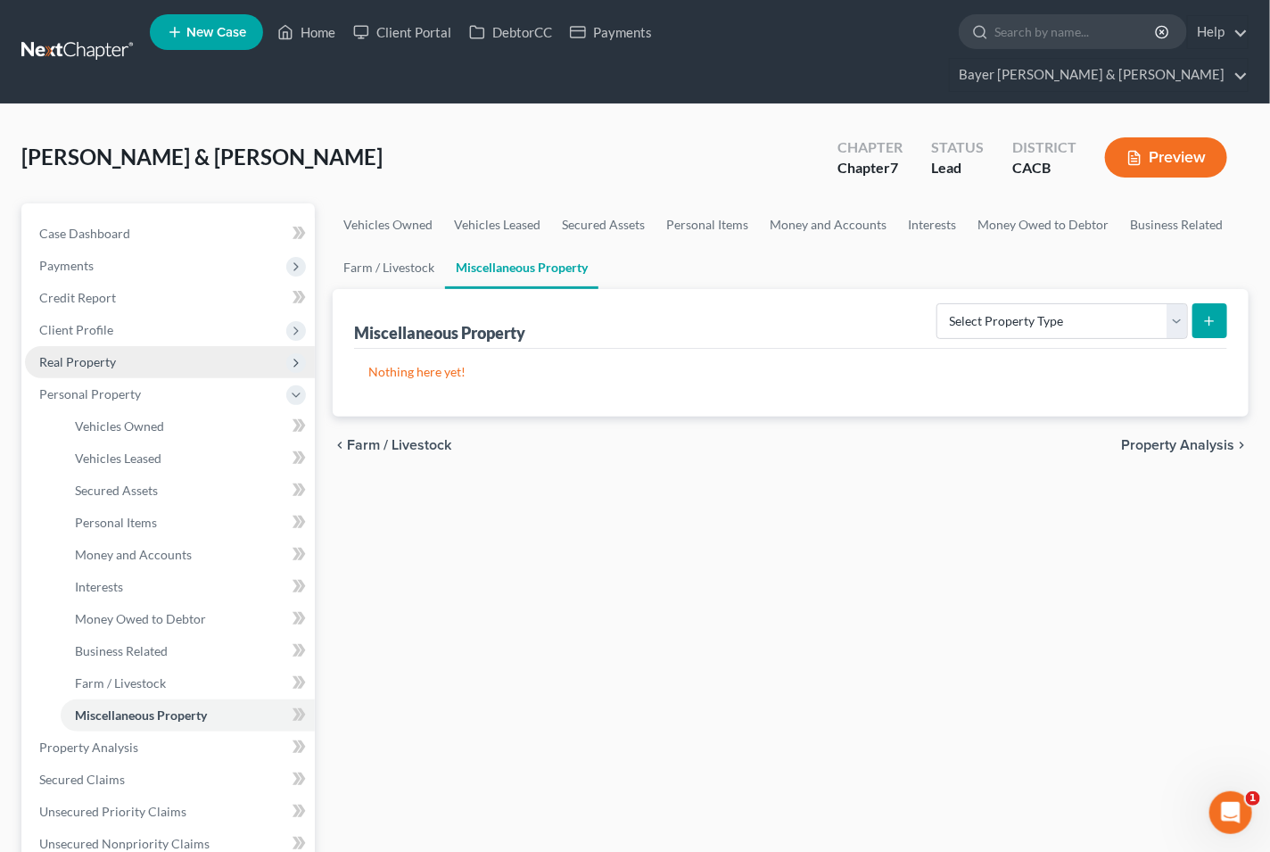
click at [1145, 438] on span "Property Analysis" at bounding box center [1177, 445] width 113 height 14
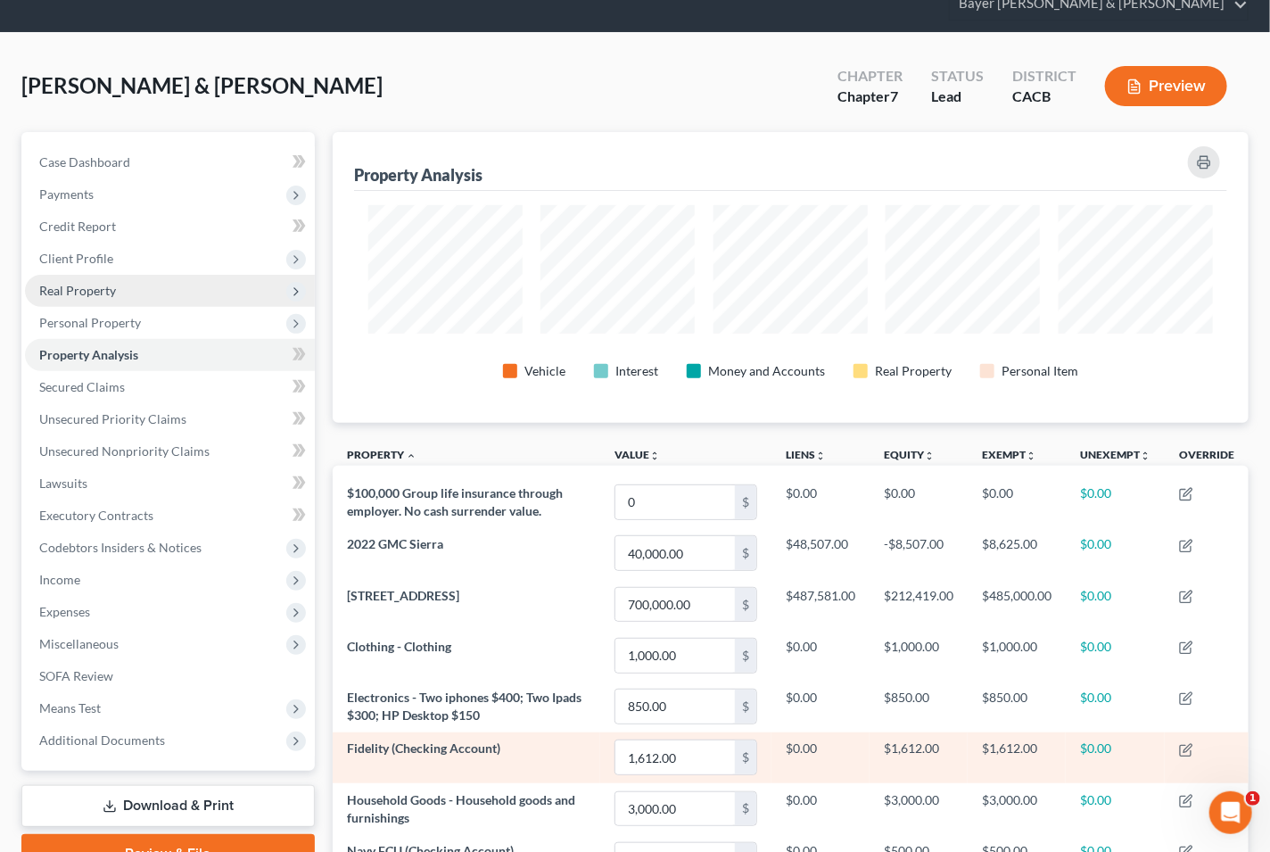
scroll to position [247, 0]
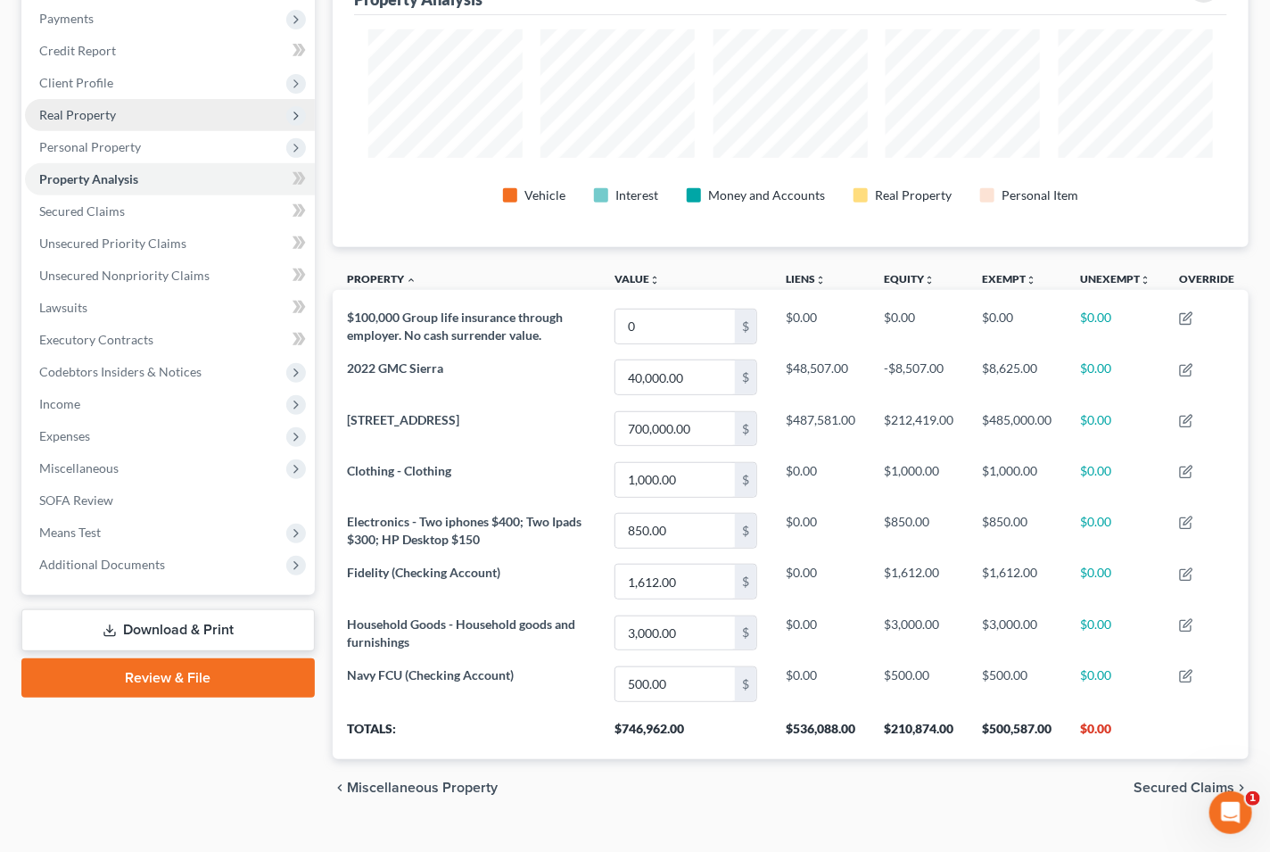
click at [1153, 780] on span "Secured Claims" at bounding box center [1183, 787] width 101 height 14
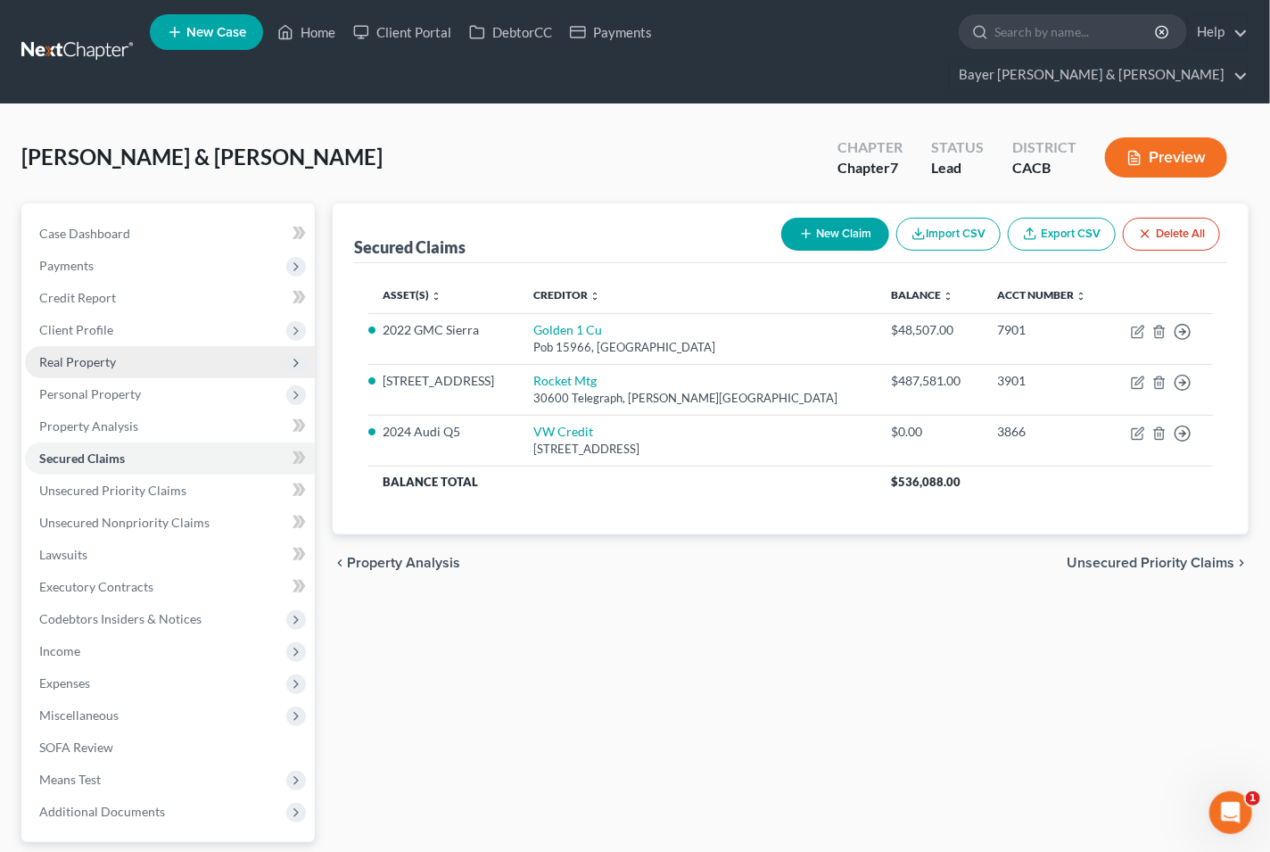
click at [1150, 556] on span "Unsecured Priority Claims" at bounding box center [1151, 563] width 168 height 14
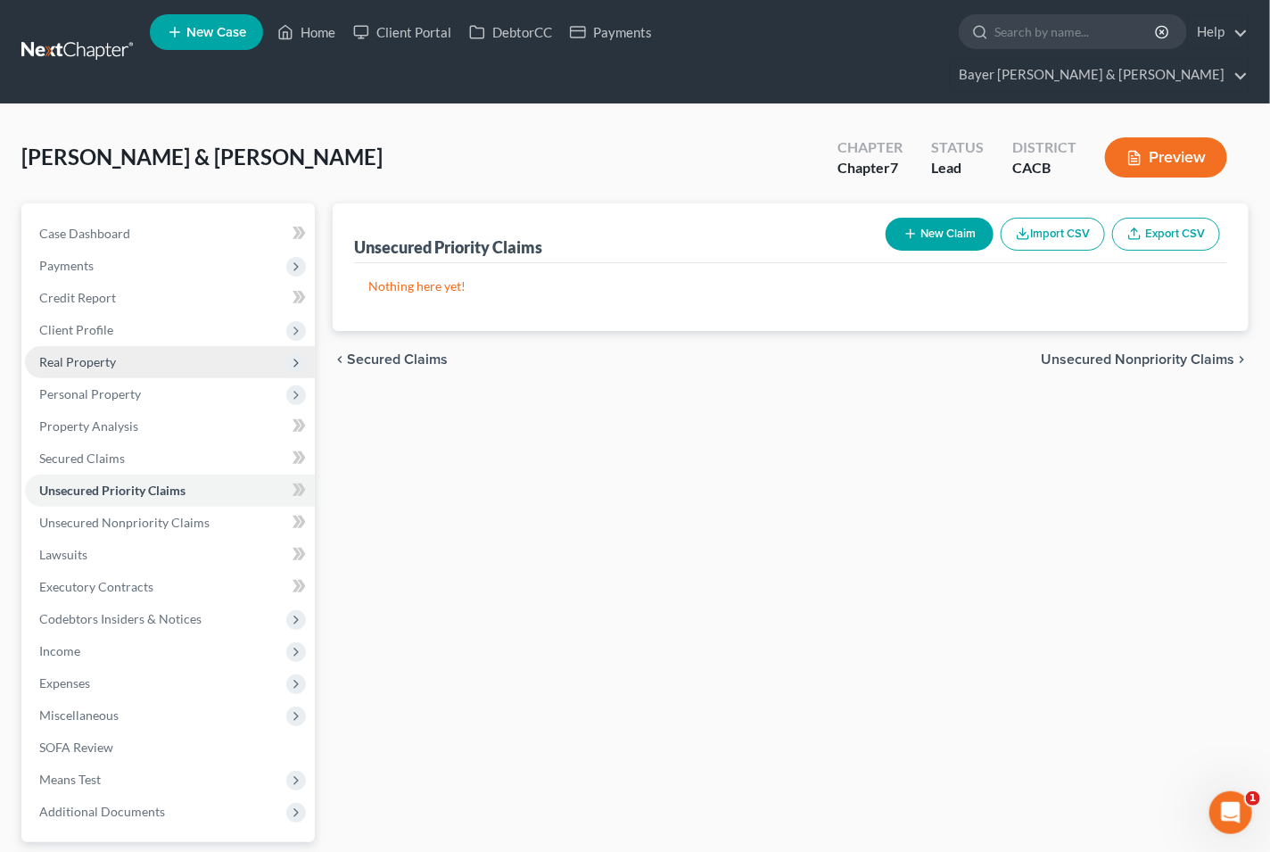
click at [1112, 352] on span "Unsecured Nonpriority Claims" at bounding box center [1138, 359] width 194 height 14
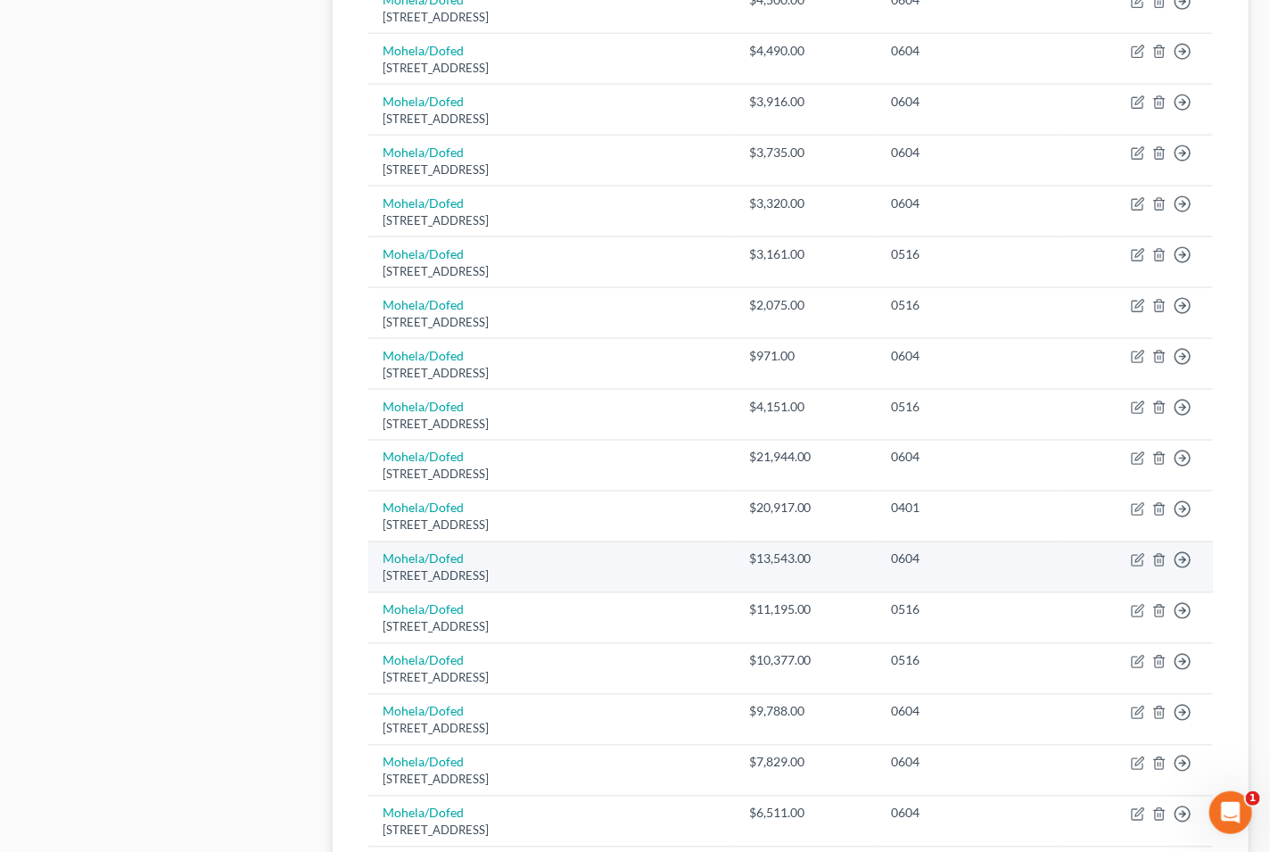
scroll to position [1208, 0]
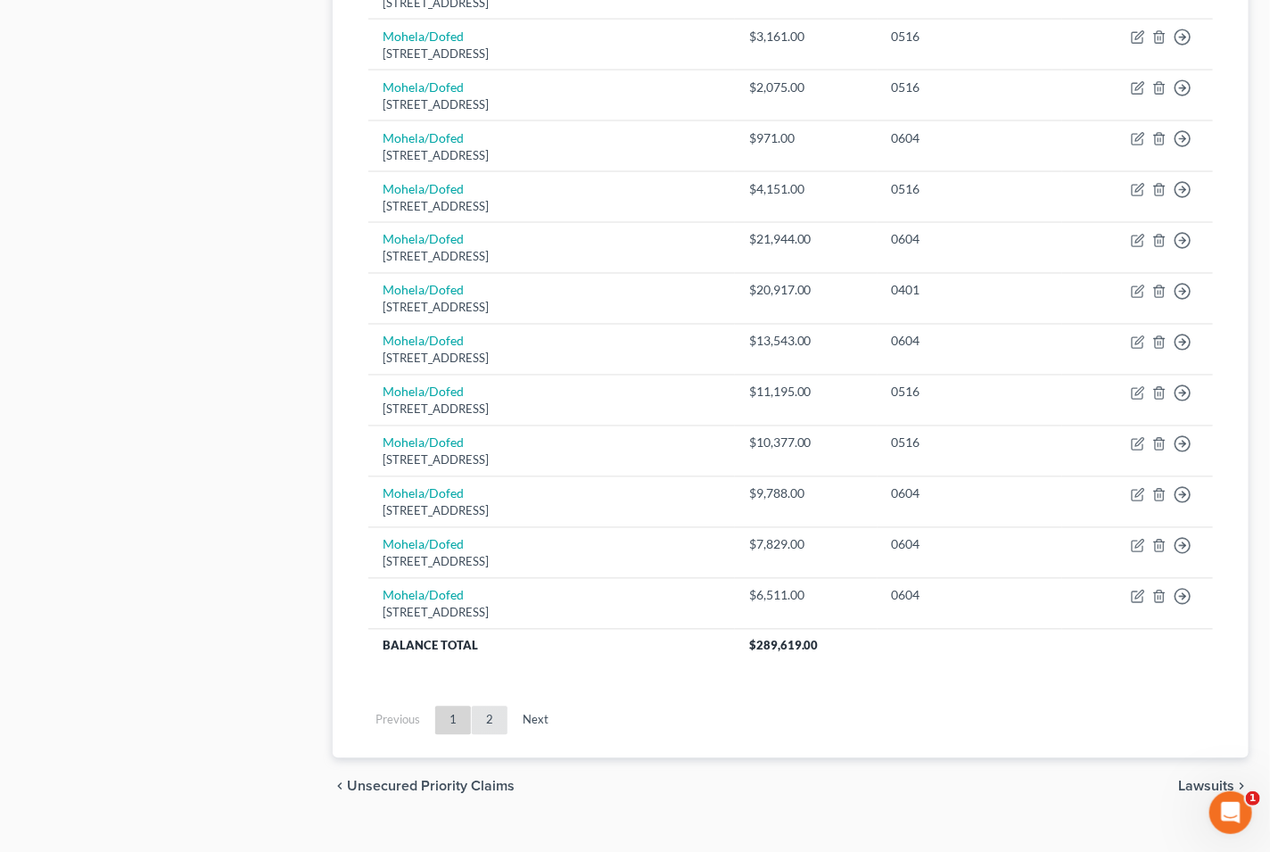
click at [494, 706] on link "2" at bounding box center [490, 720] width 36 height 29
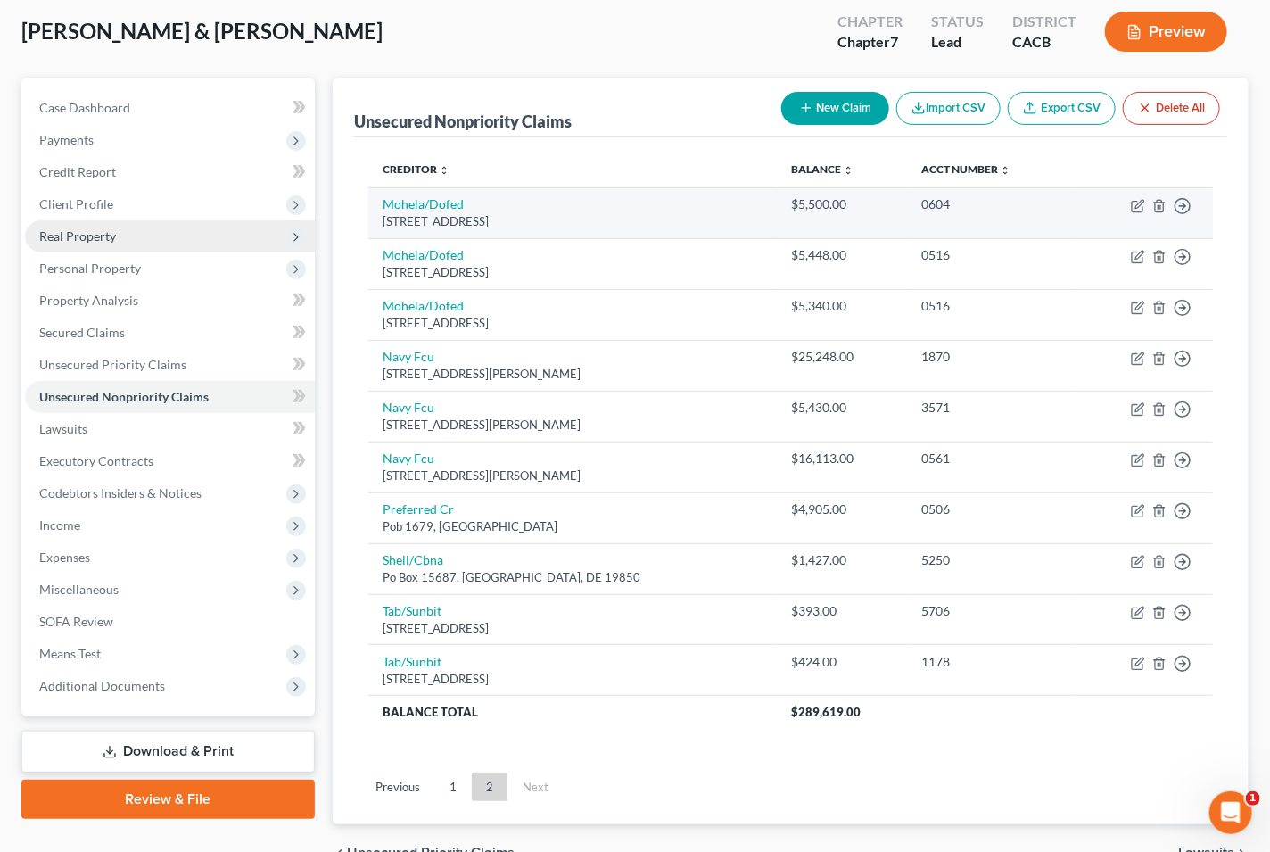
scroll to position [191, 0]
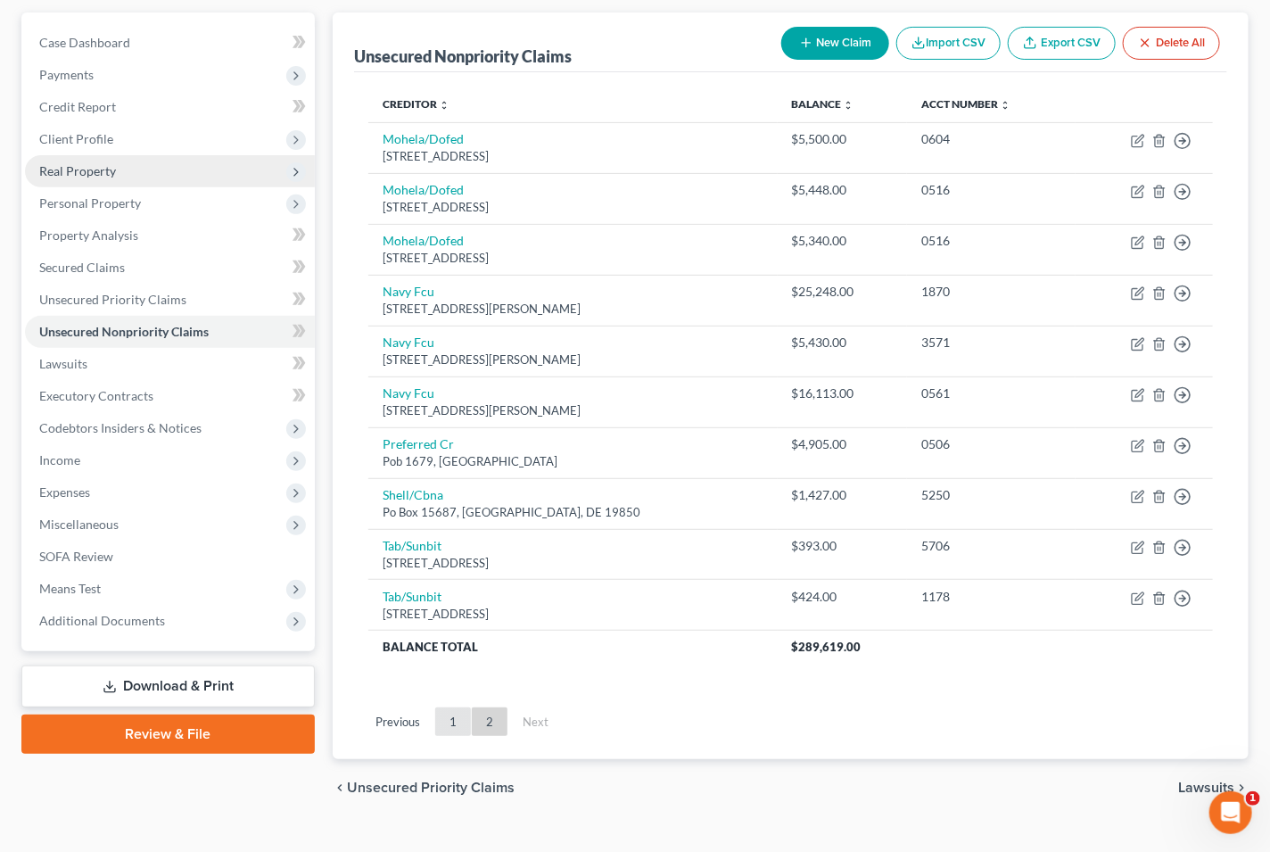
click at [452, 707] on link "1" at bounding box center [453, 721] width 36 height 29
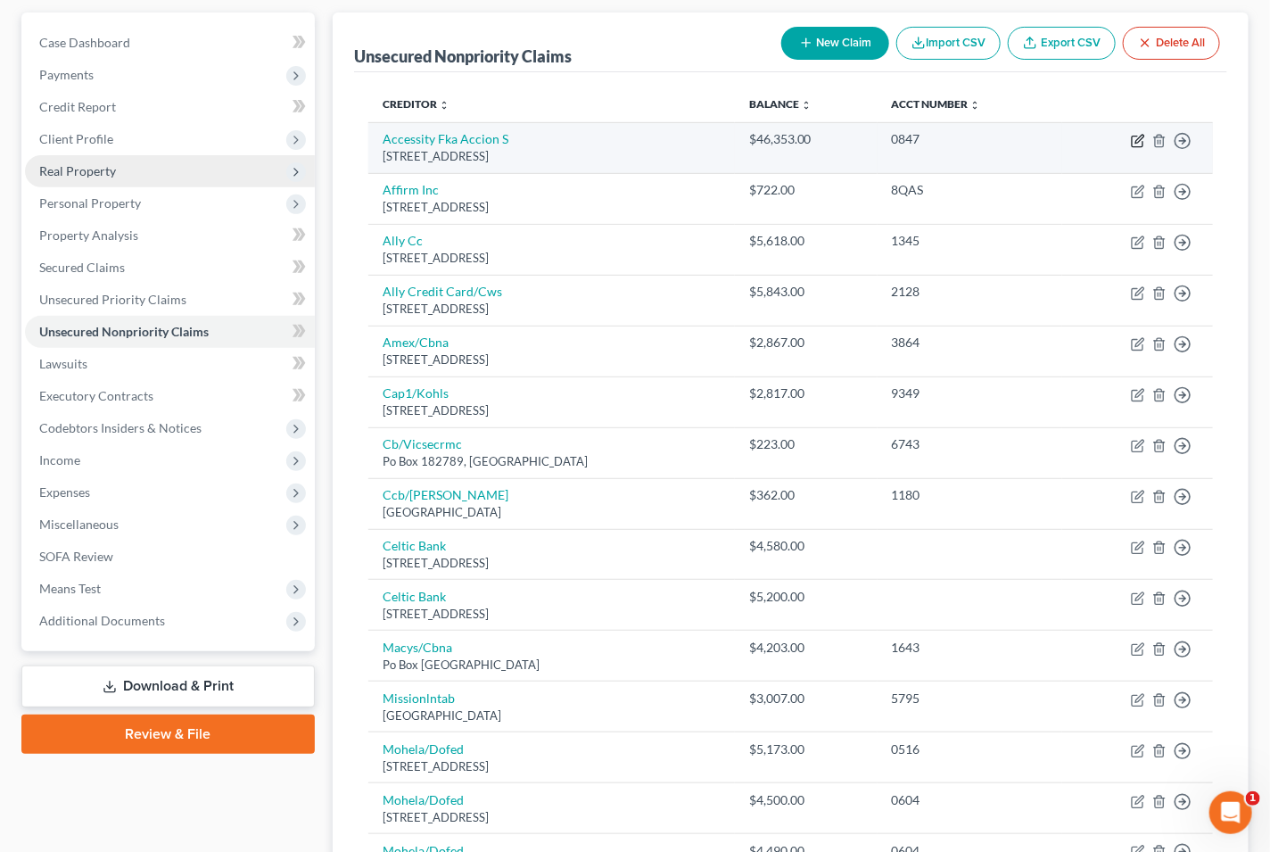
click at [1139, 135] on icon "button" at bounding box center [1139, 139] width 8 height 8
select select "4"
select select "14"
select select "1"
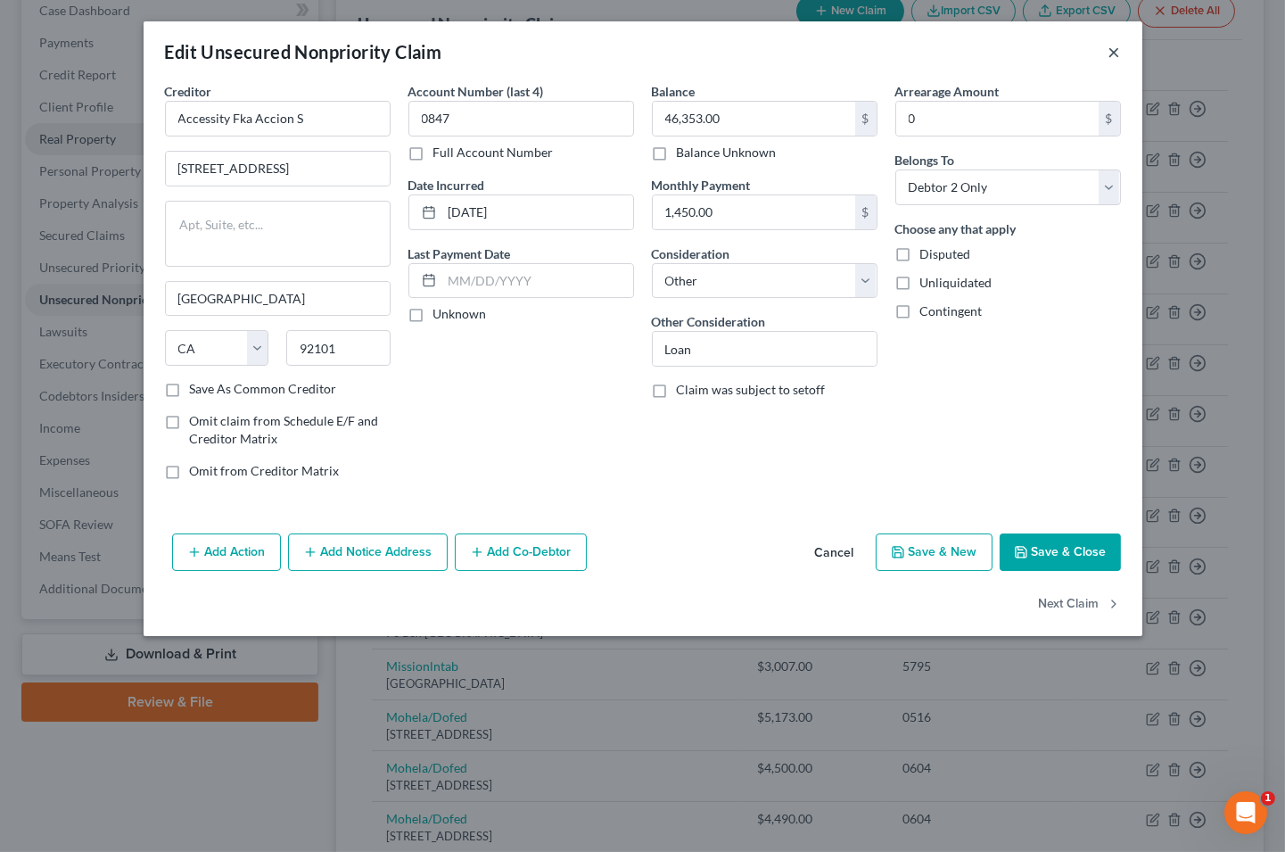
click at [1110, 49] on button "×" at bounding box center [1114, 51] width 12 height 21
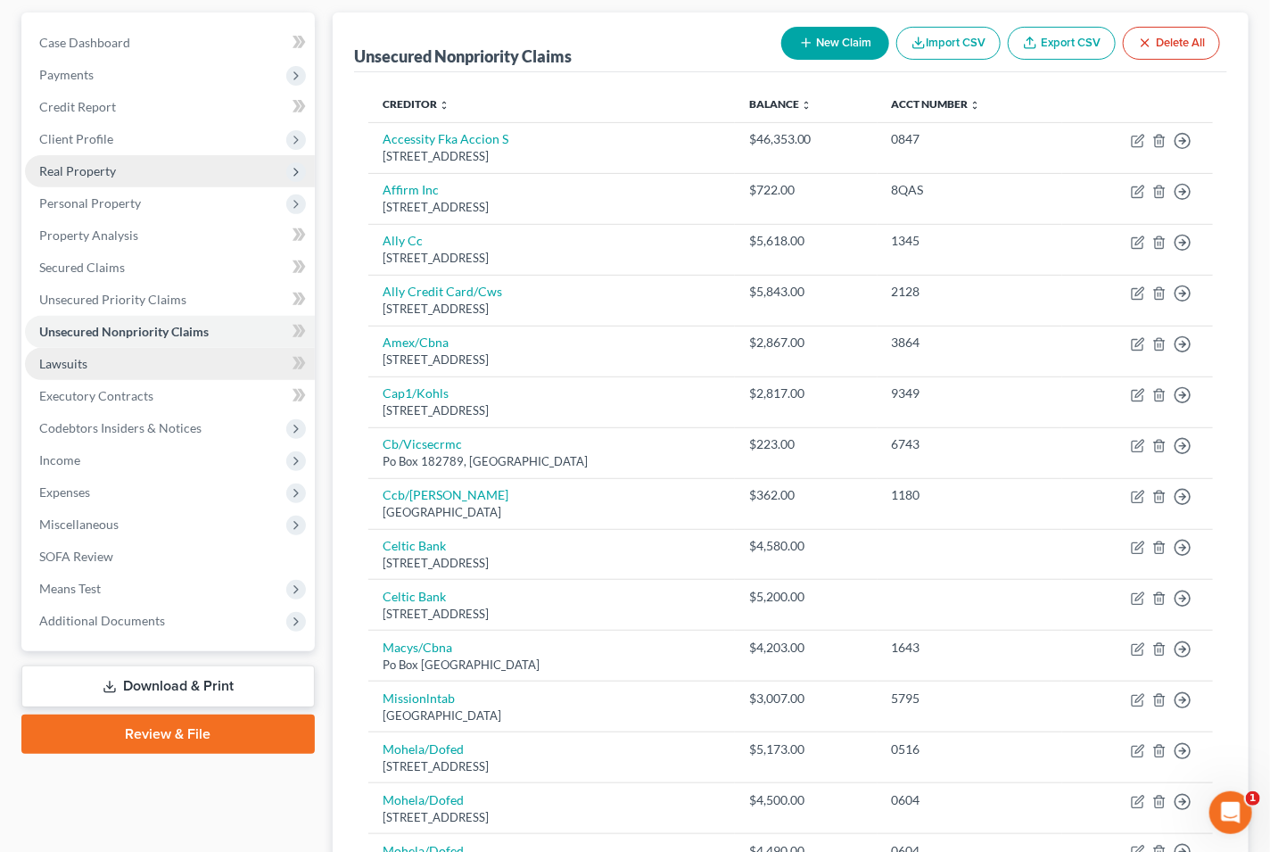
click at [242, 348] on link "Lawsuits" at bounding box center [170, 364] width 290 height 32
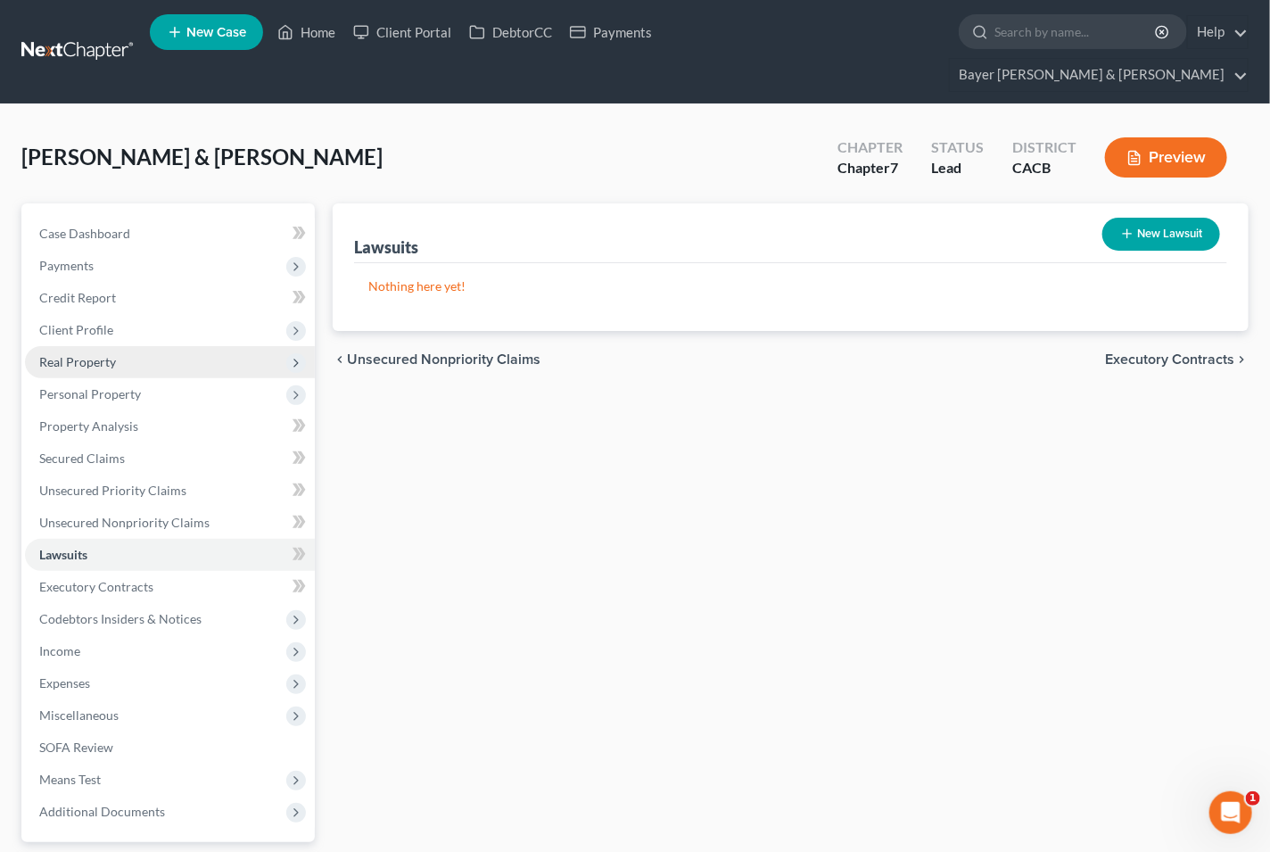
click at [1143, 352] on span "Executory Contracts" at bounding box center [1169, 359] width 129 height 14
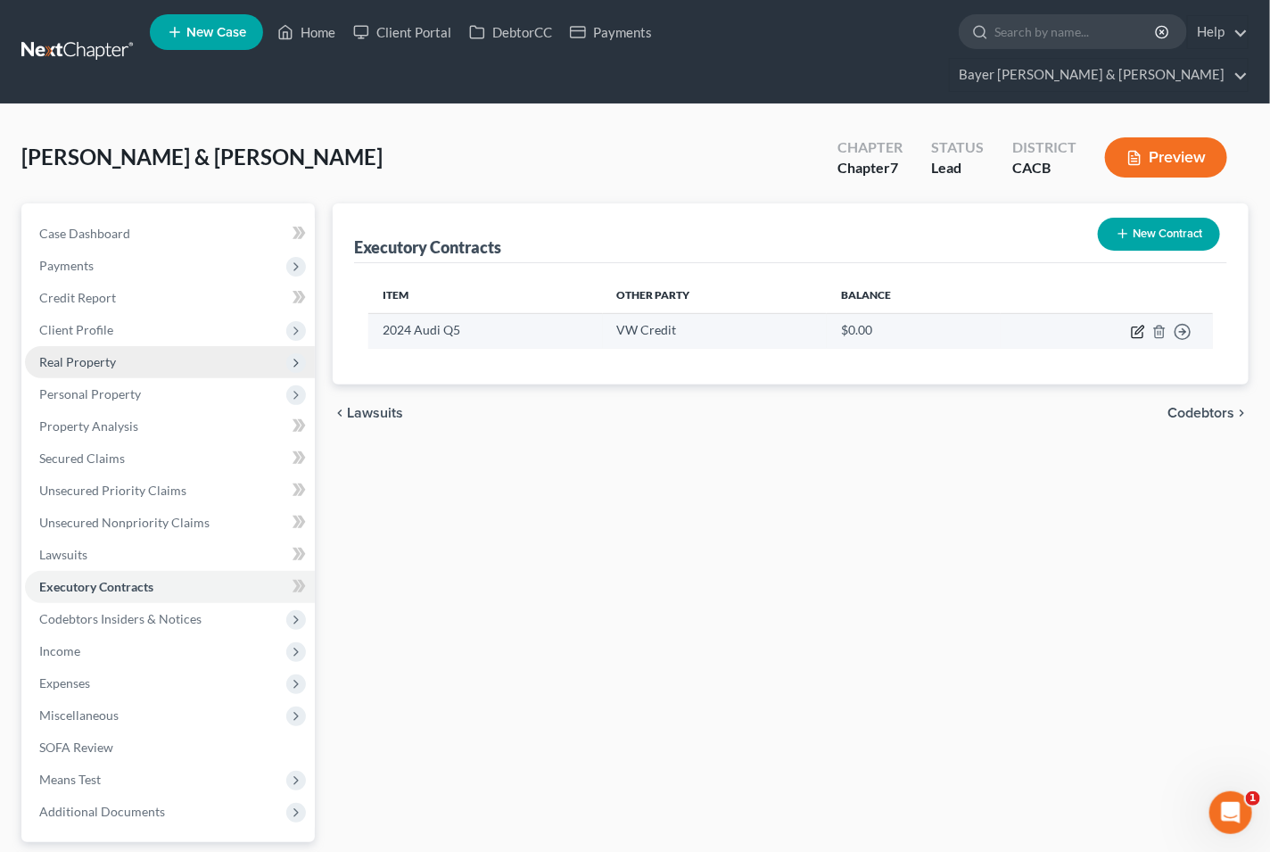
click at [1141, 325] on icon "button" at bounding box center [1138, 332] width 14 height 14
select select "14"
select select "2"
select select "1"
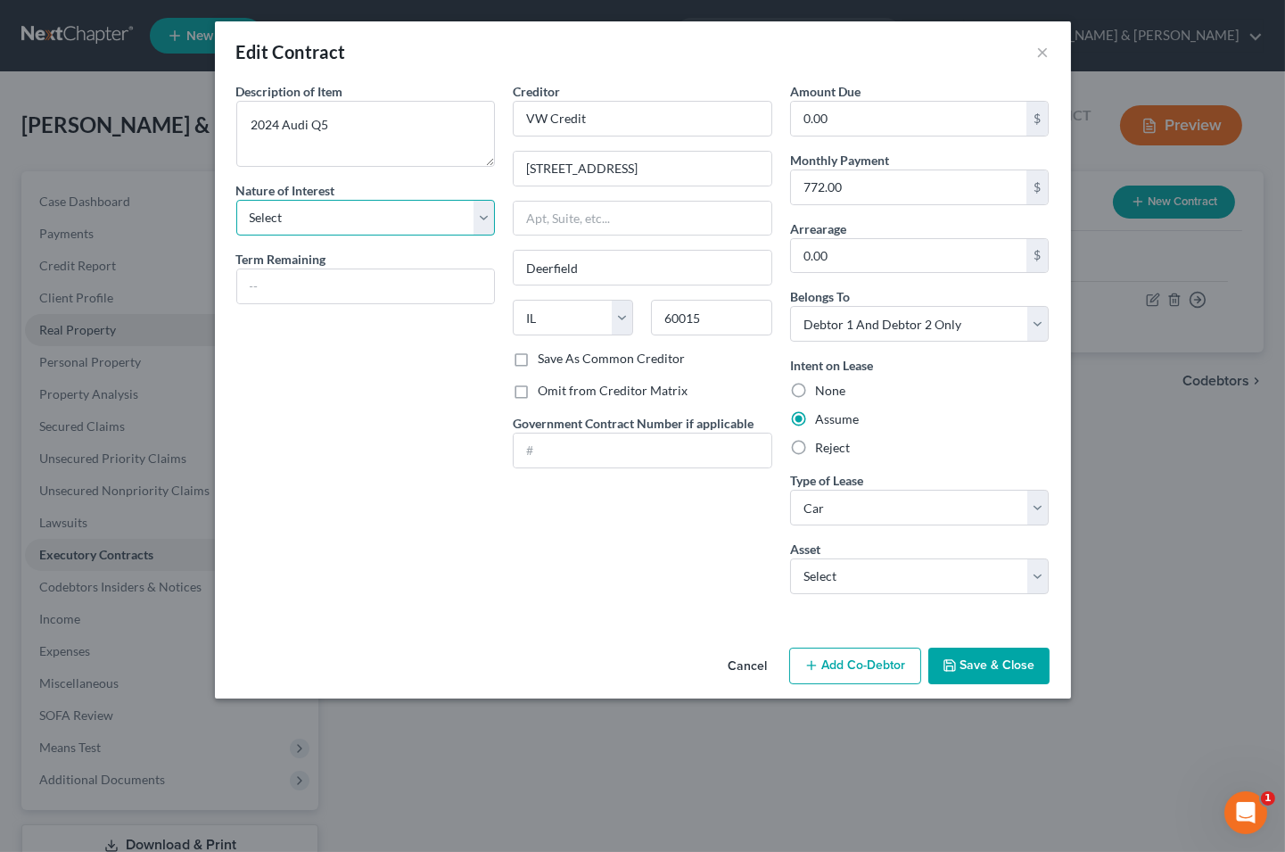
click at [479, 226] on select "Select Purchaser Agent Lessor Lessee" at bounding box center [365, 218] width 259 height 36
select select "3"
click at [236, 200] on select "Select Purchaser Agent Lessor Lessee" at bounding box center [365, 218] width 259 height 36
click at [943, 501] on select "Select Real Estate Car Other" at bounding box center [919, 508] width 259 height 36
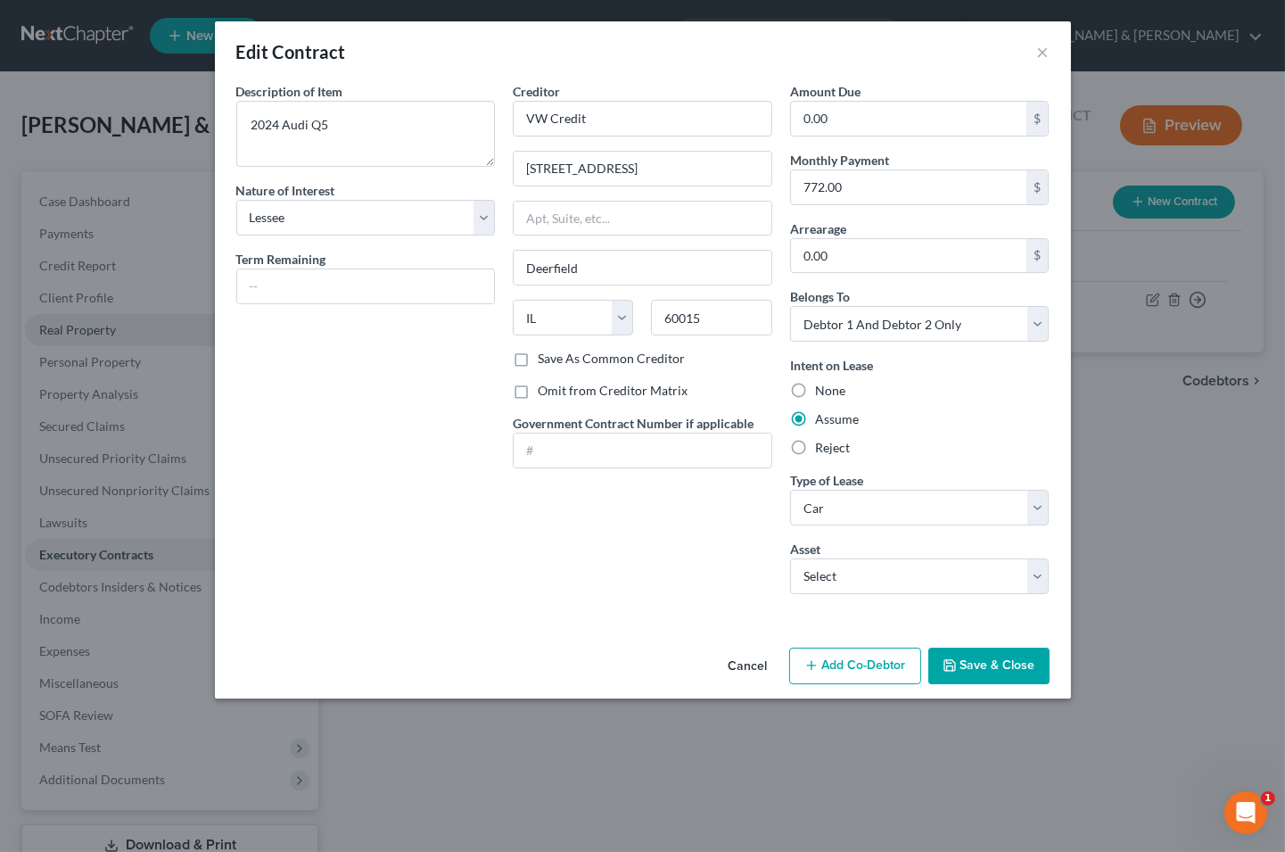
click at [978, 670] on button "Save & Close" at bounding box center [988, 665] width 121 height 37
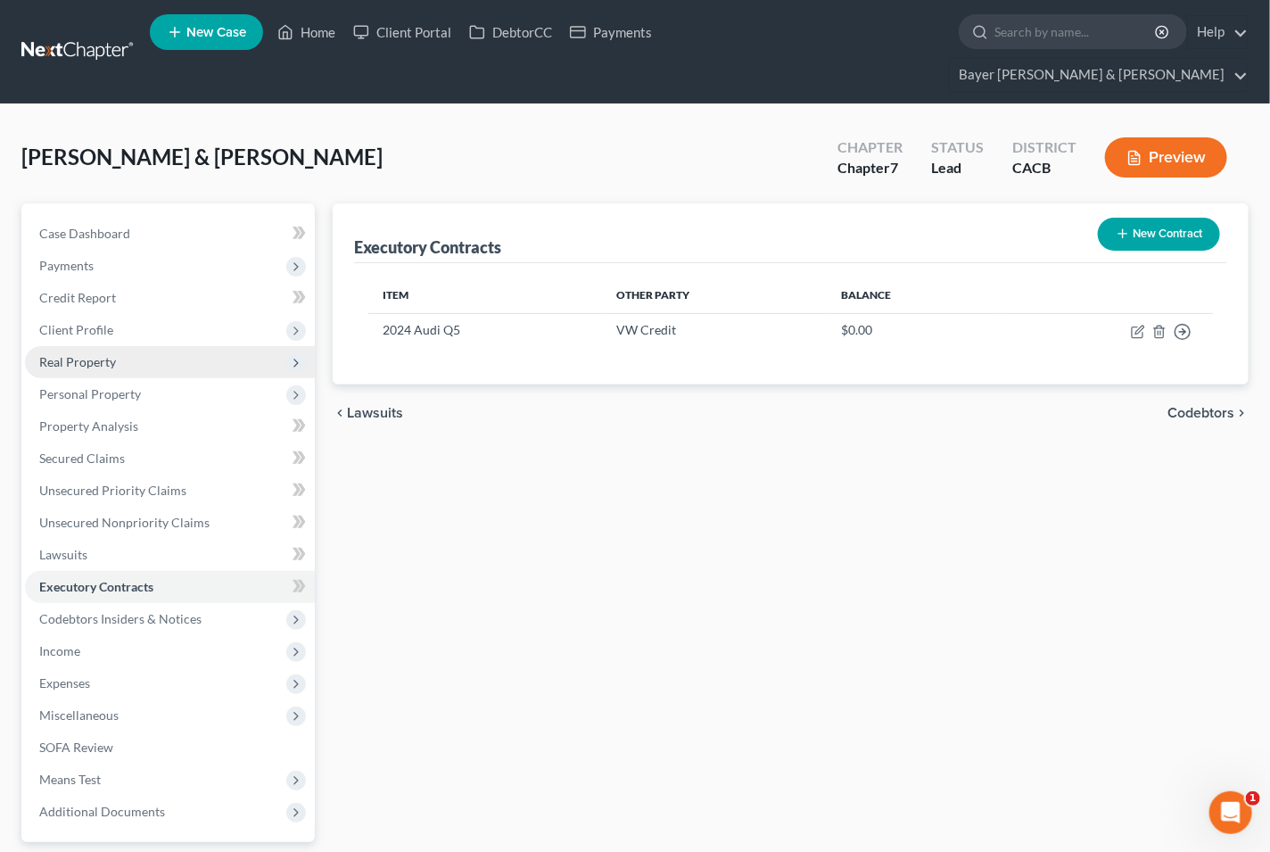
click at [1171, 137] on button "Preview" at bounding box center [1166, 157] width 122 height 40
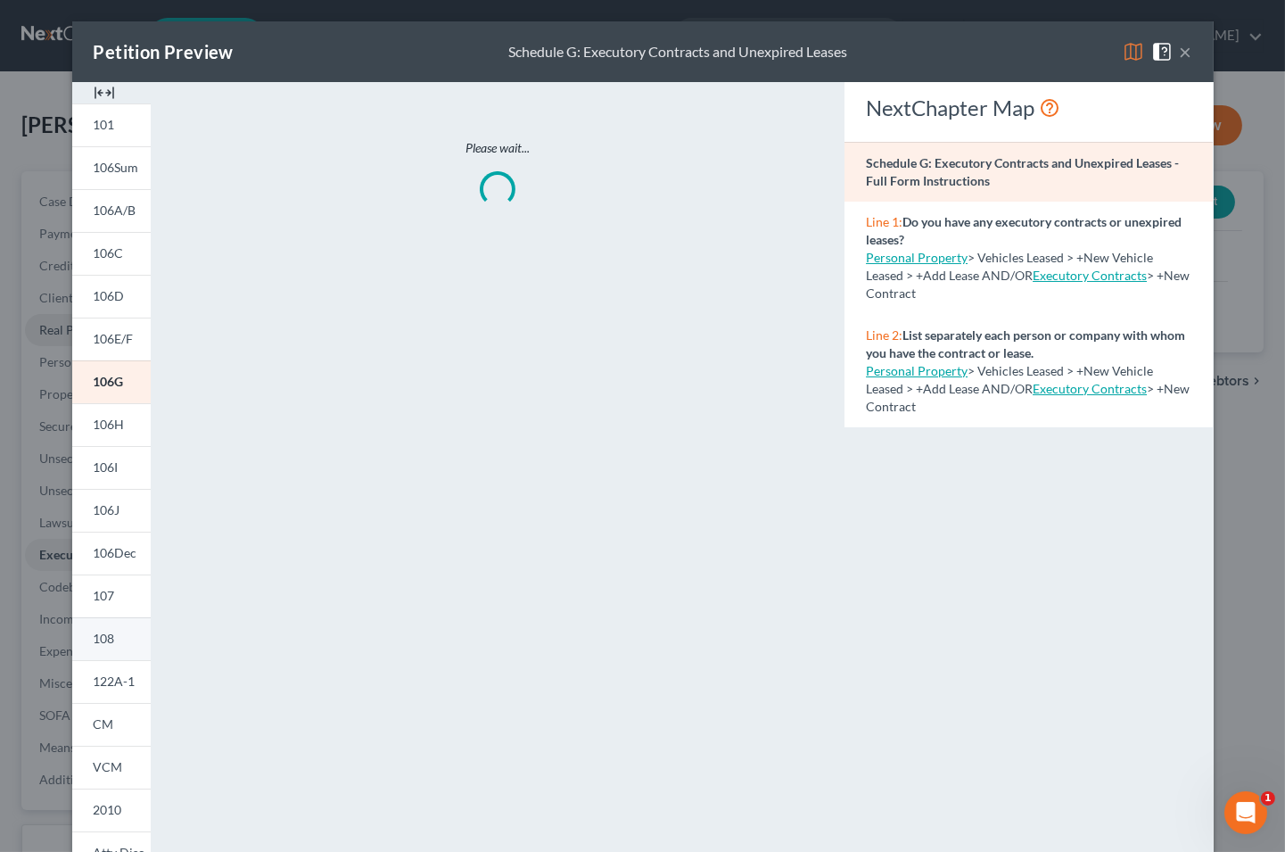
click at [94, 635] on span "108" at bounding box center [104, 637] width 21 height 15
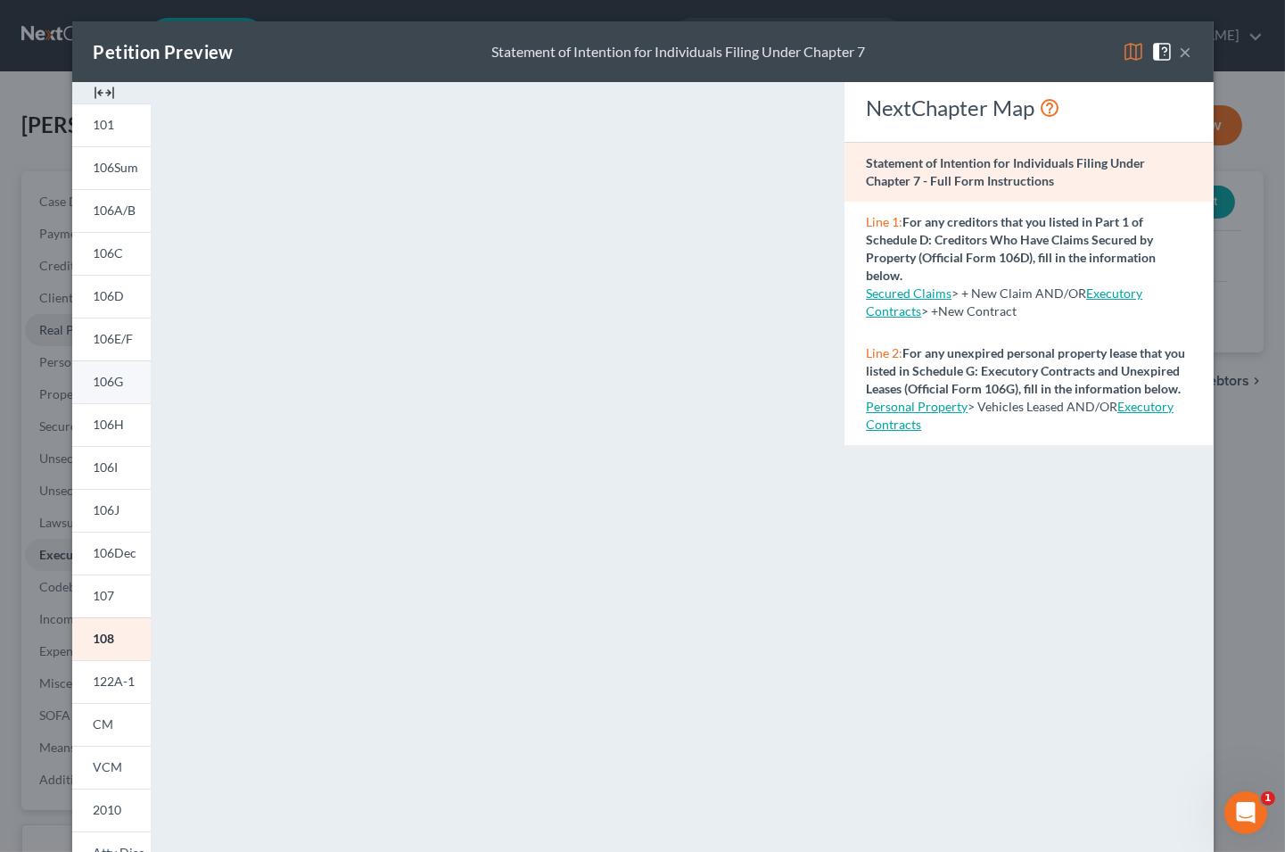
click at [103, 384] on span "106G" at bounding box center [109, 381] width 30 height 15
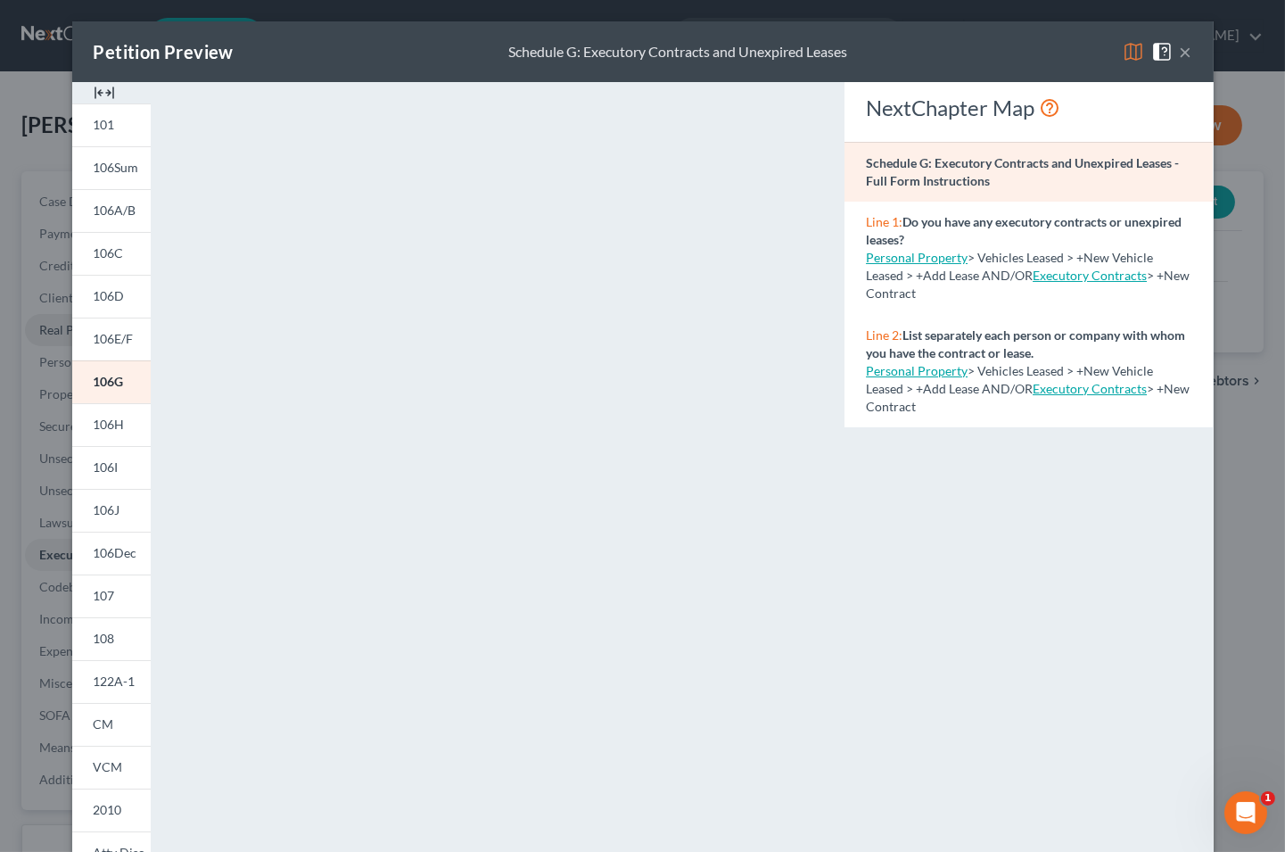
click at [1180, 41] on button "×" at bounding box center [1186, 51] width 12 height 21
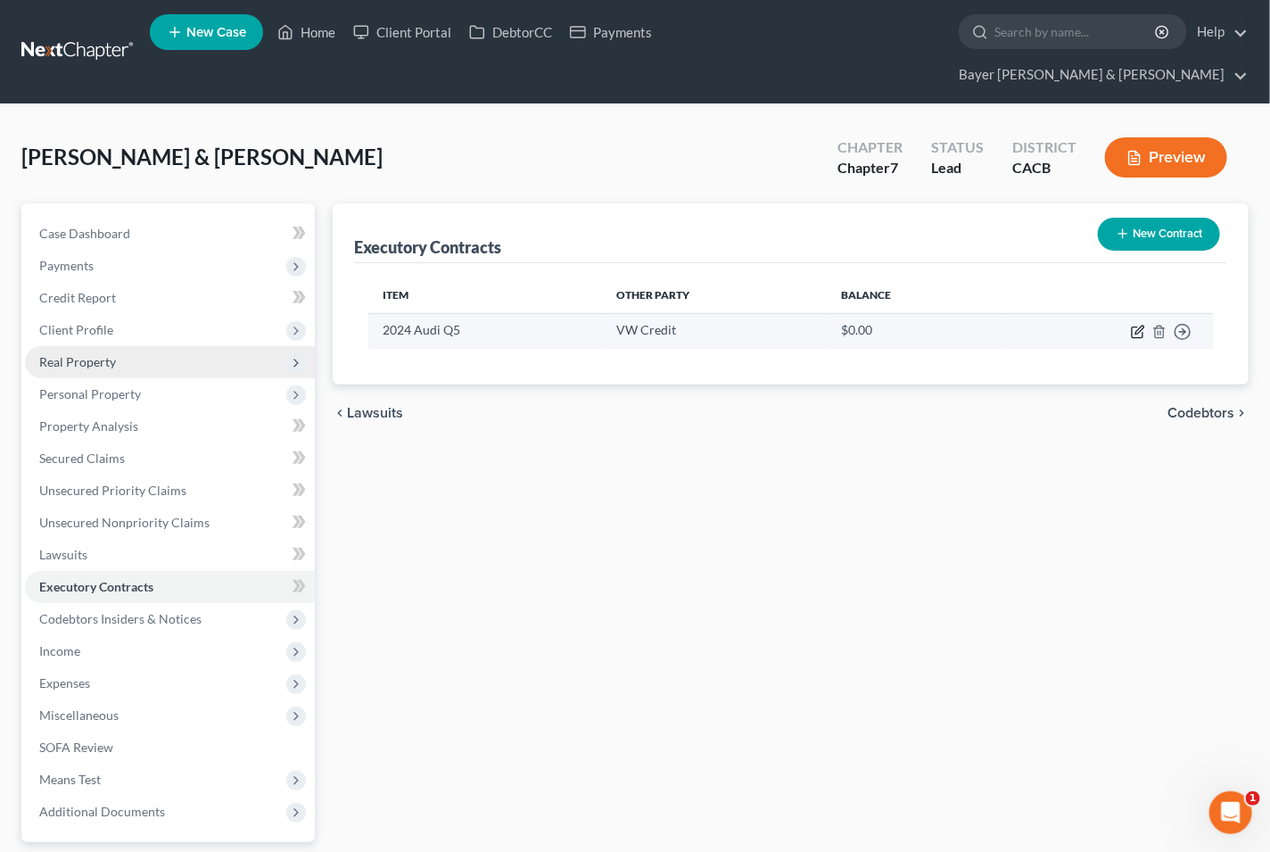
click at [1142, 325] on icon "button" at bounding box center [1138, 332] width 14 height 14
select select "3"
select select "14"
select select "2"
select select "1"
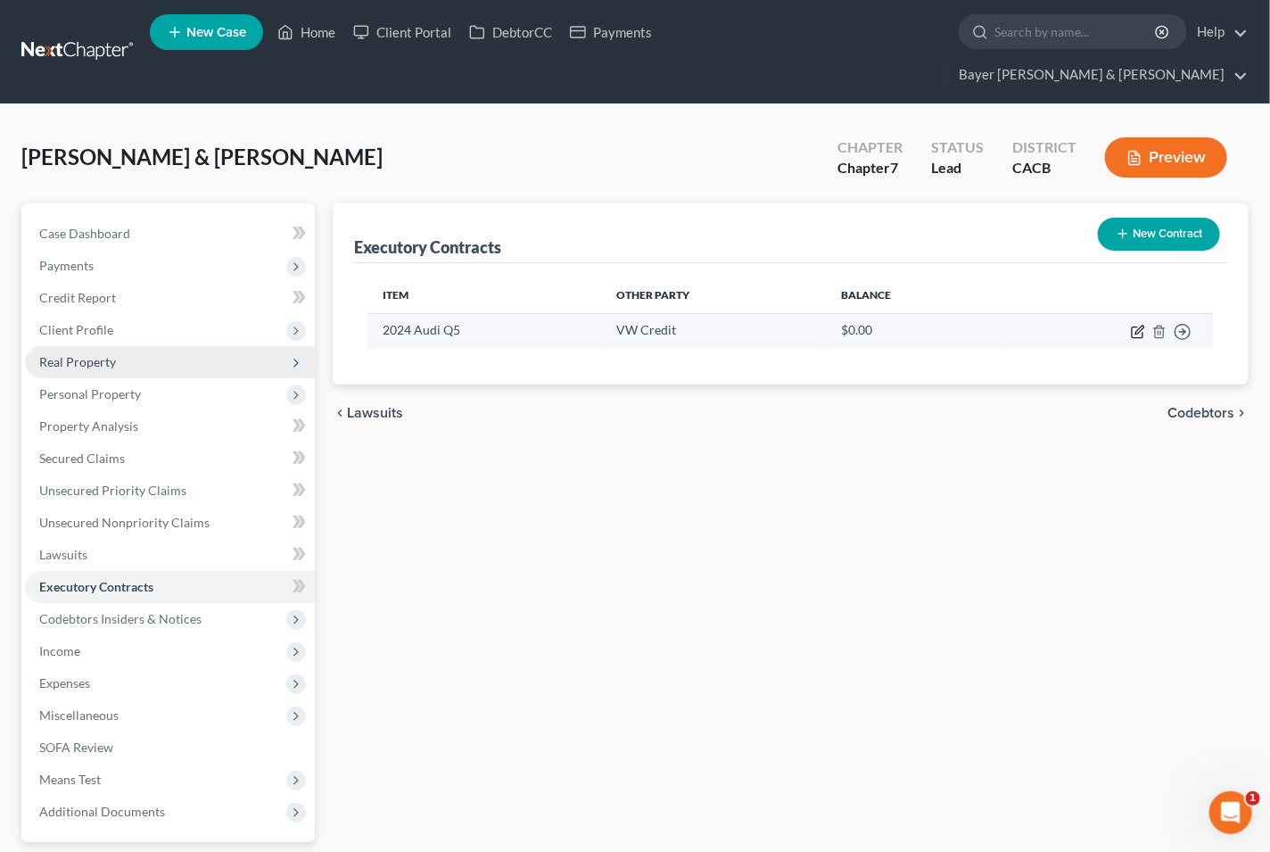
select select "0"
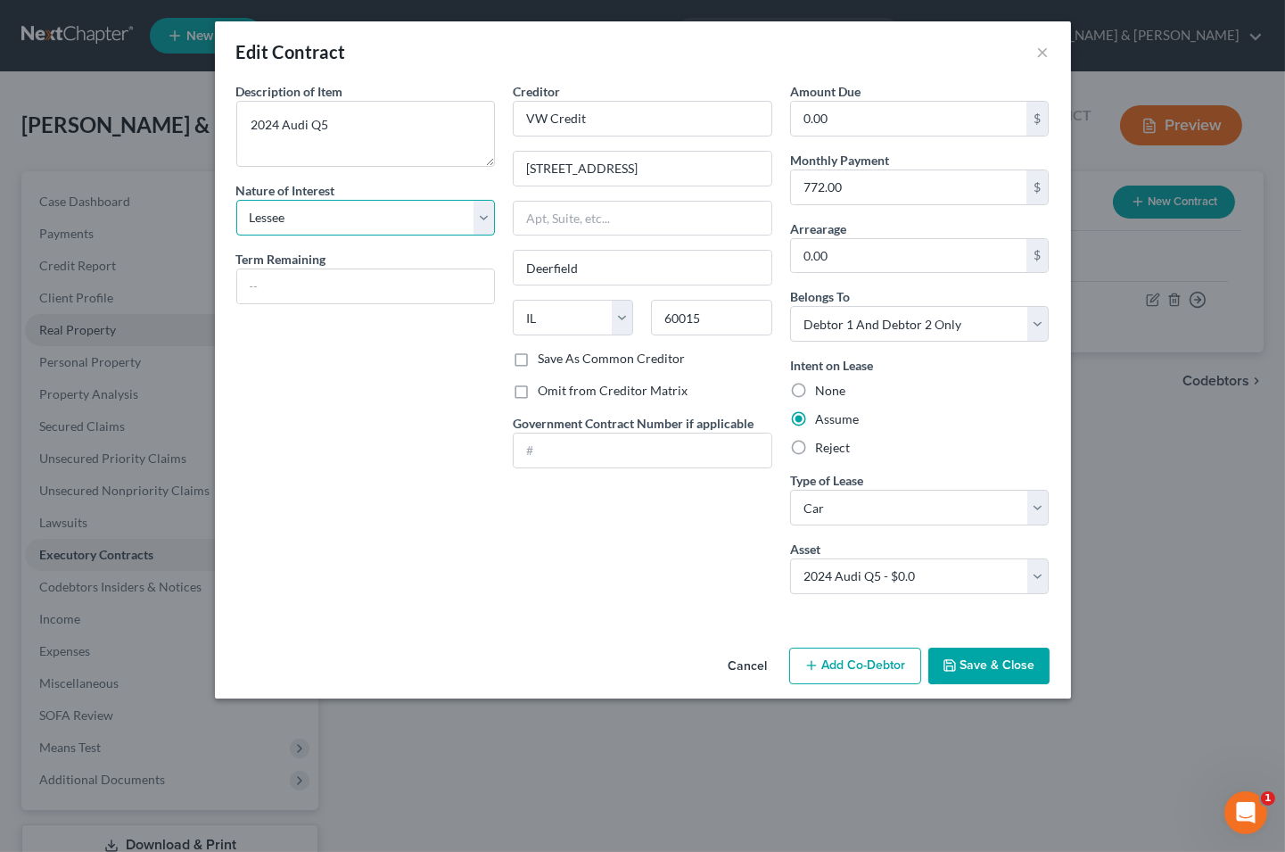
click at [486, 223] on select "Select Purchaser Agent Lessor Lessee" at bounding box center [365, 218] width 259 height 36
click at [959, 674] on button "Save & Close" at bounding box center [988, 665] width 121 height 37
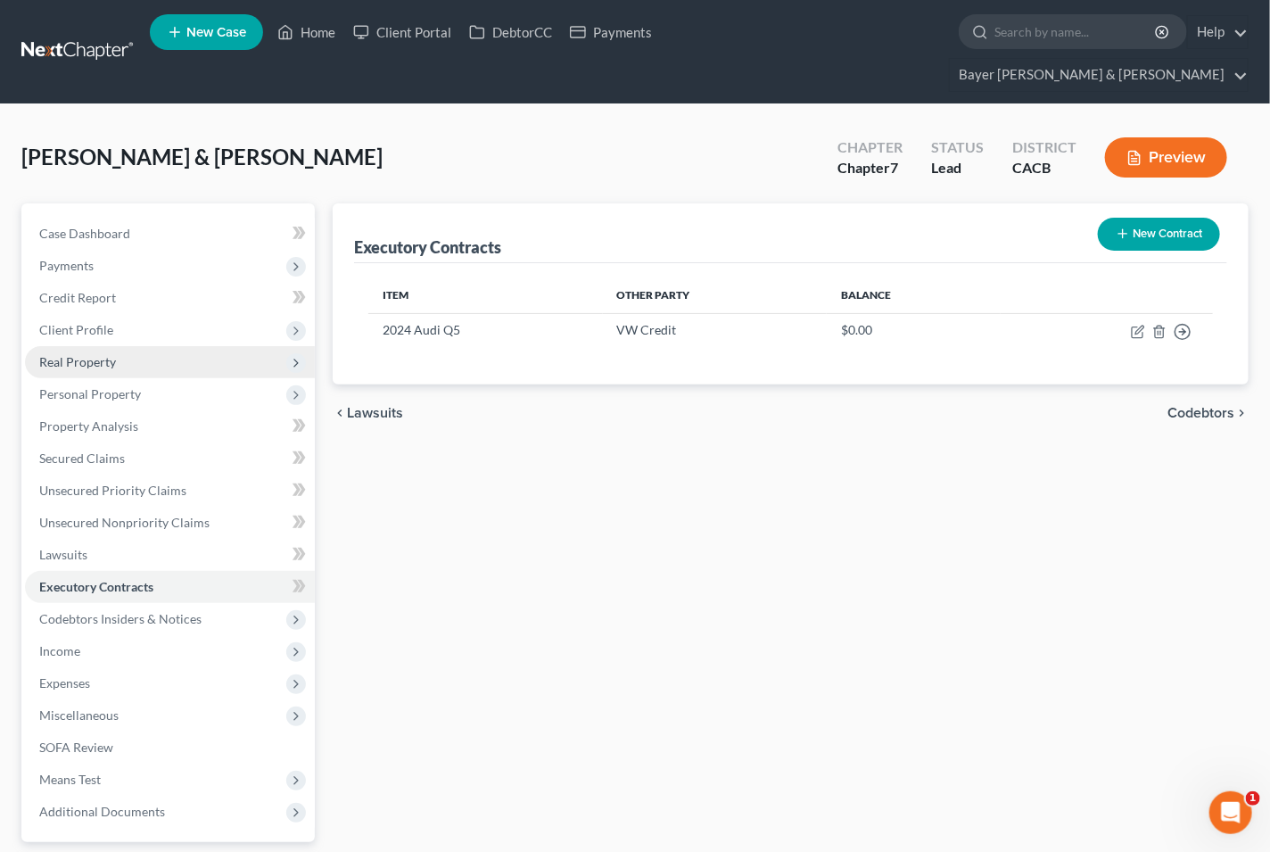
click at [1193, 406] on span "Codebtors" at bounding box center [1200, 413] width 67 height 14
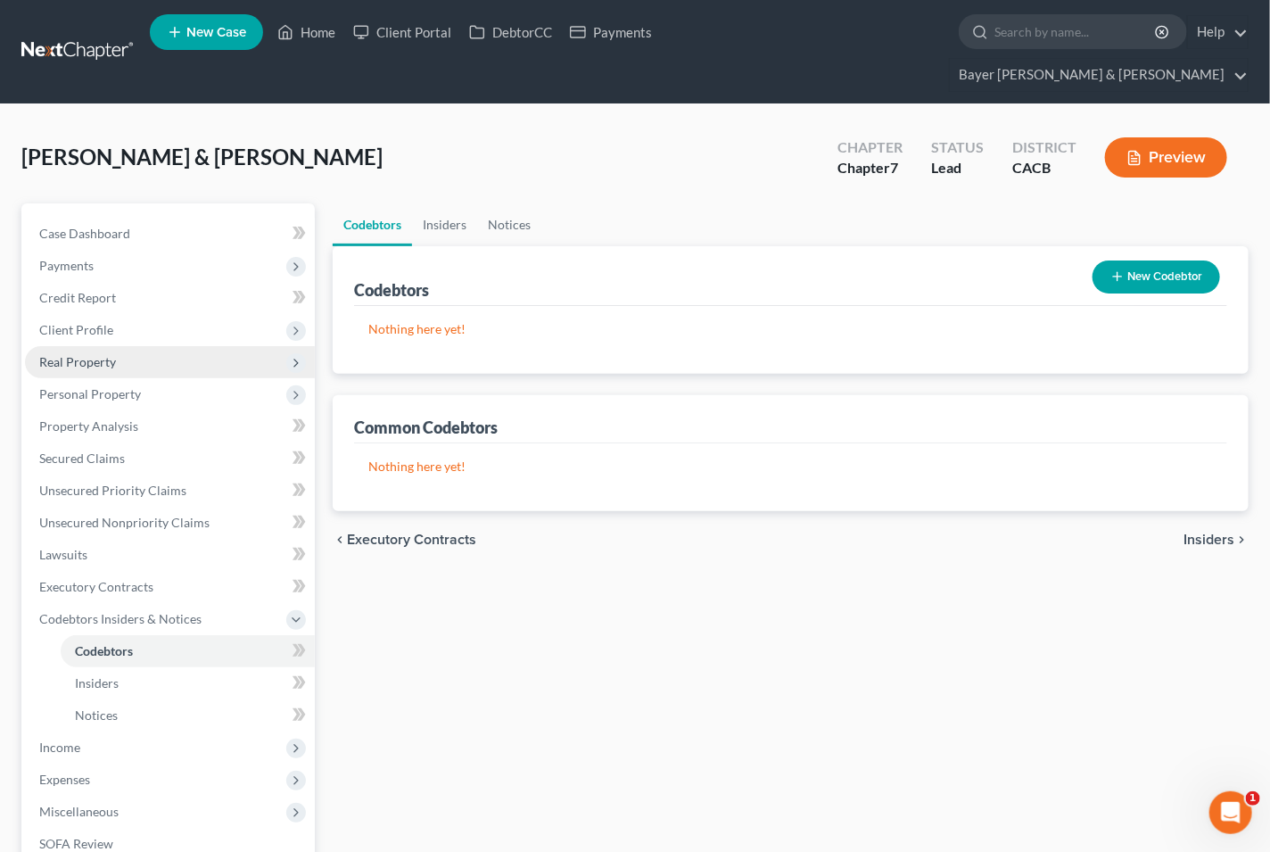
click at [1198, 532] on span "Insiders" at bounding box center [1208, 539] width 51 height 14
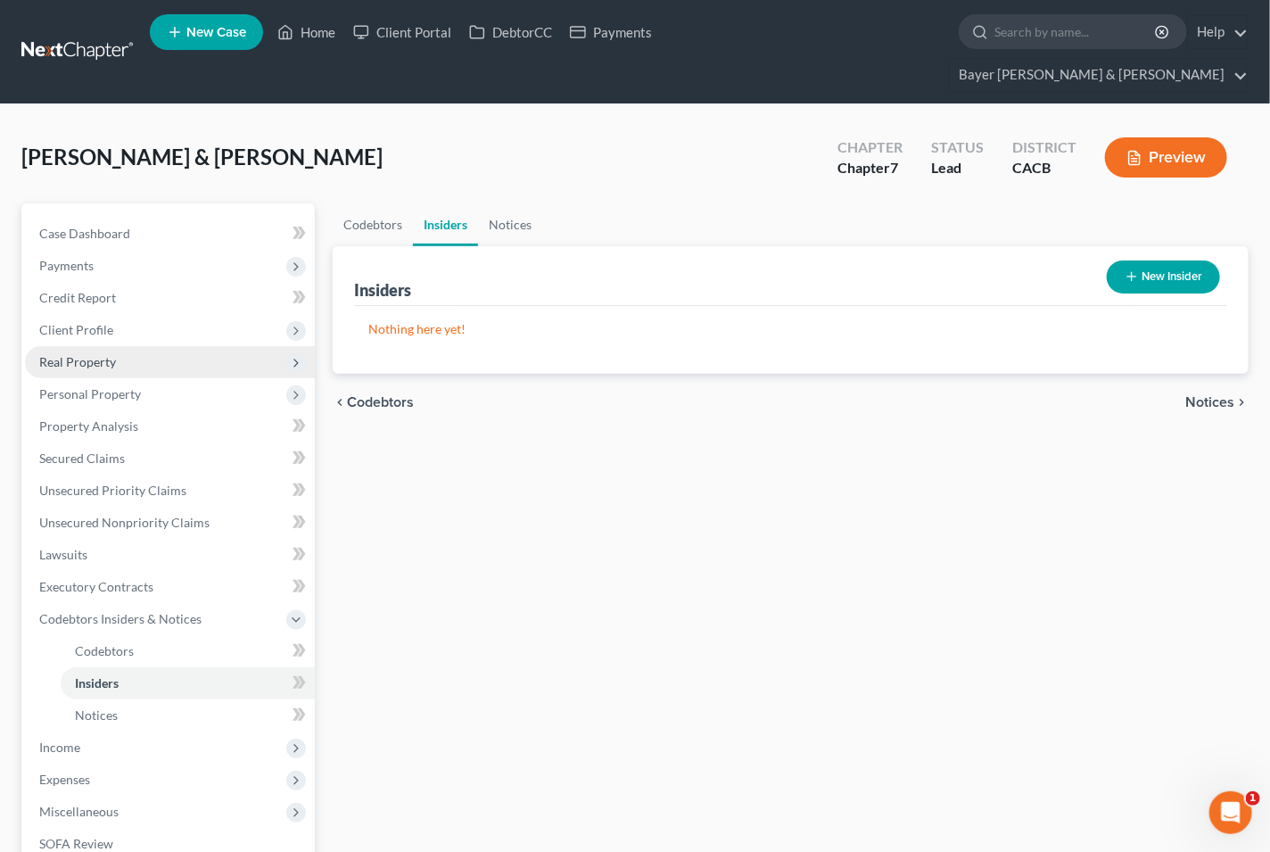
click at [1210, 395] on span "Notices" at bounding box center [1209, 402] width 49 height 14
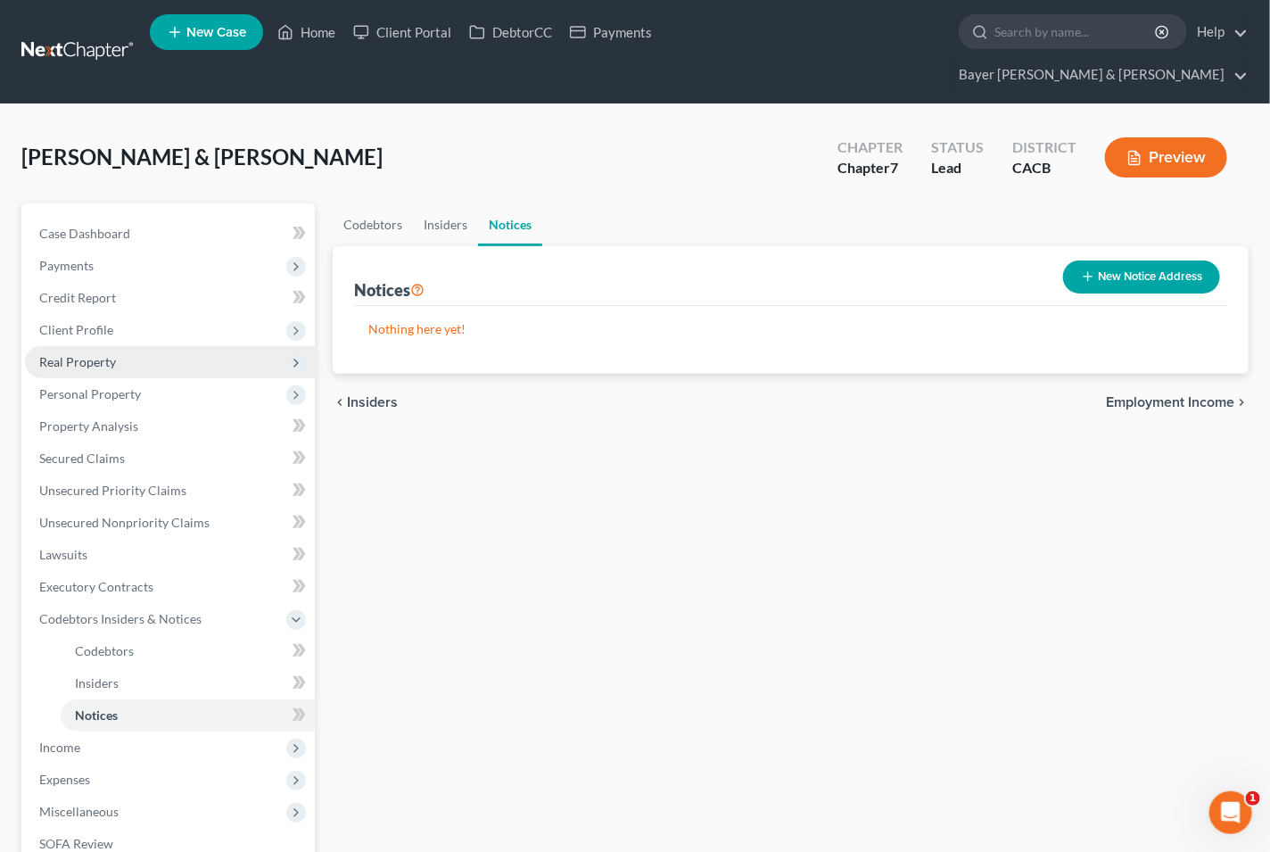
click at [1171, 395] on span "Employment Income" at bounding box center [1170, 402] width 128 height 14
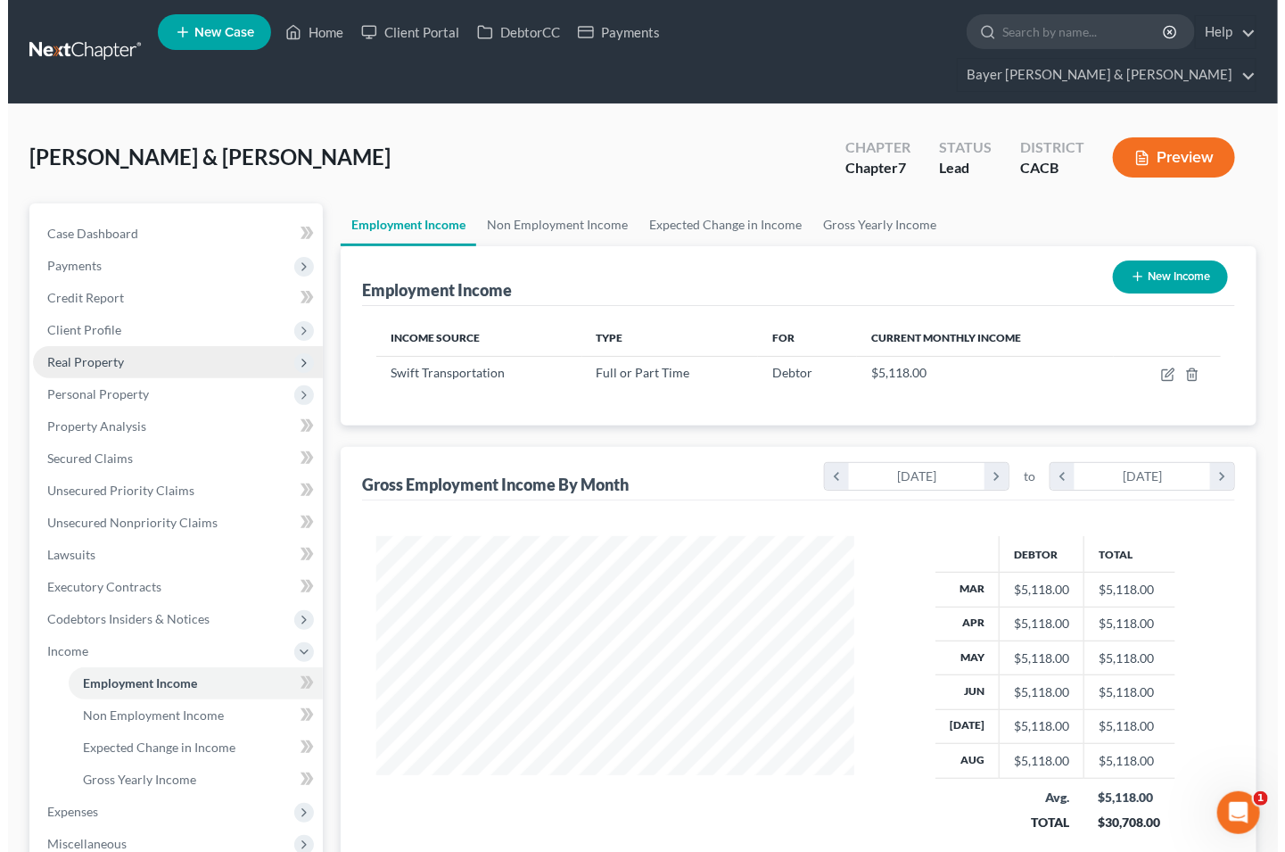
scroll to position [319, 514]
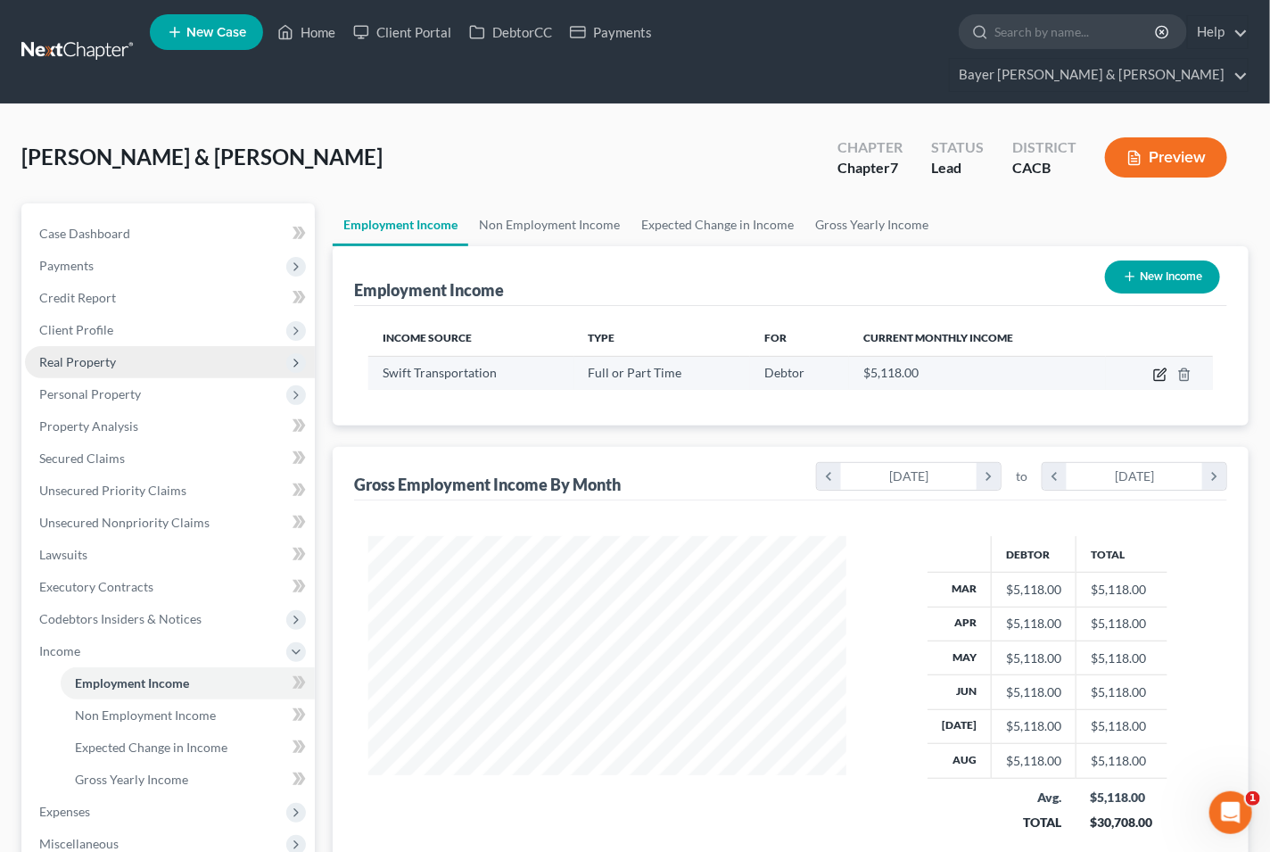
click at [1157, 367] on icon "button" at bounding box center [1160, 374] width 14 height 14
select select "0"
select select "4"
select select "0"
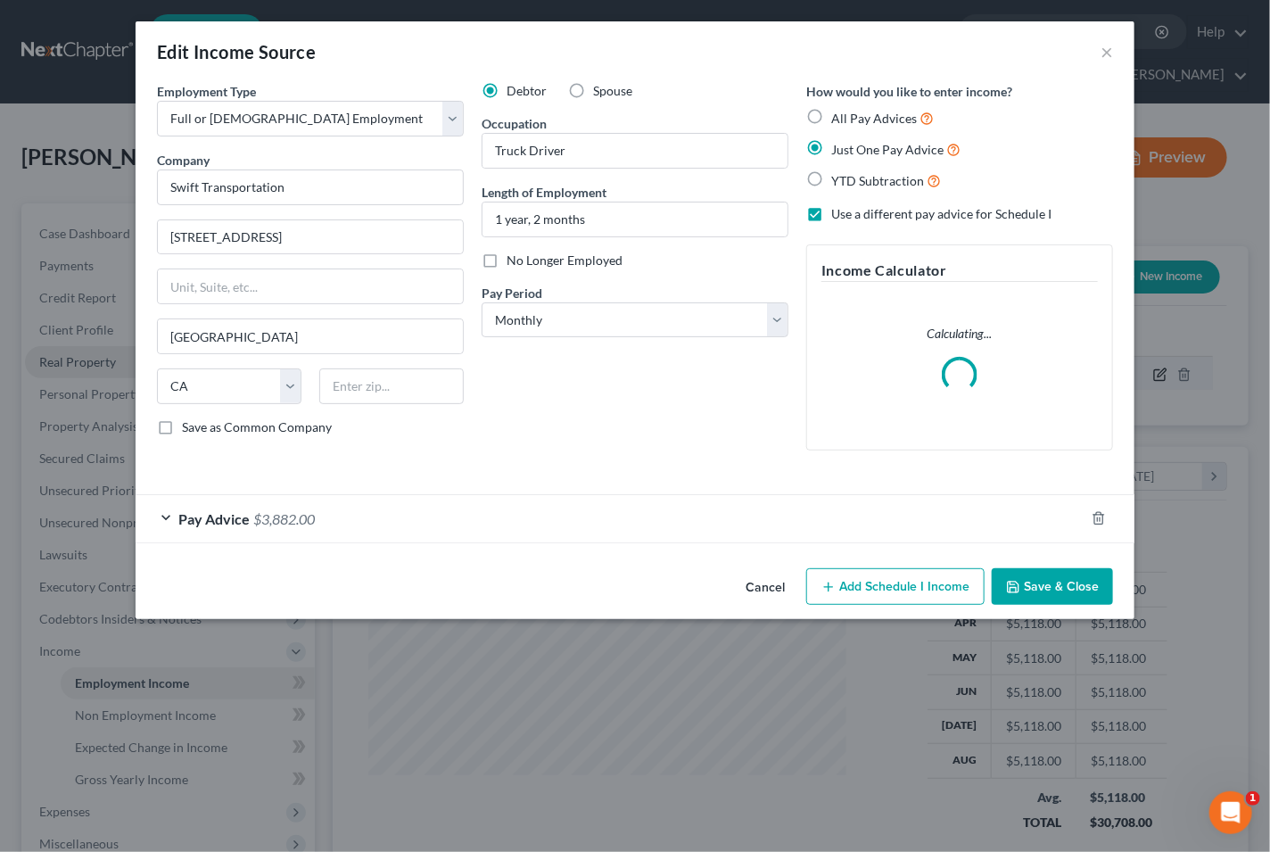
scroll to position [319, 520]
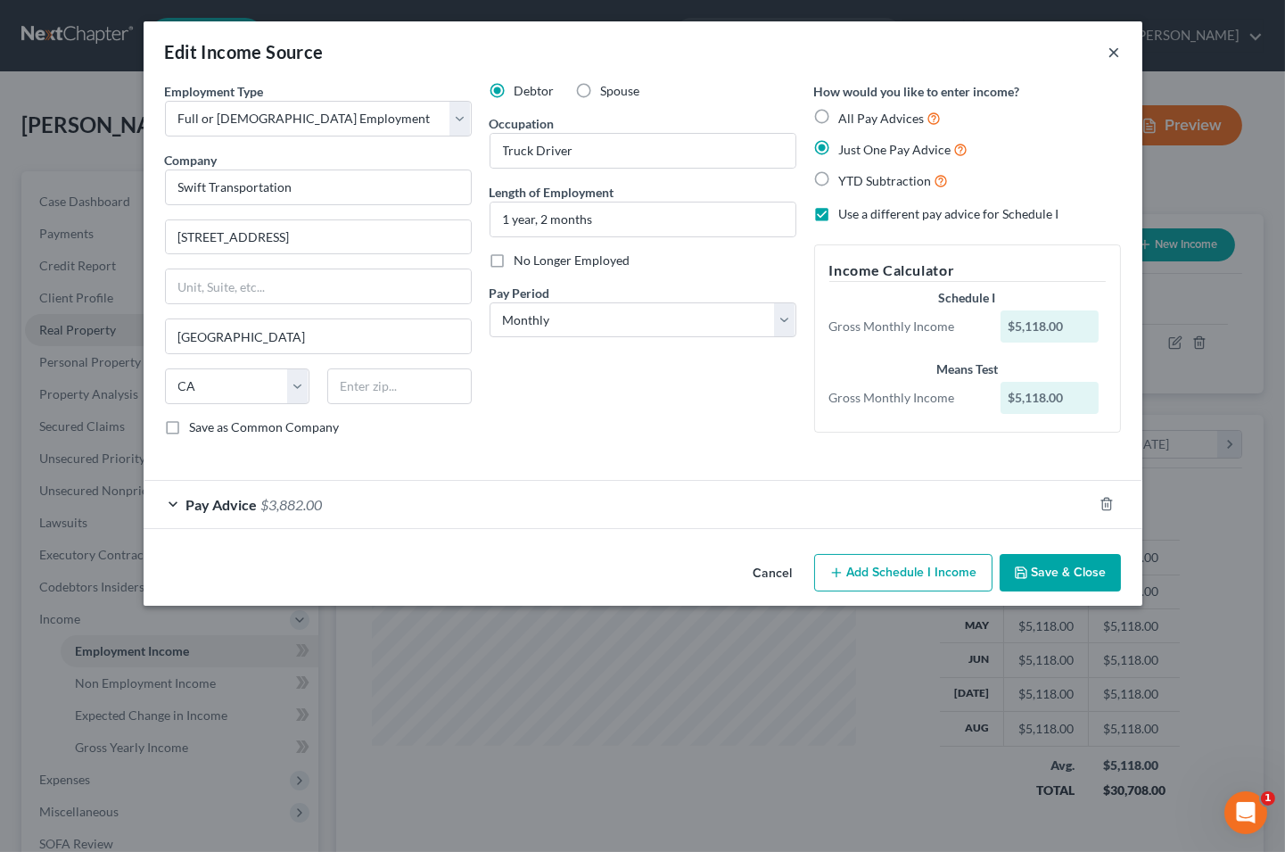
click at [1116, 48] on button "×" at bounding box center [1114, 51] width 12 height 21
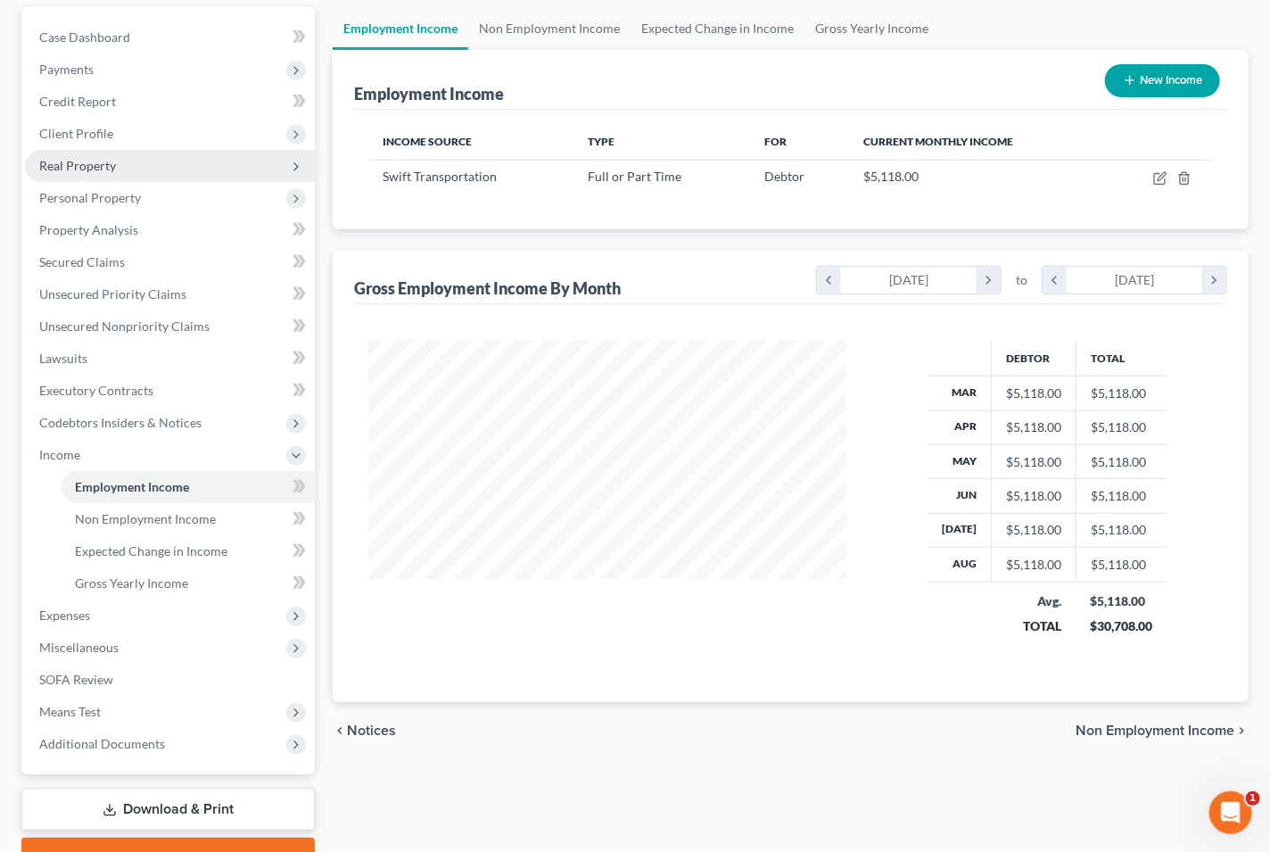
scroll to position [198, 0]
click at [1103, 721] on span "Non Employment Income" at bounding box center [1154, 728] width 159 height 14
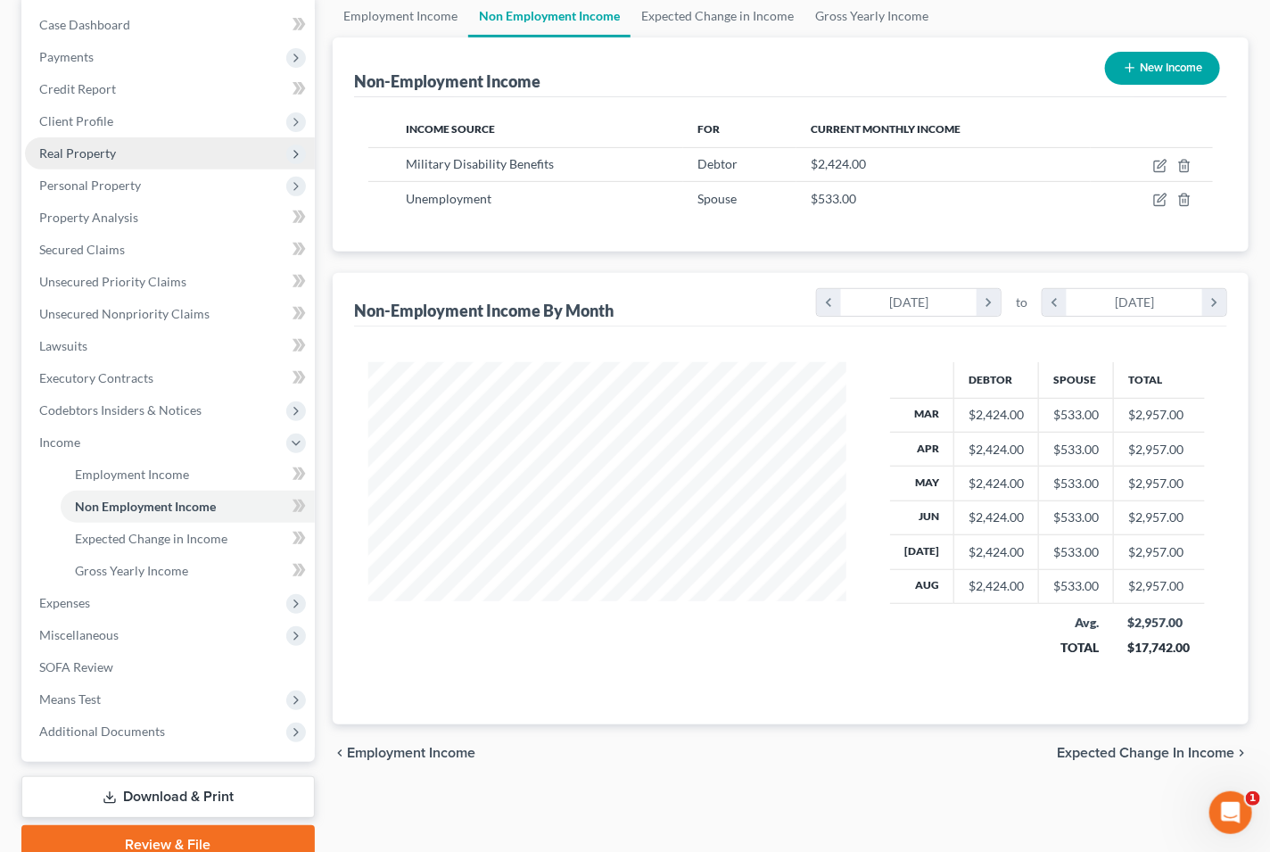
scroll to position [254, 0]
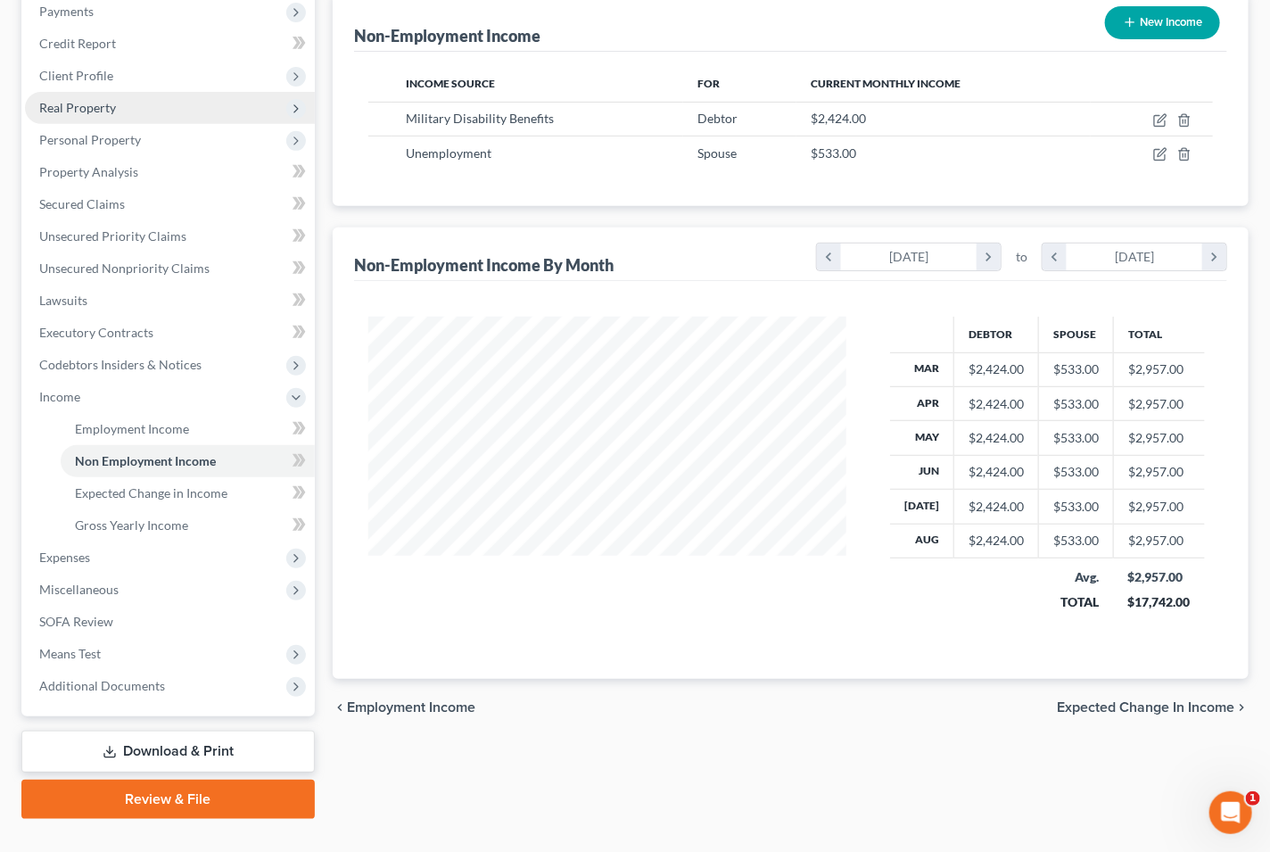
click at [1116, 700] on span "Expected Change in Income" at bounding box center [1145, 707] width 177 height 14
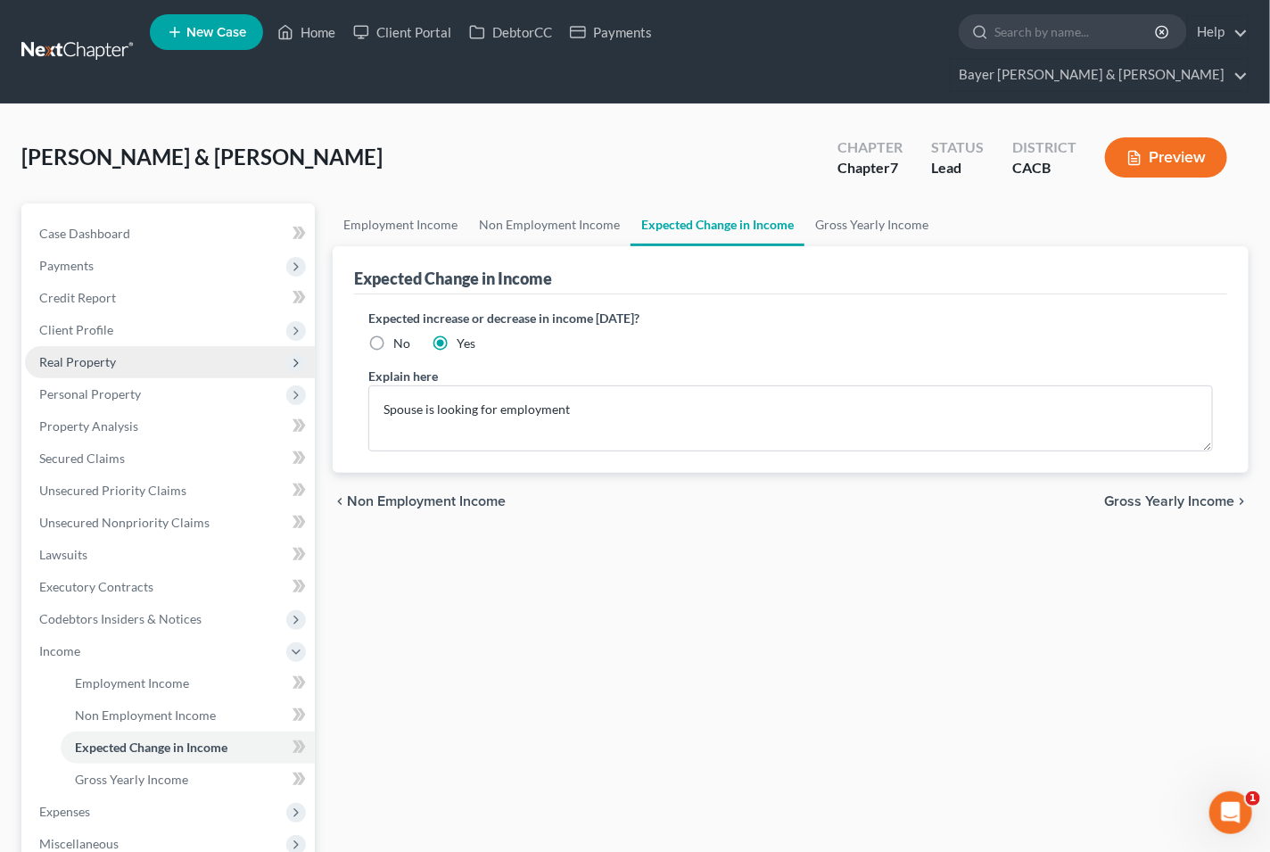
click at [1142, 494] on span "Gross Yearly Income" at bounding box center [1169, 501] width 130 height 14
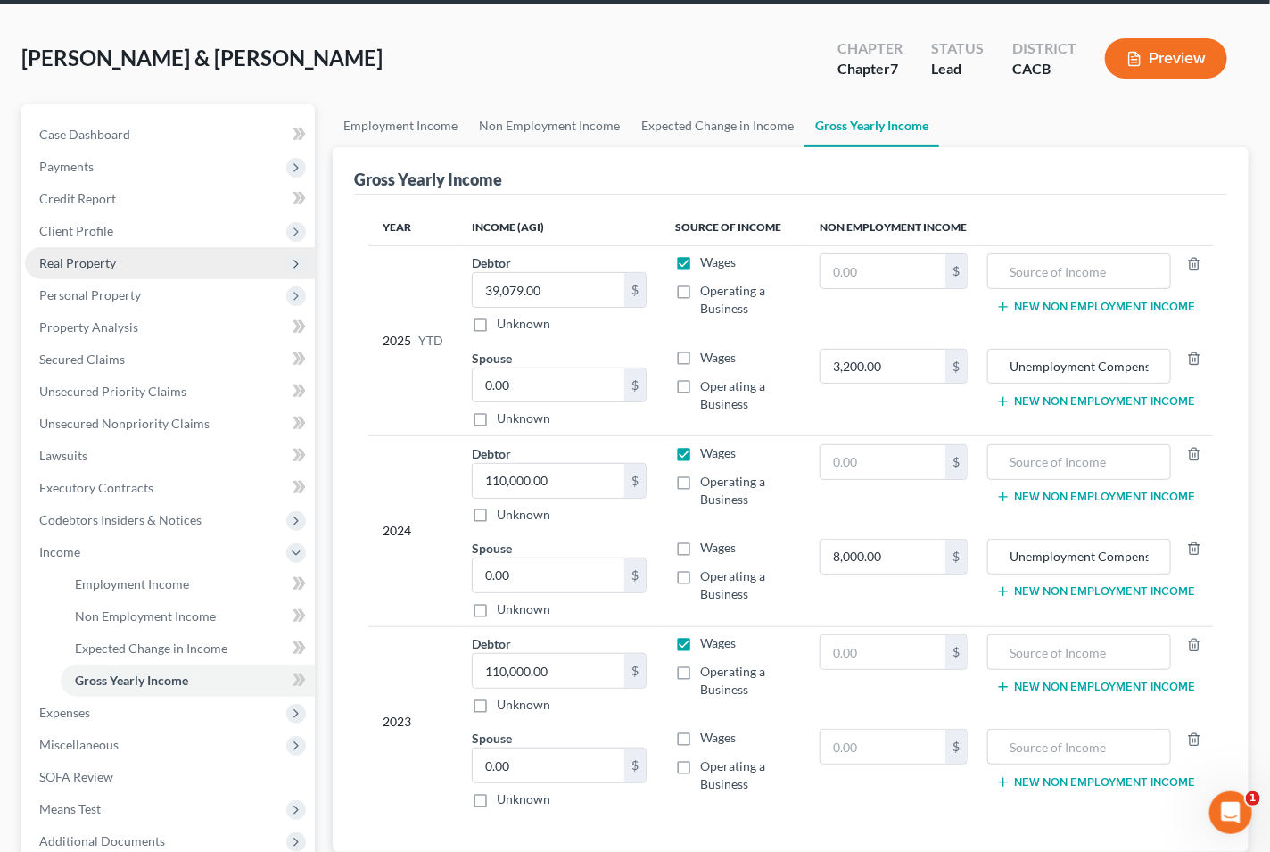
scroll to position [198, 0]
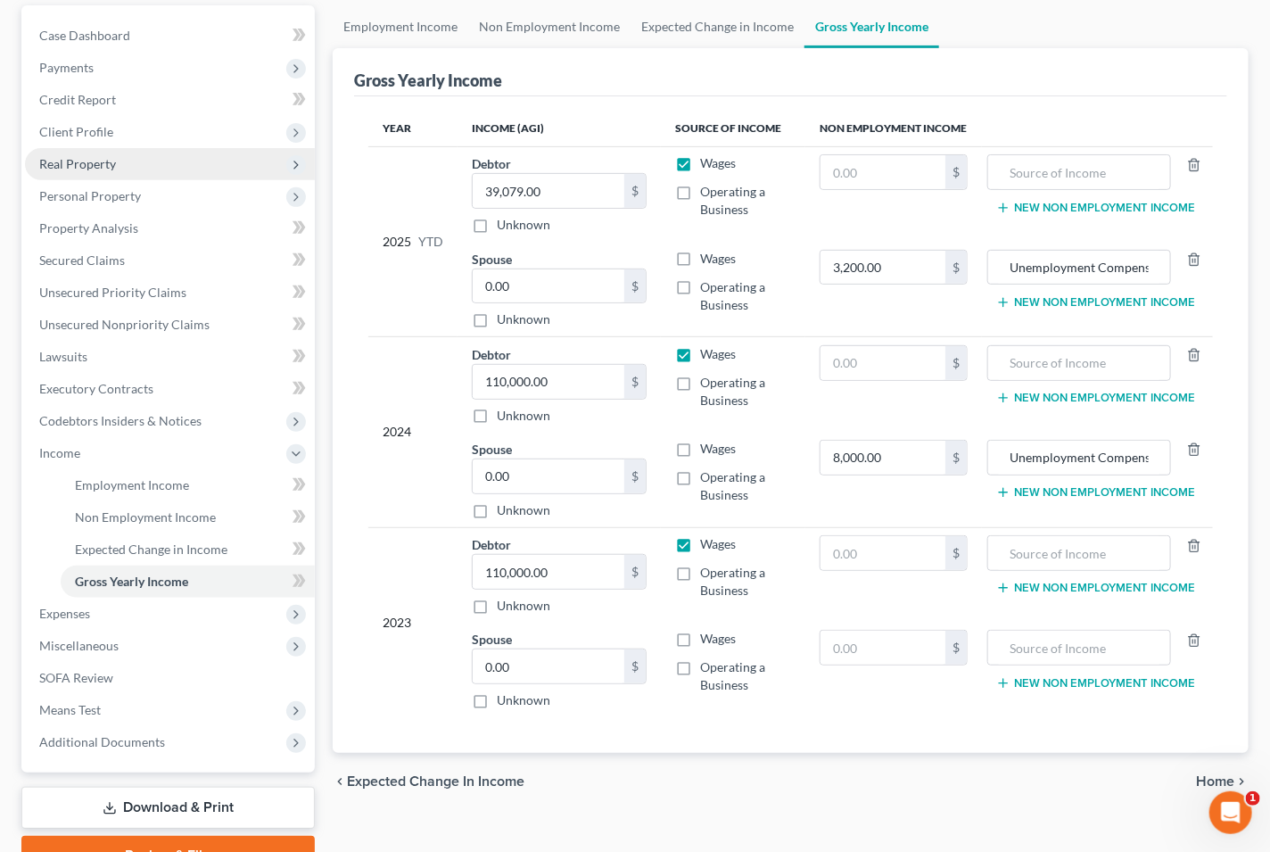
click at [1209, 774] on span "Home" at bounding box center [1215, 781] width 38 height 14
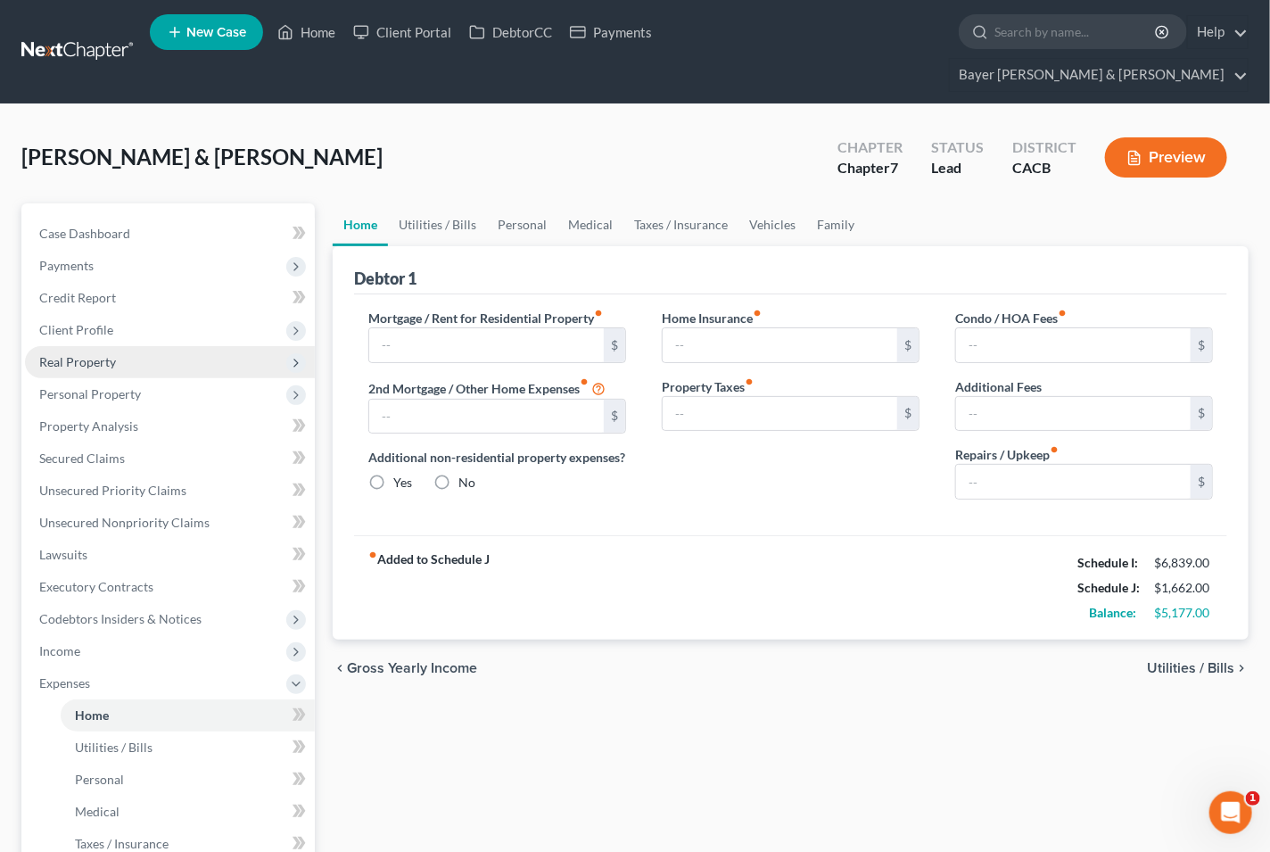
type input "3,980.00"
type input "0.00"
radio input "true"
type input "0.00"
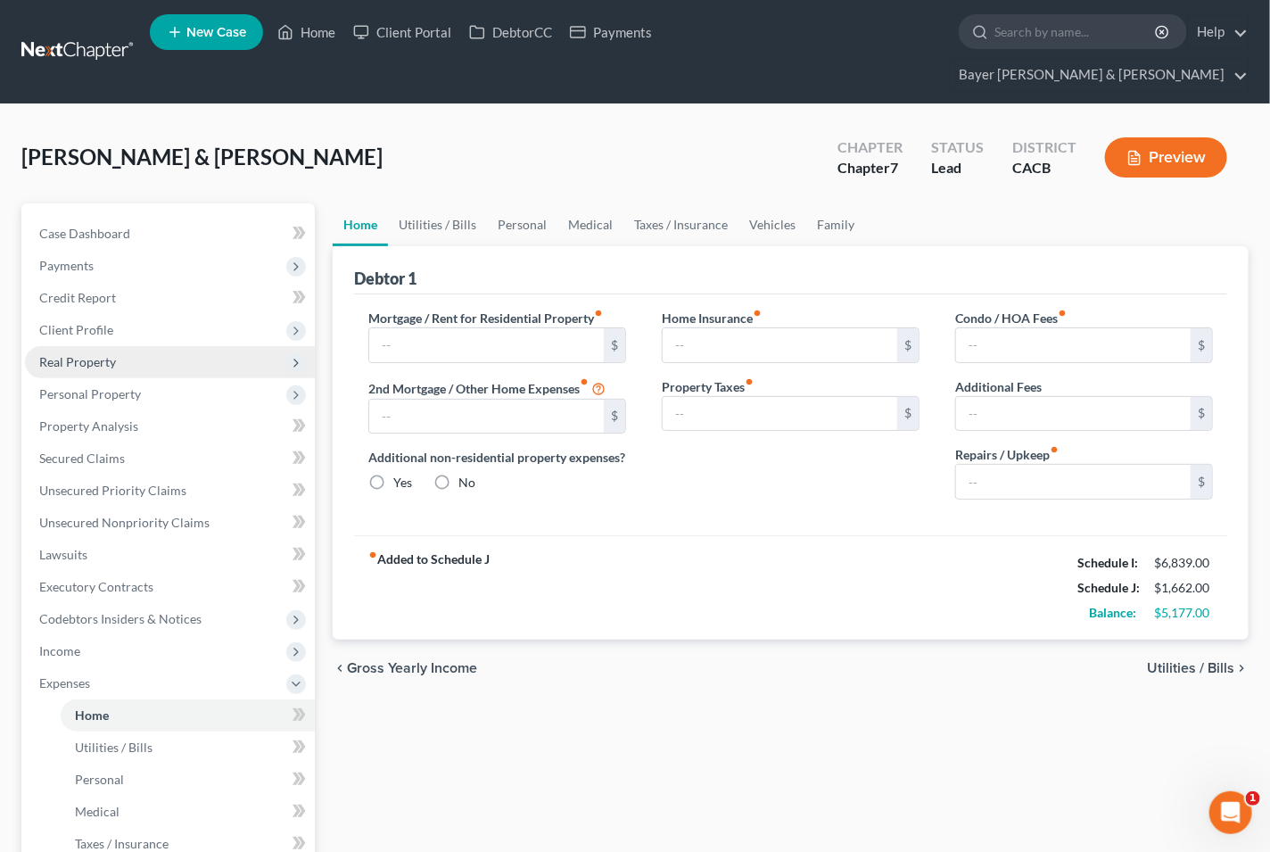
type input "0.00"
click at [68, 643] on span "Income" at bounding box center [59, 650] width 41 height 15
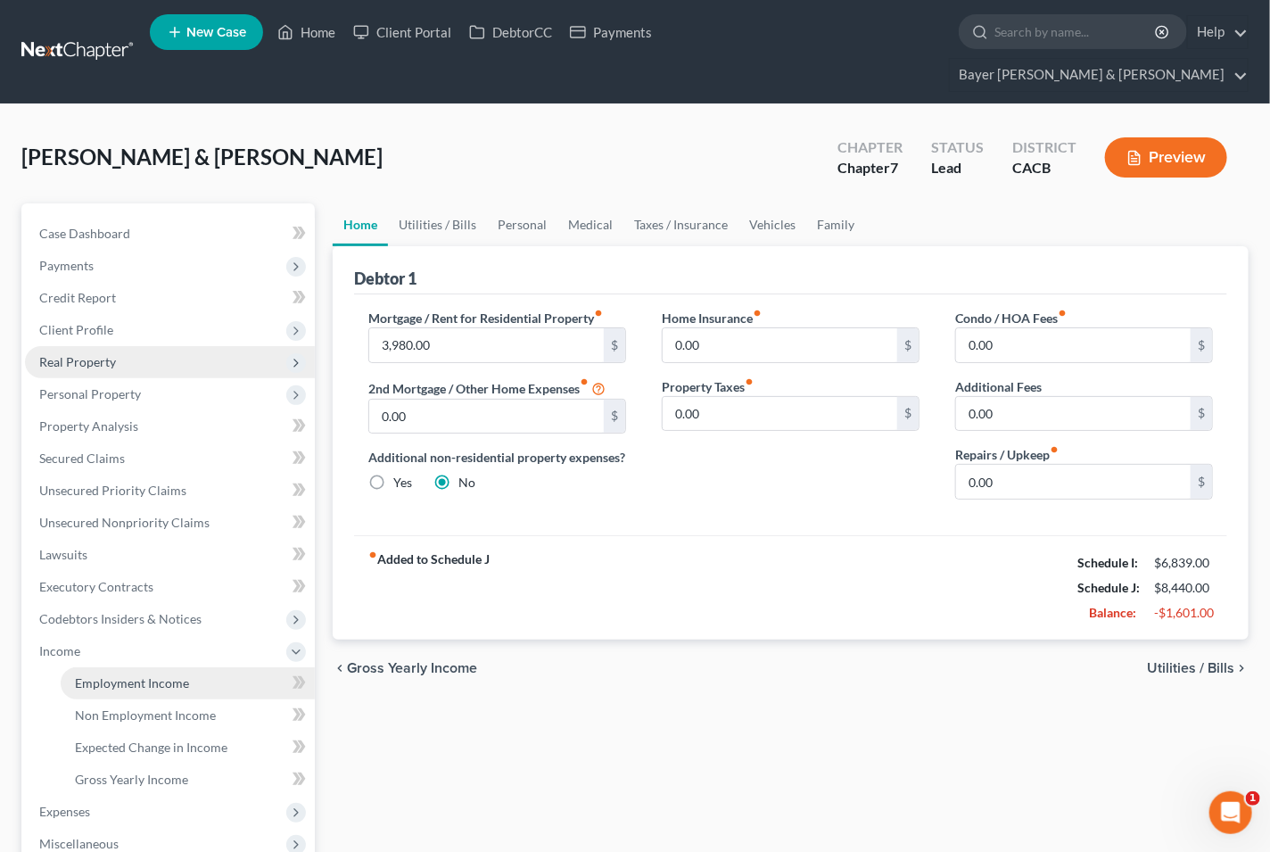
click at [121, 675] on span "Employment Income" at bounding box center [132, 682] width 114 height 15
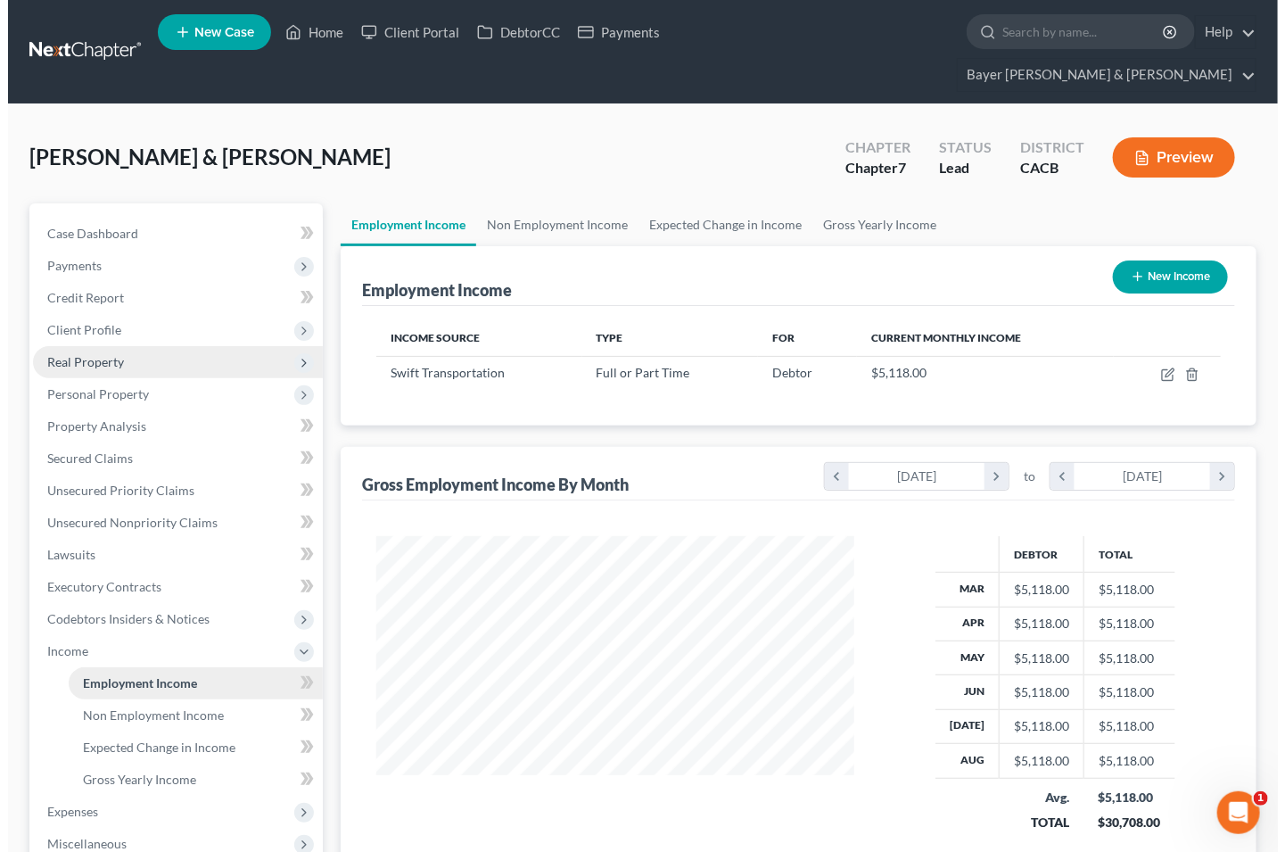
scroll to position [319, 514]
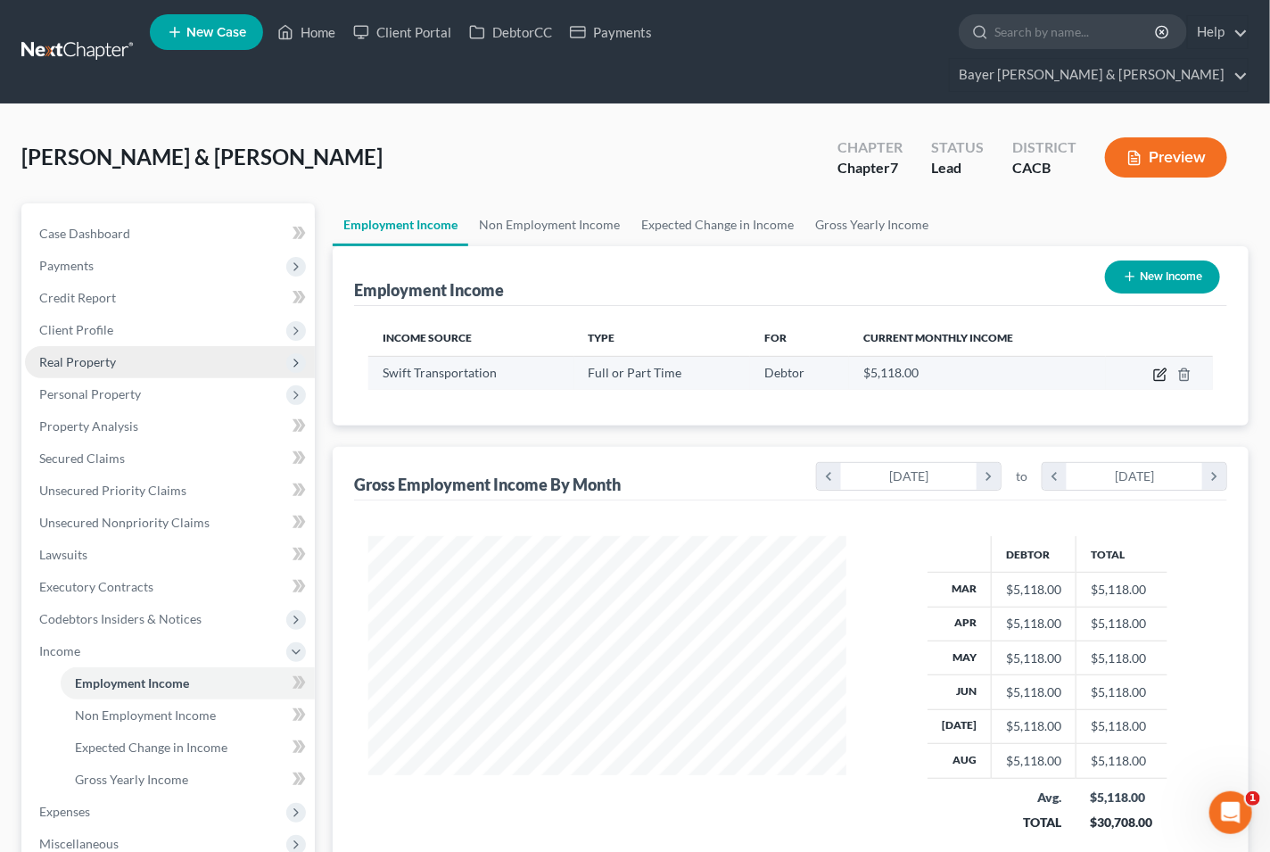
click at [1160, 368] on icon "button" at bounding box center [1161, 372] width 8 height 8
select select "0"
select select "4"
select select "0"
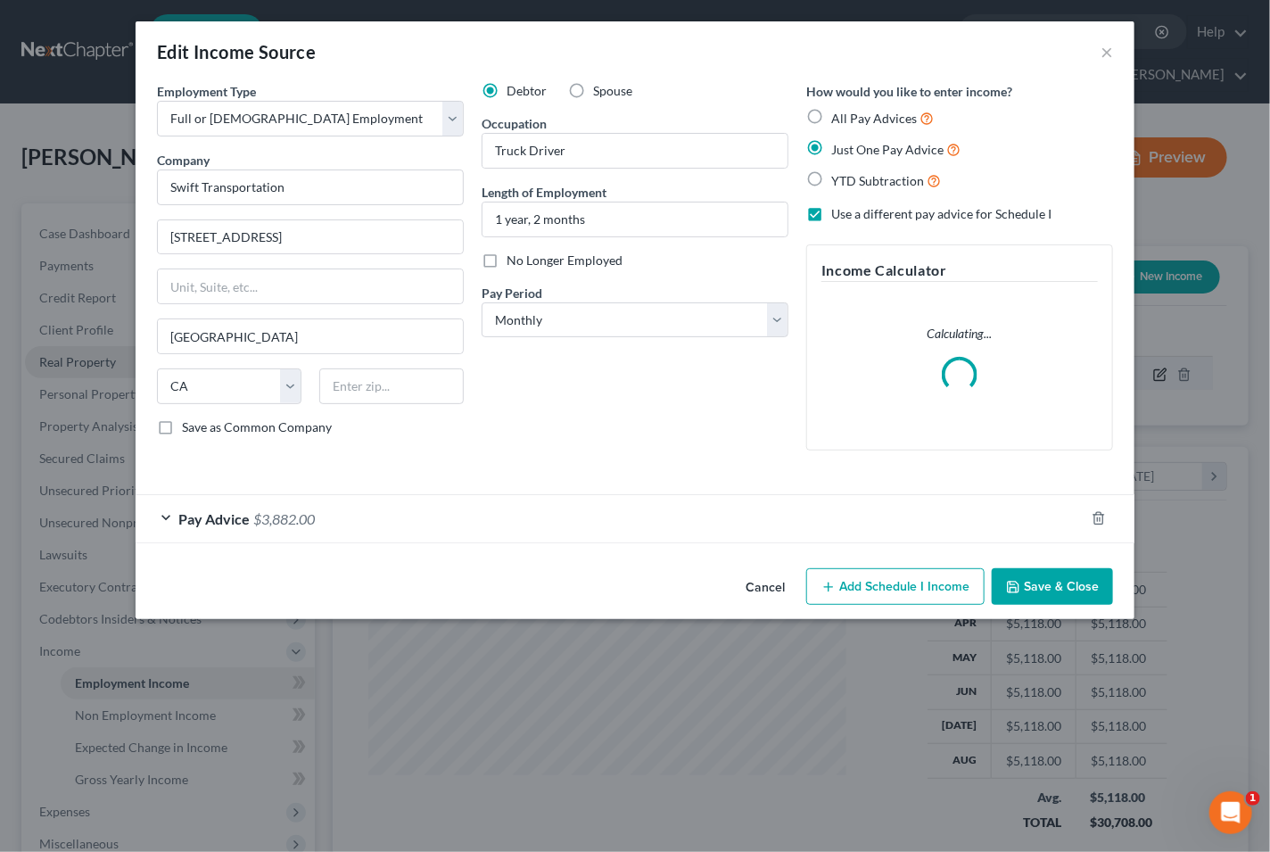
scroll to position [319, 520]
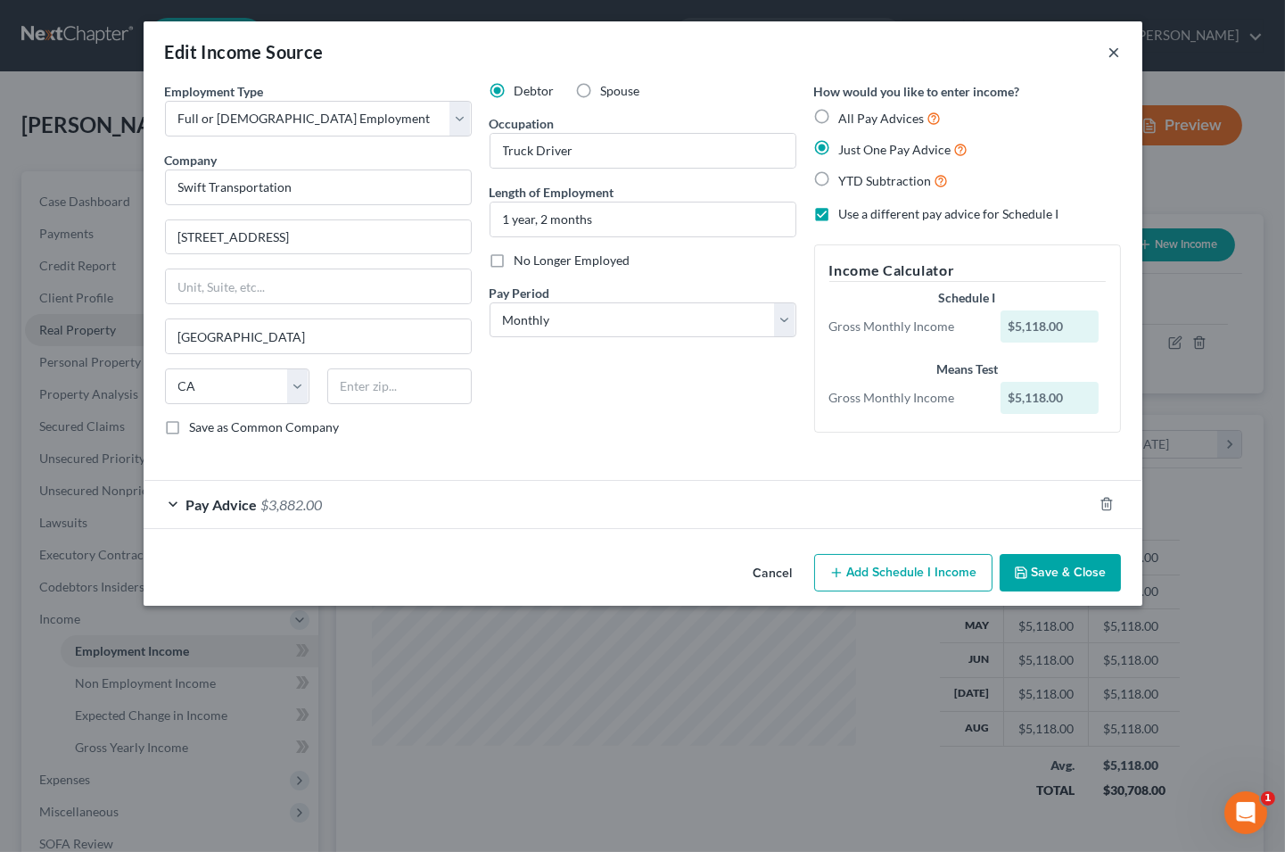
click at [1113, 47] on button "×" at bounding box center [1114, 51] width 12 height 21
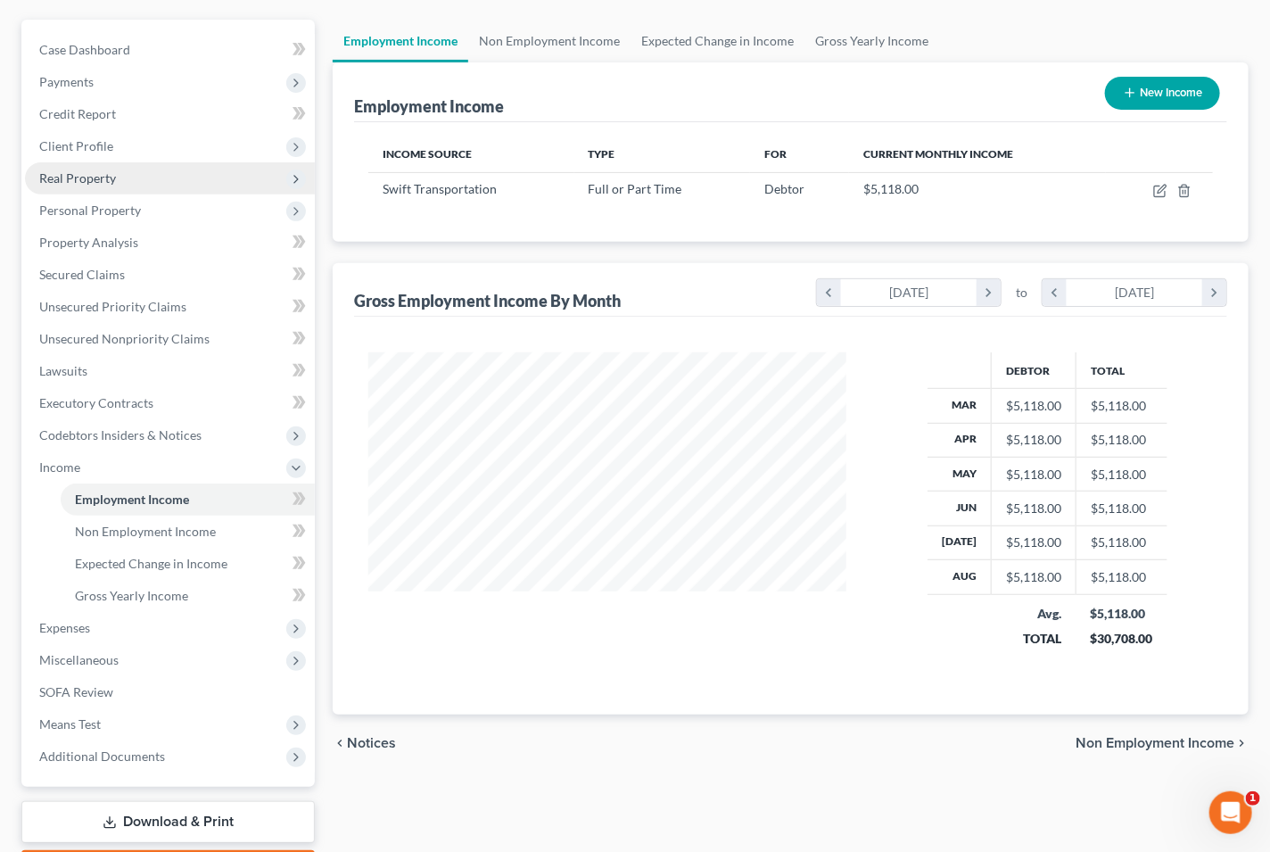
scroll to position [198, 0]
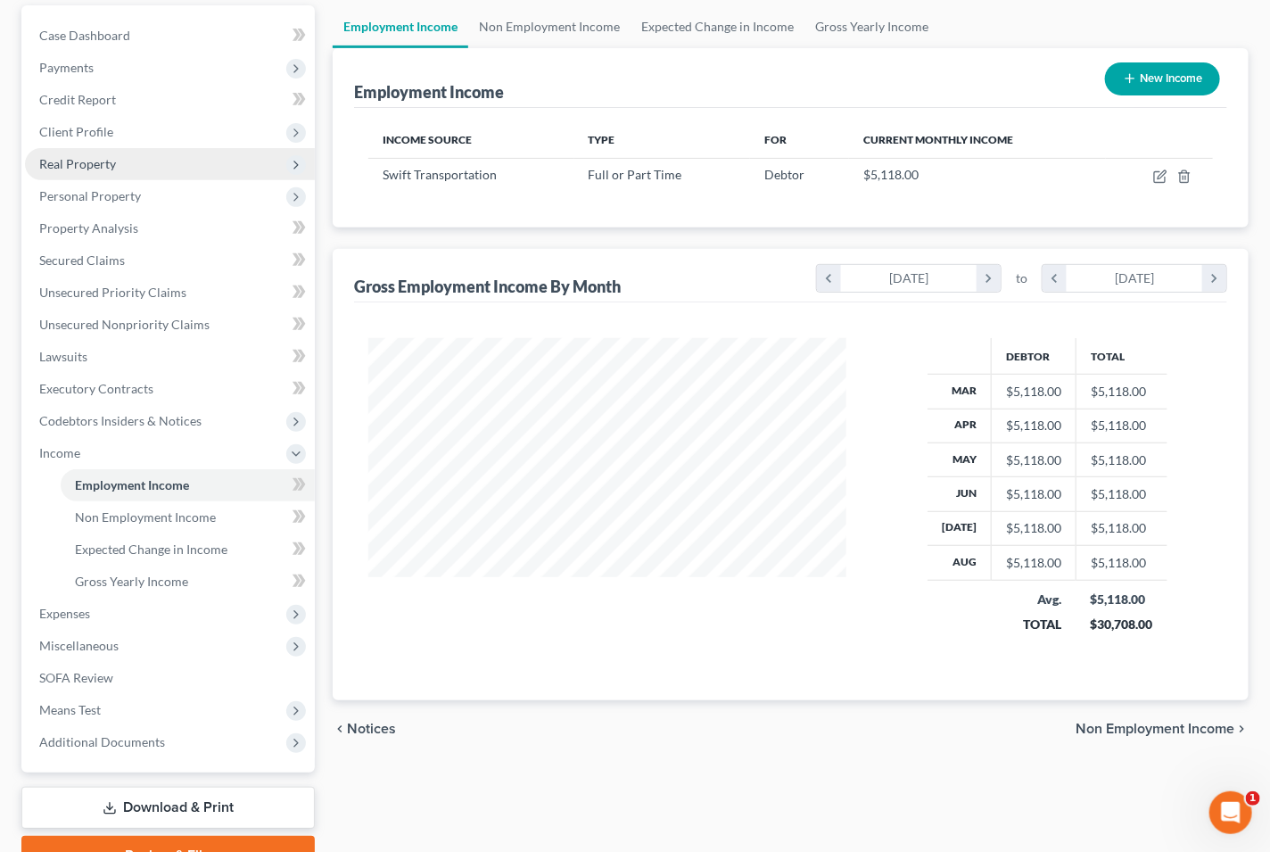
click at [1111, 721] on span "Non Employment Income" at bounding box center [1154, 728] width 159 height 14
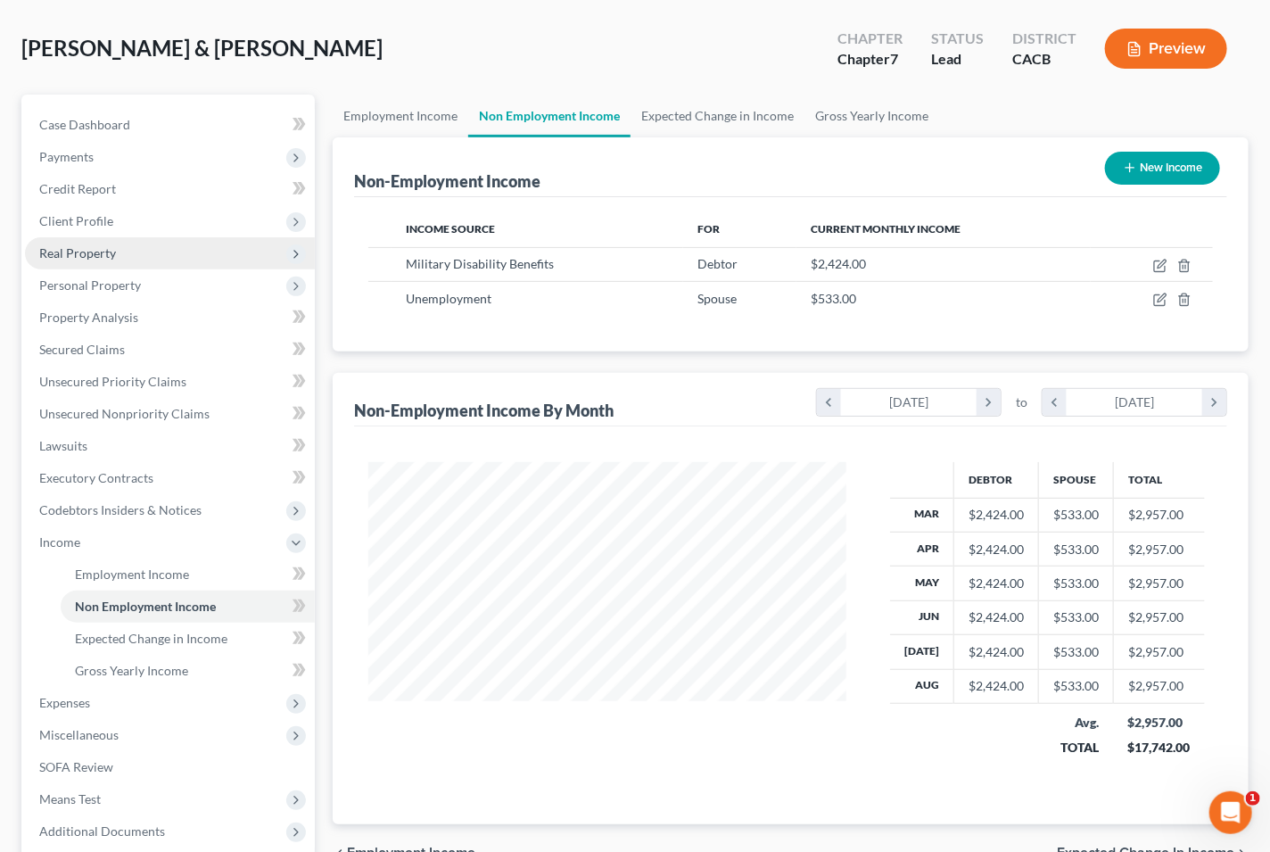
scroll to position [254, 0]
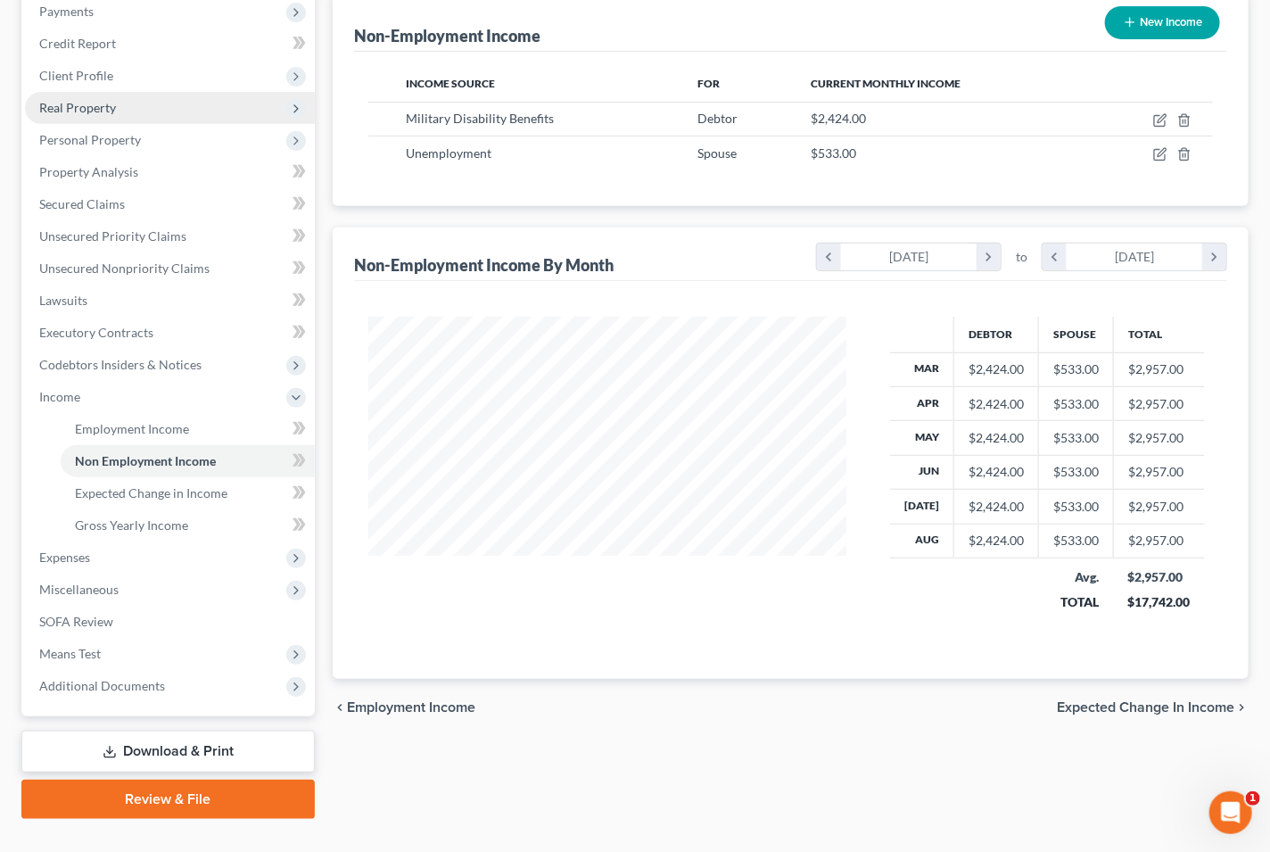
click at [1086, 700] on span "Expected Change in Income" at bounding box center [1145, 707] width 177 height 14
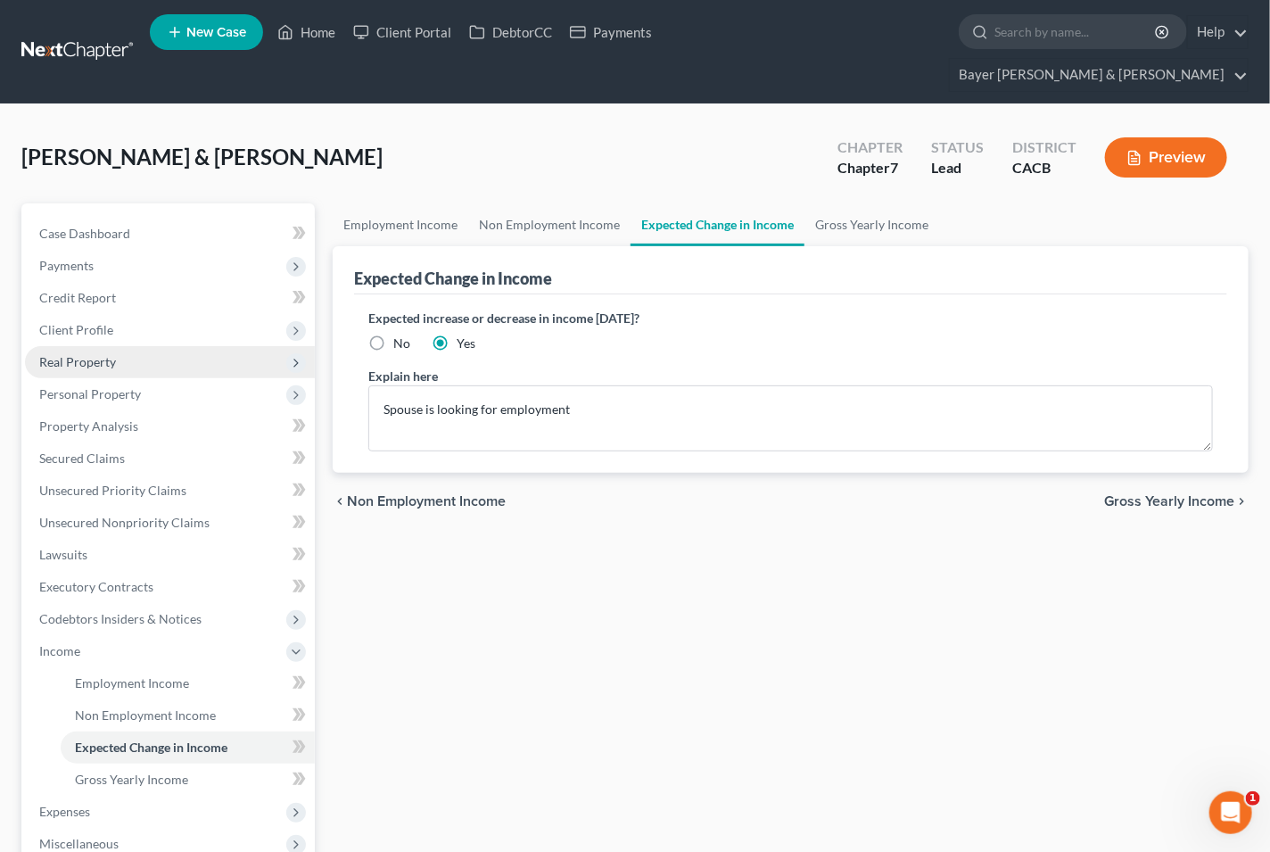
click at [1107, 494] on span "Gross Yearly Income" at bounding box center [1169, 501] width 130 height 14
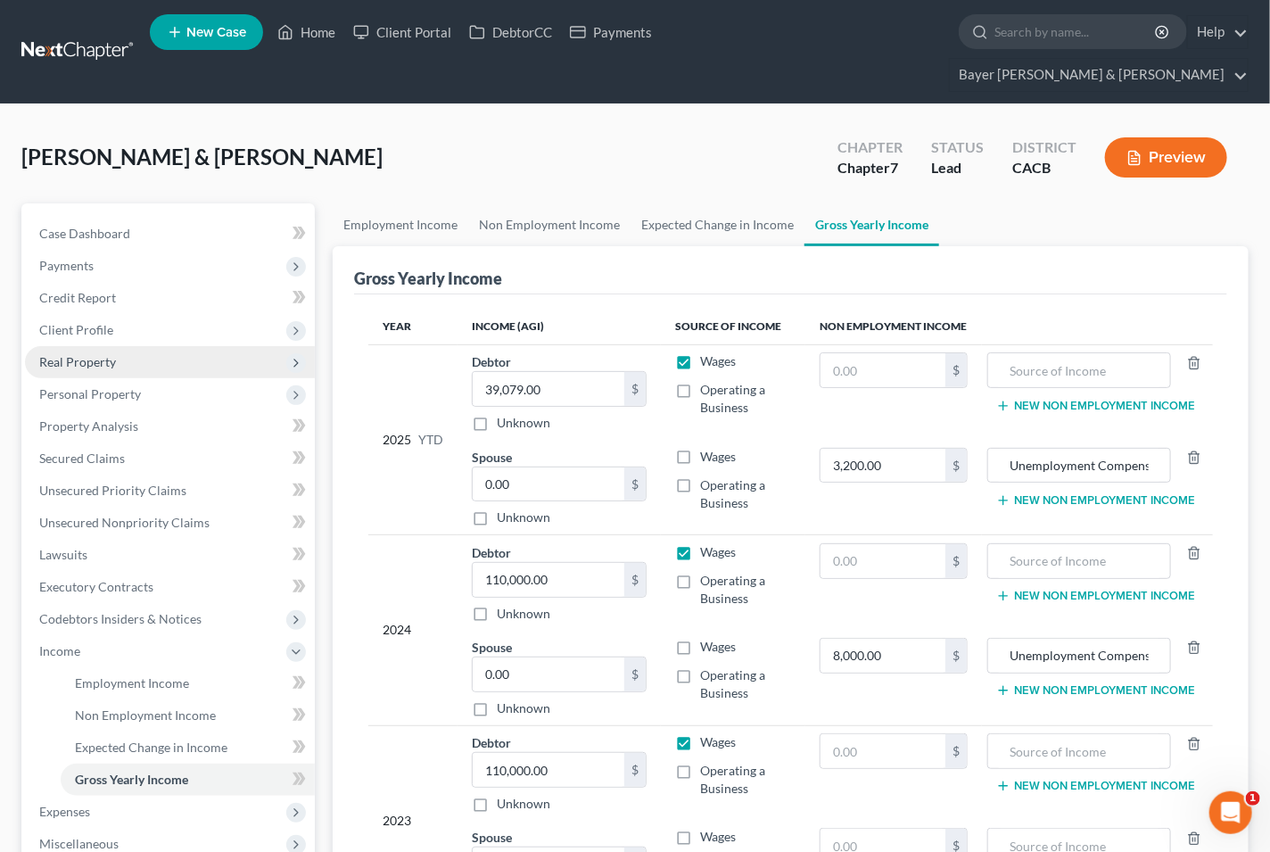
scroll to position [254, 0]
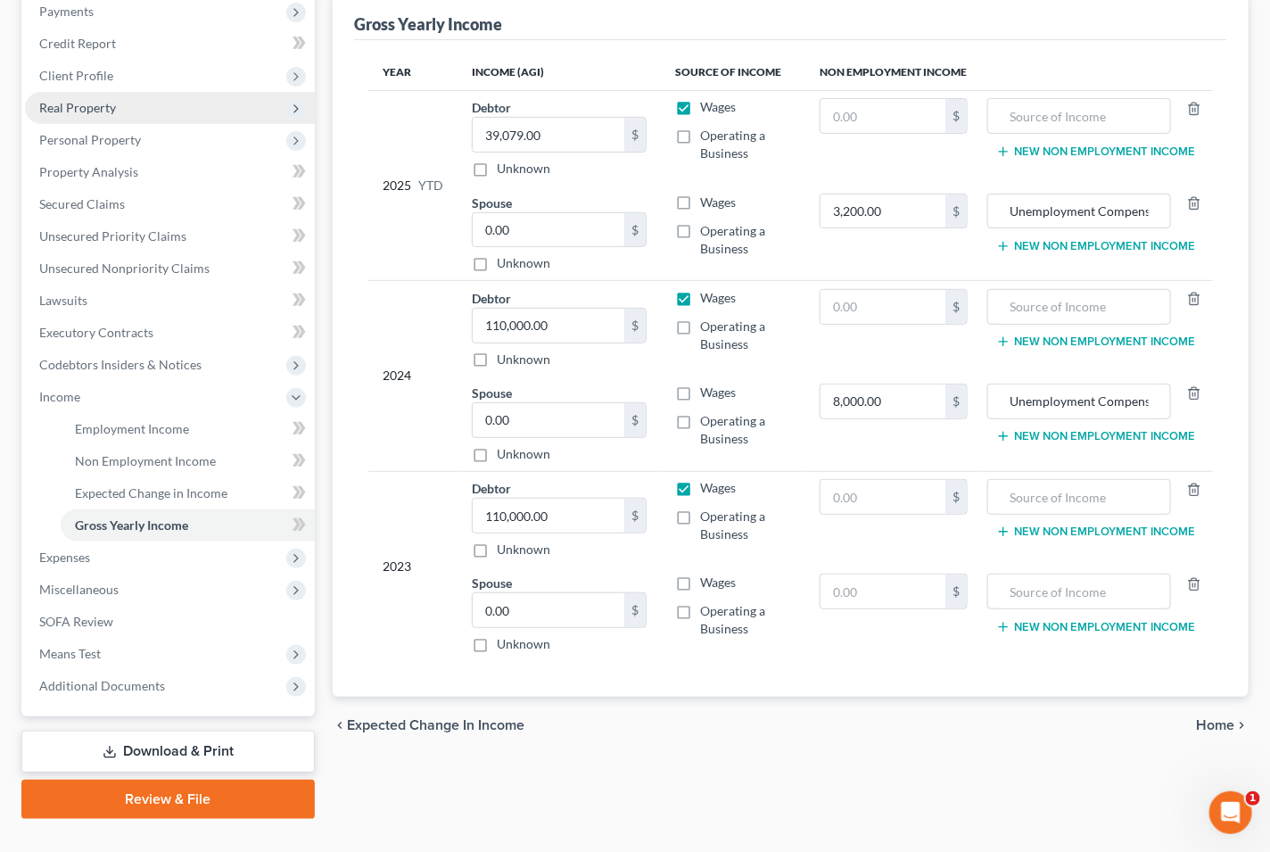
click at [1210, 718] on span "Home" at bounding box center [1215, 725] width 38 height 14
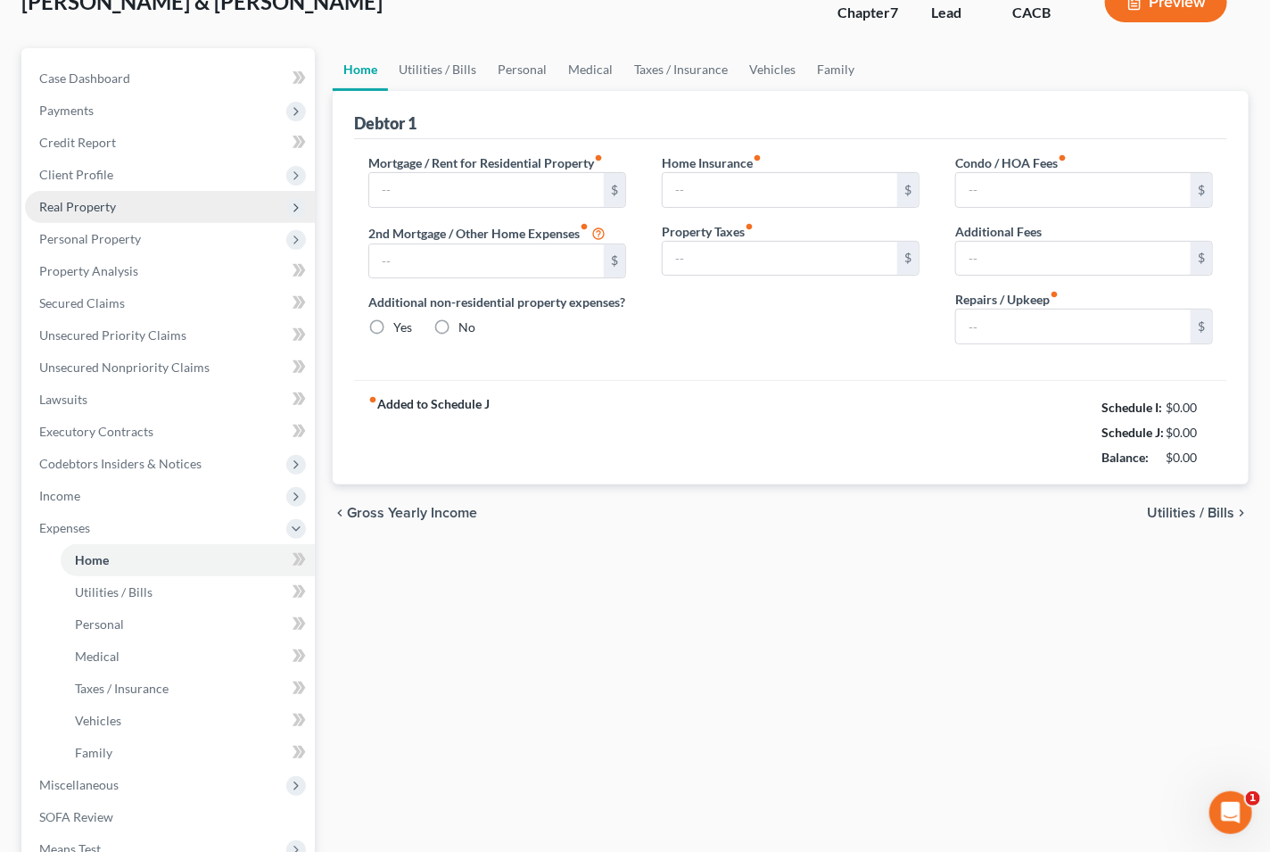
type input "3,980.00"
type input "0.00"
radio input "true"
type input "0.00"
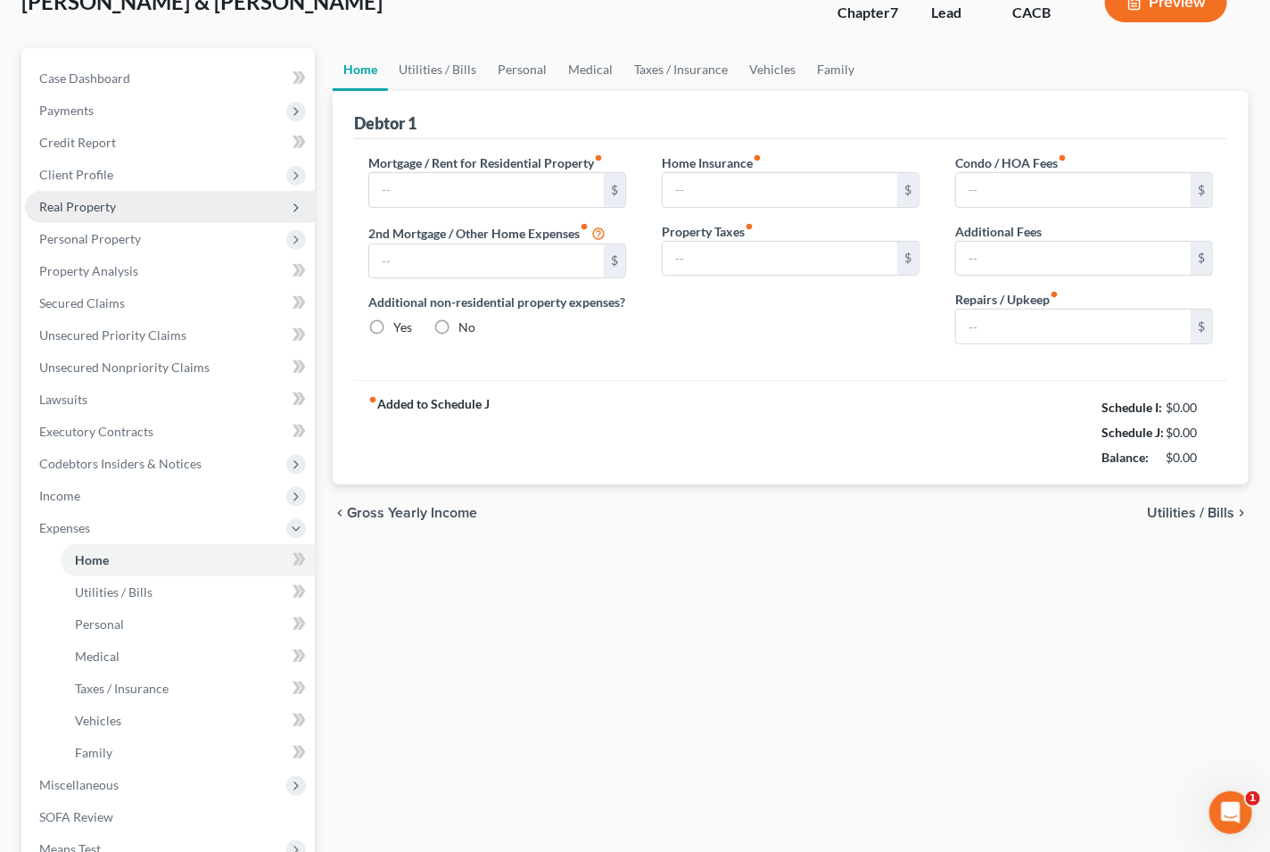
type input "0.00"
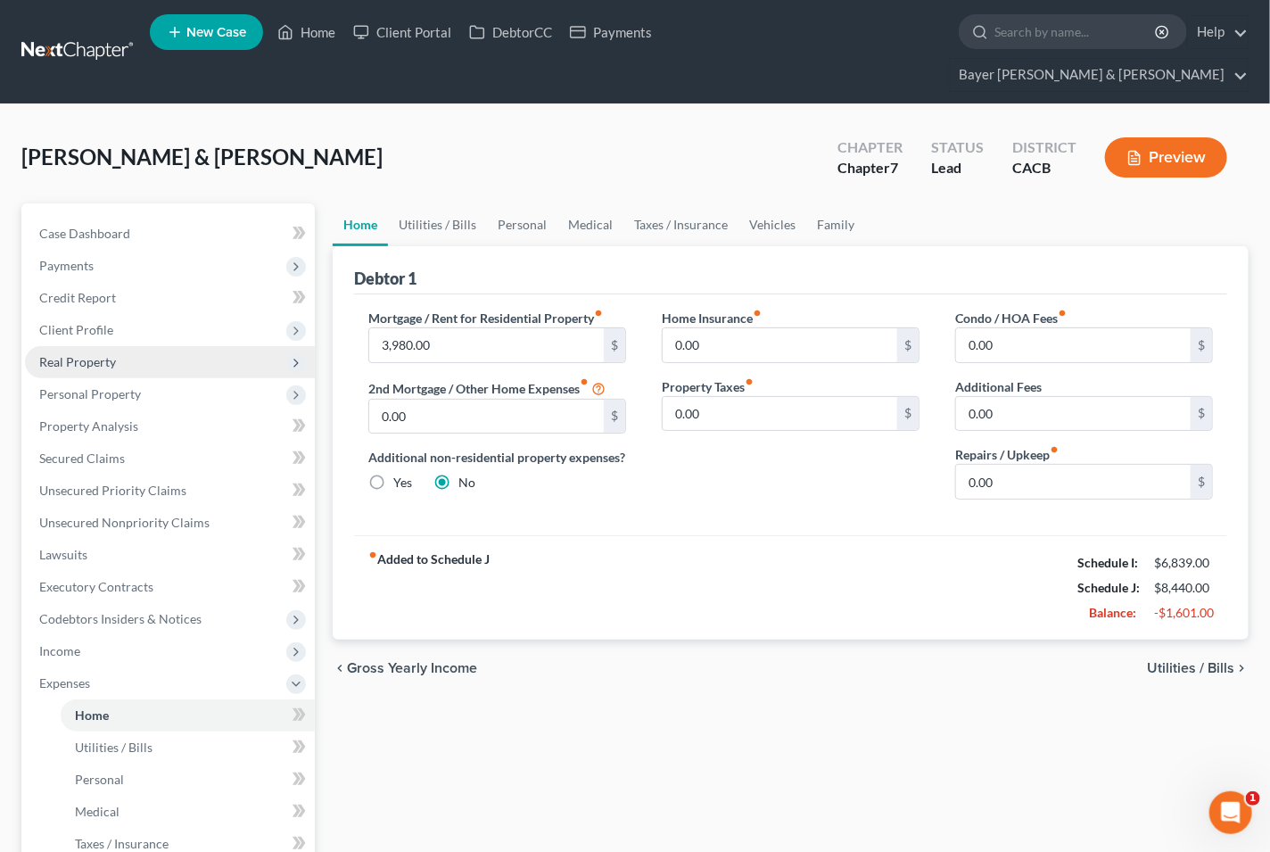
click at [1180, 661] on span "Utilities / Bills" at bounding box center [1190, 668] width 87 height 14
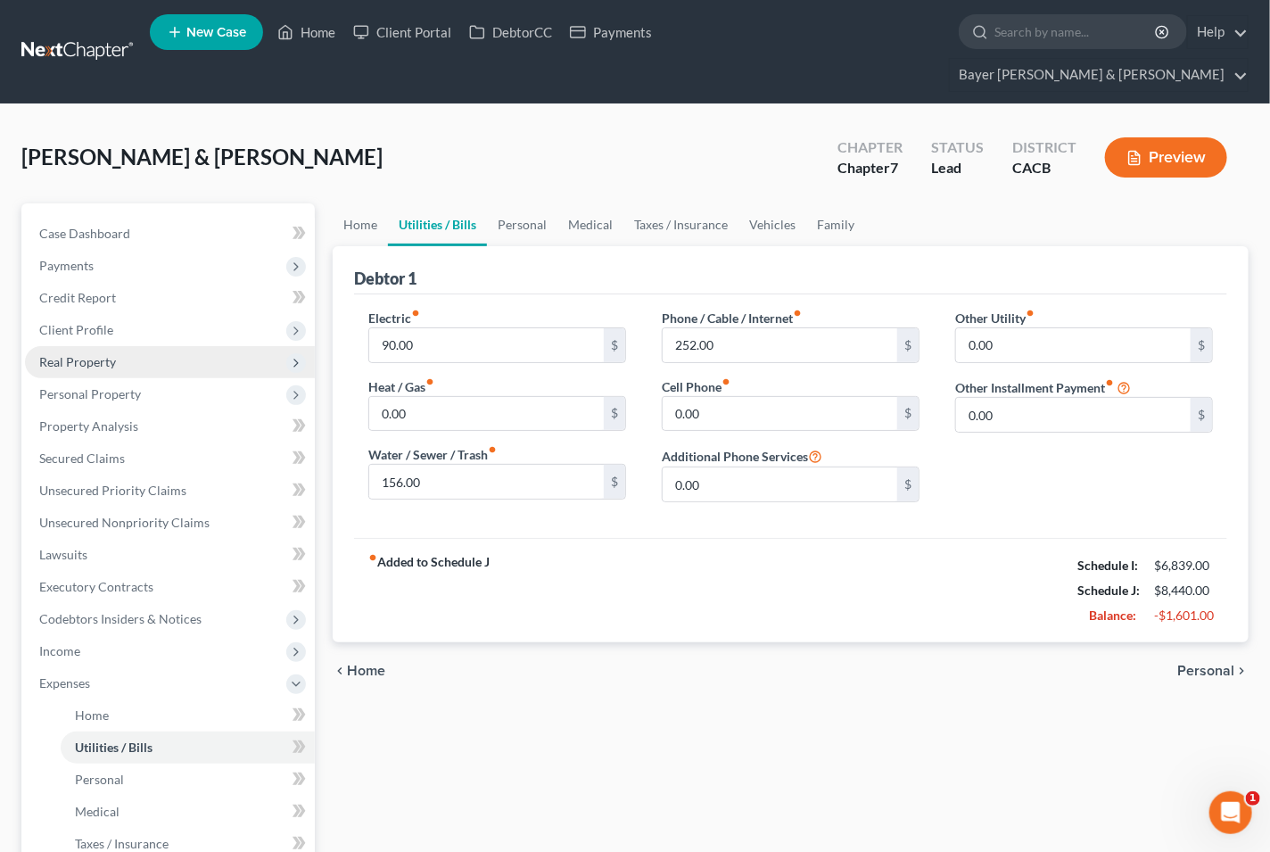
click at [1180, 663] on span "Personal" at bounding box center [1205, 670] width 57 height 14
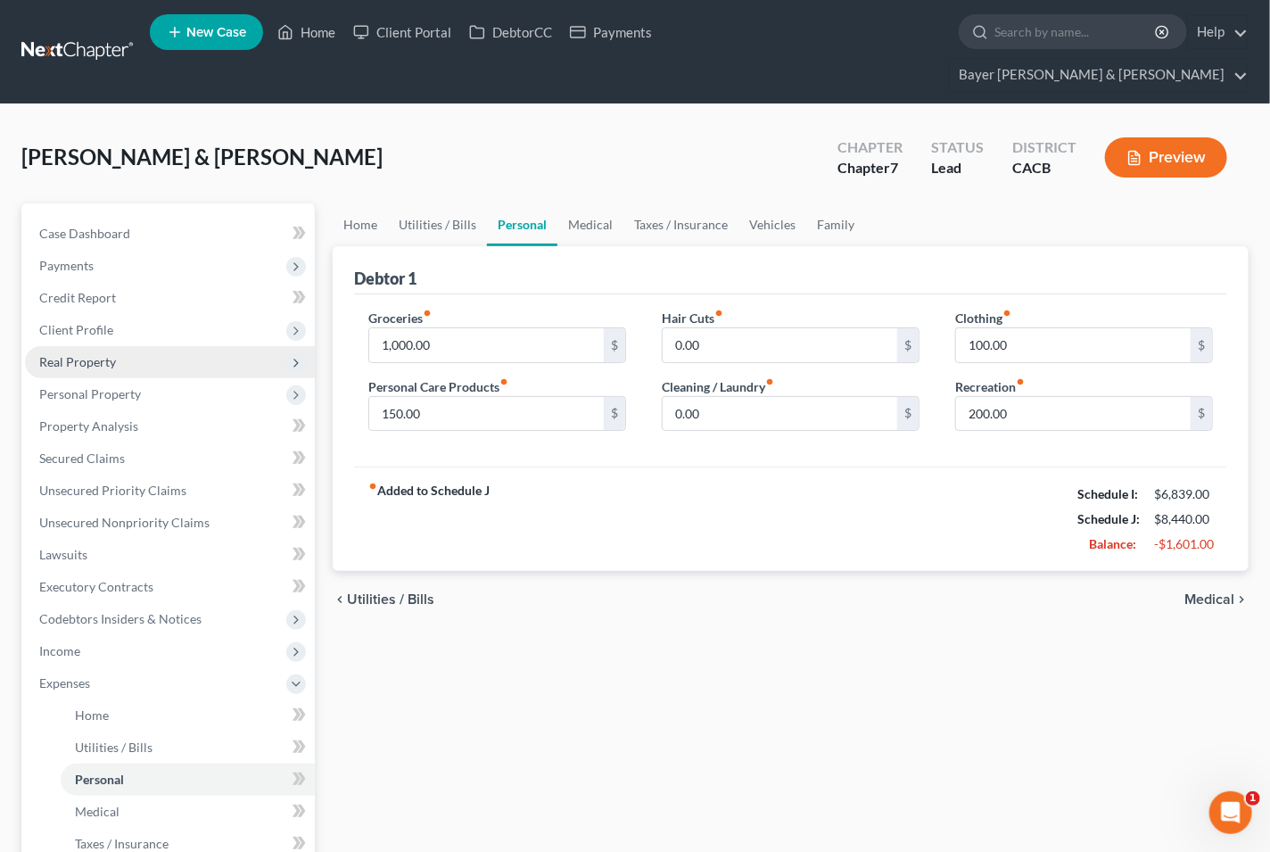
click at [1206, 592] on span "Medical" at bounding box center [1209, 599] width 50 height 14
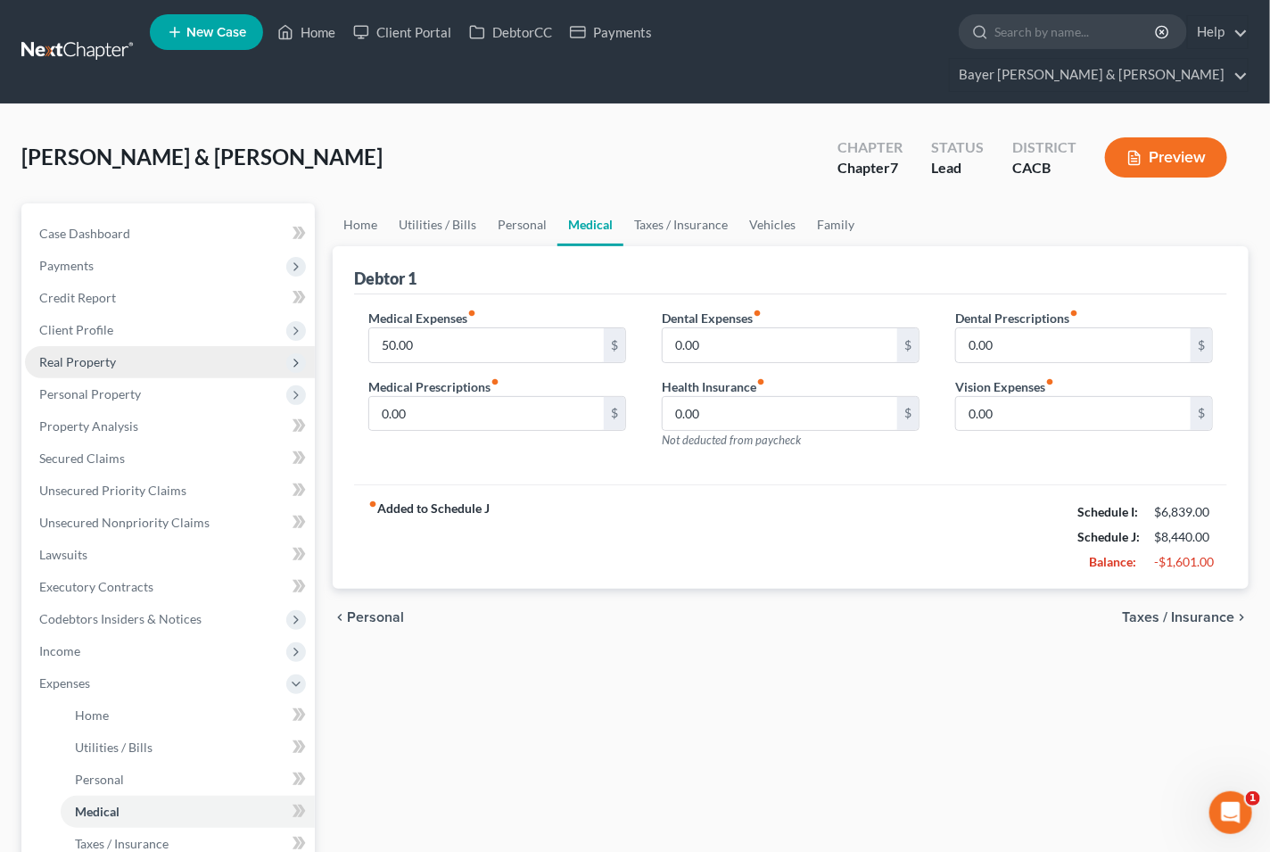
click at [1210, 610] on span "Taxes / Insurance" at bounding box center [1178, 617] width 112 height 14
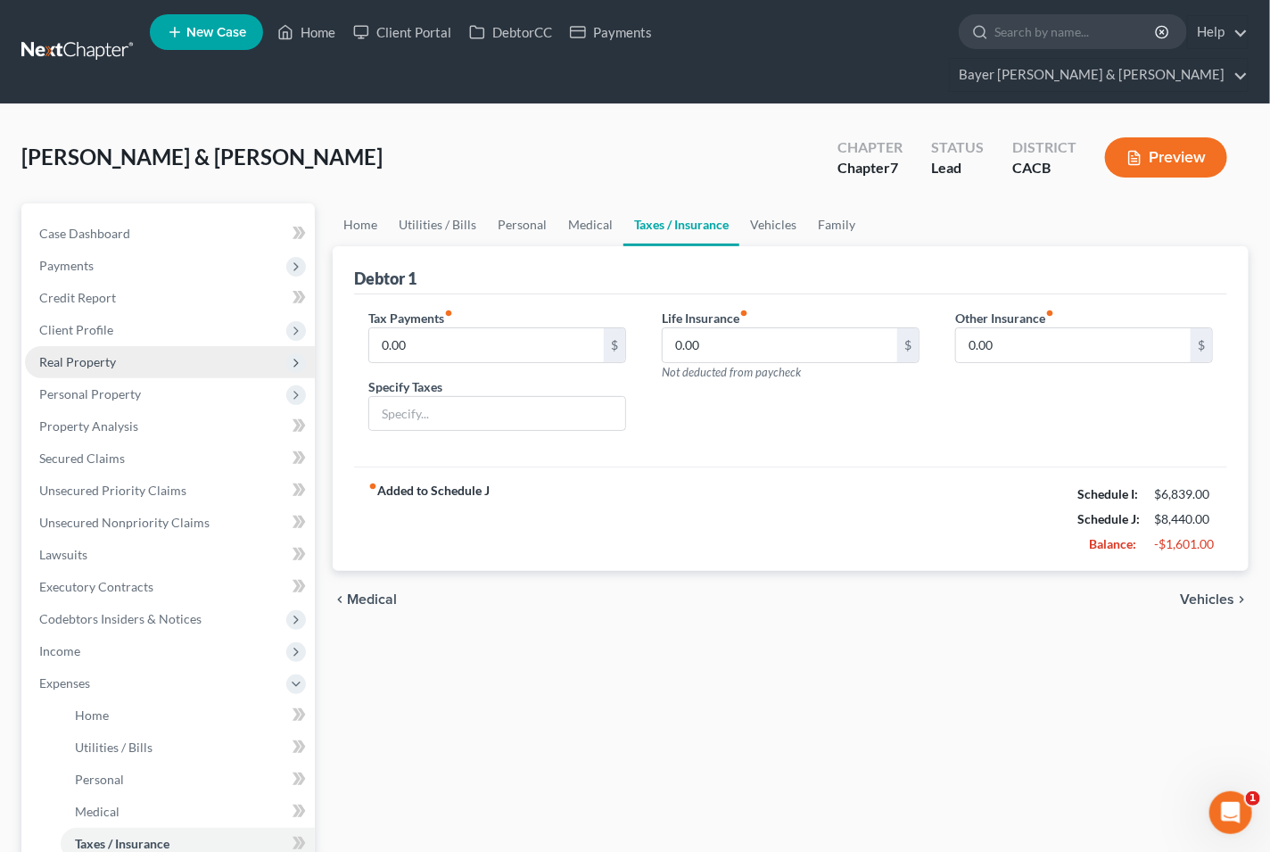
click at [1196, 592] on span "Vehicles" at bounding box center [1207, 599] width 54 height 14
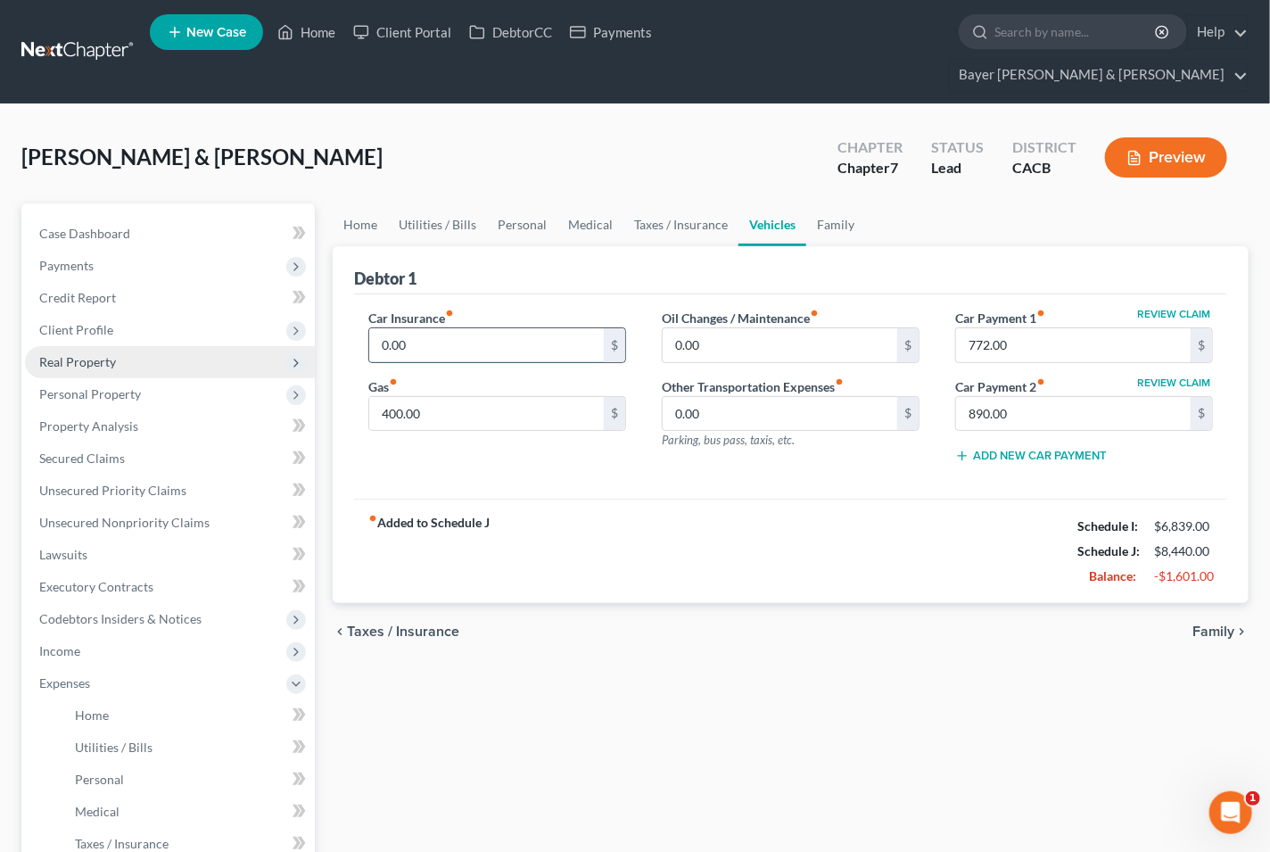
click at [461, 328] on input "0.00" at bounding box center [486, 345] width 235 height 34
click at [361, 203] on link "Home" at bounding box center [360, 224] width 55 height 43
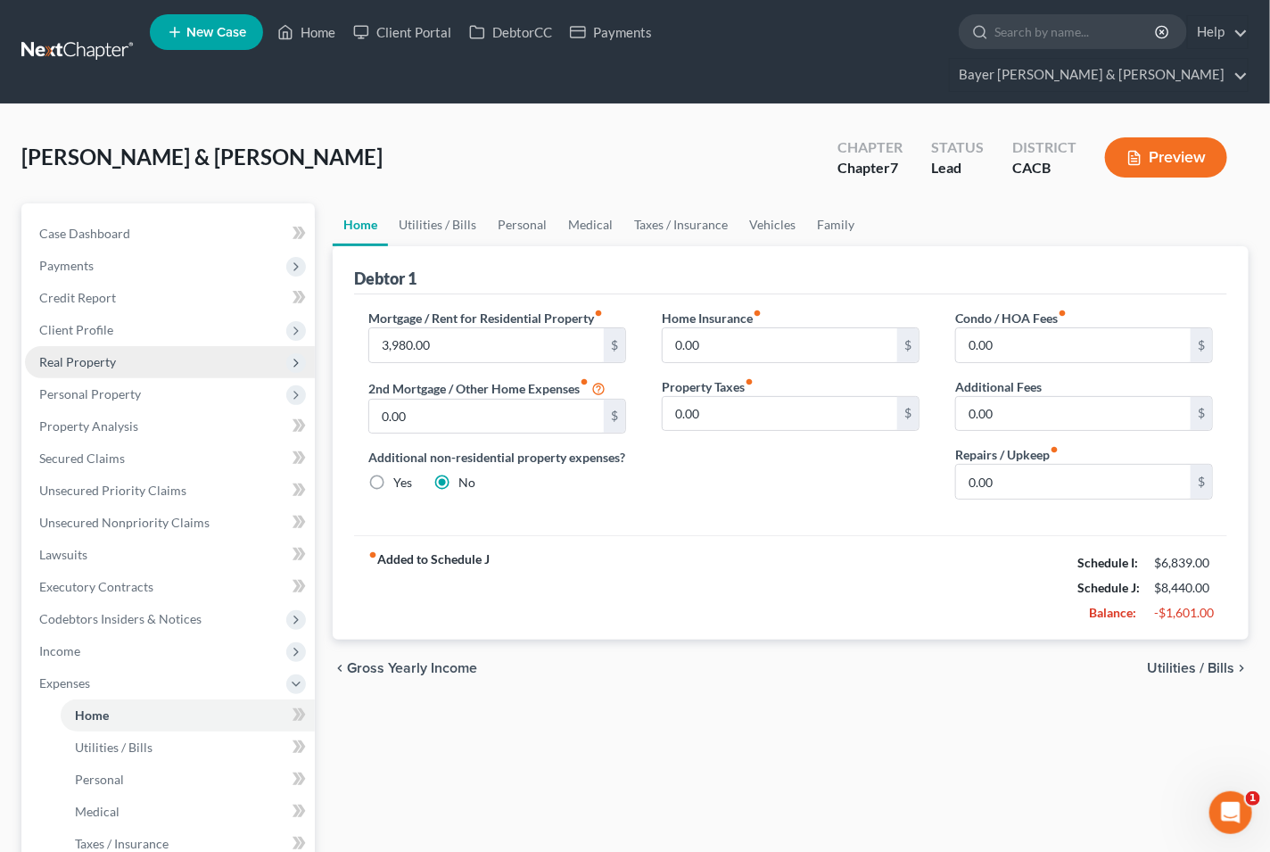
click at [1165, 661] on span "Utilities / Bills" at bounding box center [1190, 668] width 87 height 14
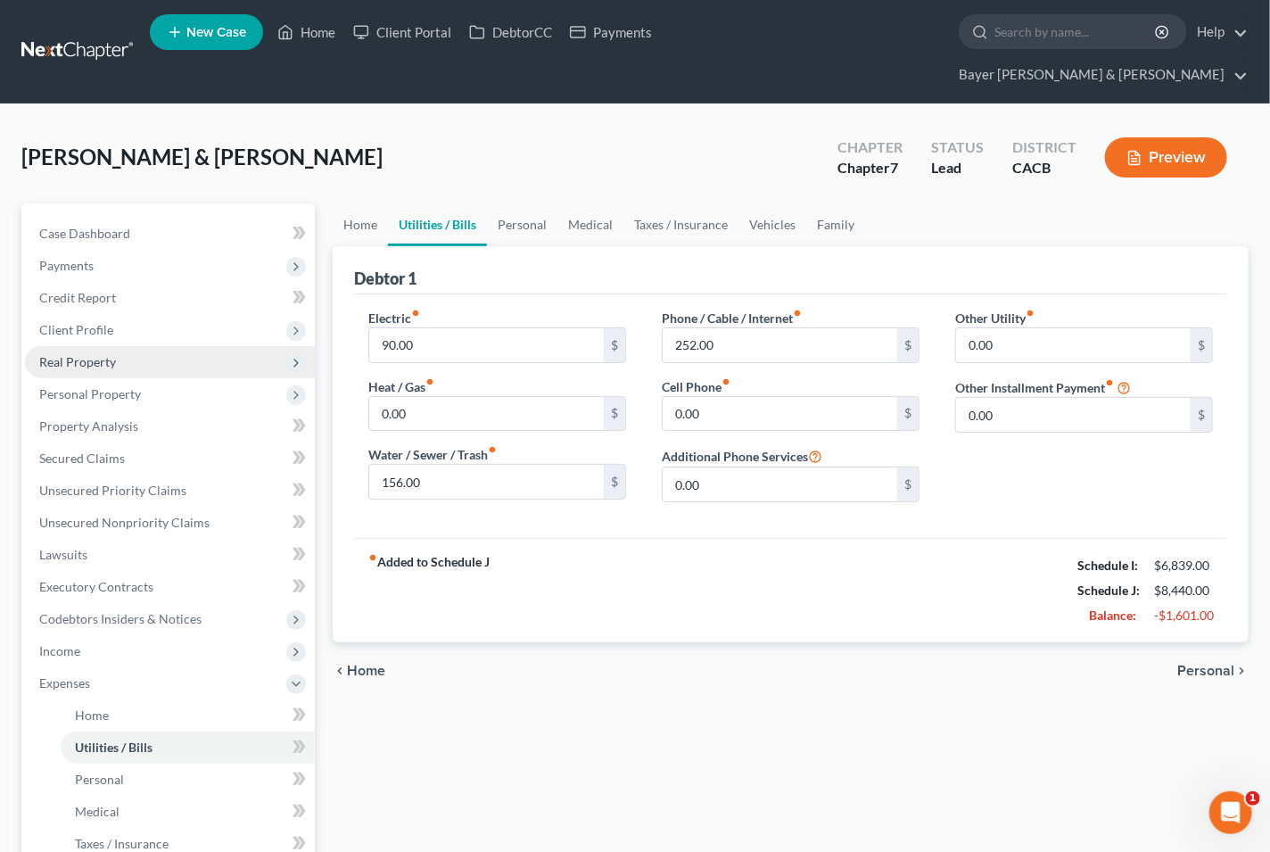
click at [1200, 663] on span "Personal" at bounding box center [1205, 670] width 57 height 14
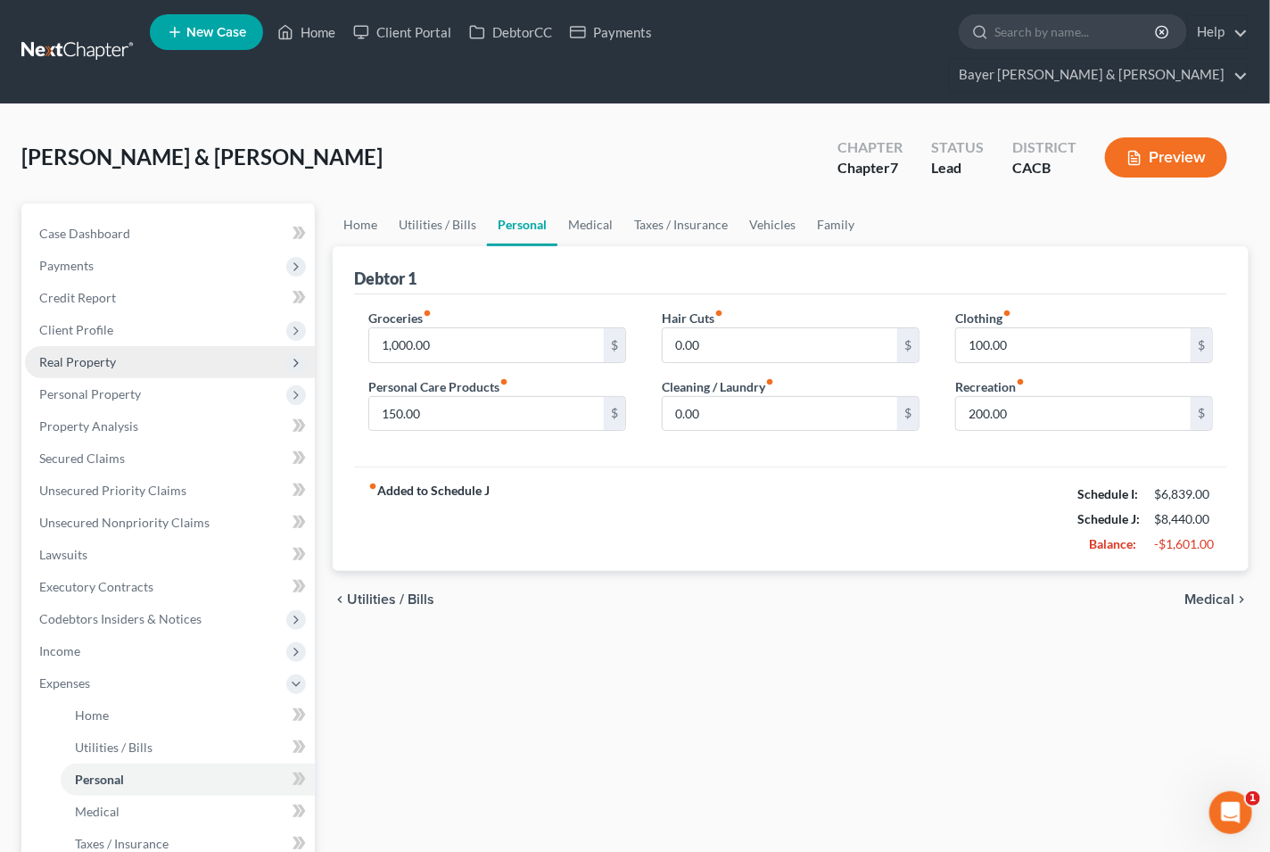
click at [1210, 592] on span "Medical" at bounding box center [1209, 599] width 50 height 14
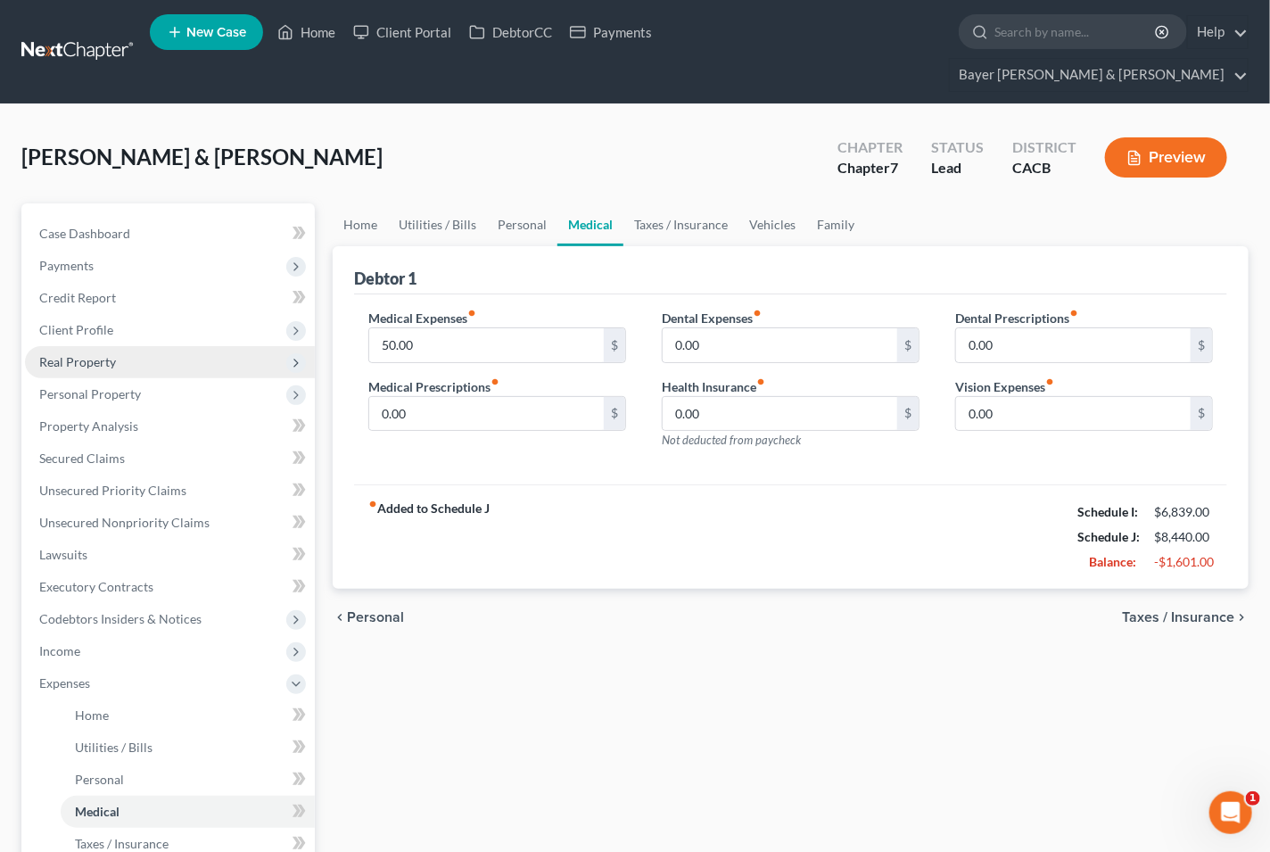
click at [1151, 610] on span "Taxes / Insurance" at bounding box center [1178, 617] width 112 height 14
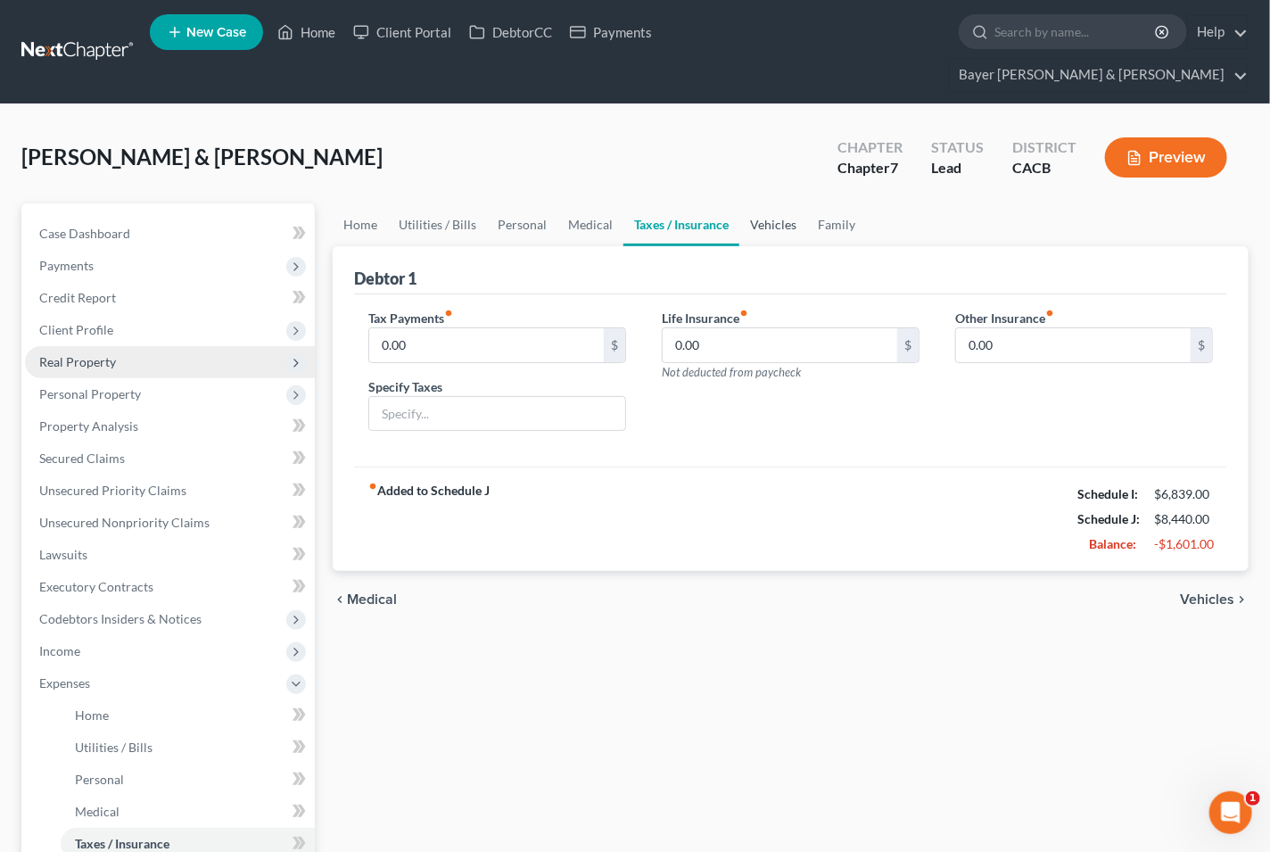
click at [756, 203] on link "Vehicles" at bounding box center [773, 224] width 68 height 43
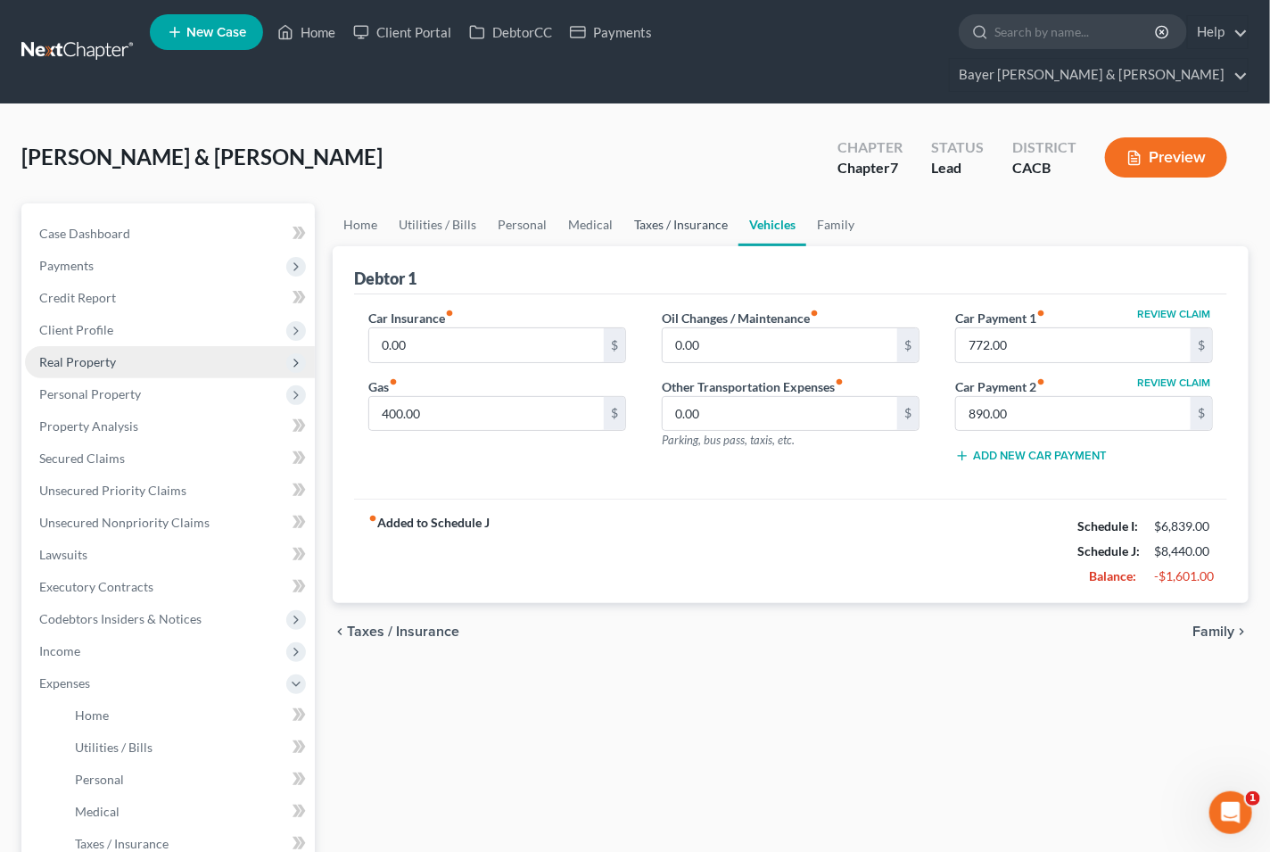
click at [671, 203] on link "Taxes / Insurance" at bounding box center [680, 224] width 115 height 43
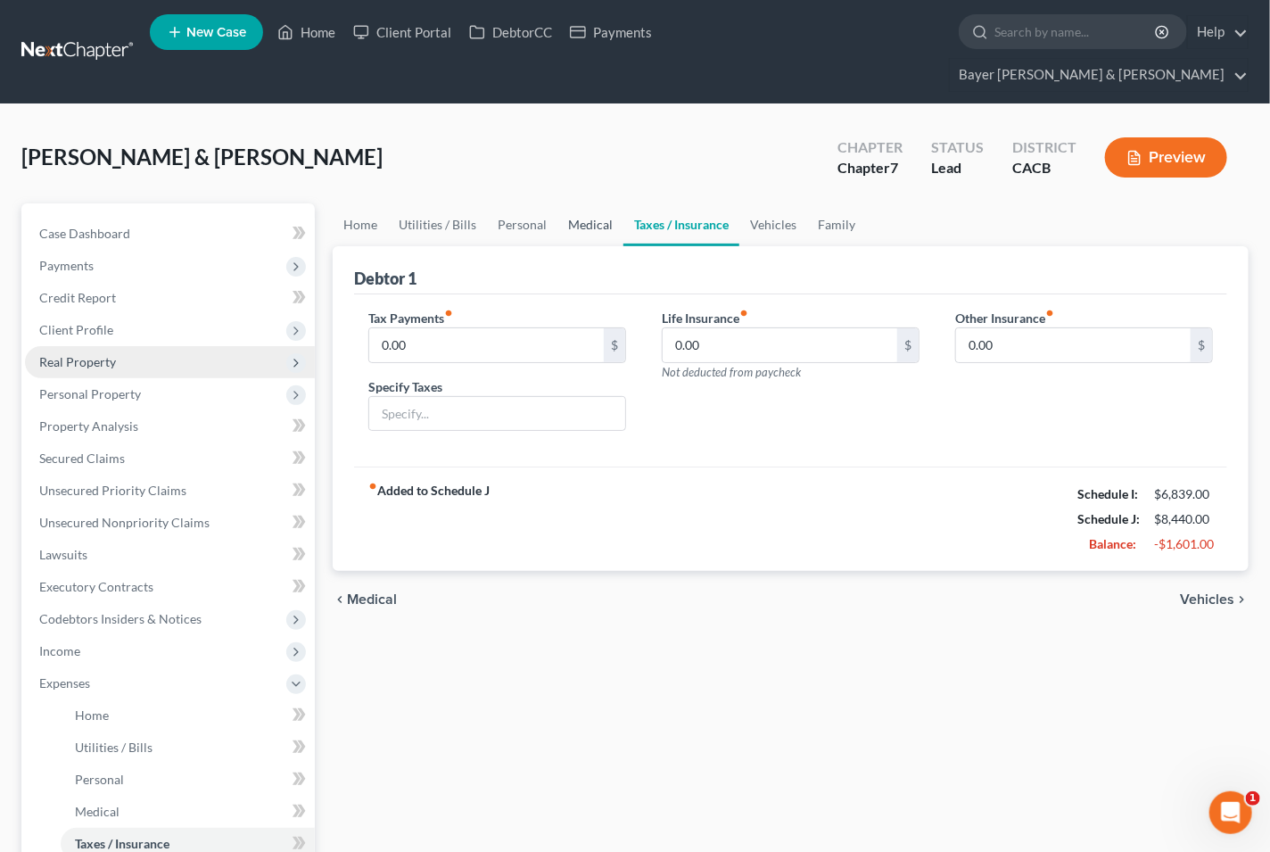
click at [586, 203] on link "Medical" at bounding box center [590, 224] width 66 height 43
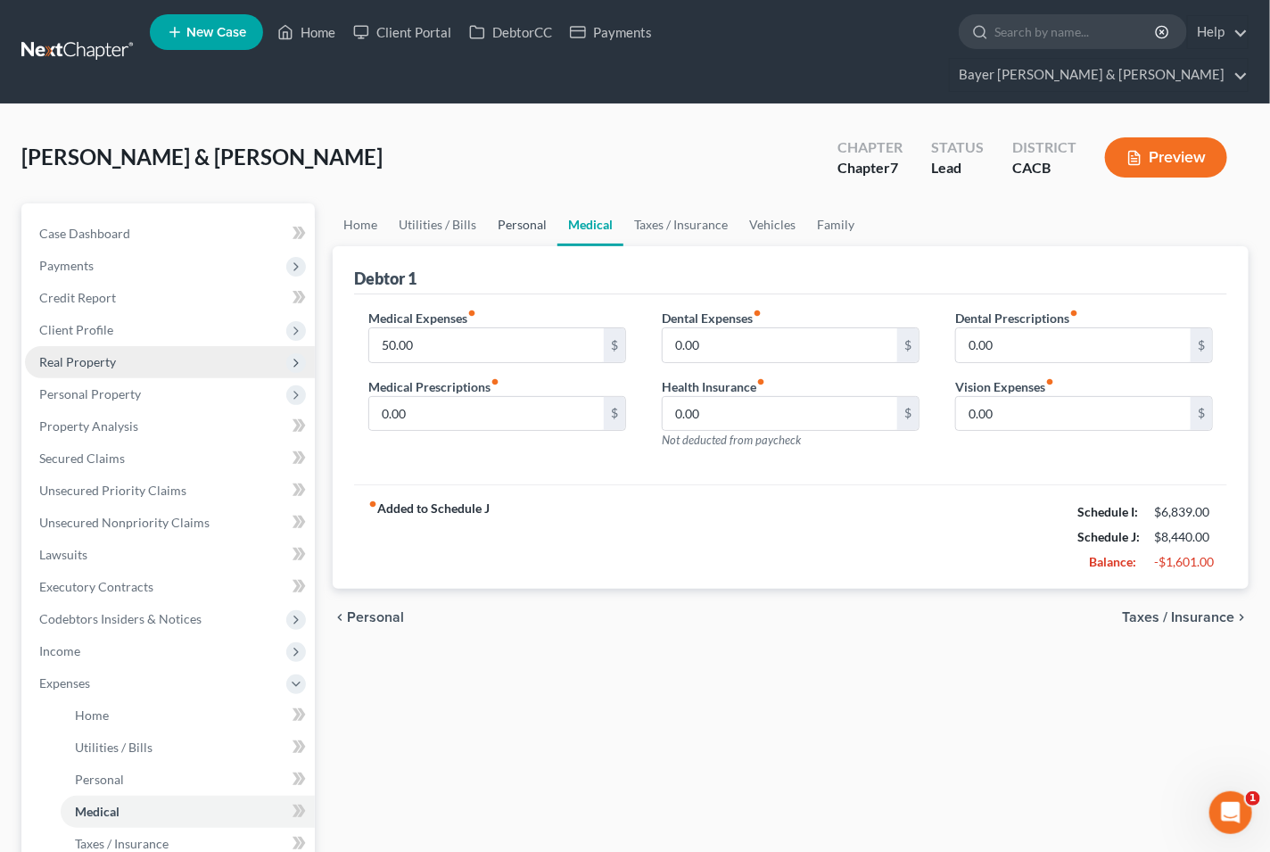
click at [508, 203] on link "Personal" at bounding box center [522, 224] width 70 height 43
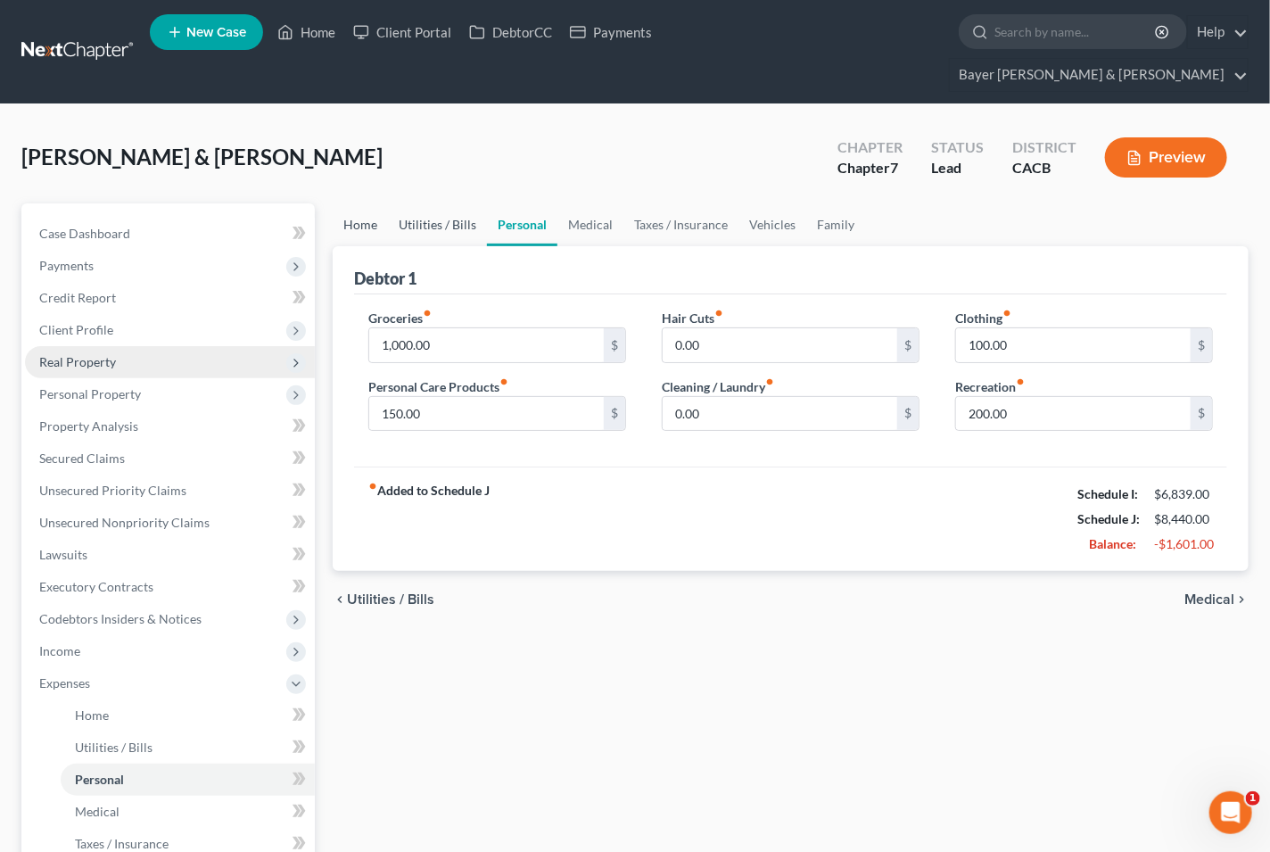
drag, startPoint x: 458, startPoint y: 193, endPoint x: 371, endPoint y: 185, distance: 87.7
click at [458, 203] on link "Utilities / Bills" at bounding box center [437, 224] width 99 height 43
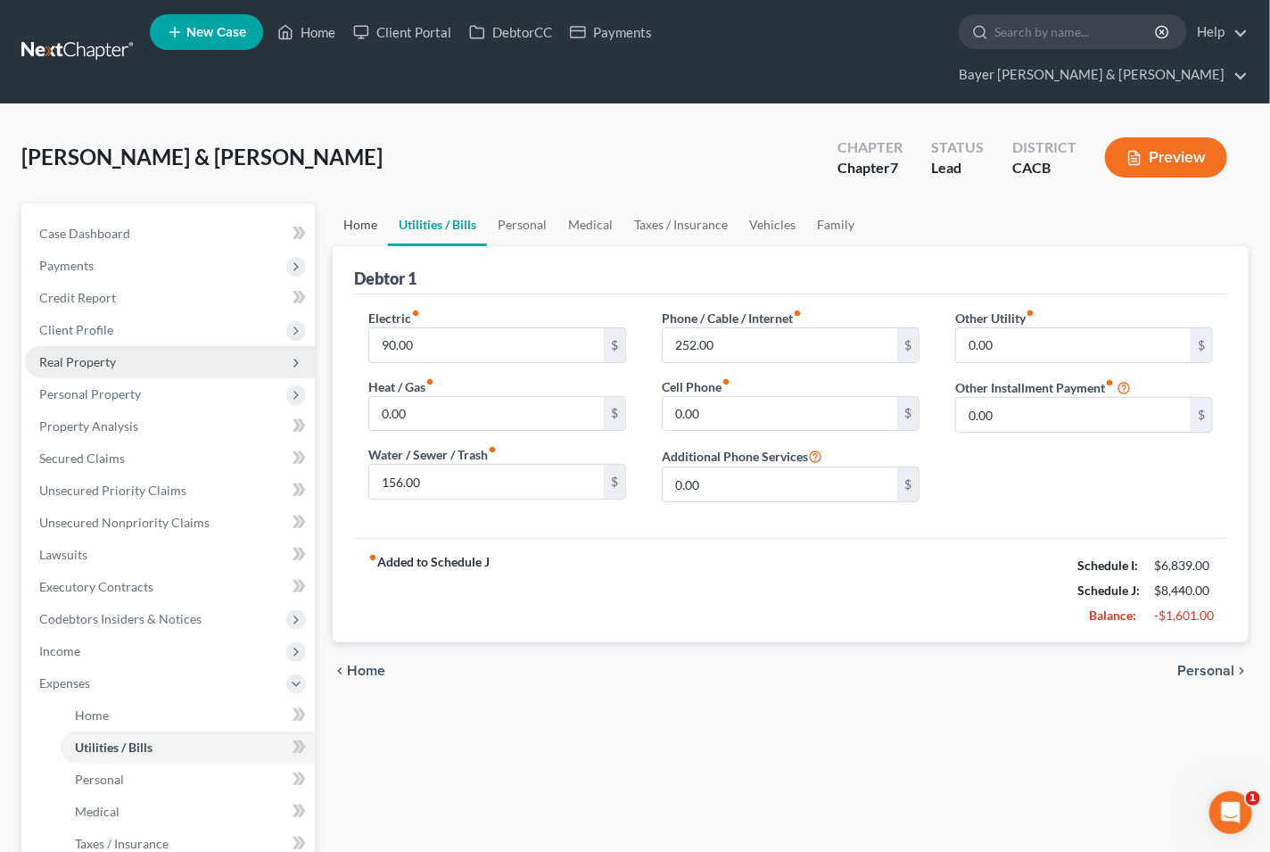
click at [371, 203] on link "Home" at bounding box center [360, 224] width 55 height 43
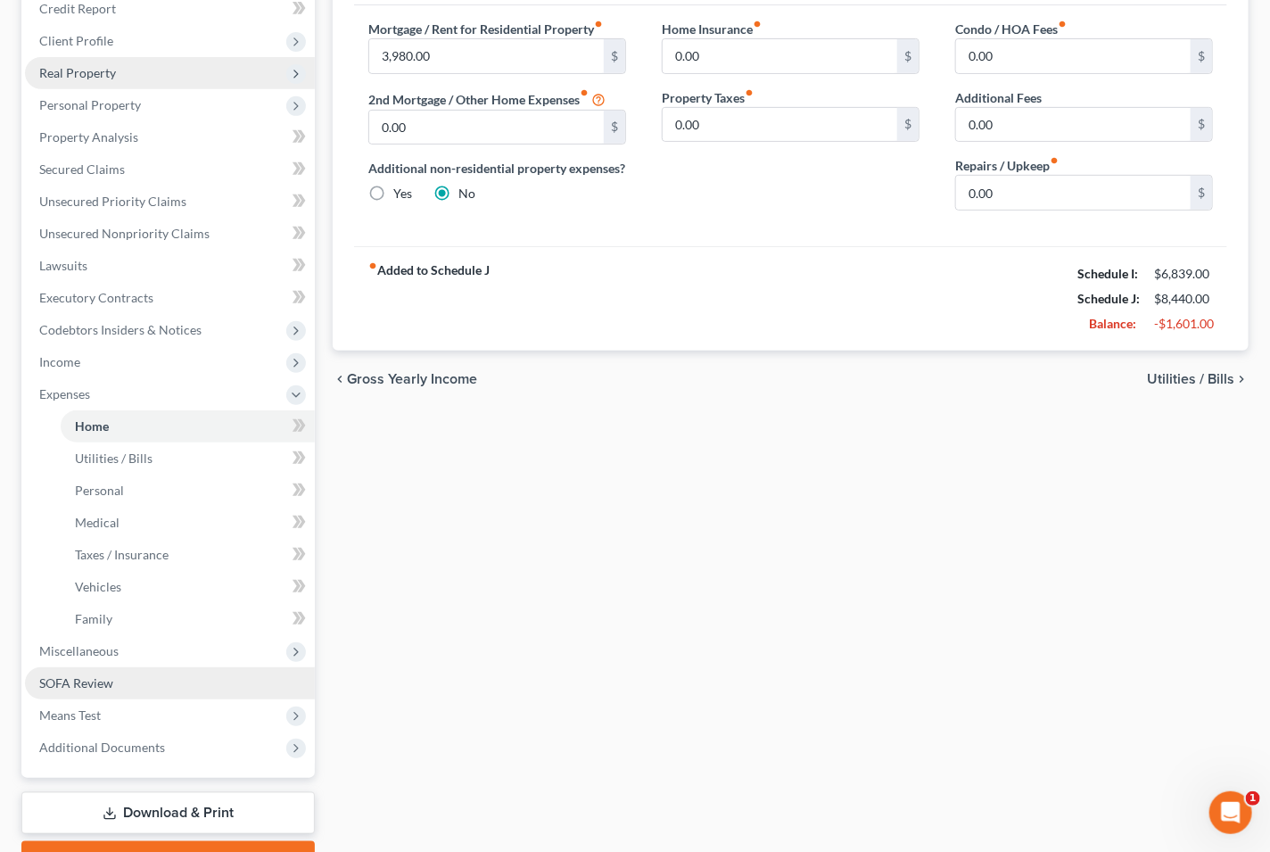
scroll to position [350, 0]
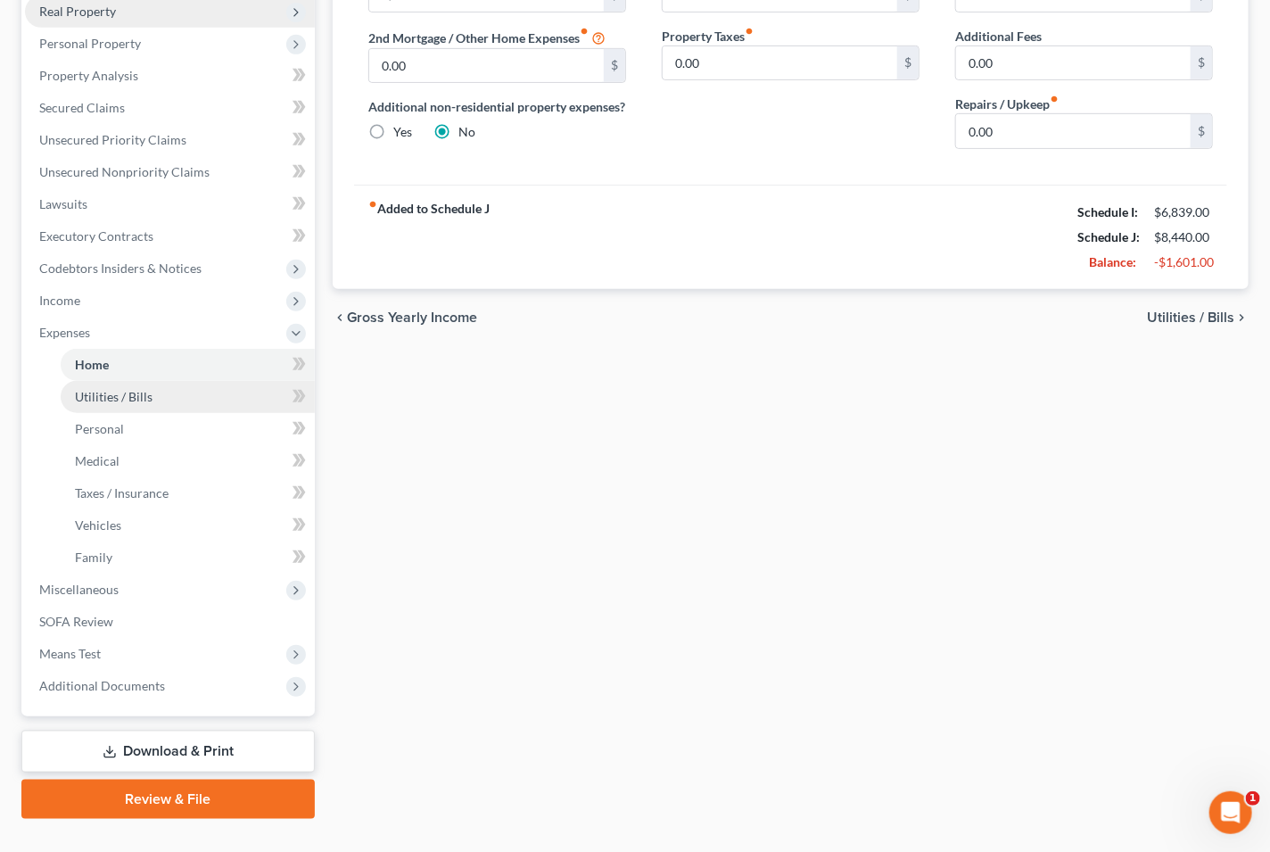
click at [295, 326] on icon at bounding box center [296, 333] width 14 height 14
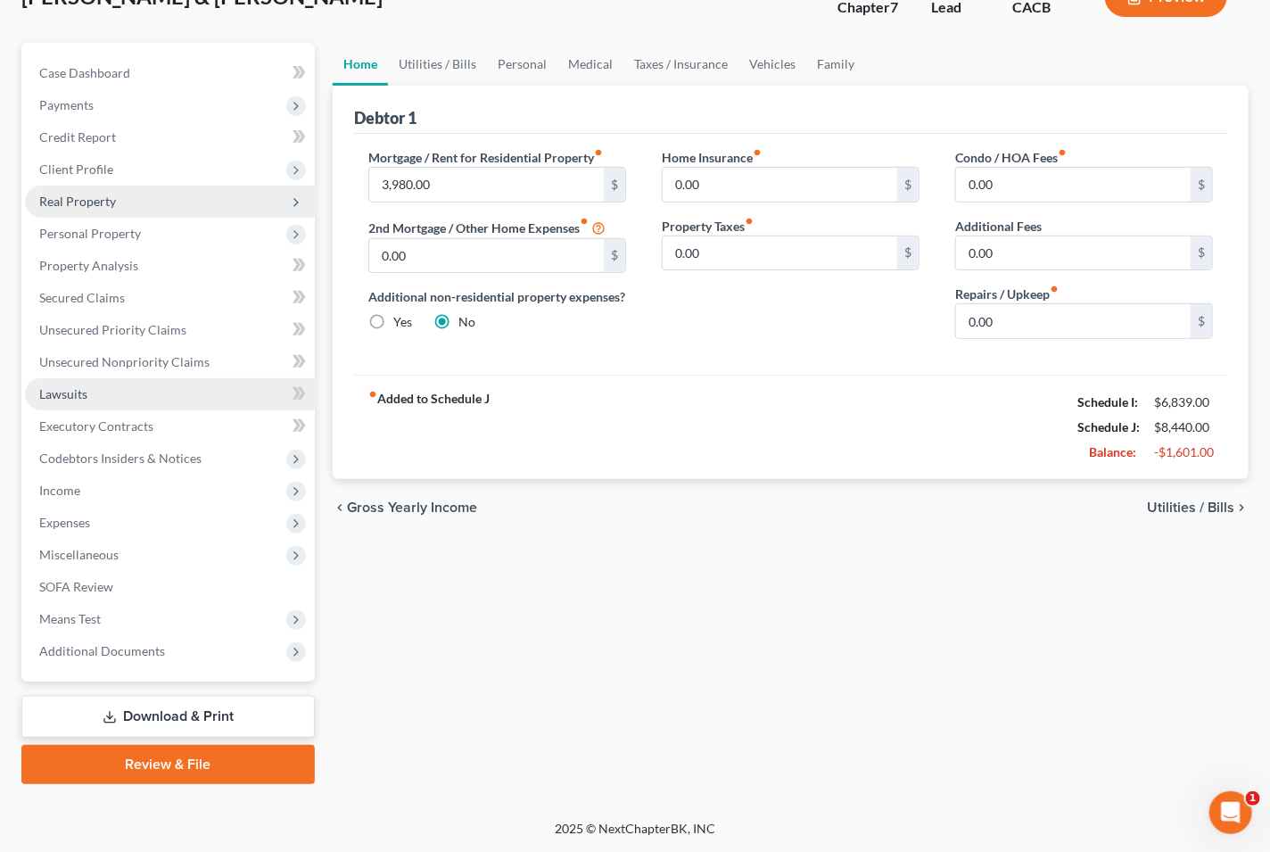
scroll to position [126, 0]
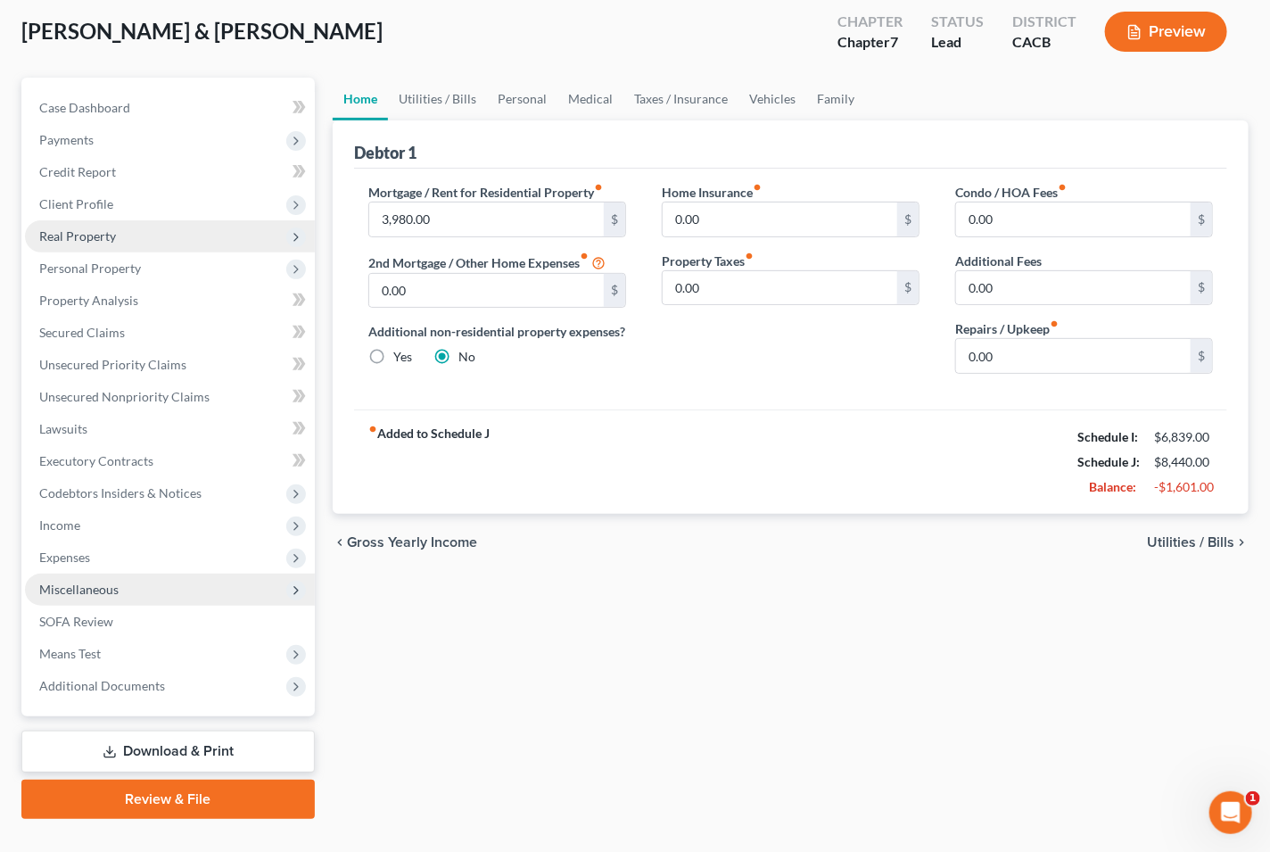
click at [76, 581] on span "Miscellaneous" at bounding box center [78, 588] width 79 height 15
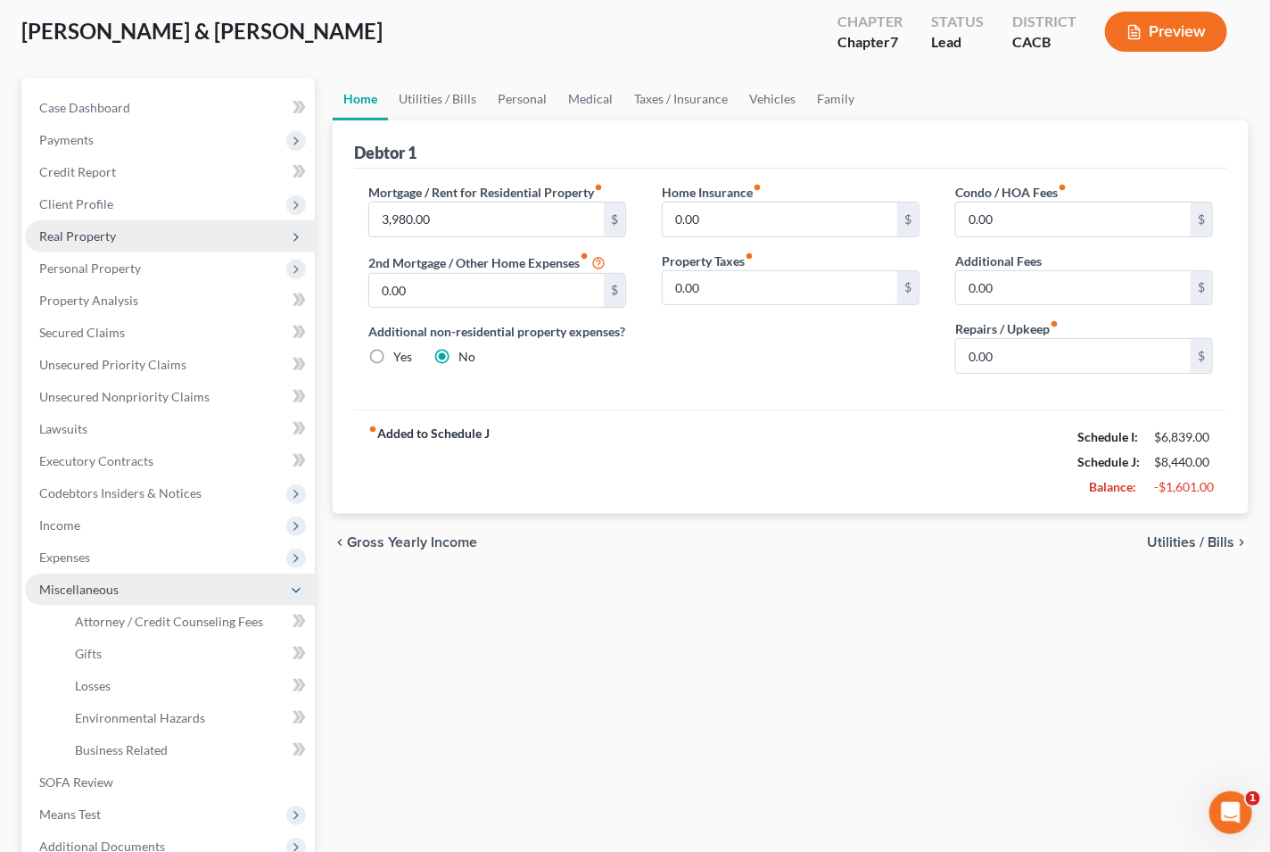
scroll to position [286, 0]
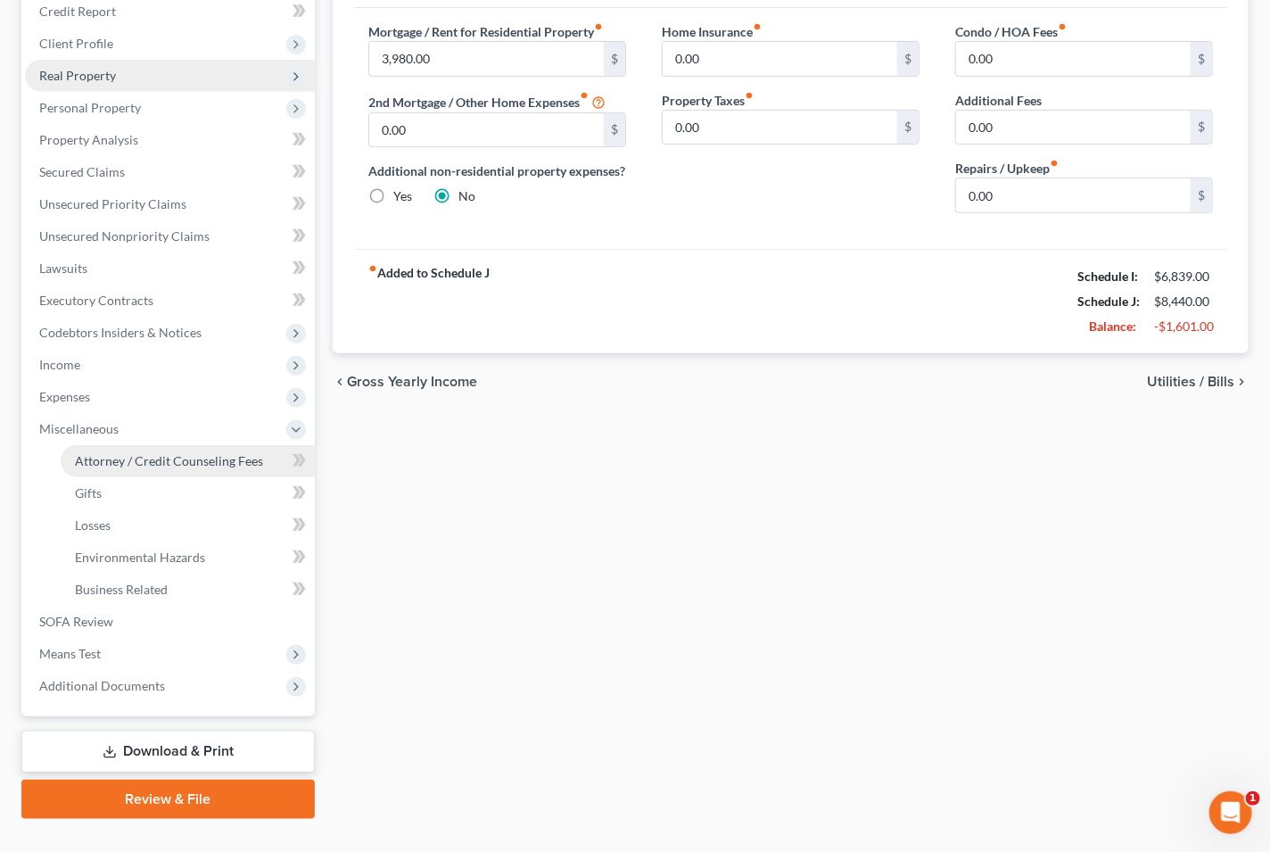
click at [185, 445] on link "Attorney / Credit Counseling Fees" at bounding box center [188, 461] width 254 height 32
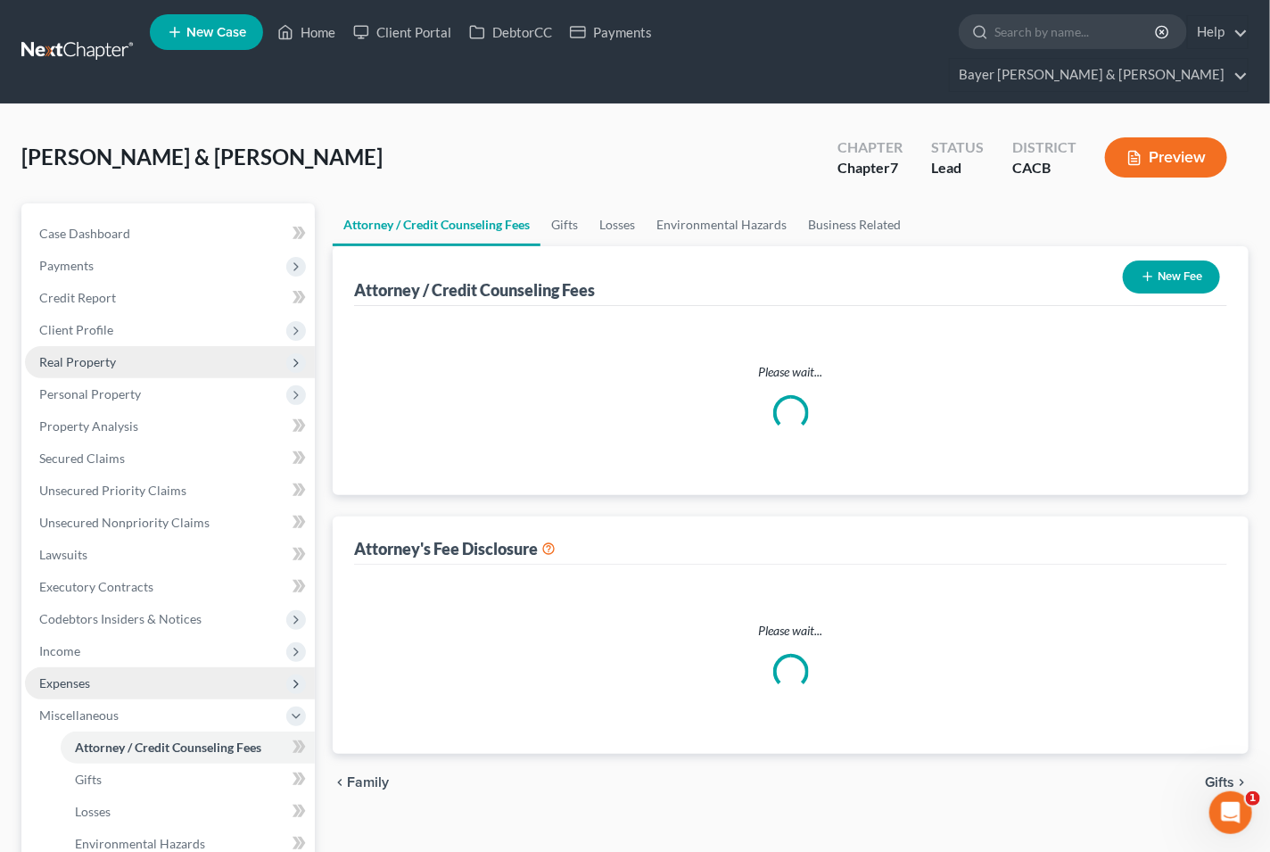
select select "2"
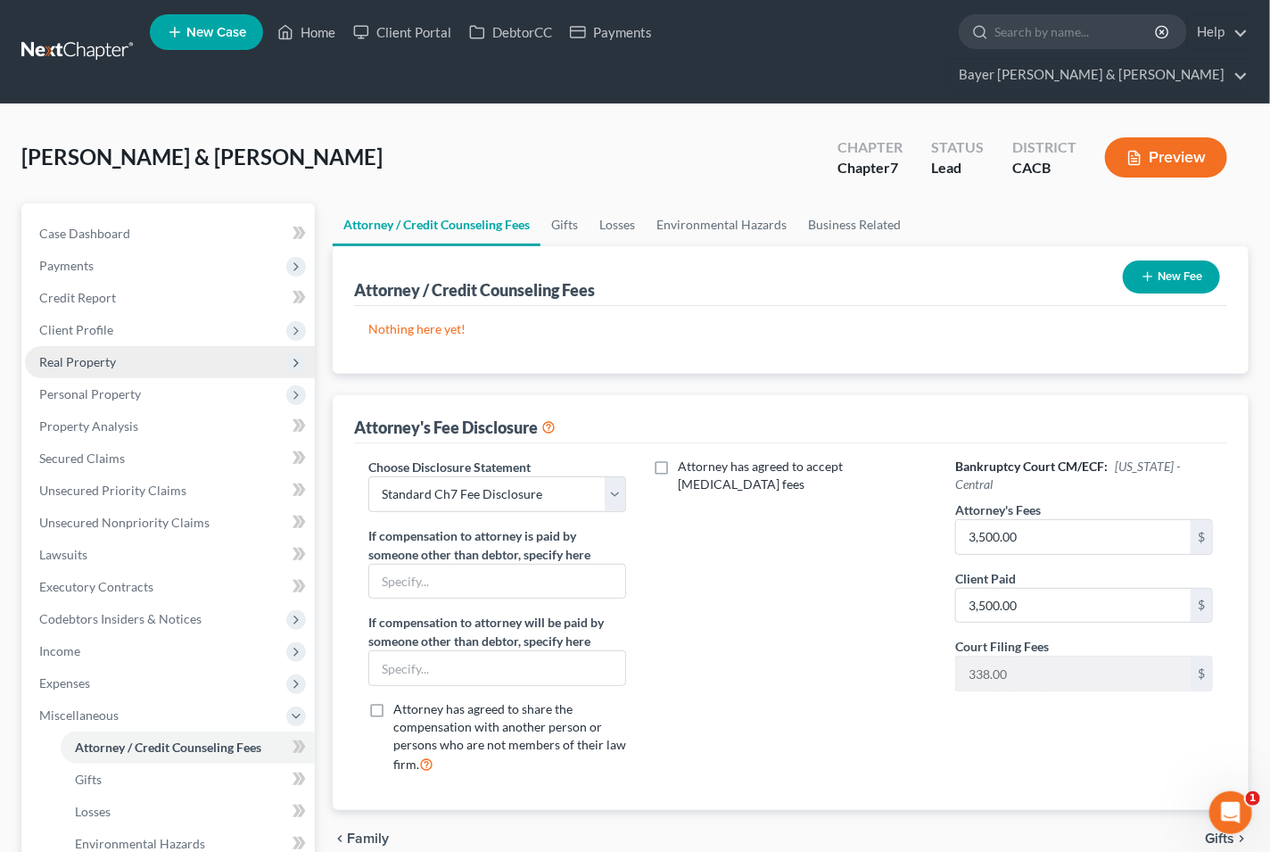
click at [1174, 260] on button "New Fee" at bounding box center [1171, 276] width 97 height 33
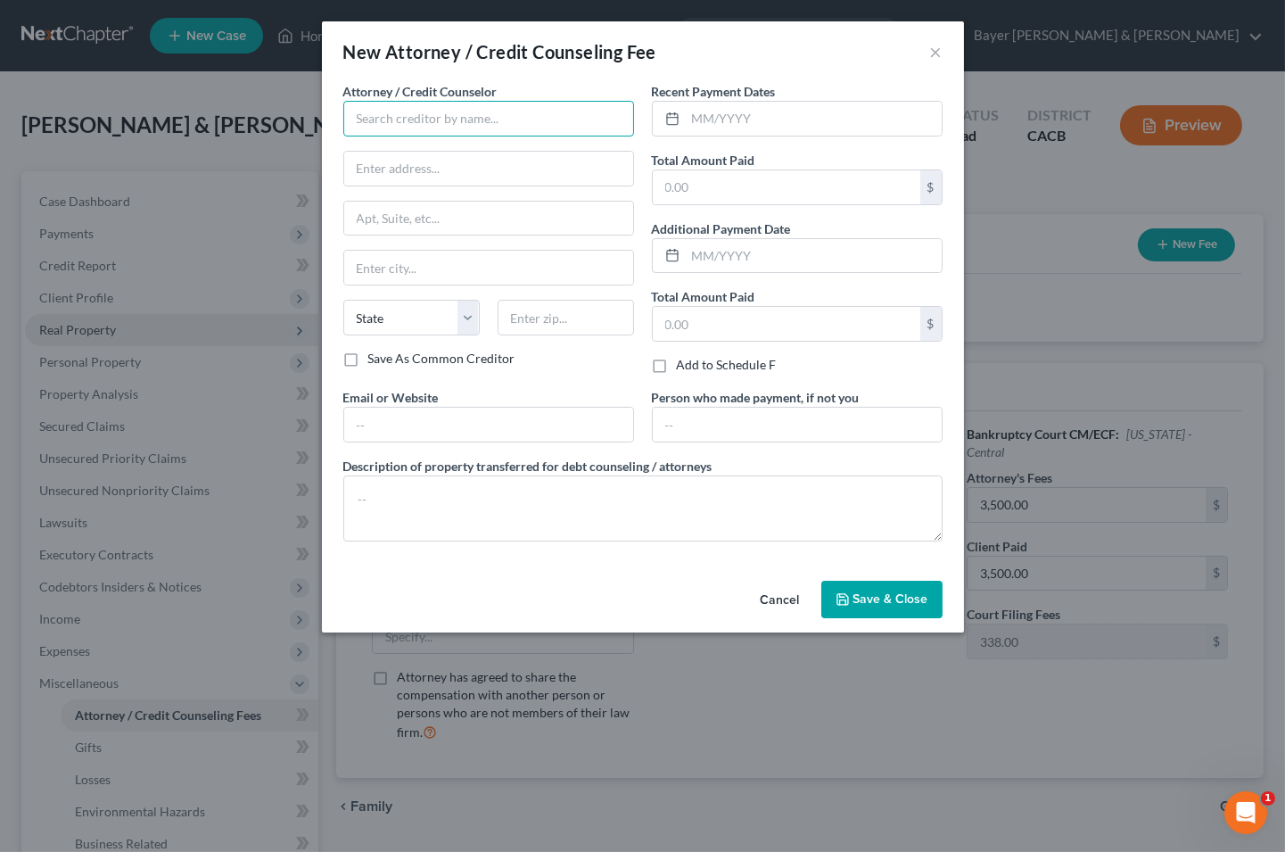
click at [402, 119] on input "text" at bounding box center [488, 119] width 291 height 36
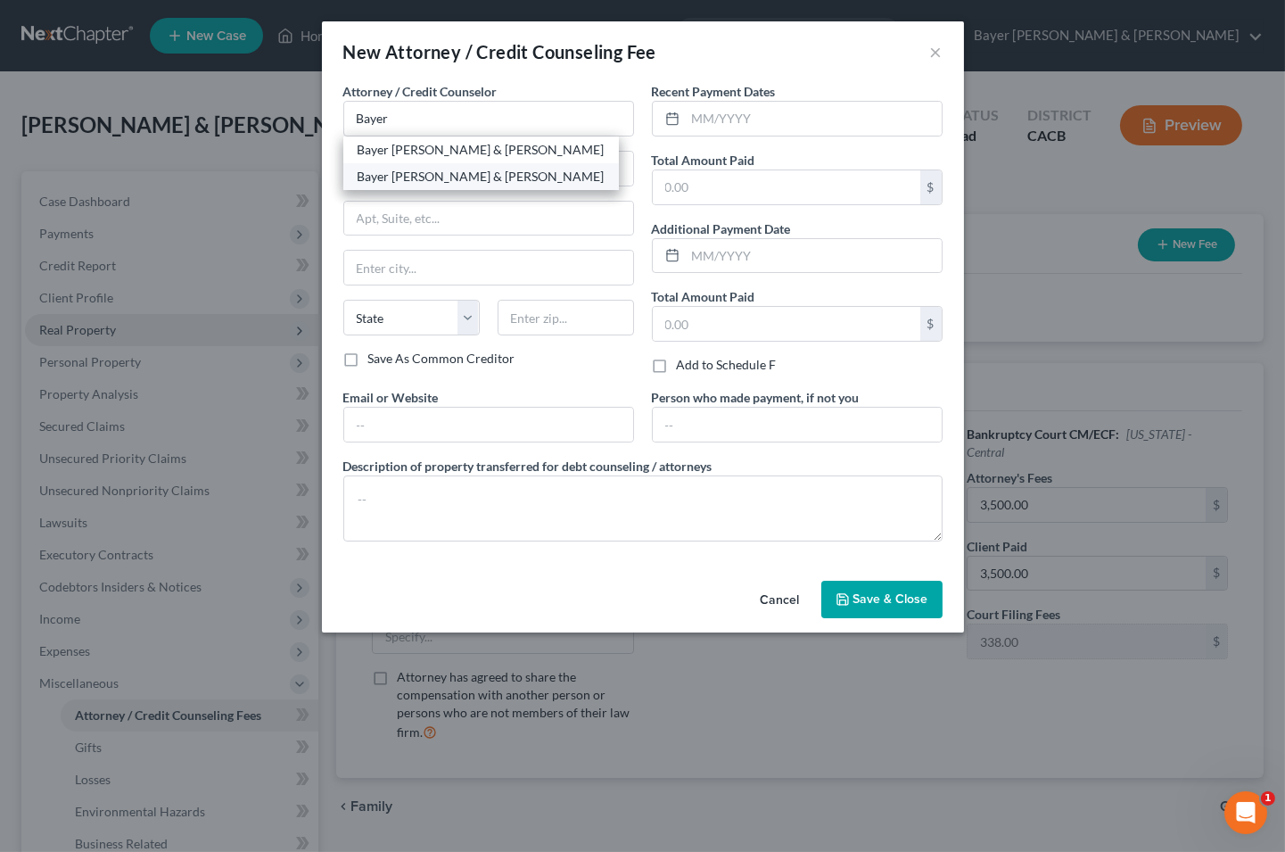
click at [362, 175] on div "Bayer [PERSON_NAME] & [PERSON_NAME]" at bounding box center [481, 177] width 247 height 18
type input "Bayer [PERSON_NAME] & [PERSON_NAME]"
type input "[STREET_ADDRESS]"
type input "Suite 1900"
type input "[GEOGRAPHIC_DATA]"
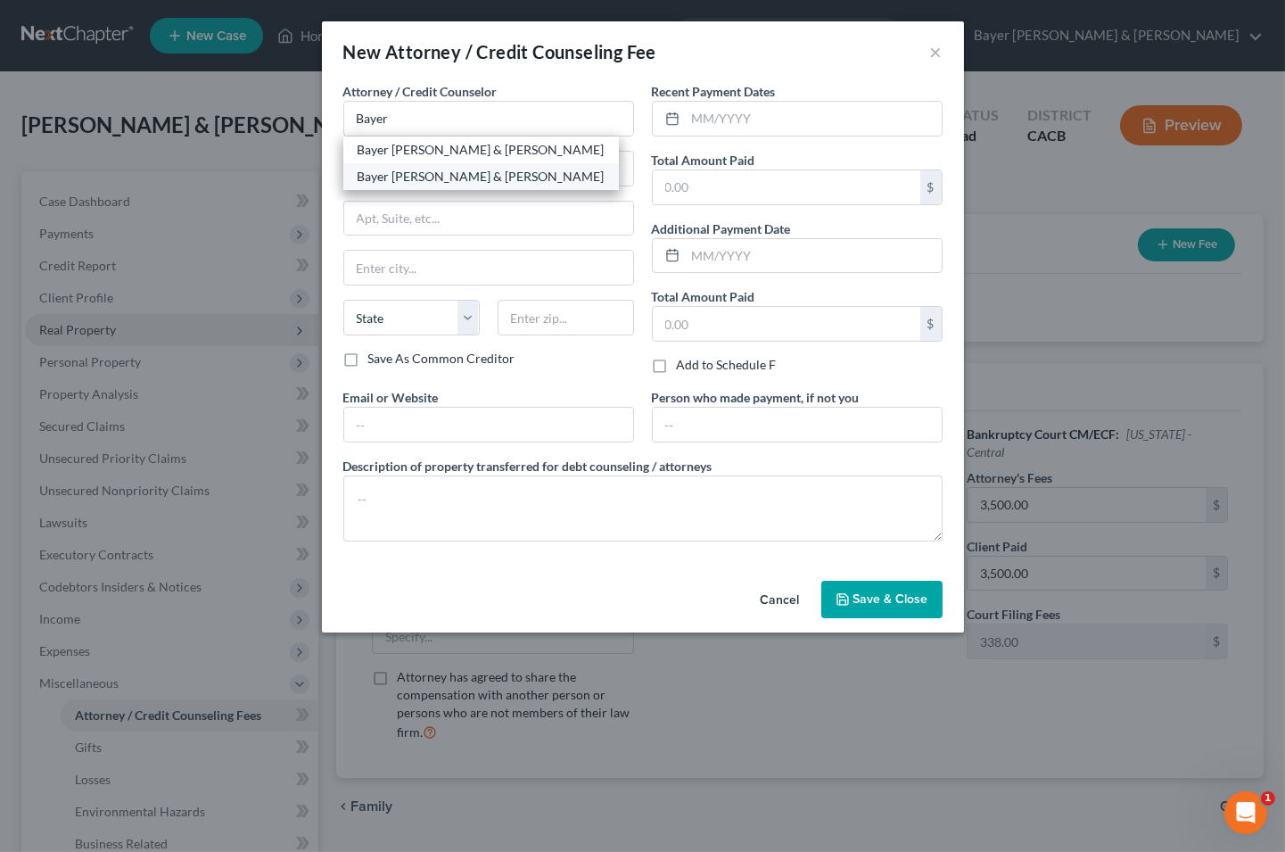
select select "4"
type input "90017"
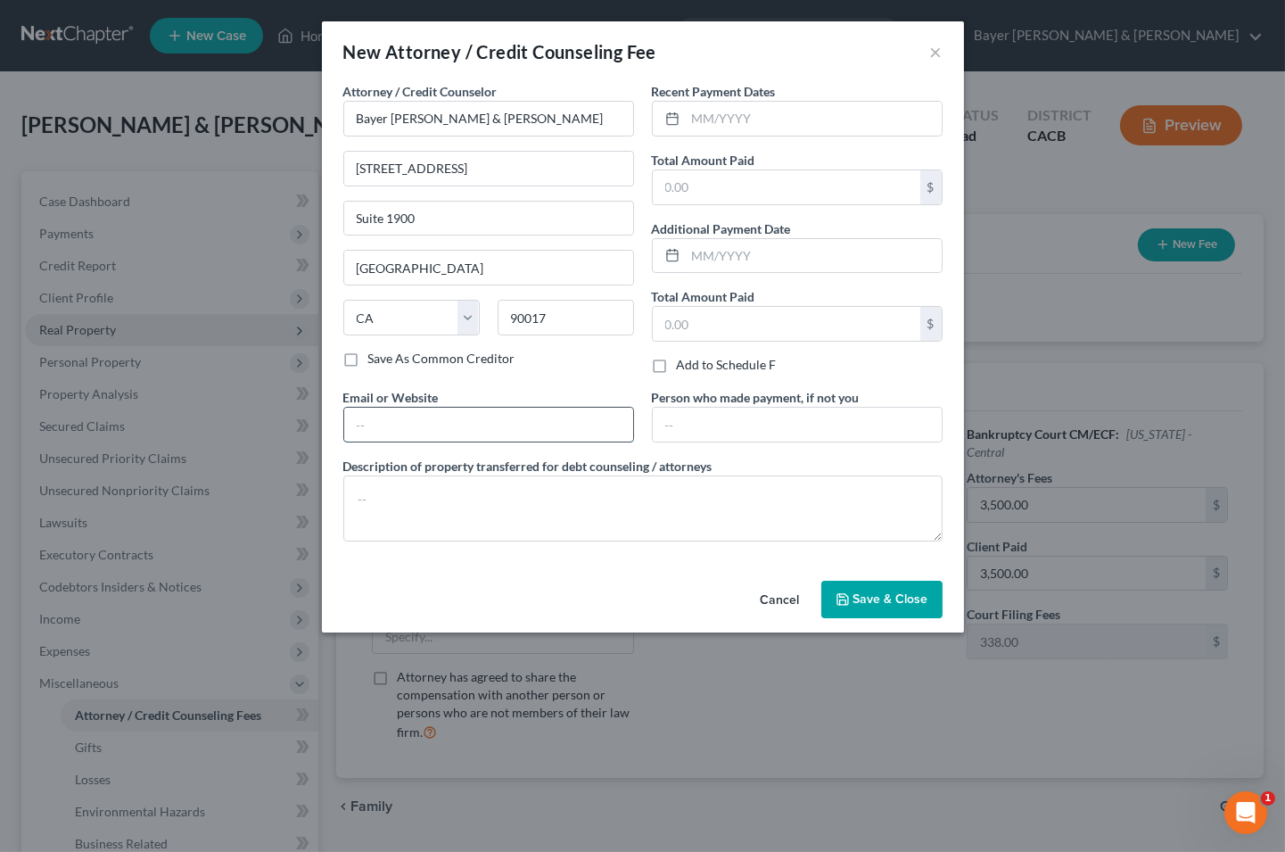
drag, startPoint x: 401, startPoint y: 429, endPoint x: 399, endPoint y: 413, distance: 16.3
click at [401, 428] on input "text" at bounding box center [488, 425] width 289 height 34
type input "[PERSON_NAME][EMAIL_ADDRESS][DOMAIN_NAME]"
click at [720, 121] on input "text" at bounding box center [814, 119] width 256 height 34
type input "[DATE],"
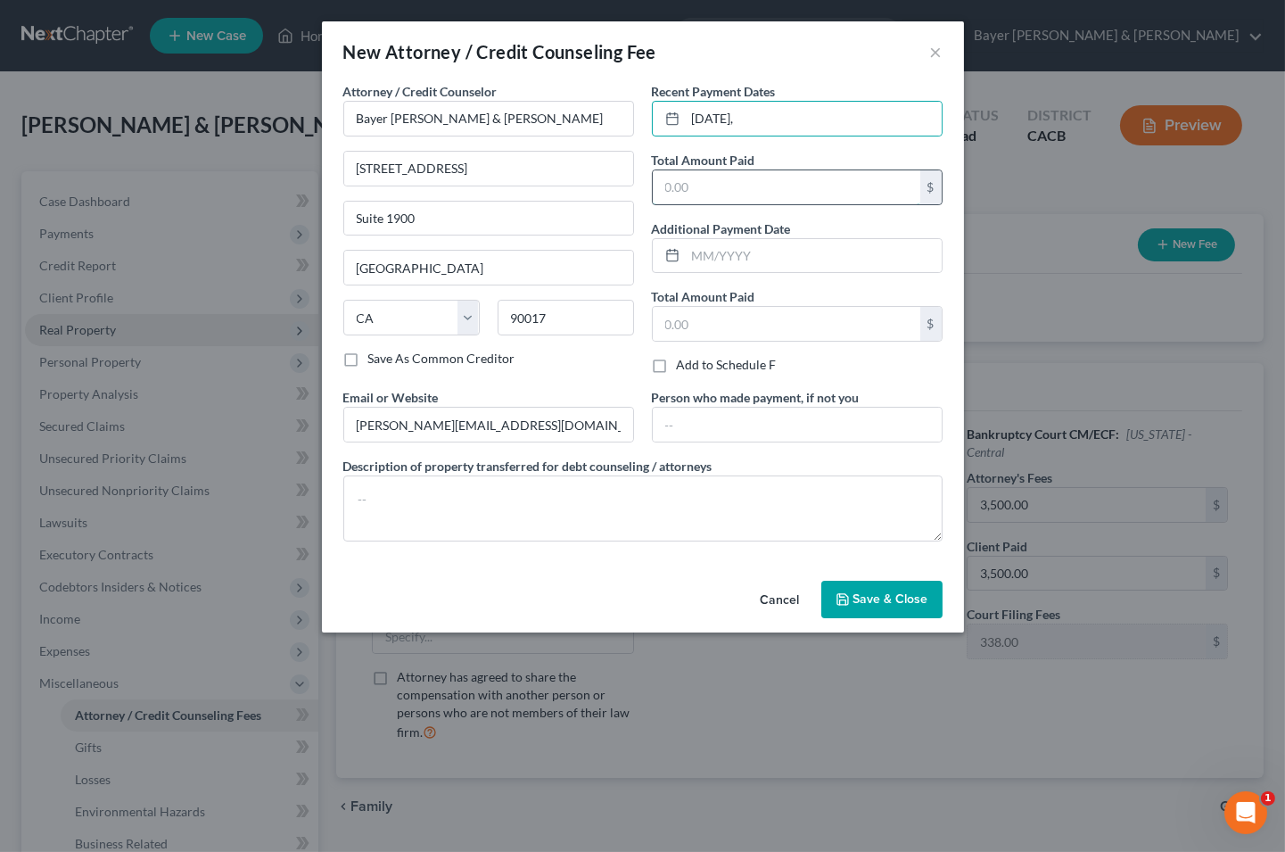
click at [701, 190] on input "text" at bounding box center [787, 187] width 268 height 34
type input "3,500"
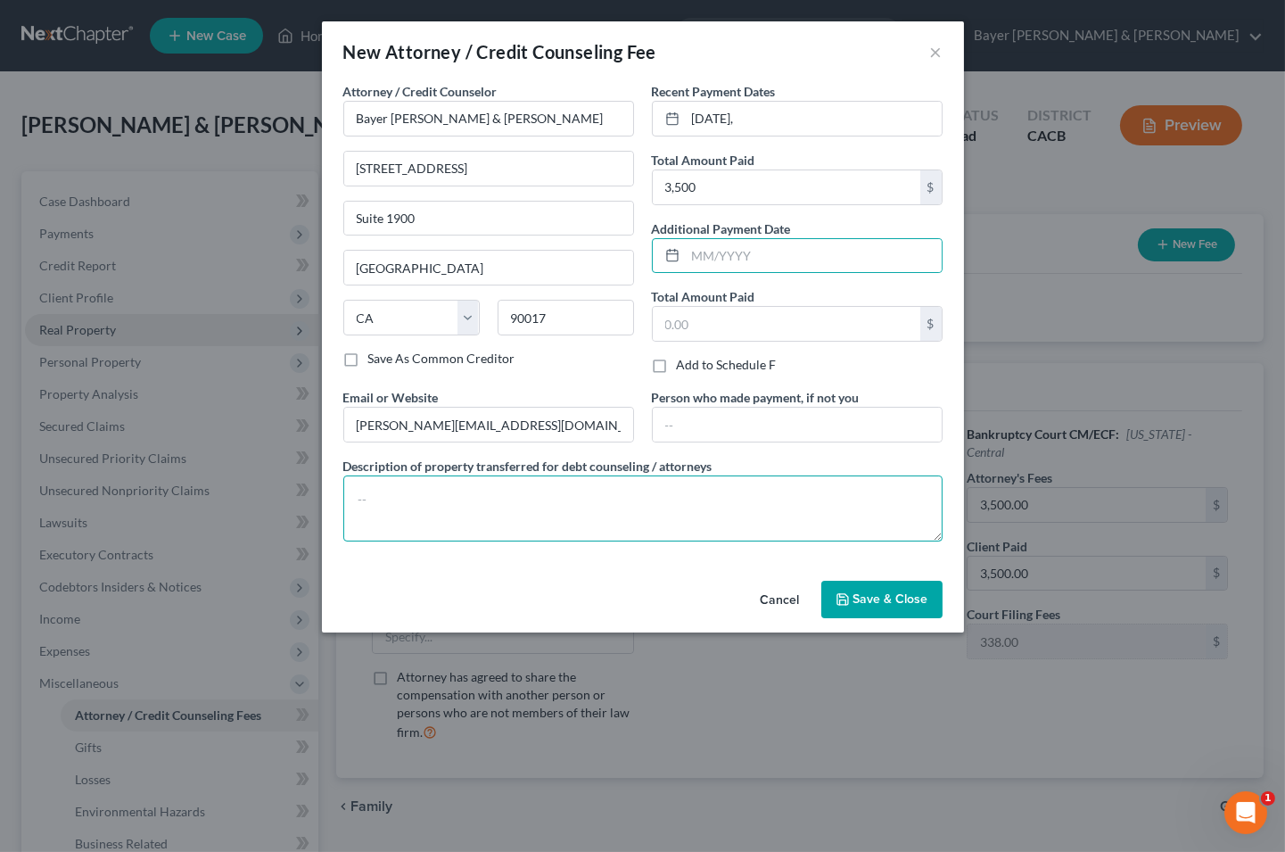
click at [425, 486] on textarea at bounding box center [642, 508] width 599 height 66
type textarea "$3,500 attorney fees plus filing fee."
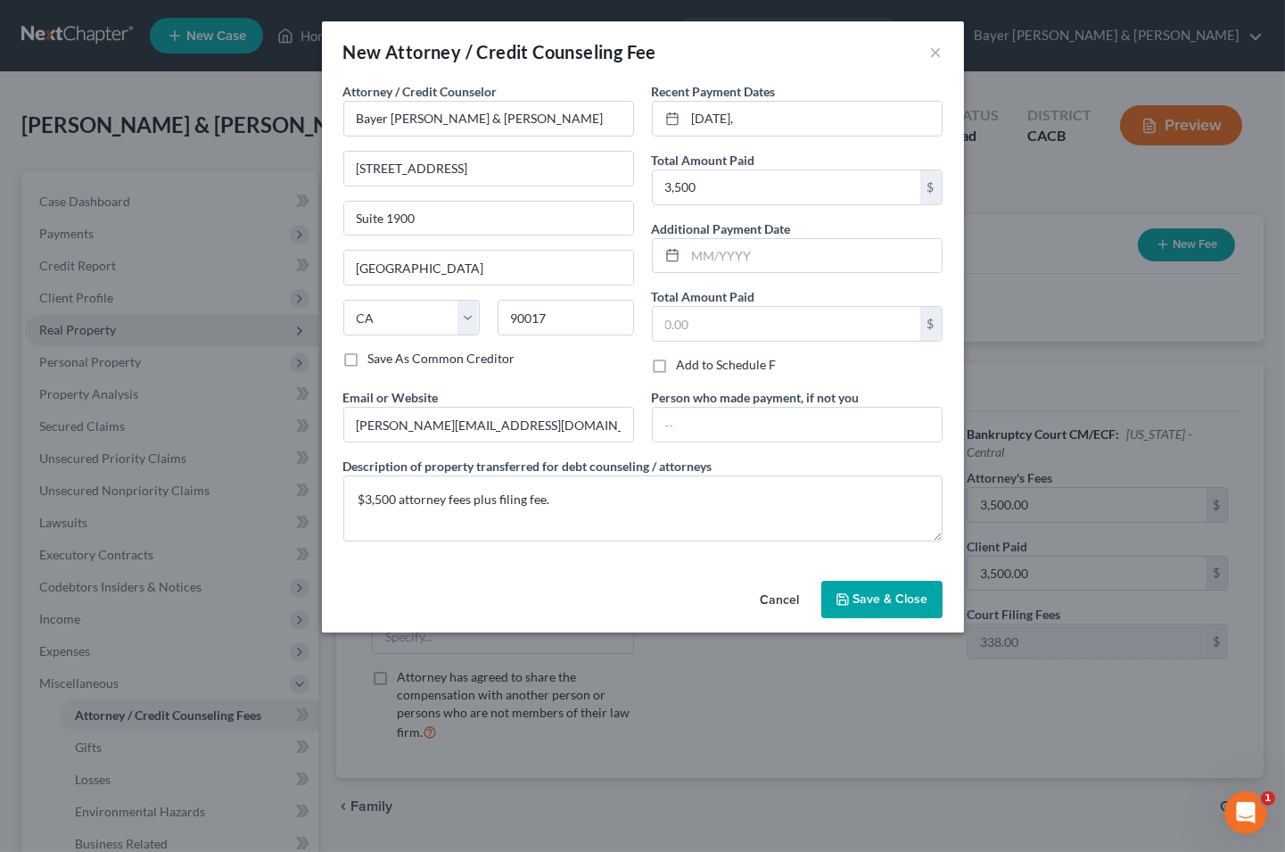
click at [859, 597] on span "Save & Close" at bounding box center [890, 598] width 75 height 15
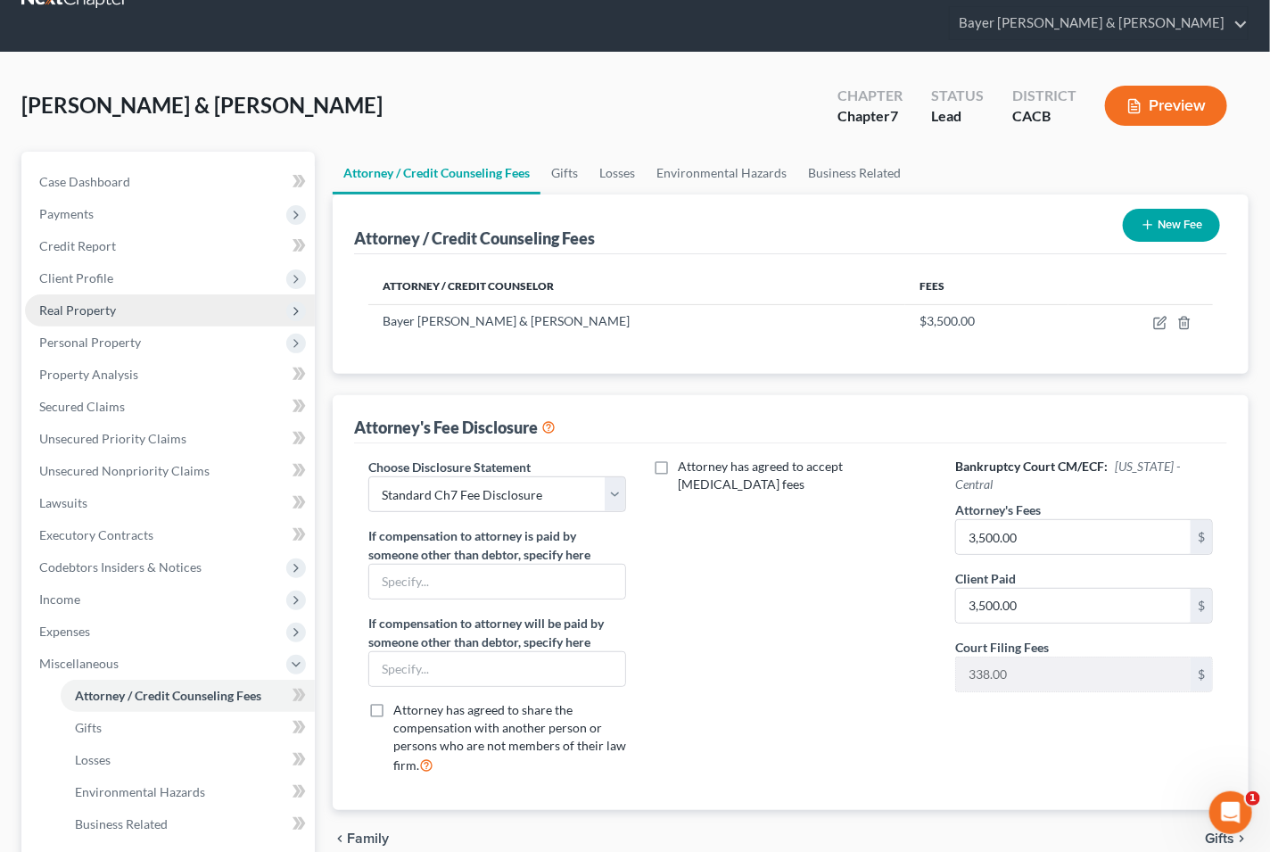
scroll to position [99, 0]
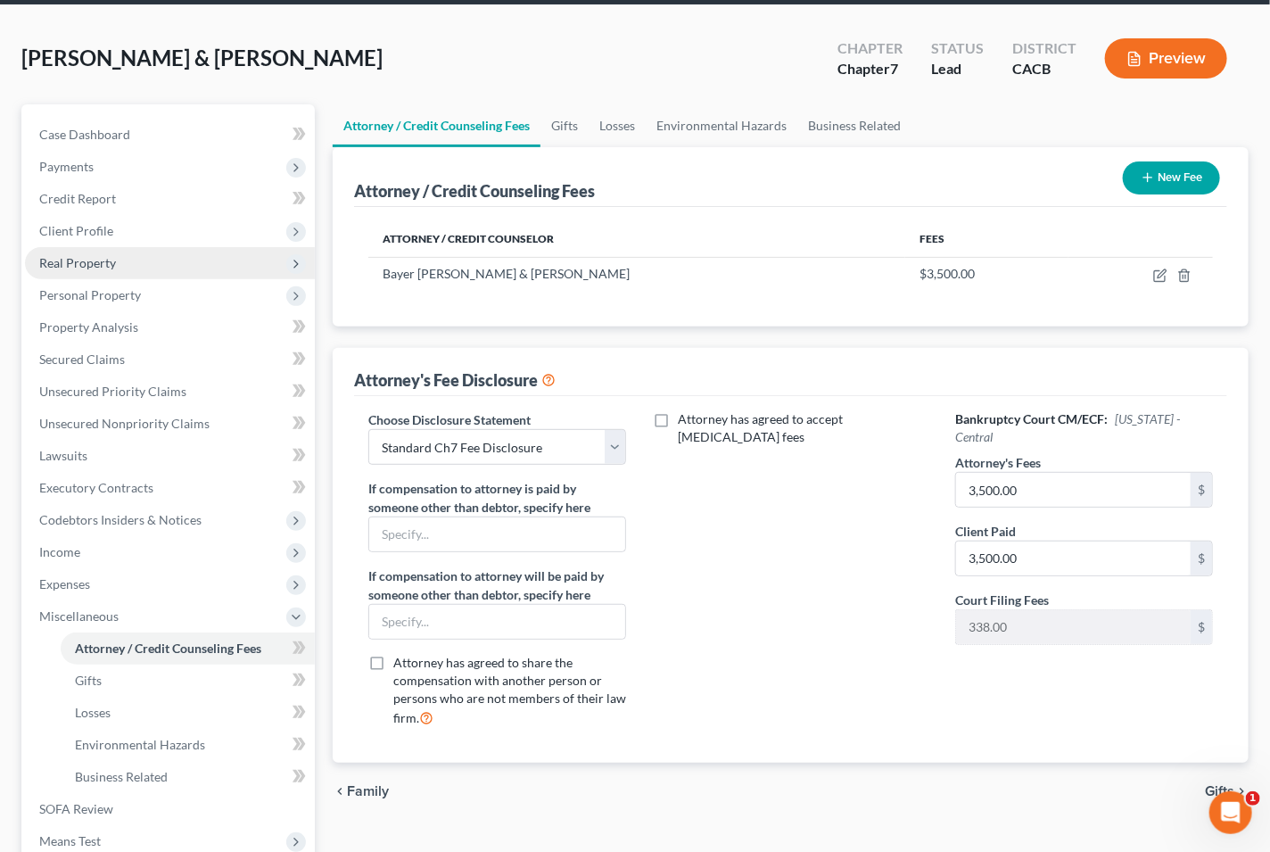
click at [1217, 784] on span "Gifts" at bounding box center [1219, 791] width 29 height 14
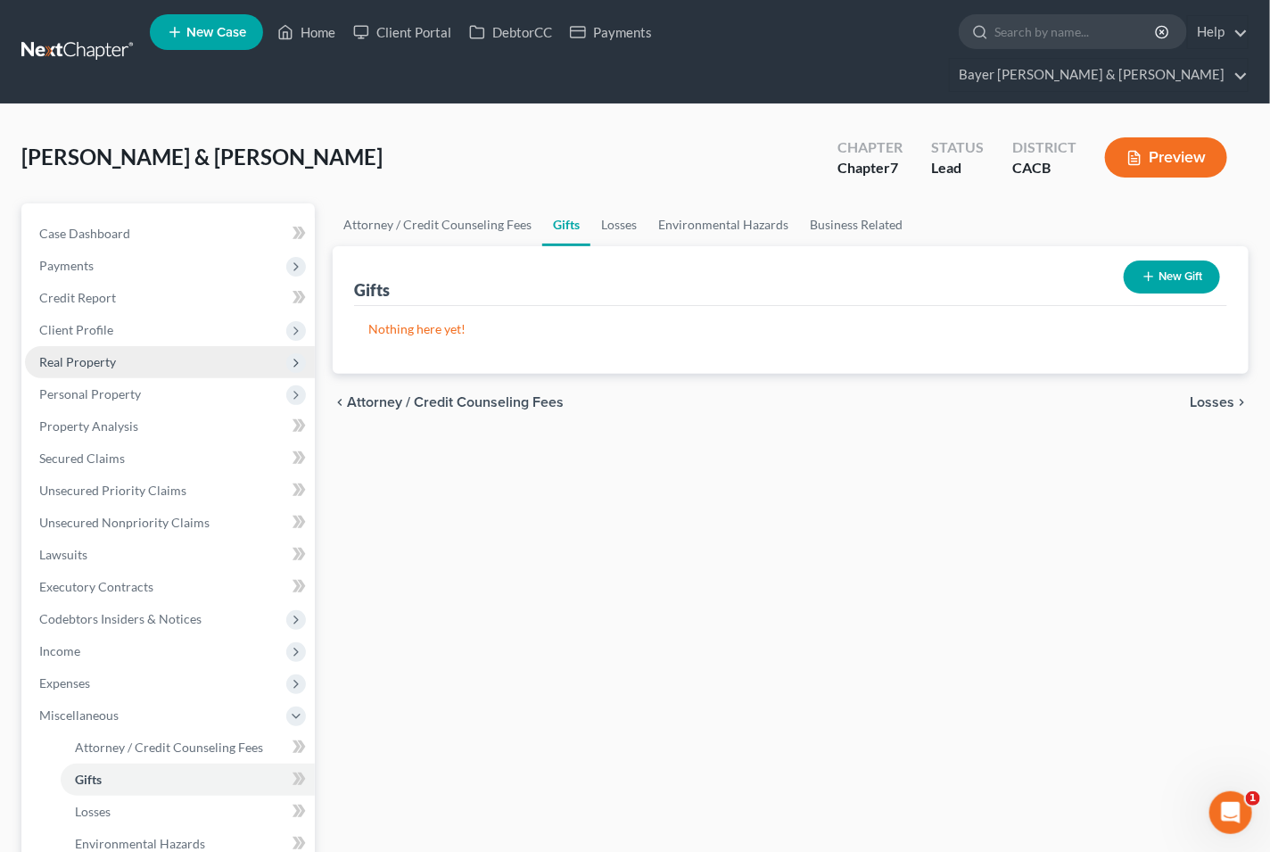
click at [1210, 395] on span "Losses" at bounding box center [1212, 402] width 45 height 14
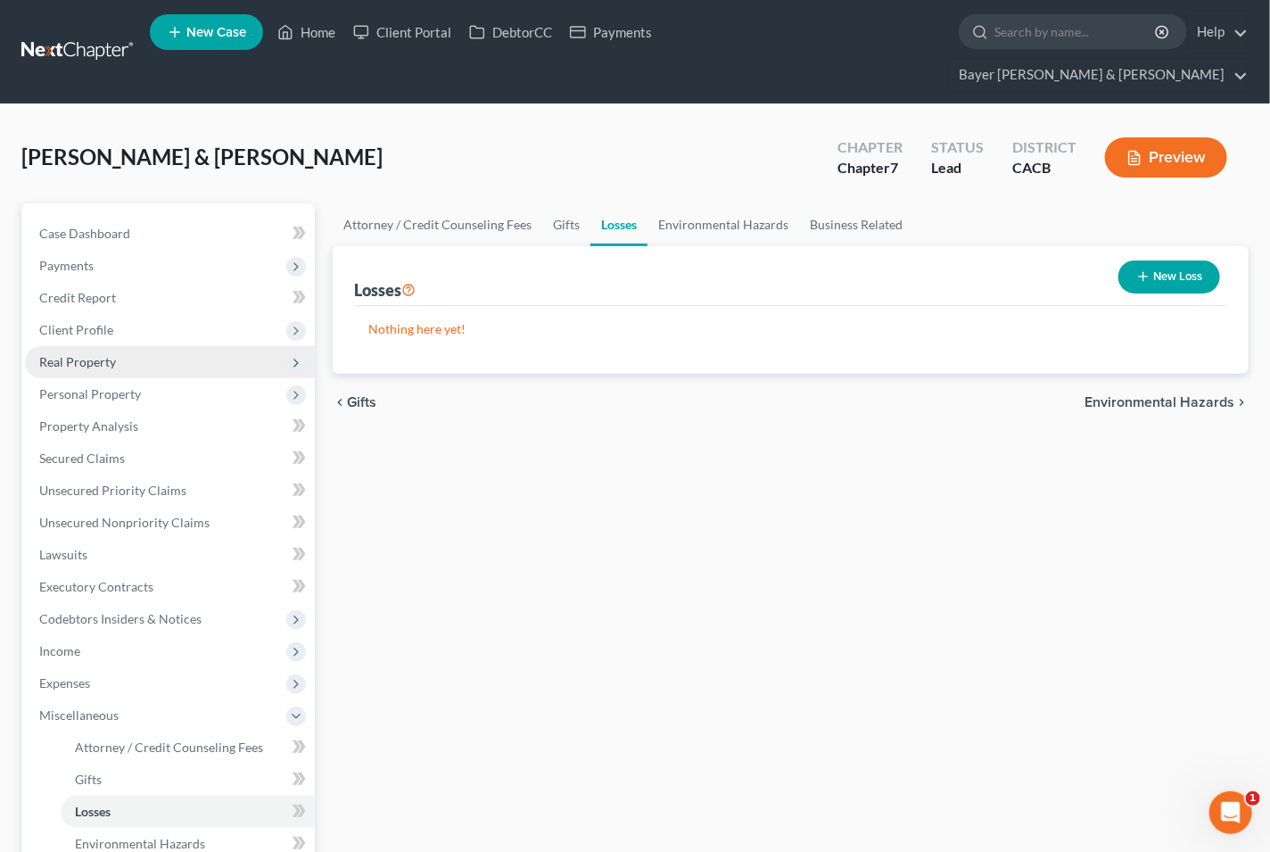
click at [1211, 395] on span "Environmental Hazards" at bounding box center [1159, 402] width 150 height 14
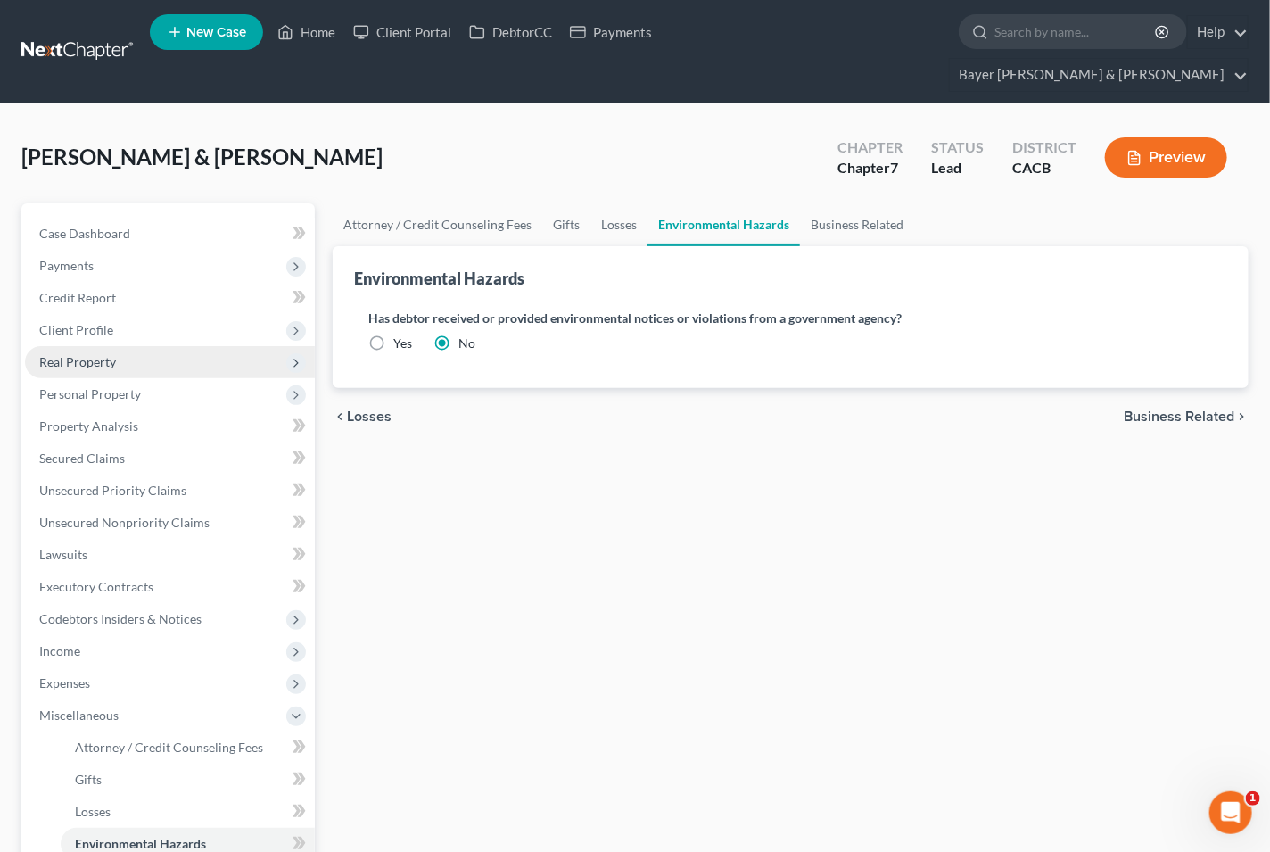
click at [1139, 409] on span "Business Related" at bounding box center [1179, 416] width 111 height 14
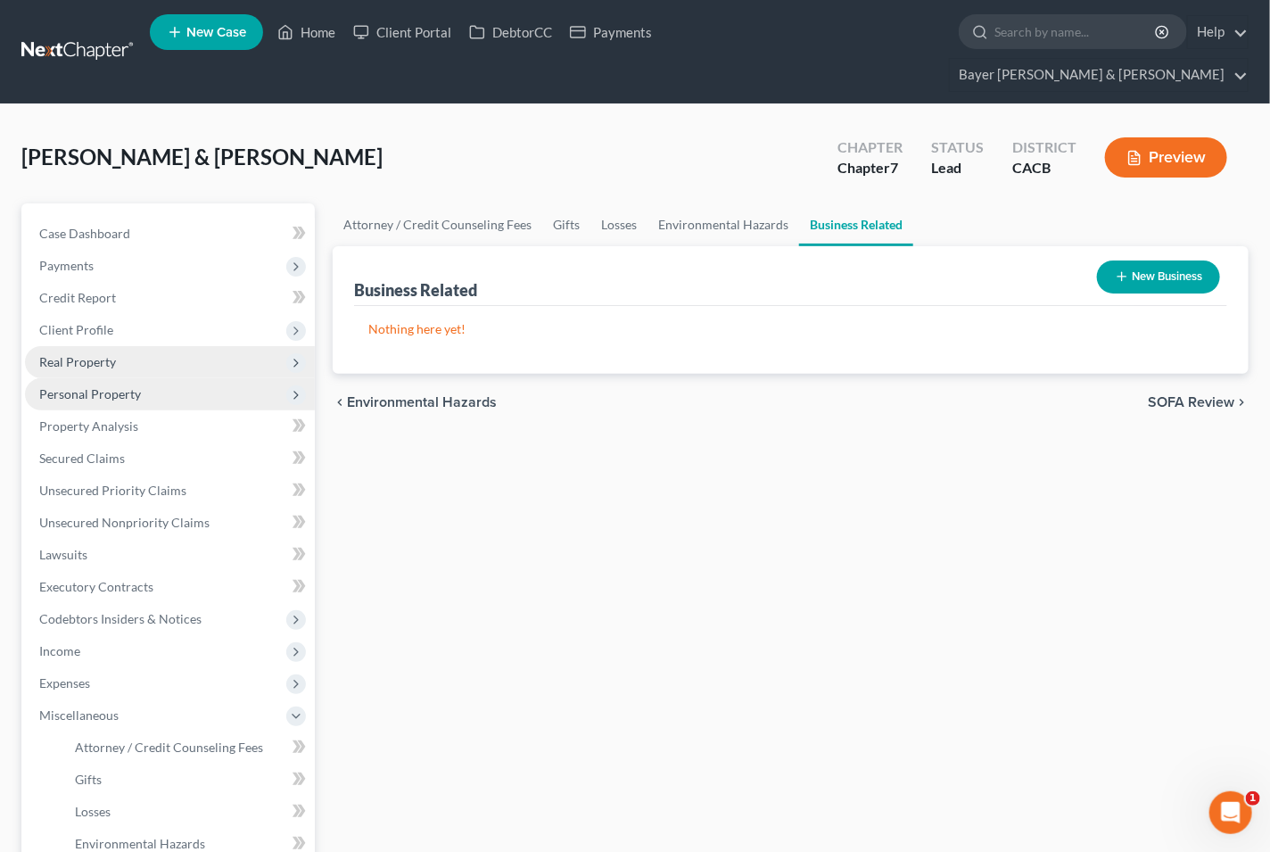
click at [116, 378] on span "Personal Property" at bounding box center [170, 394] width 290 height 32
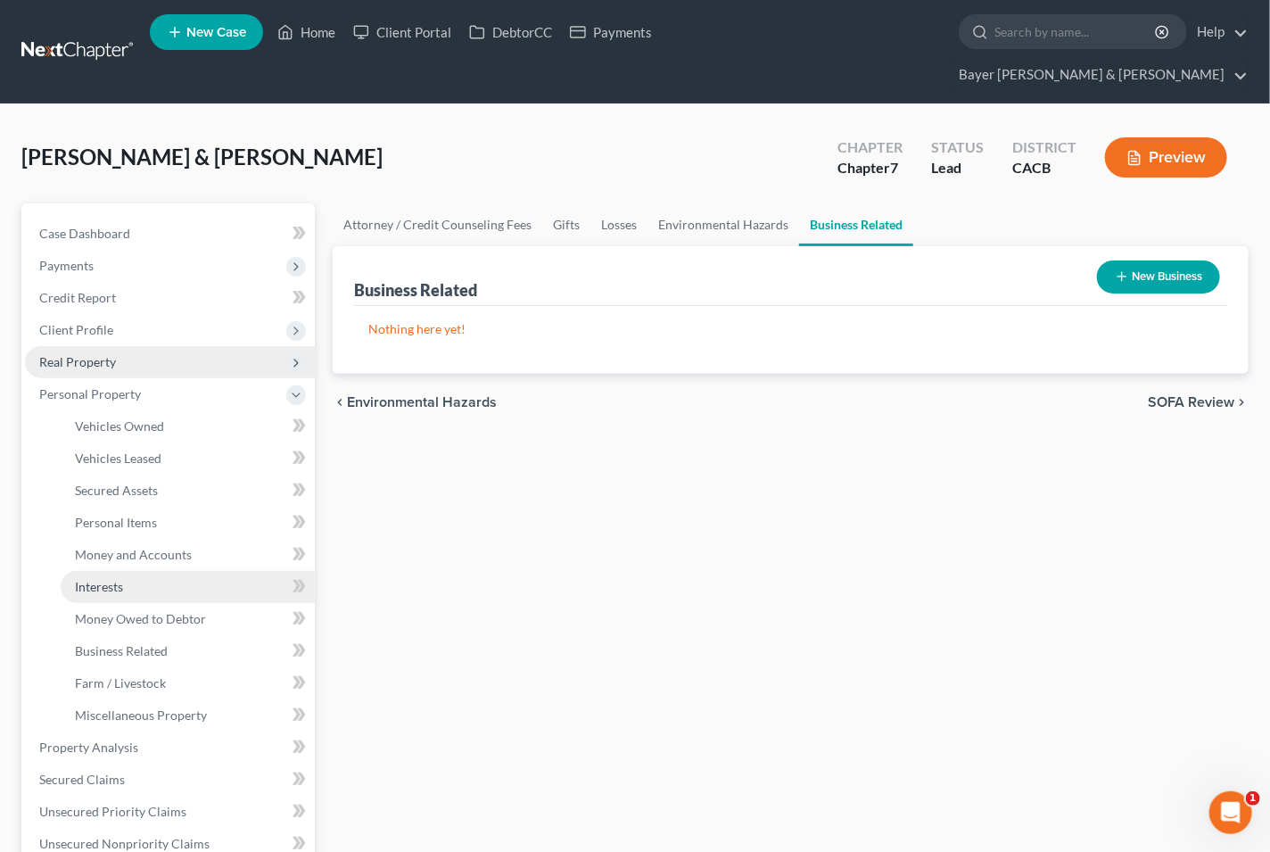
click at [107, 579] on span "Interests" at bounding box center [99, 586] width 48 height 15
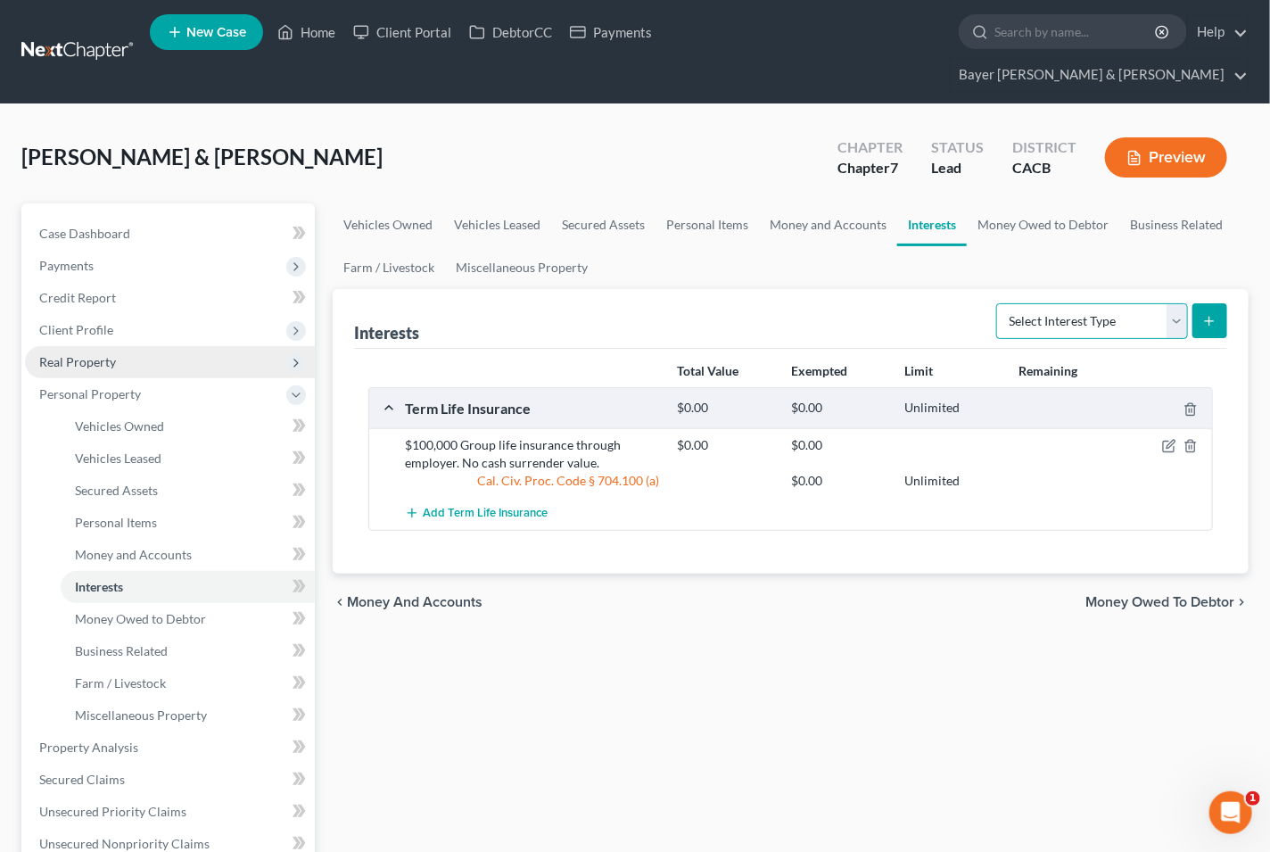
click at [1174, 303] on select "Select Interest Type 401K Annuity Bond Education IRA Government Bond Government…" at bounding box center [1092, 321] width 192 height 36
select select "ira"
click at [999, 303] on select "Select Interest Type 401K Annuity Bond Education IRA Government Bond Government…" at bounding box center [1092, 321] width 192 height 36
click at [1216, 314] on icon "submit" at bounding box center [1209, 321] width 14 height 14
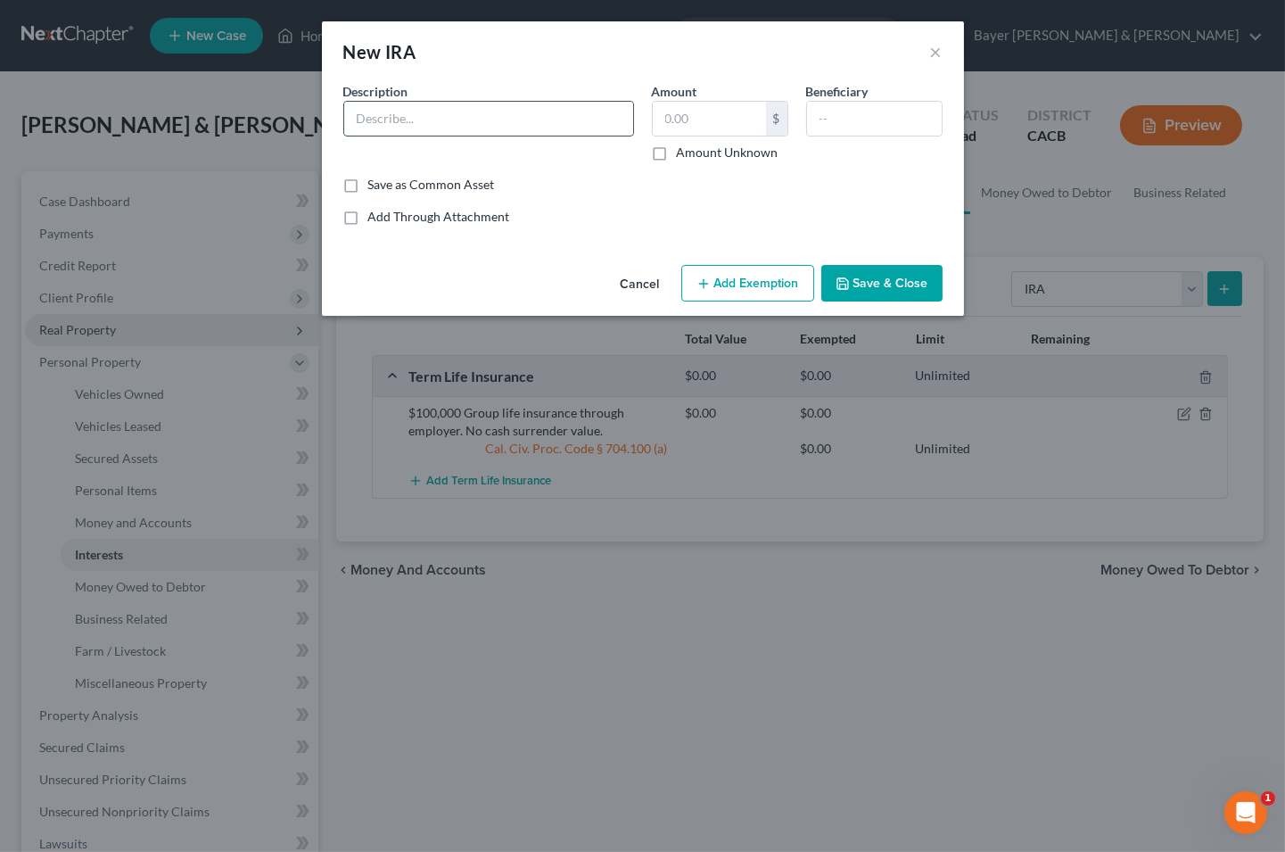
click at [475, 116] on input "text" at bounding box center [488, 119] width 289 height 34
type input "Interest in IRA with Fidelity. Value = $1,612"
type input "1,612"
click at [885, 117] on input "text" at bounding box center [874, 119] width 135 height 34
type input "[PERSON_NAME]"
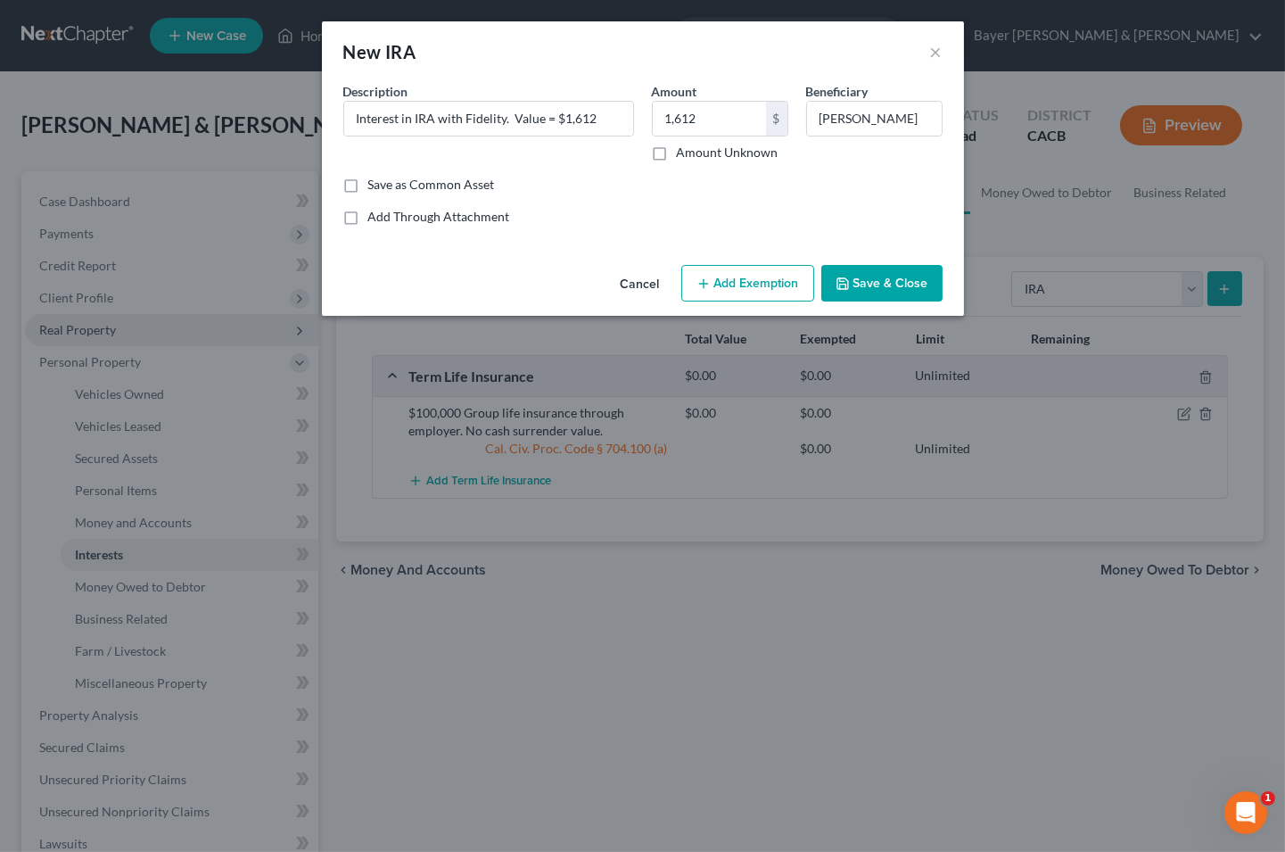
click at [765, 284] on button "Add Exemption" at bounding box center [747, 283] width 133 height 37
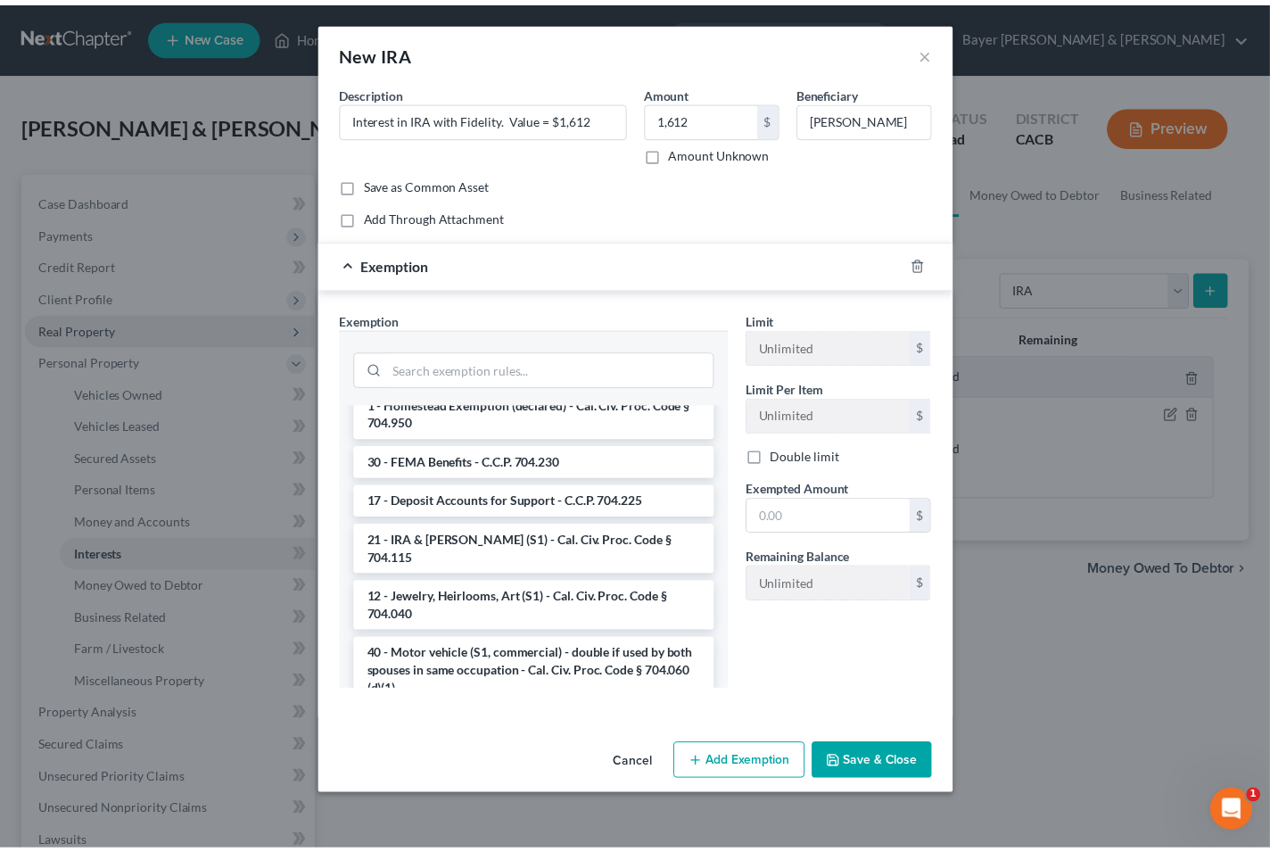
scroll to position [2278, 0]
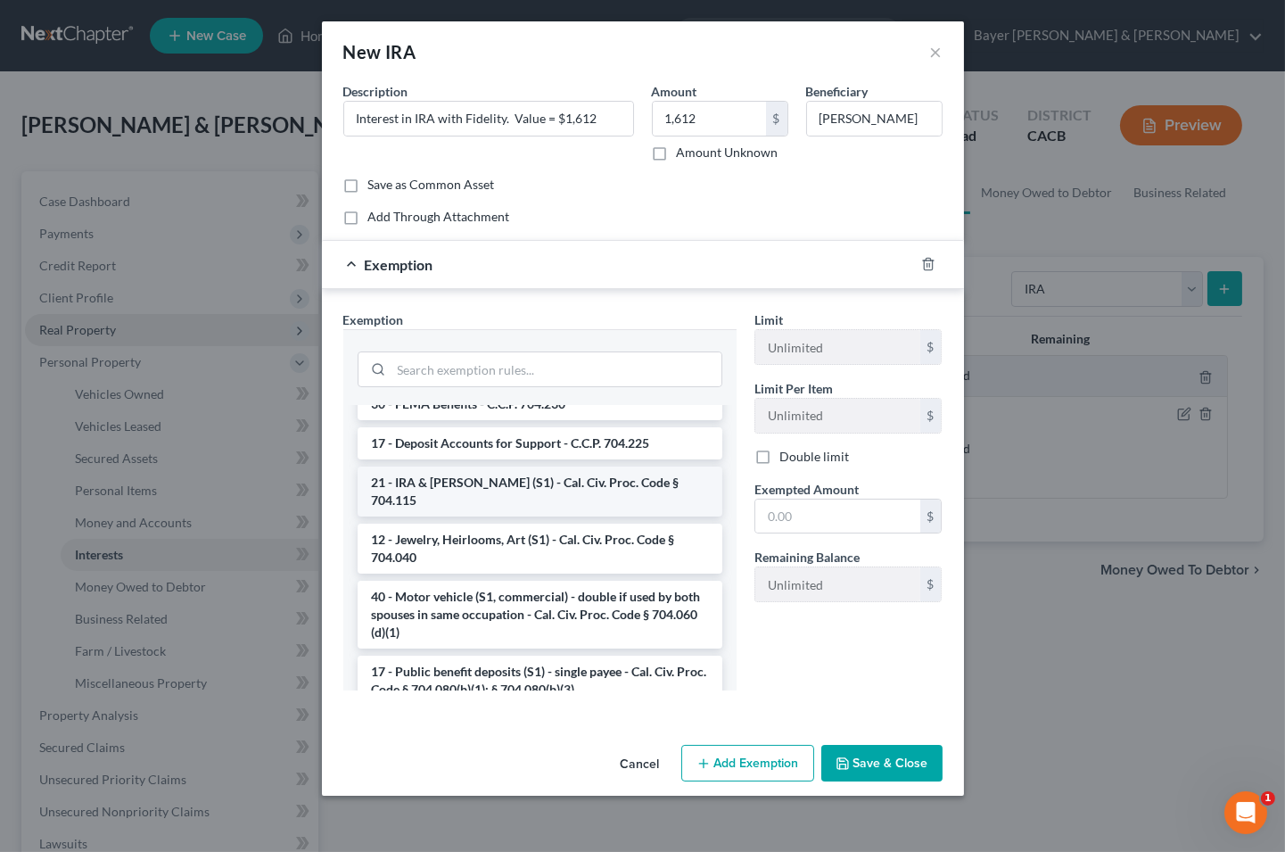
click at [444, 501] on li "21 - IRA & [PERSON_NAME] (S1) - Cal. Civ. Proc. Code § 704.115" at bounding box center [540, 491] width 365 height 50
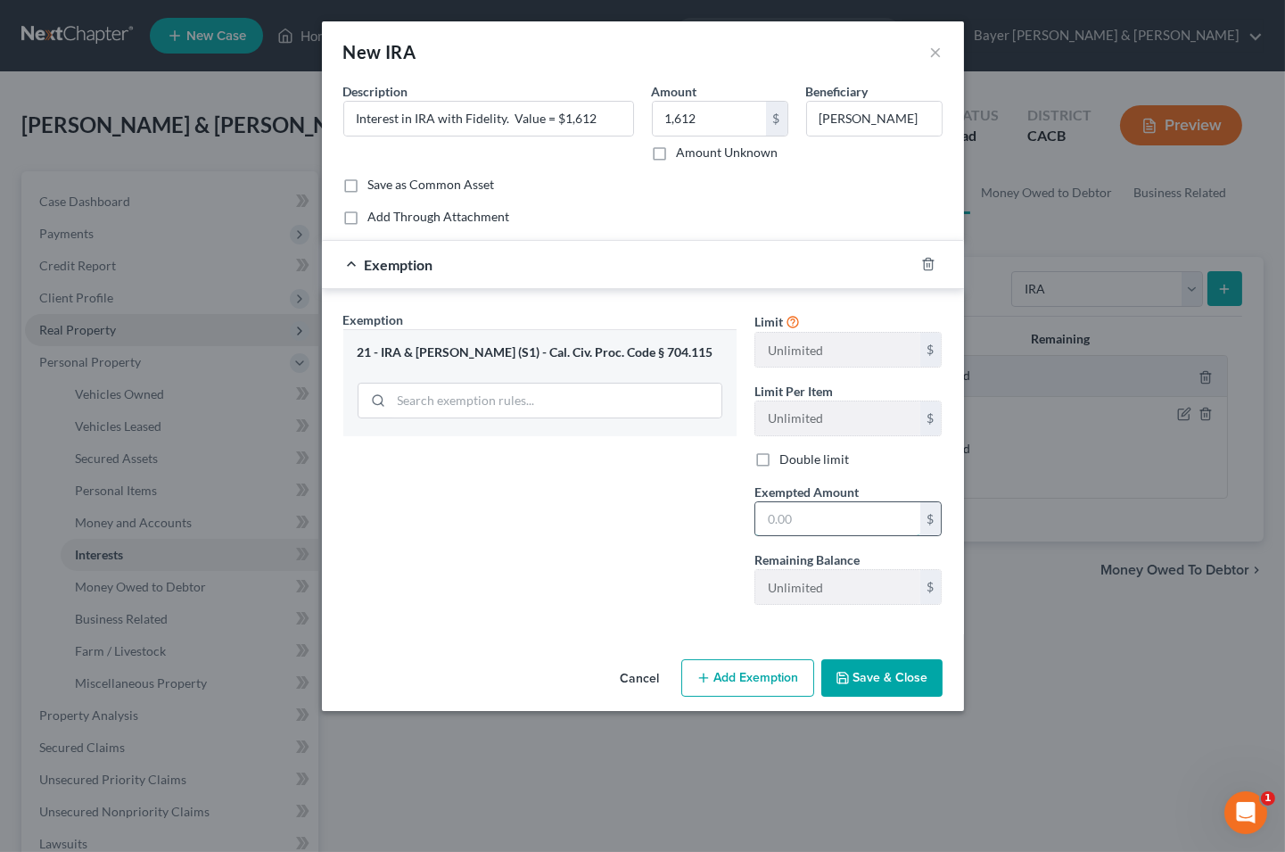
click at [828, 509] on input "text" at bounding box center [837, 519] width 165 height 34
type input "1,612"
click at [878, 685] on button "Save & Close" at bounding box center [881, 677] width 121 height 37
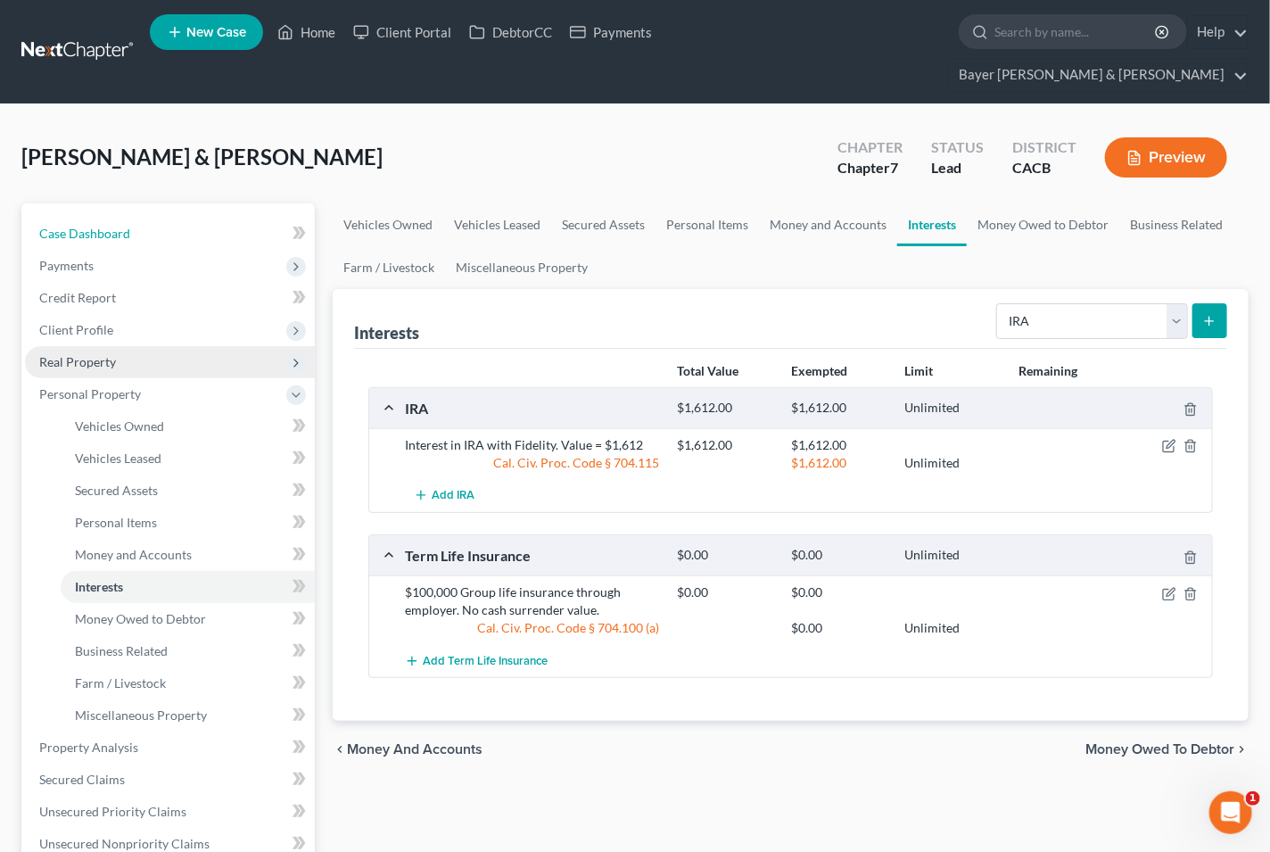
click at [129, 218] on link "Case Dashboard" at bounding box center [170, 234] width 290 height 32
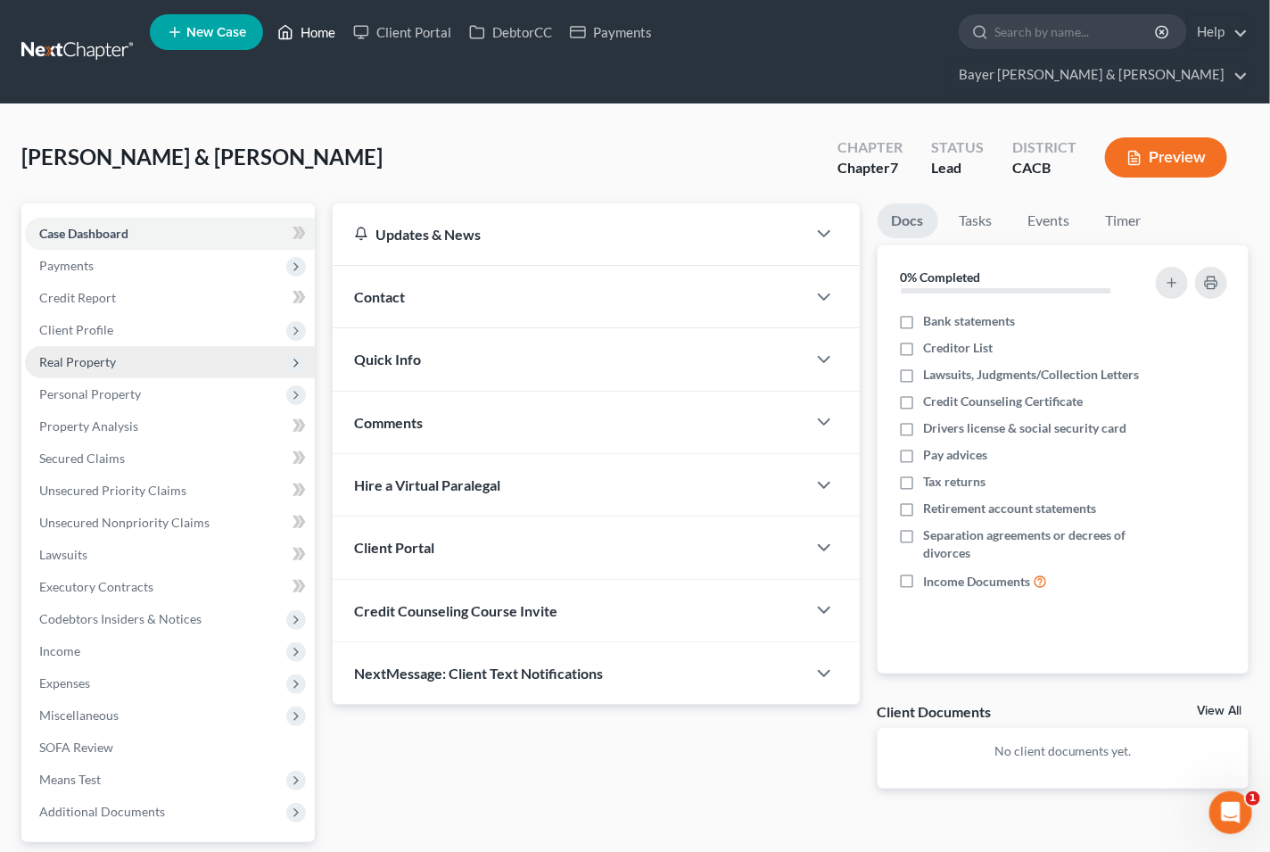
click at [316, 32] on link "Home" at bounding box center [306, 32] width 76 height 32
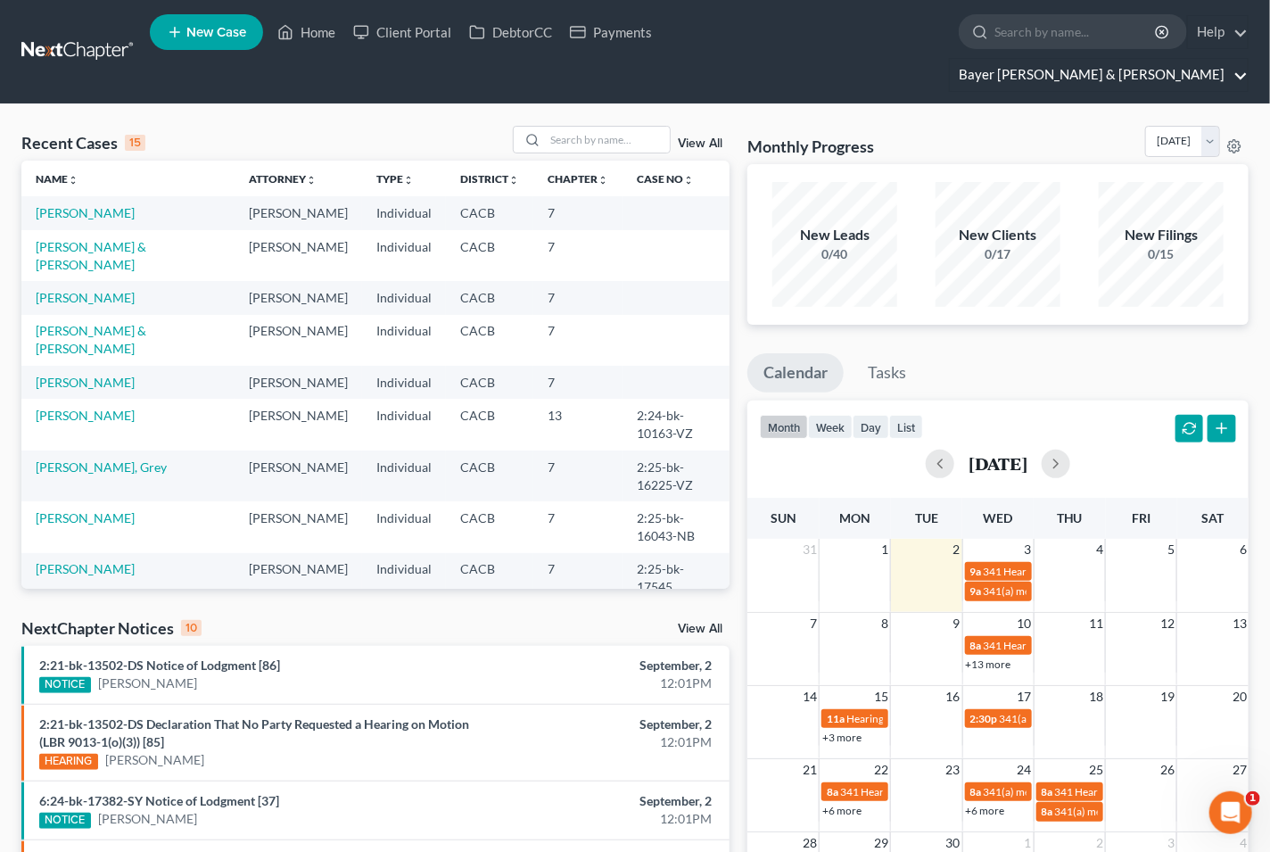
click at [1237, 59] on link "Bayer [PERSON_NAME] & [PERSON_NAME]" at bounding box center [1099, 75] width 298 height 32
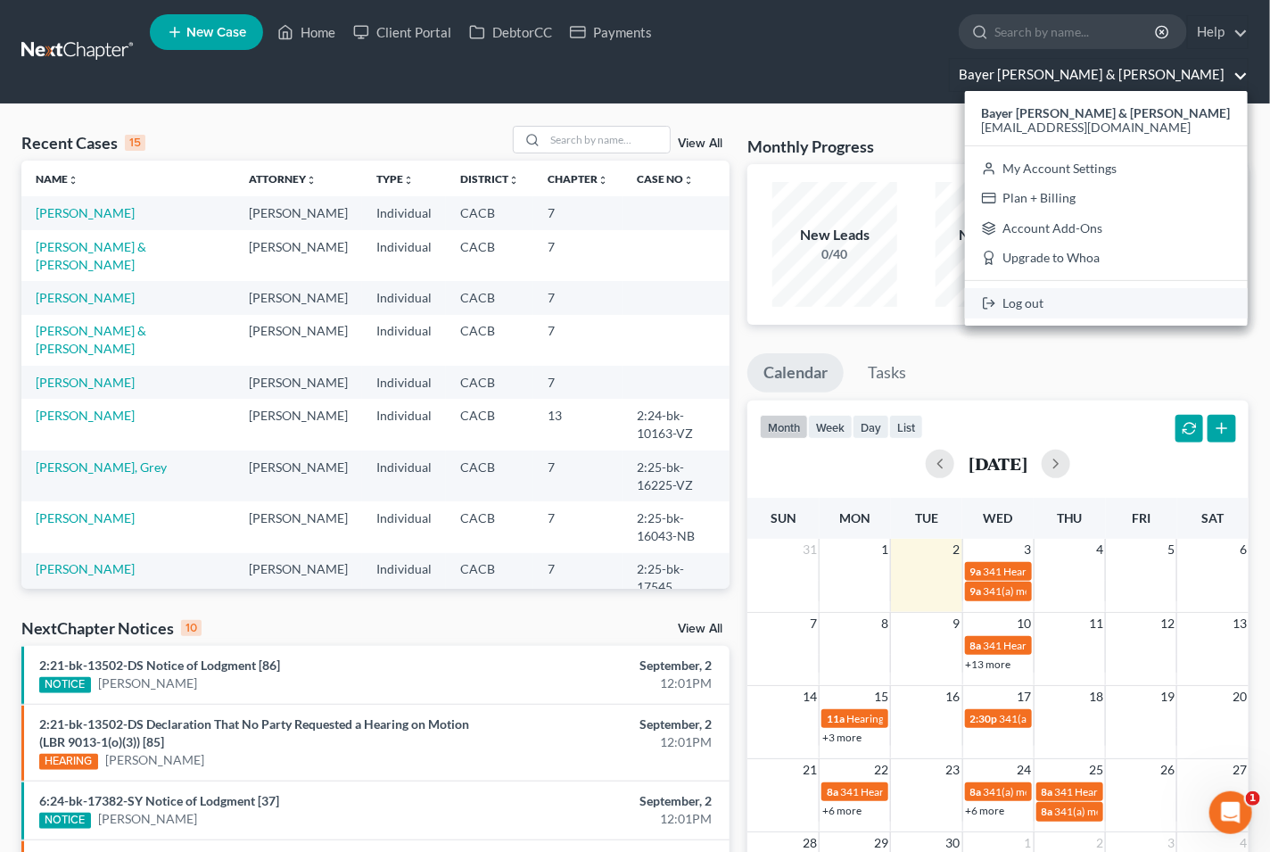
click at [1108, 288] on link "Log out" at bounding box center [1106, 303] width 283 height 30
